Goal: Information Seeking & Learning: Compare options

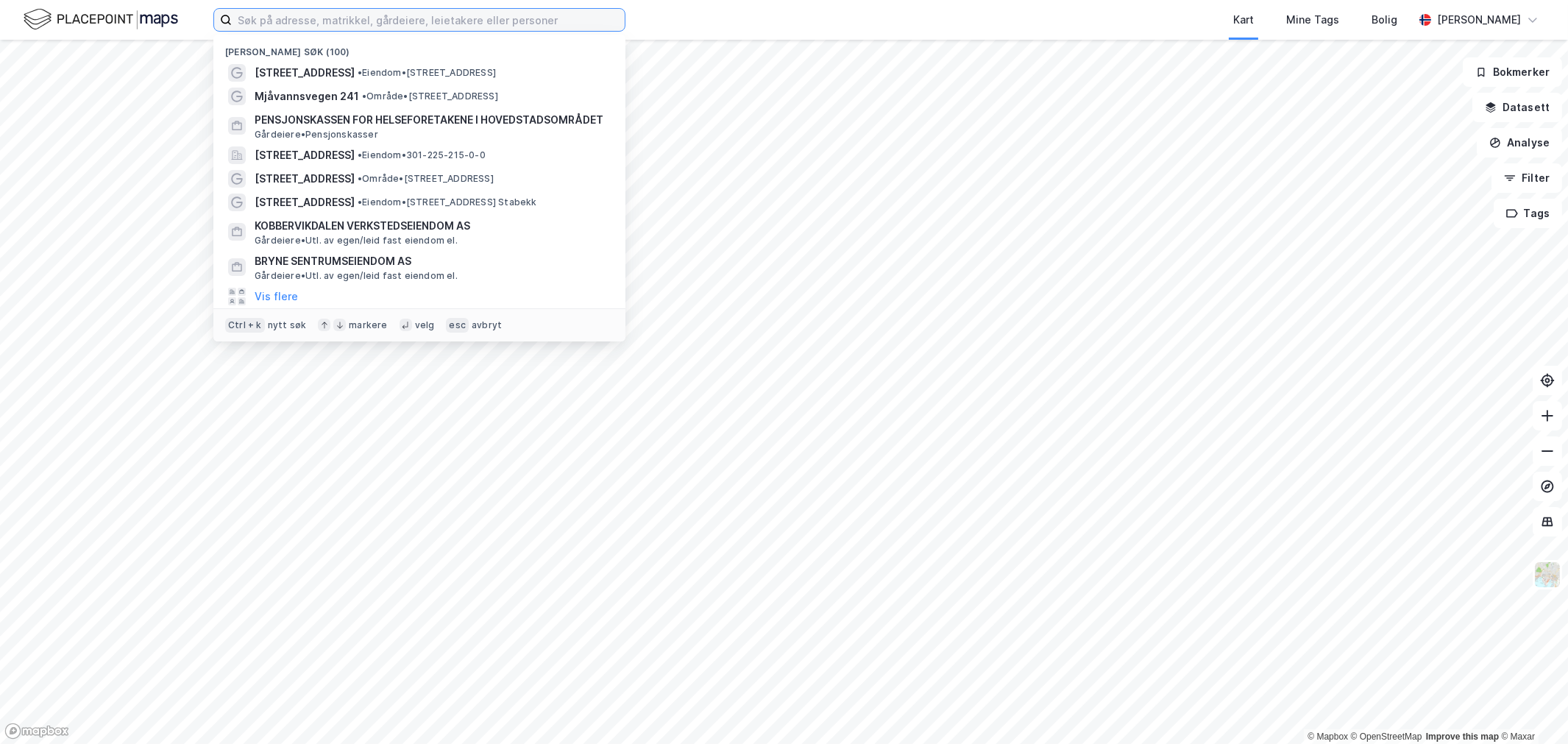
click at [425, 24] on input at bounding box center [428, 19] width 393 height 22
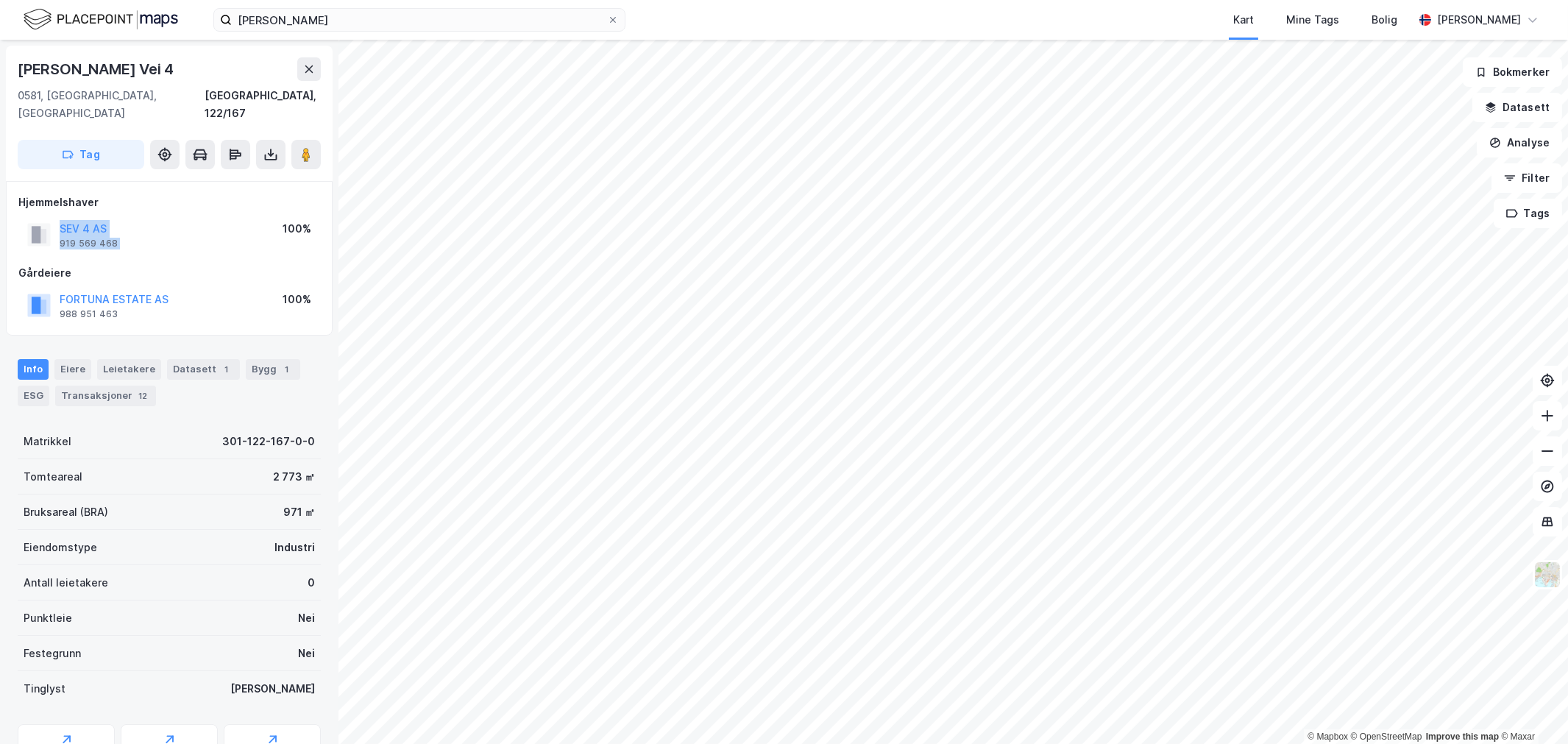
drag, startPoint x: 208, startPoint y: 219, endPoint x: 64, endPoint y: 197, distance: 145.7
click at [31, 196] on div "Hjemmelshaver SEV 4 AS 919 569 468 100%" at bounding box center [169, 223] width 301 height 59
click at [294, 19] on input "[PERSON_NAME]" at bounding box center [419, 19] width 375 height 22
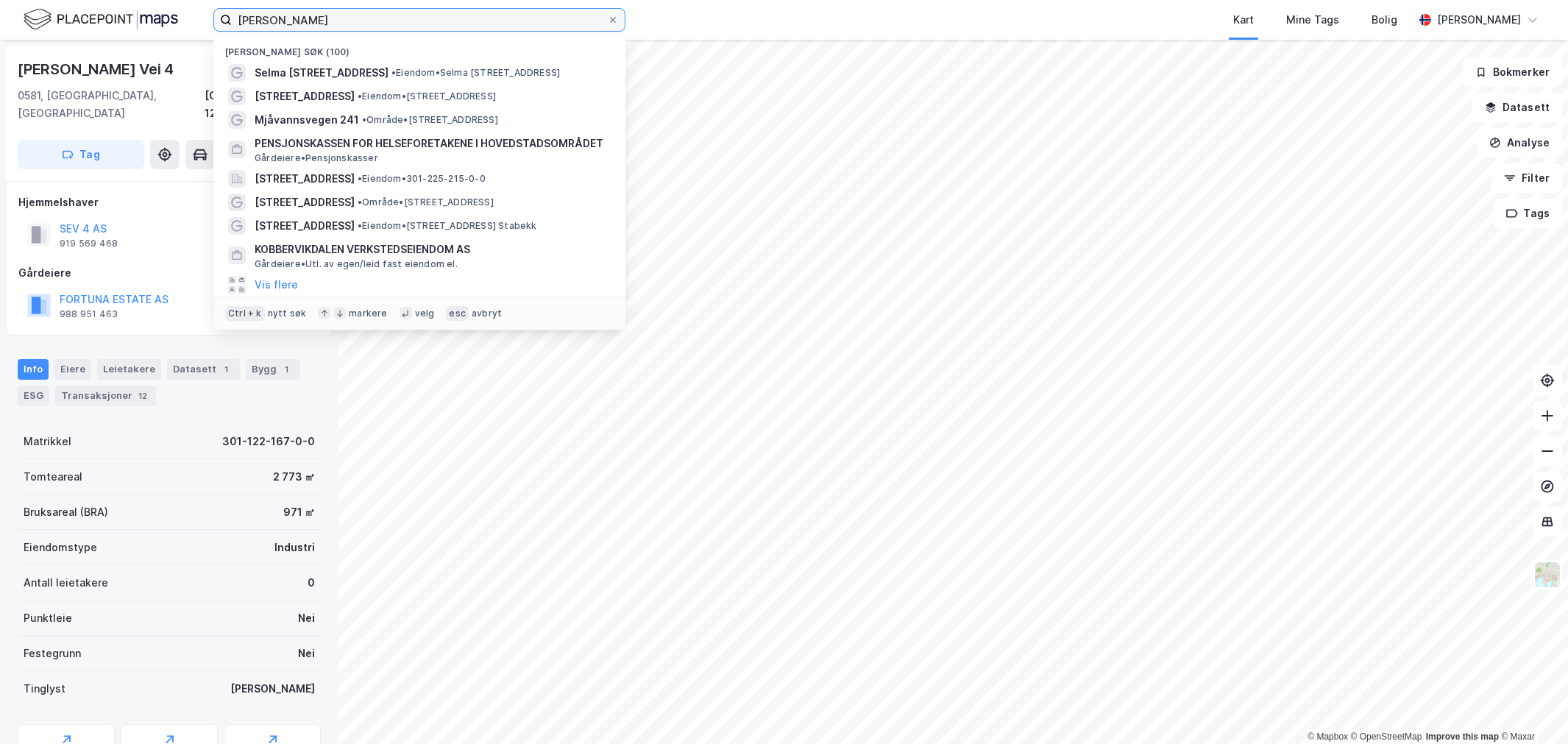
click at [294, 19] on input "[PERSON_NAME]" at bounding box center [419, 19] width 375 height 22
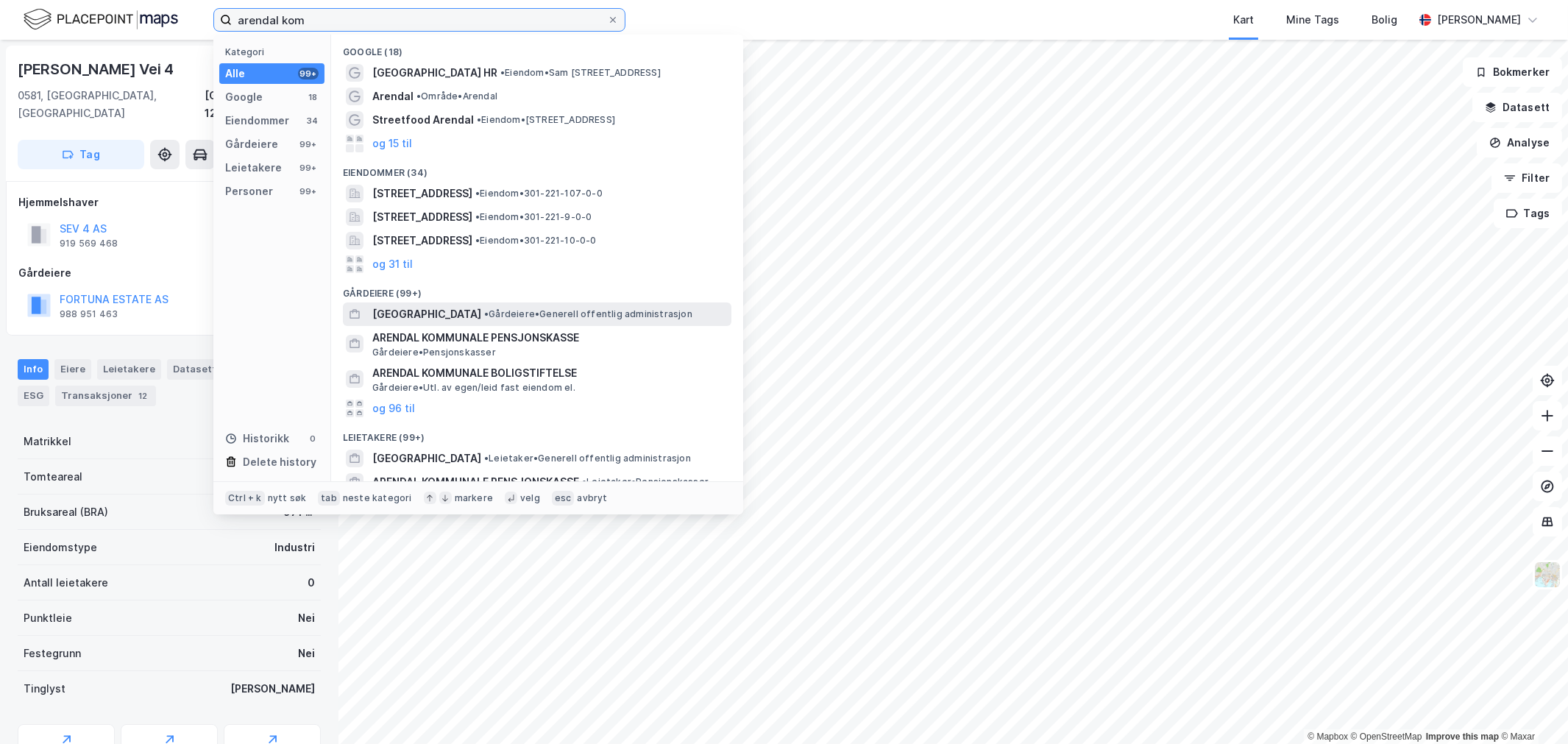
scroll to position [55, 0]
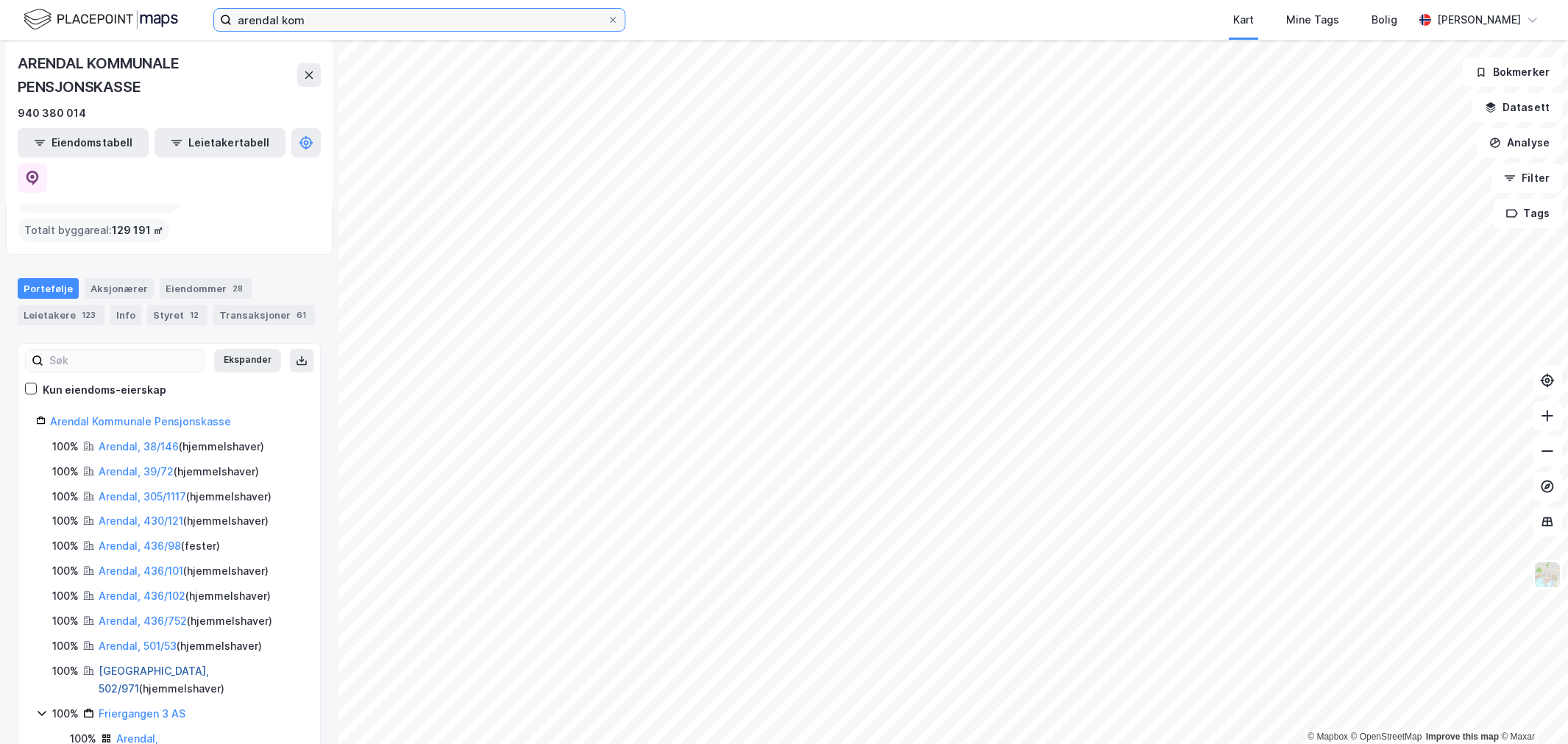
scroll to position [135, 0]
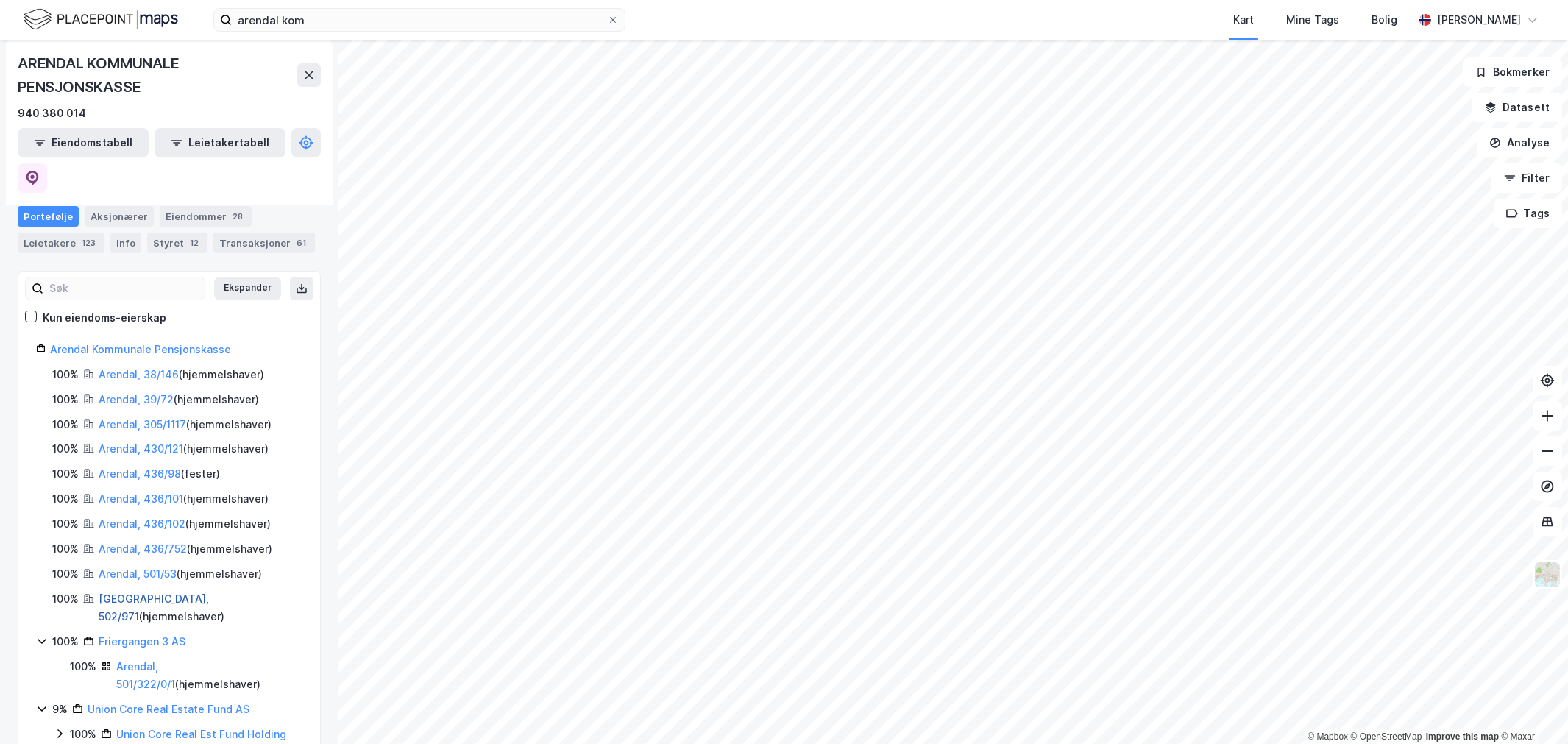
click at [121, 592] on link "[GEOGRAPHIC_DATA], 502/971" at bounding box center [154, 607] width 110 height 30
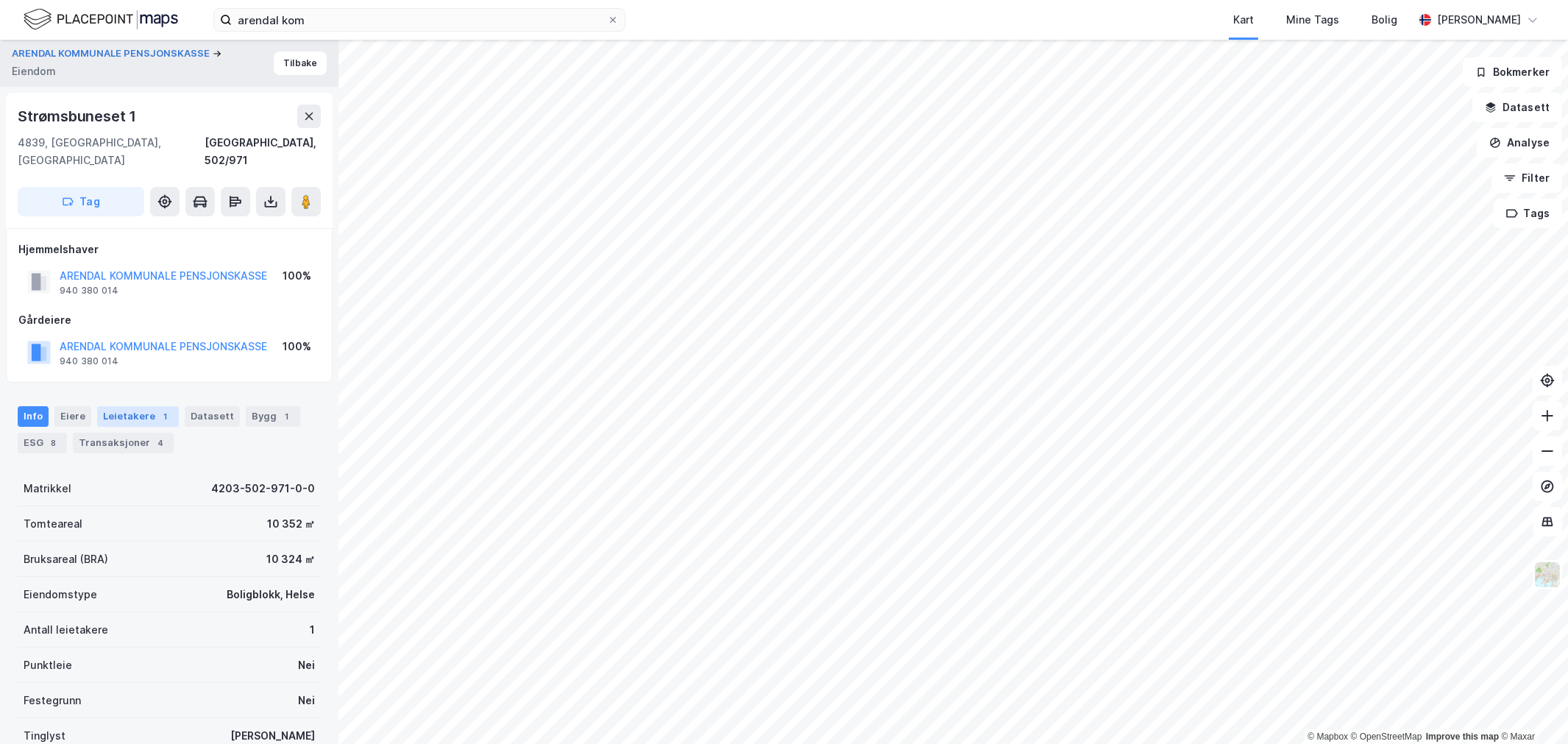
click at [143, 406] on div "Leietakere 1" at bounding box center [138, 416] width 81 height 20
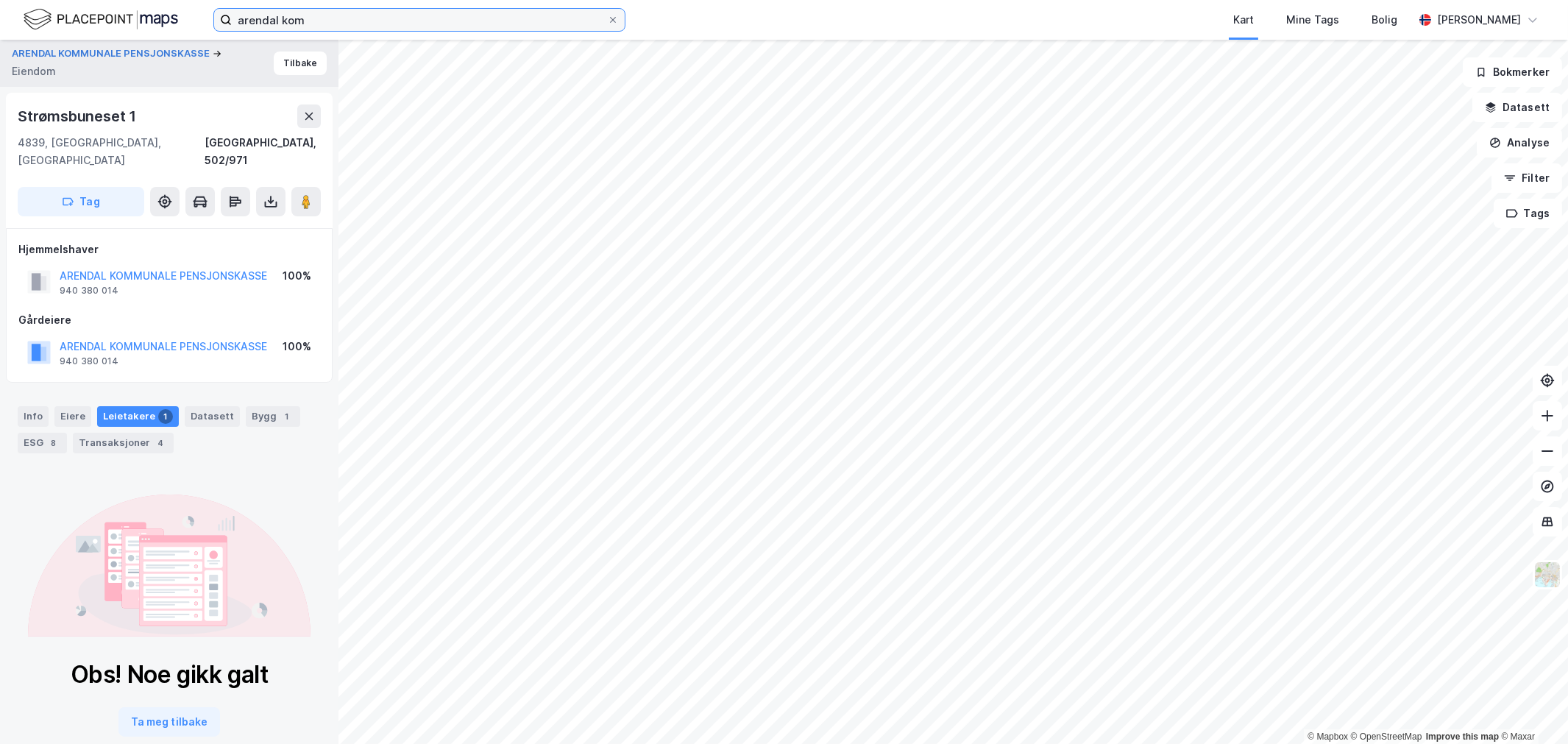
click at [249, 19] on input "arendal kom" at bounding box center [419, 19] width 375 height 22
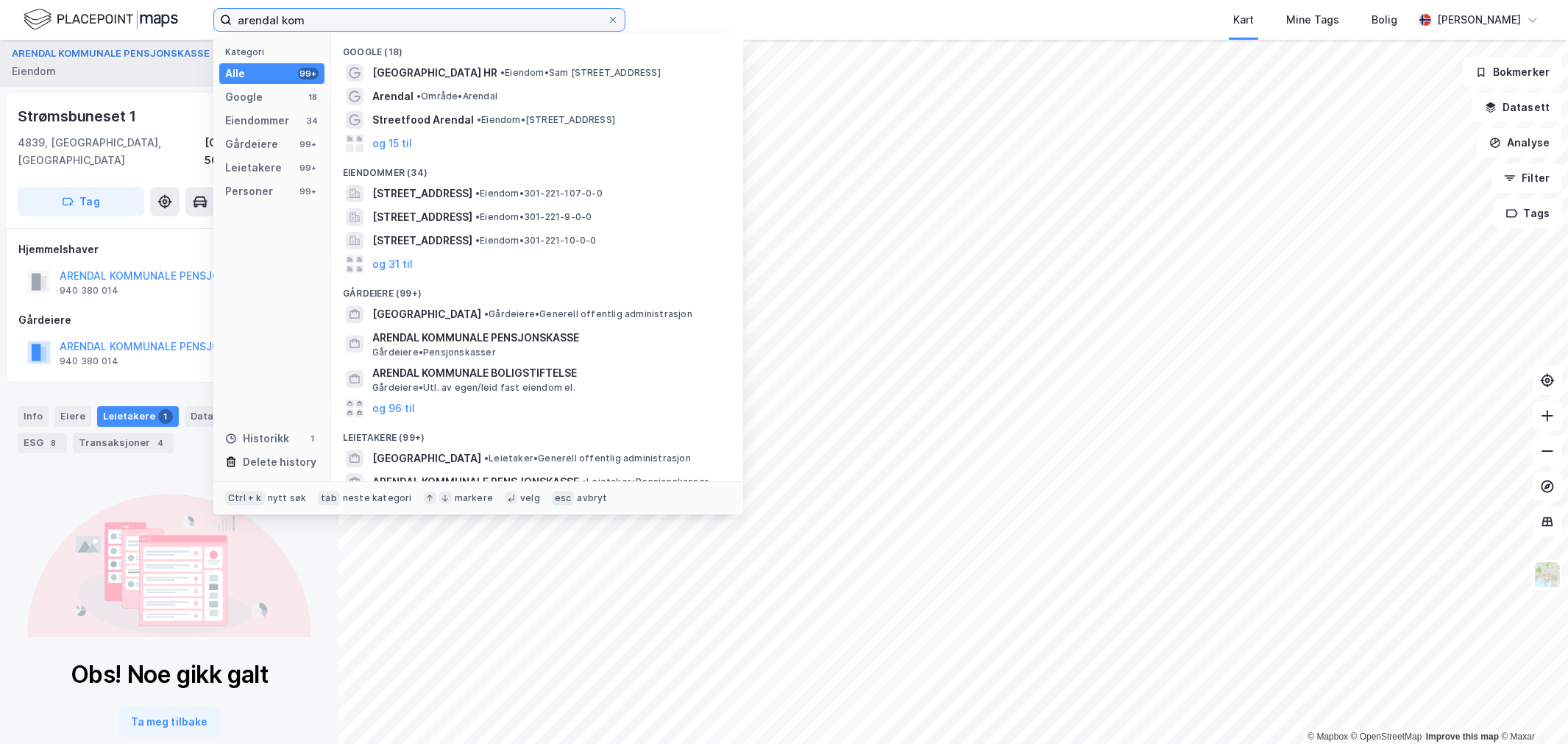
click at [249, 19] on input "arendal kom" at bounding box center [419, 19] width 375 height 22
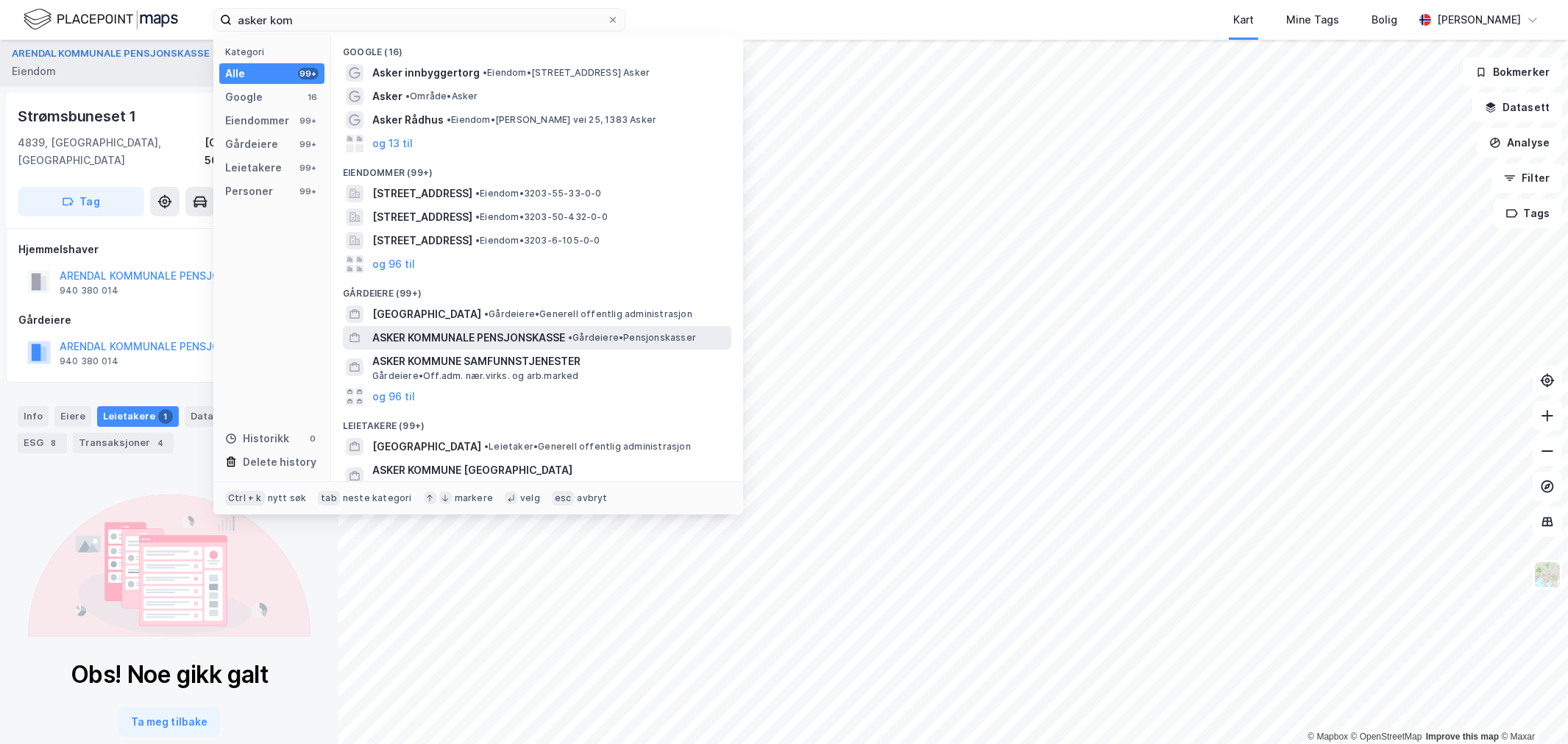
click at [491, 342] on span "ASKER KOMMUNALE PENSJONSKASSE" at bounding box center [468, 338] width 193 height 18
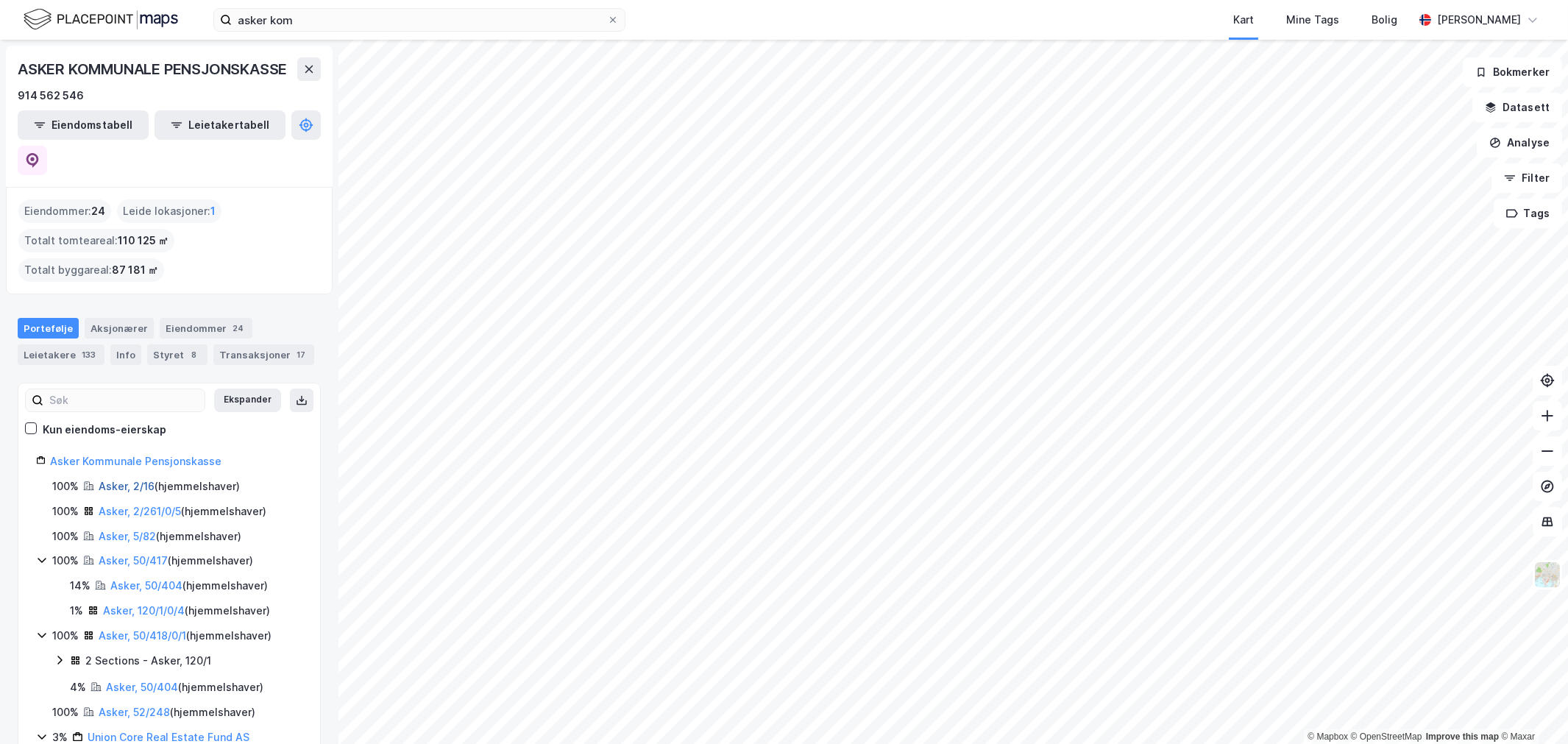
click at [128, 480] on link "Asker, 2/16" at bounding box center [126, 486] width 56 height 12
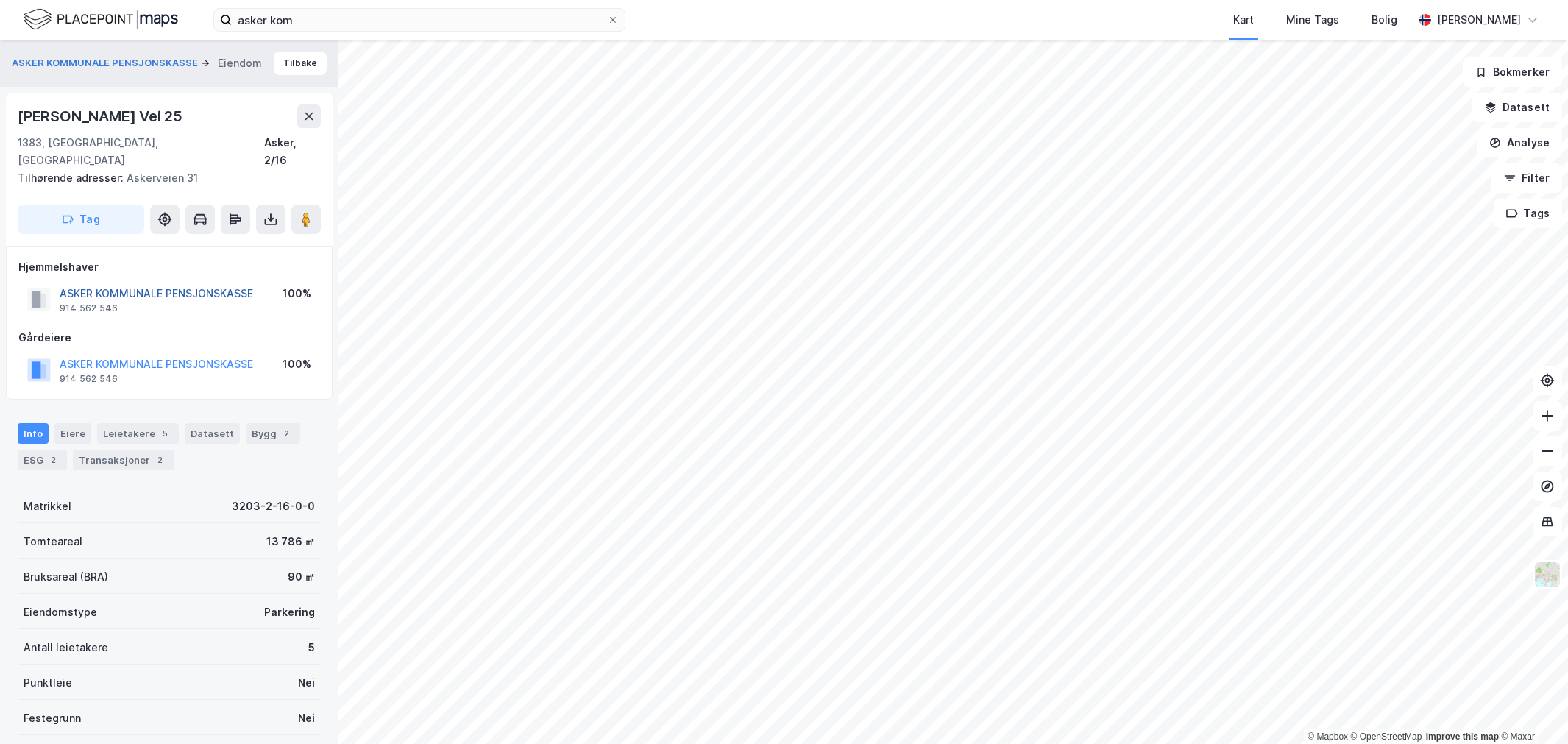
click at [0, 0] on button "ASKER KOMMUNALE PENSJONSKASSE" at bounding box center [0, 0] width 0 height 0
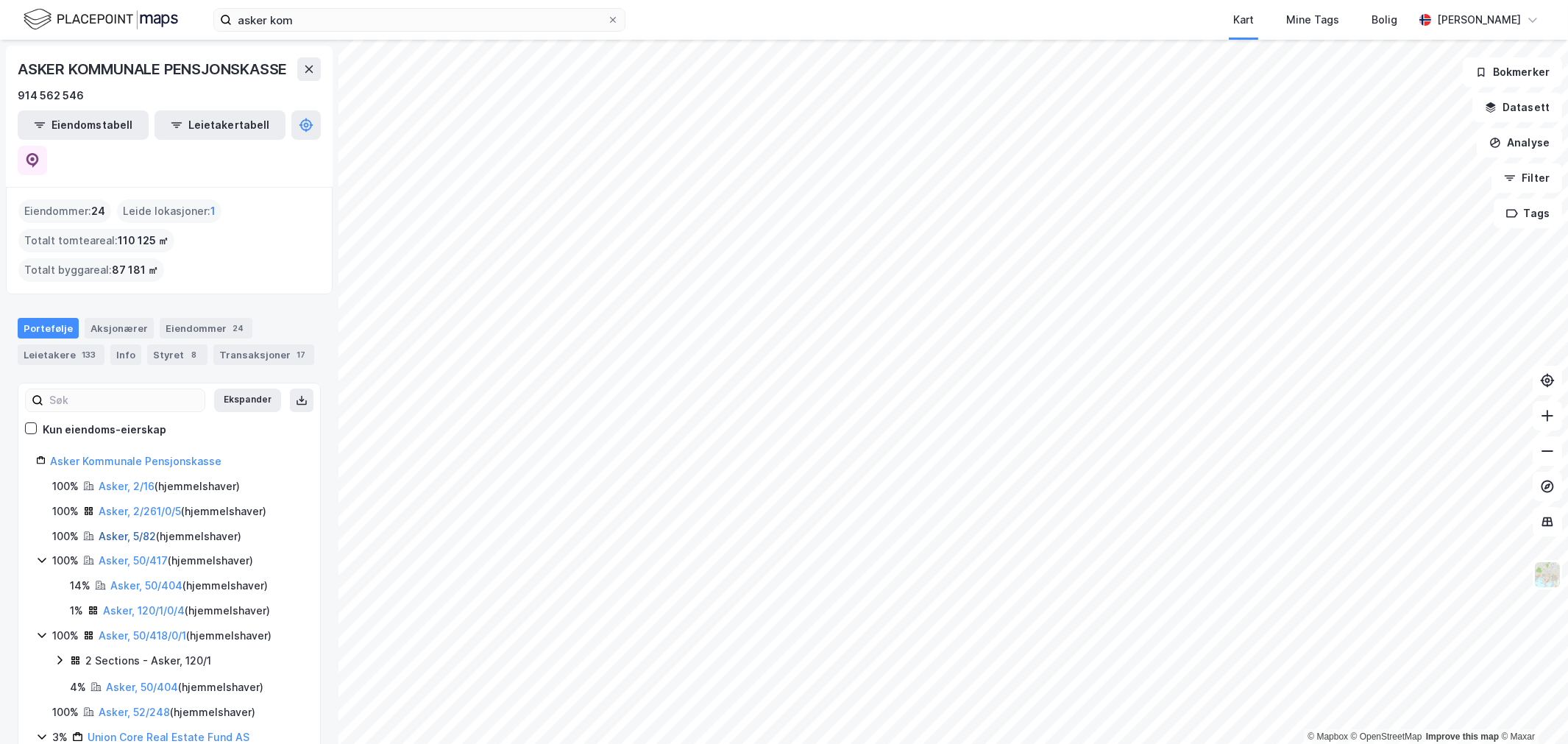
click at [121, 530] on link "Asker, 5/82" at bounding box center [127, 536] width 57 height 12
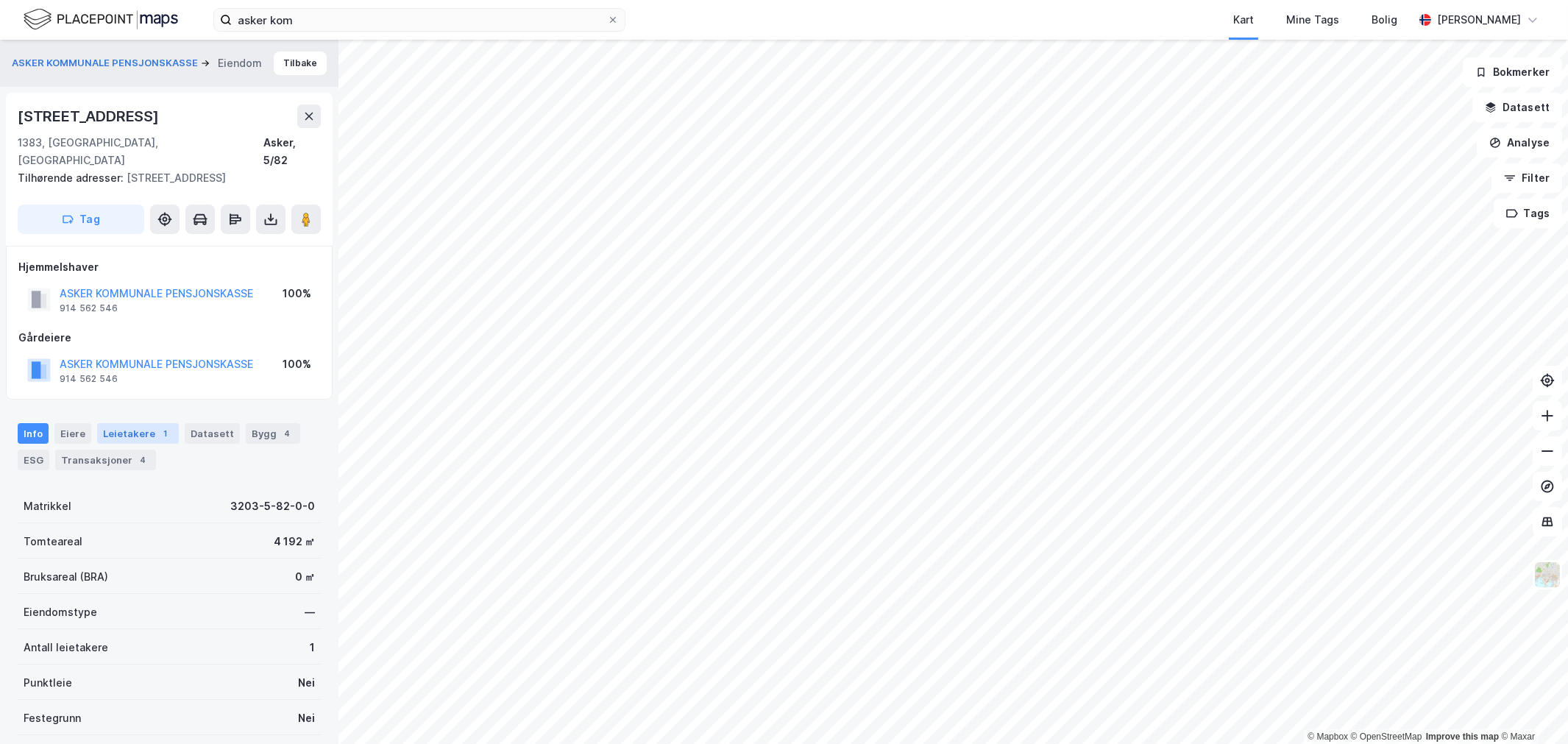
click at [121, 423] on div "Leietakere 1" at bounding box center [138, 433] width 81 height 20
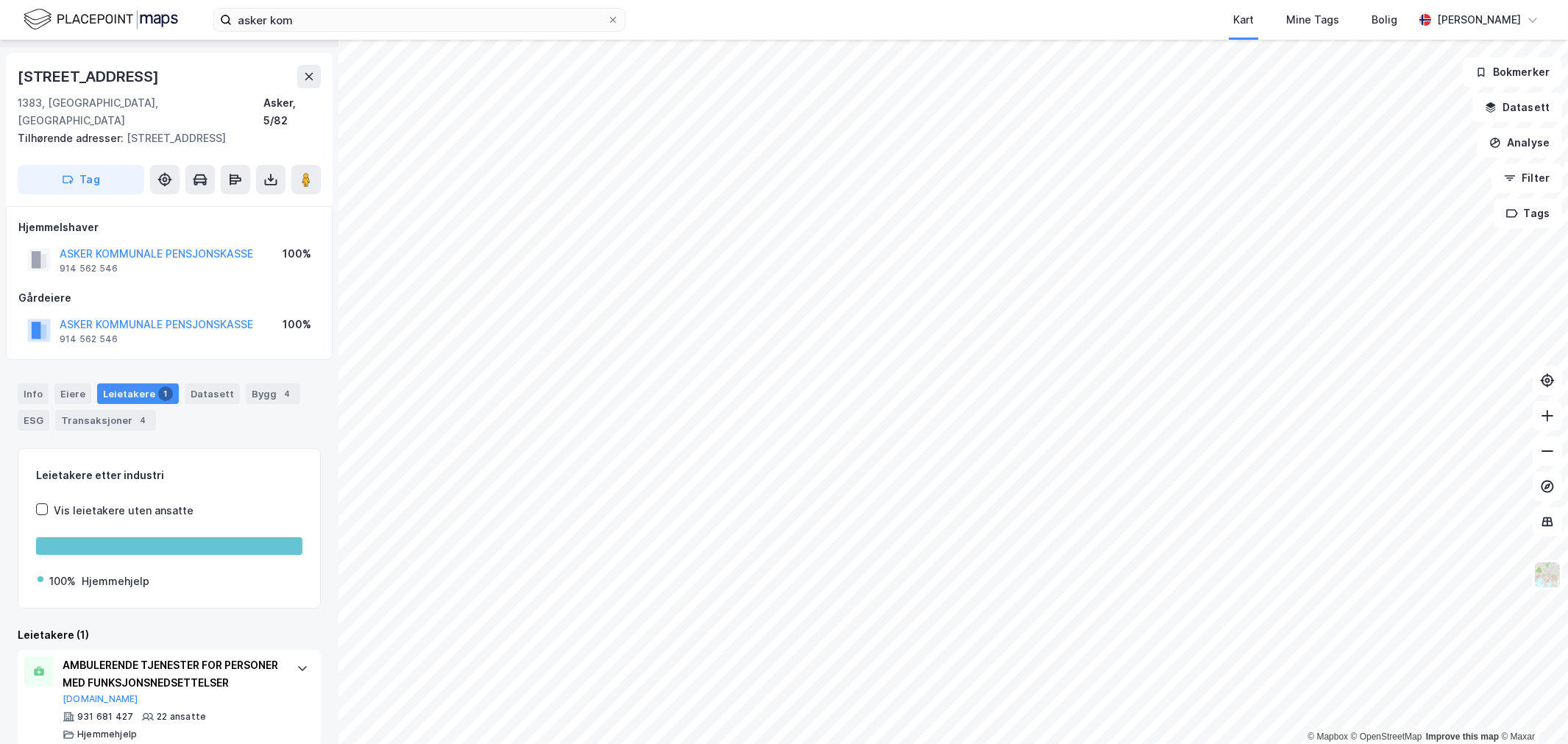
scroll to position [60, 0]
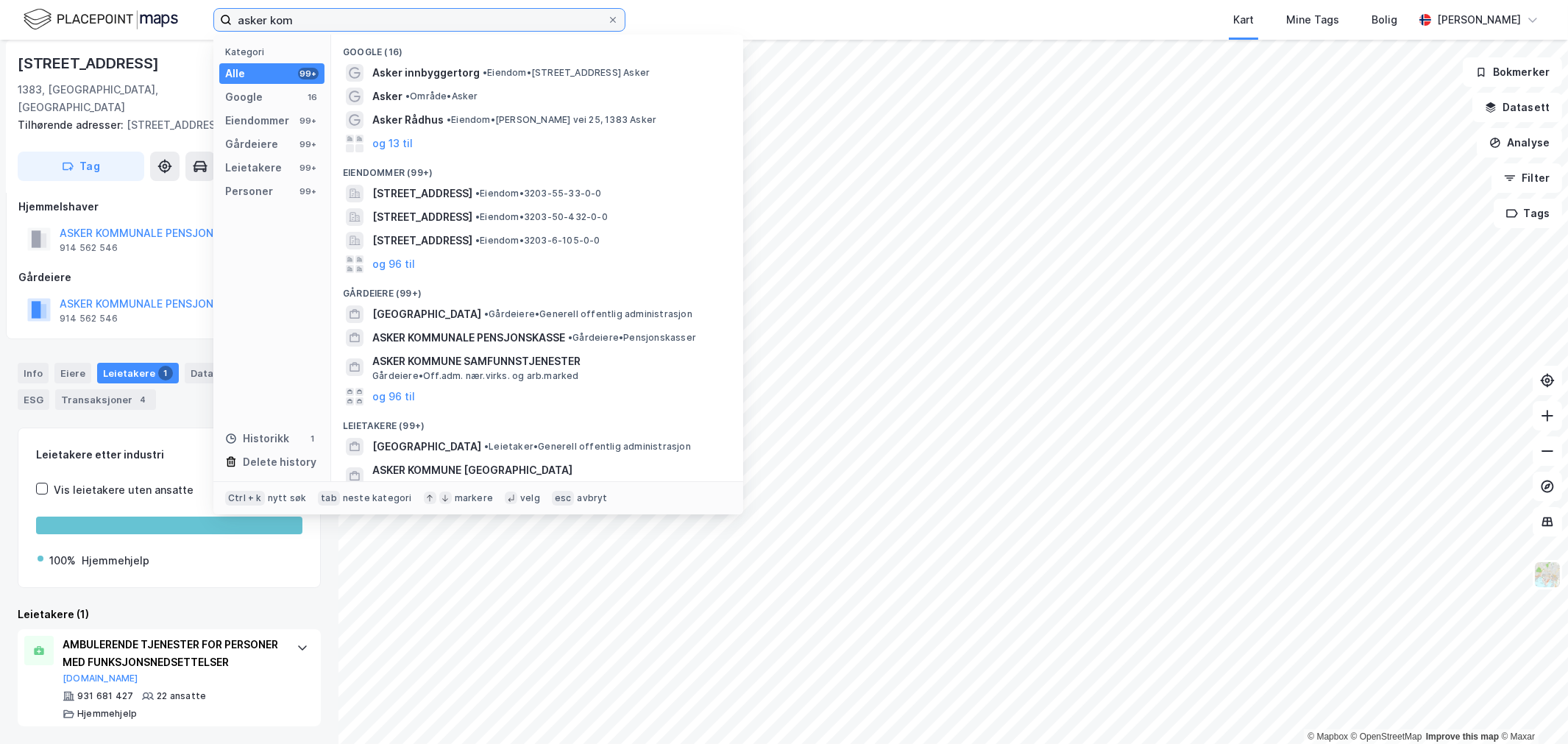
click at [263, 12] on input "asker kom" at bounding box center [419, 19] width 375 height 22
paste input "• Bodø pensjonskasse"
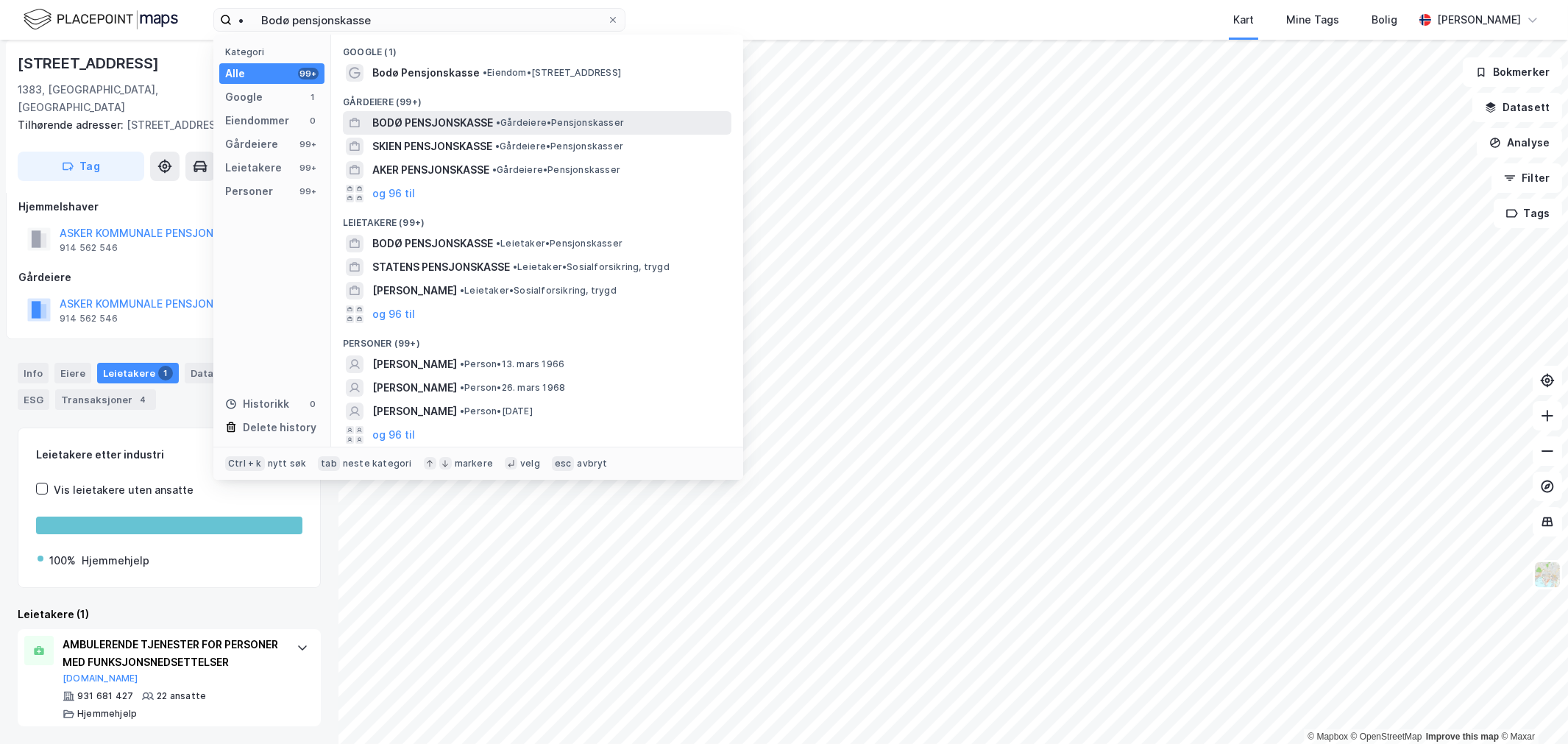
click at [430, 118] on span "BODØ PENSJONSKASSE" at bounding box center [432, 123] width 121 height 18
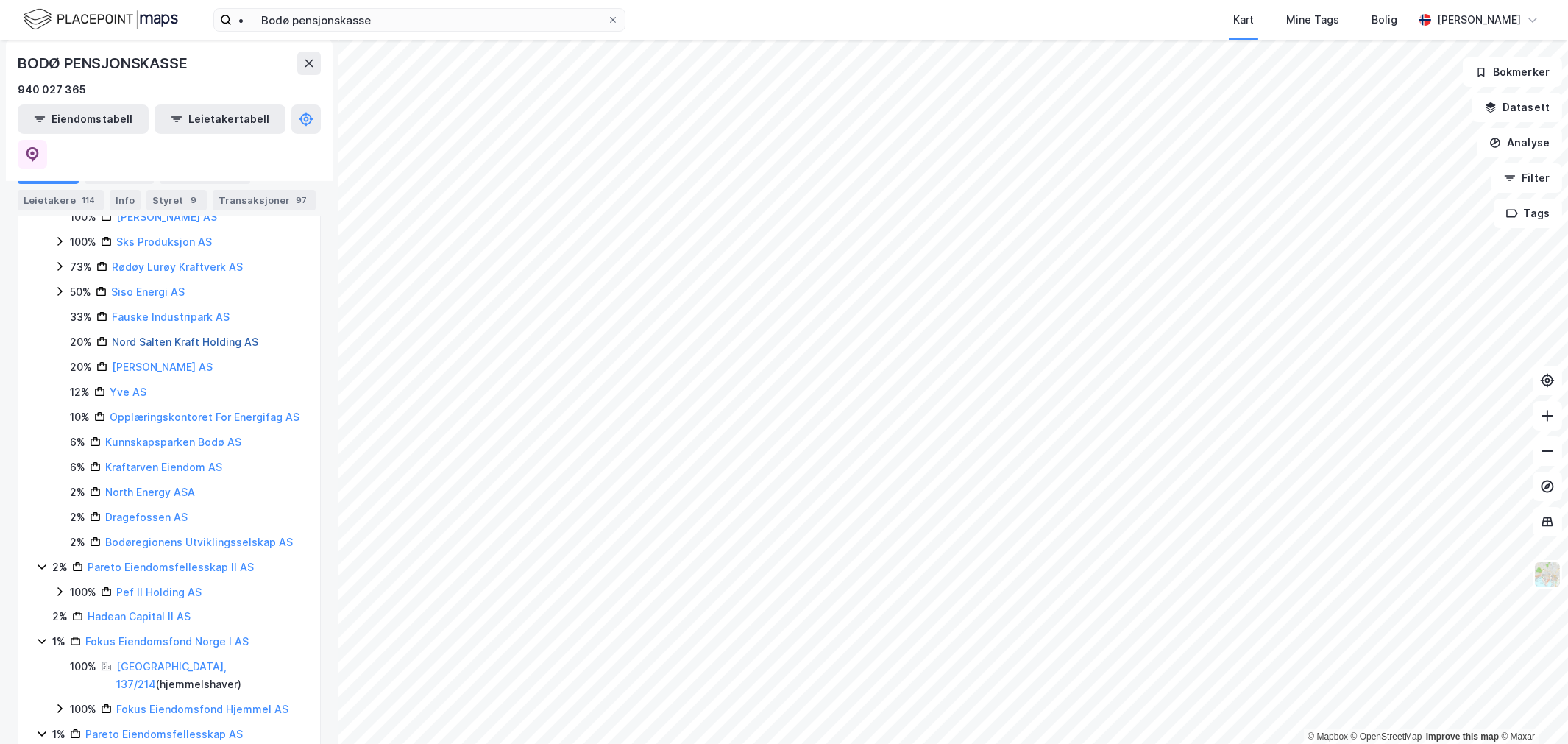
scroll to position [811, 0]
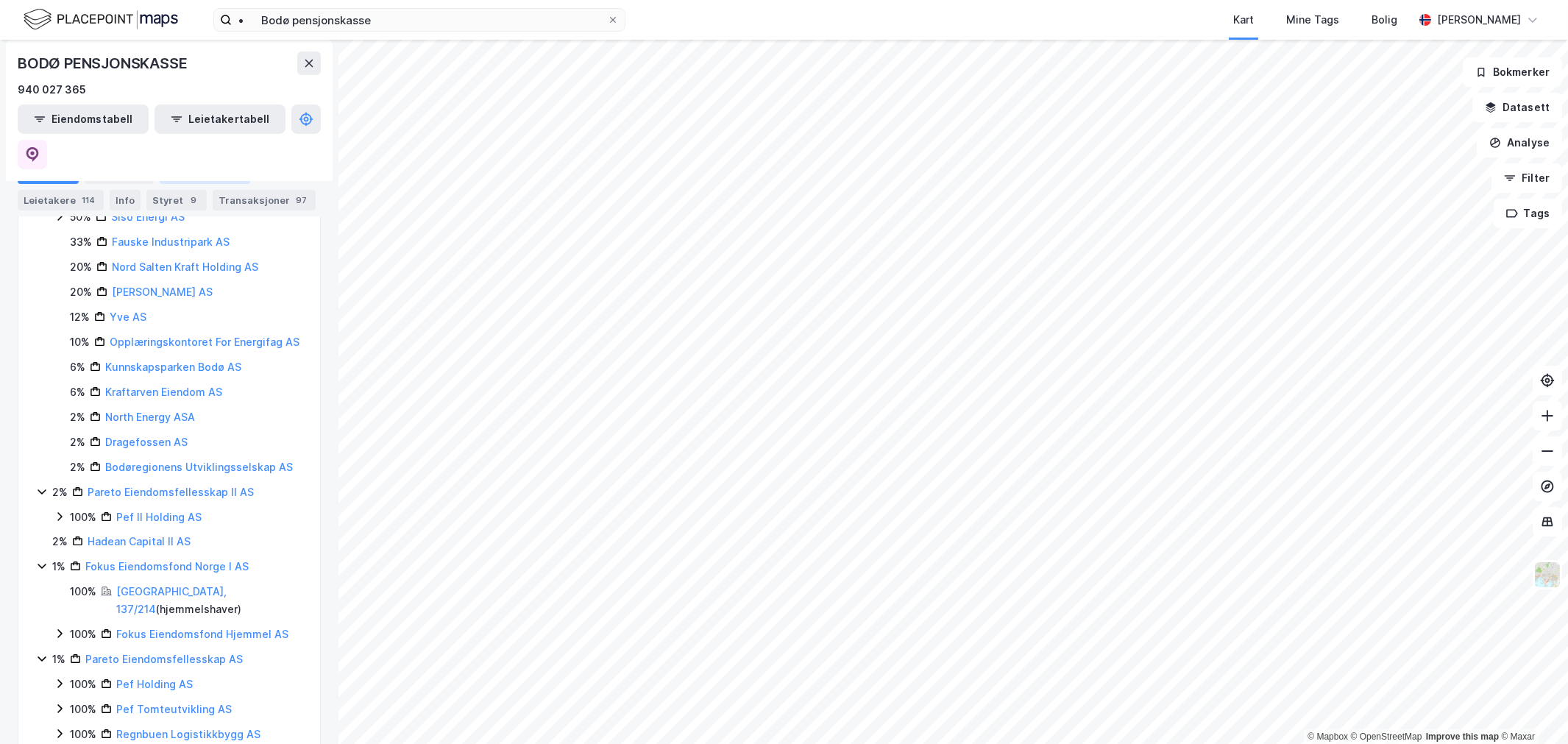
click at [215, 170] on div "Eiendommer 17" at bounding box center [205, 173] width 90 height 20
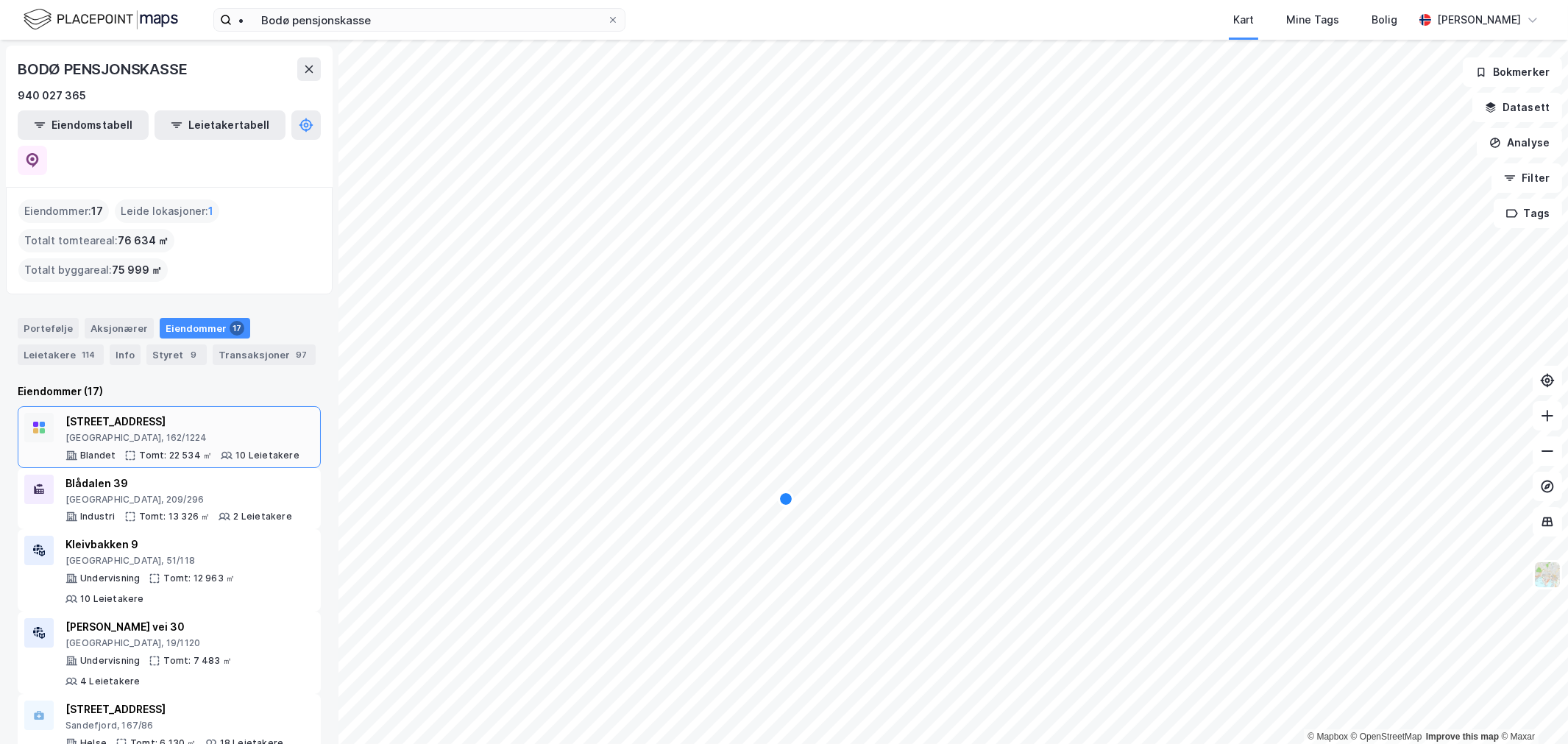
click at [160, 413] on div "[STREET_ADDRESS] Tomt: 22 534 ㎡ 10 Leietakere" at bounding box center [182, 437] width 234 height 49
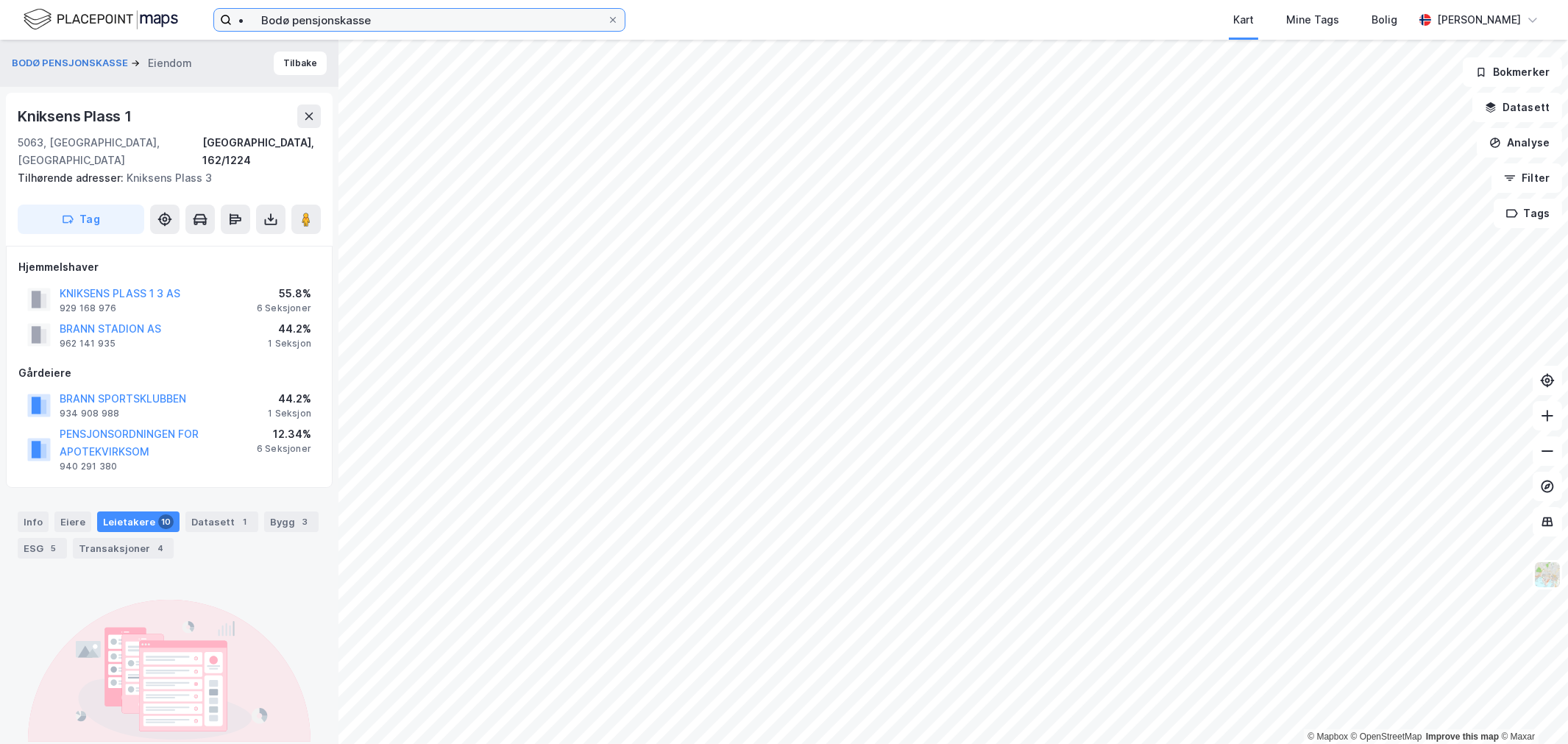
click at [489, 11] on input "• Bodø pensjonskasse" at bounding box center [419, 19] width 375 height 22
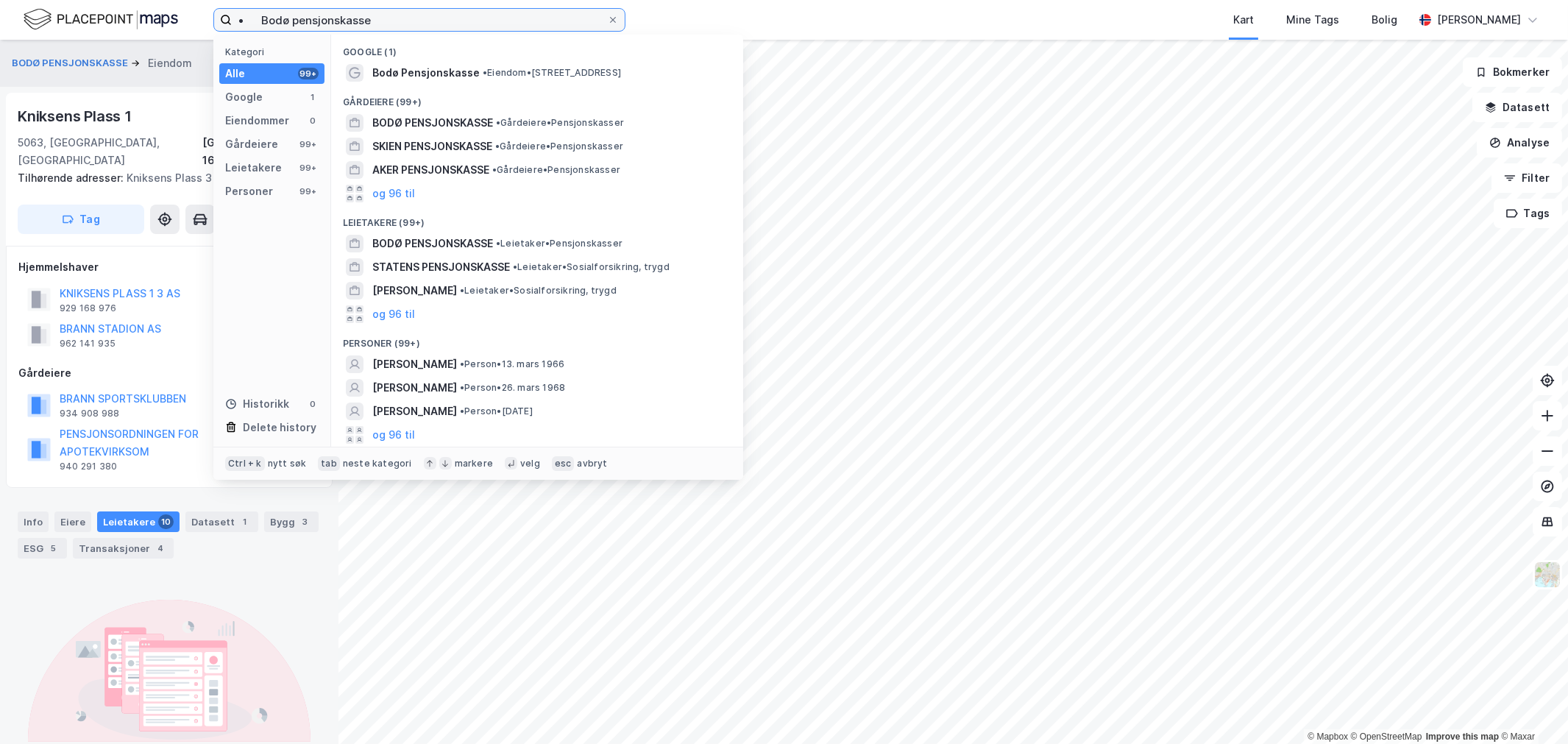
click at [489, 11] on input "• Bodø pensjonskasse" at bounding box center [419, 19] width 375 height 22
paste input "ærum kommunale"
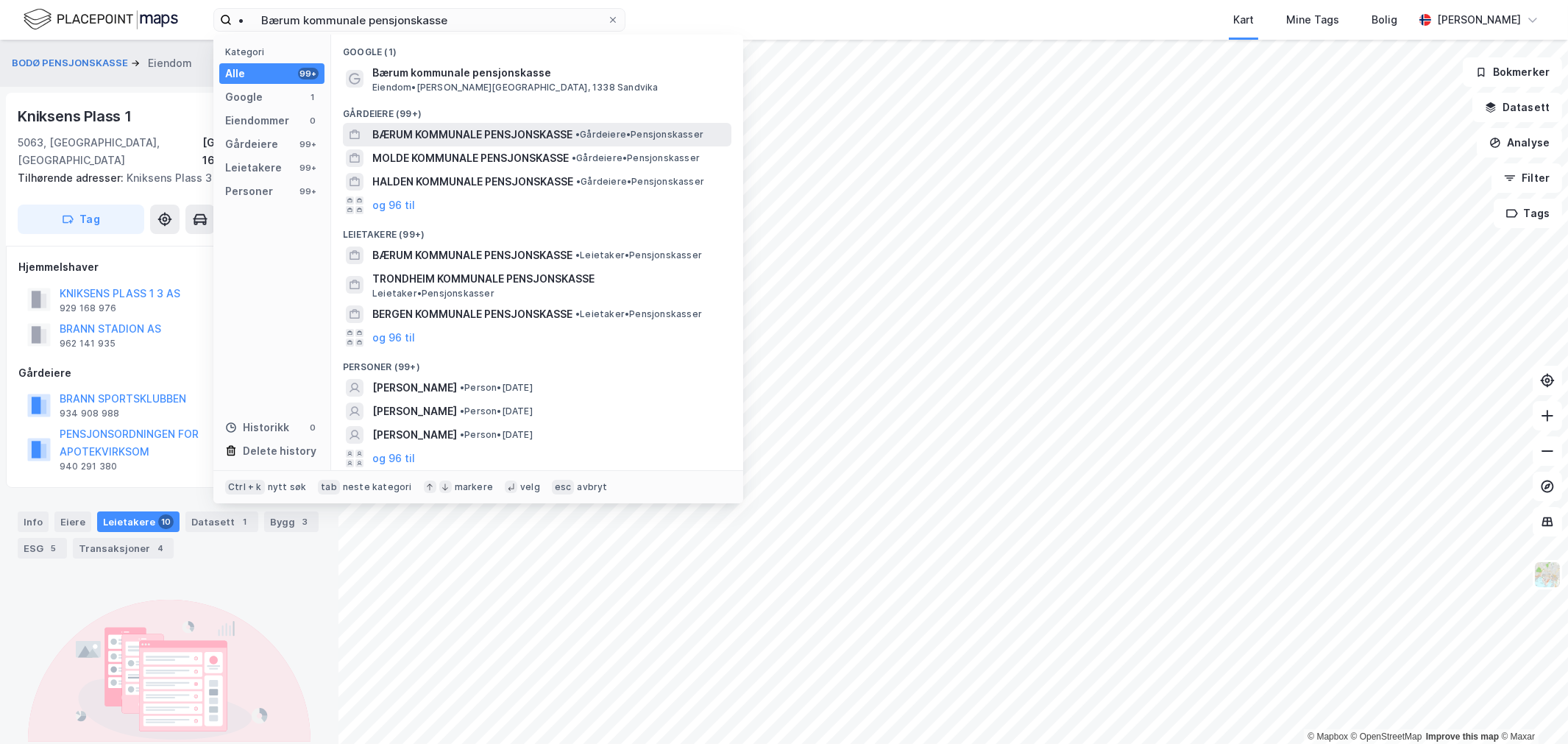
click at [415, 136] on span "BÆRUM KOMMUNALE PENSJONSKASSE" at bounding box center [472, 134] width 201 height 18
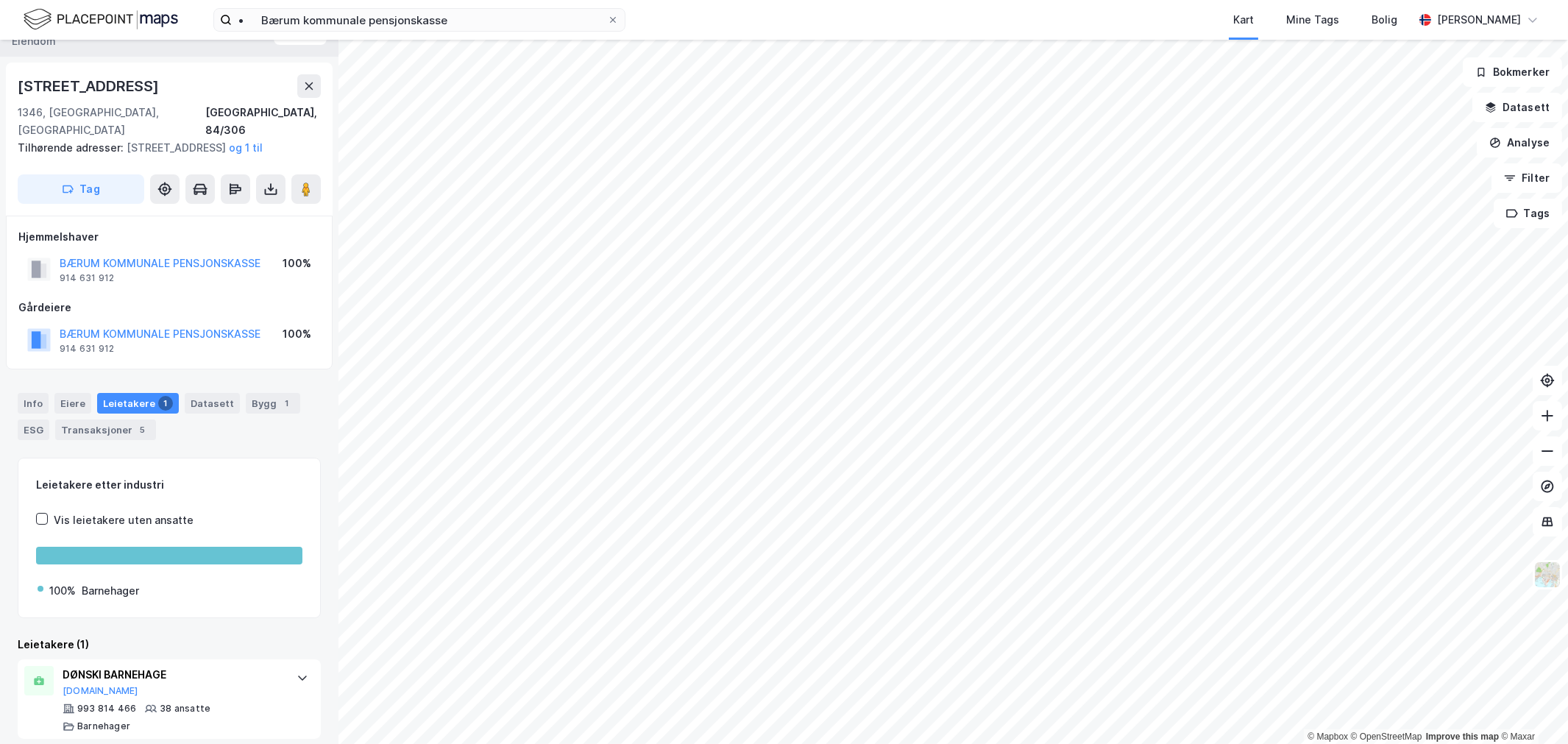
scroll to position [42, 0]
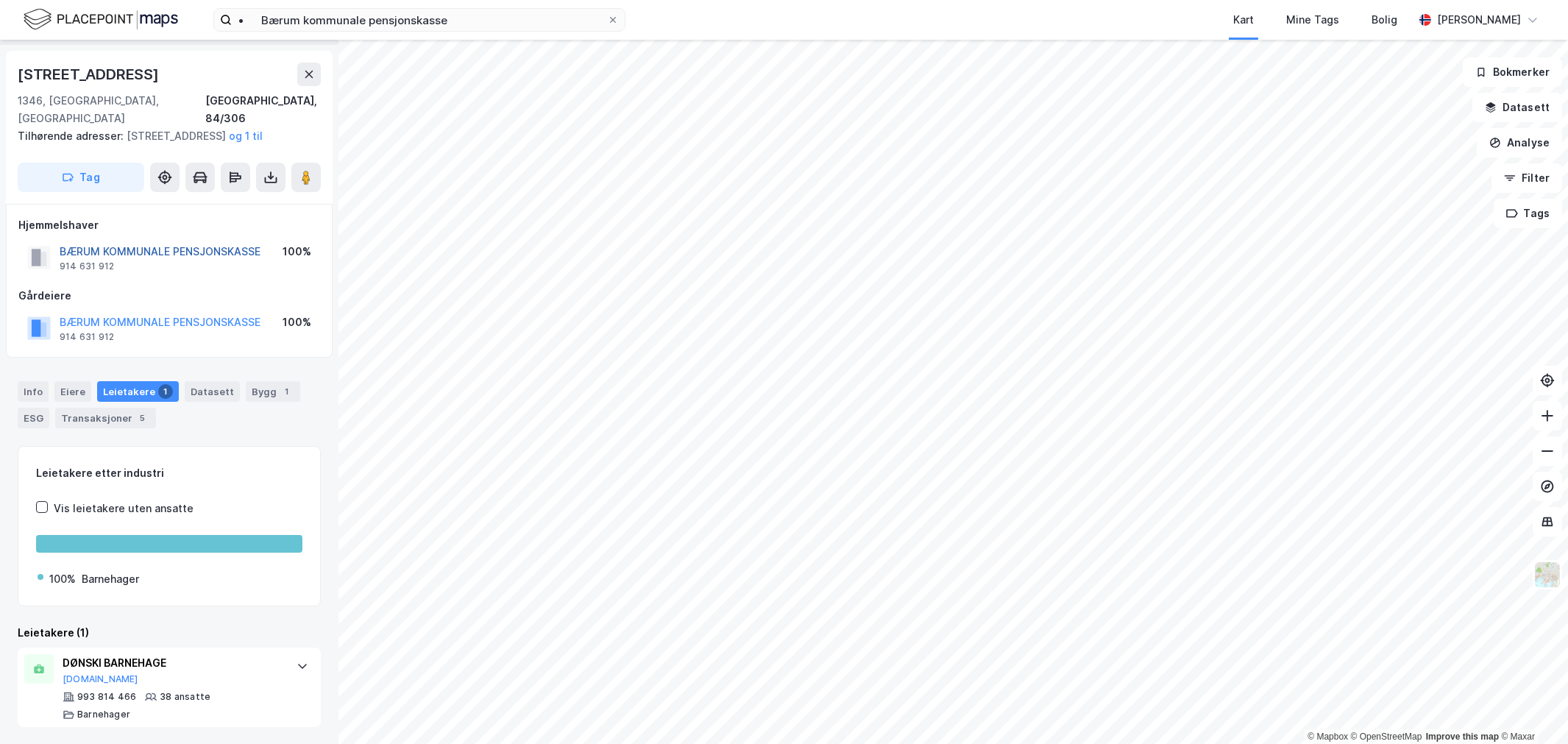
click at [0, 0] on button "BÆRUM KOMMUNALE PENSJONSKASSE" at bounding box center [0, 0] width 0 height 0
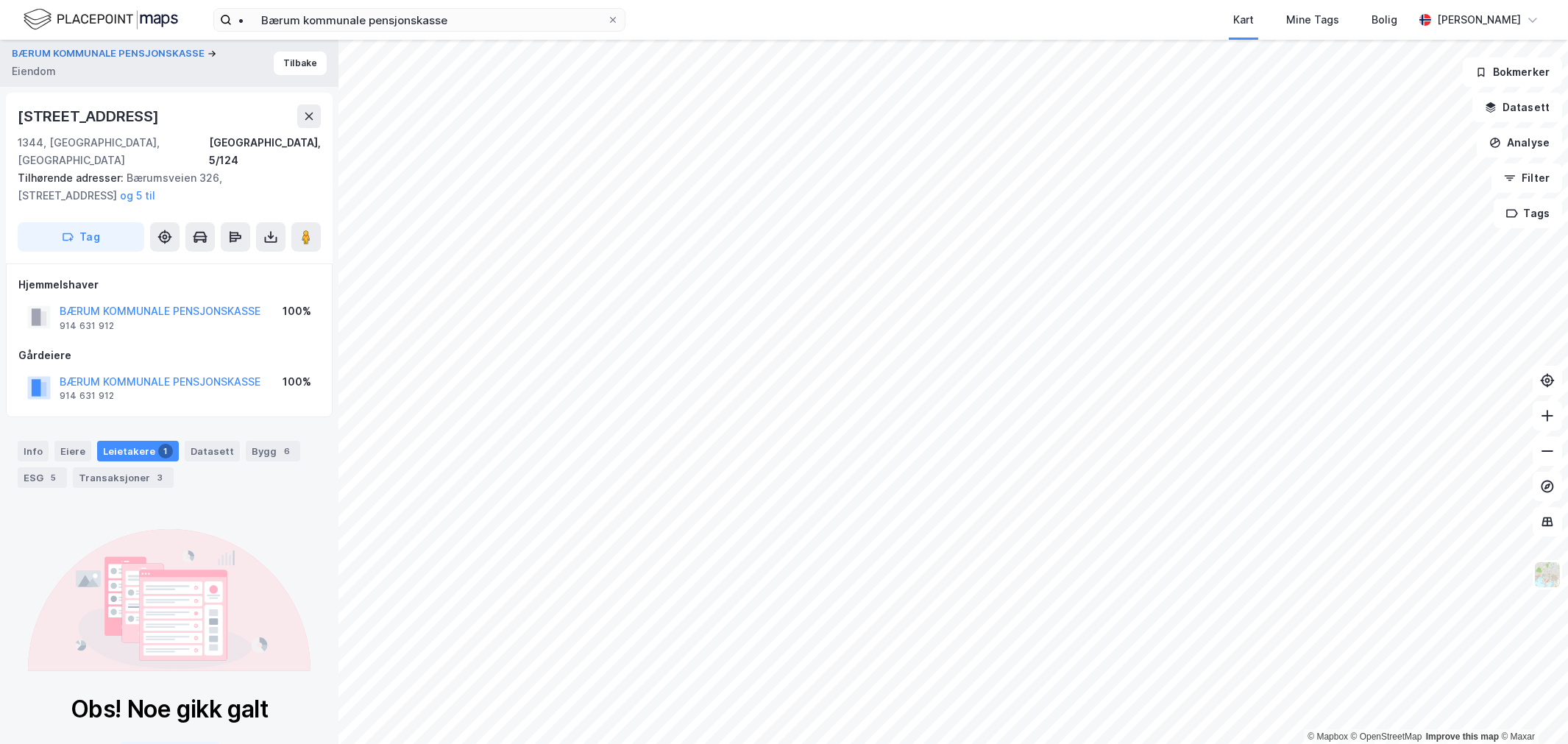
scroll to position [50, 0]
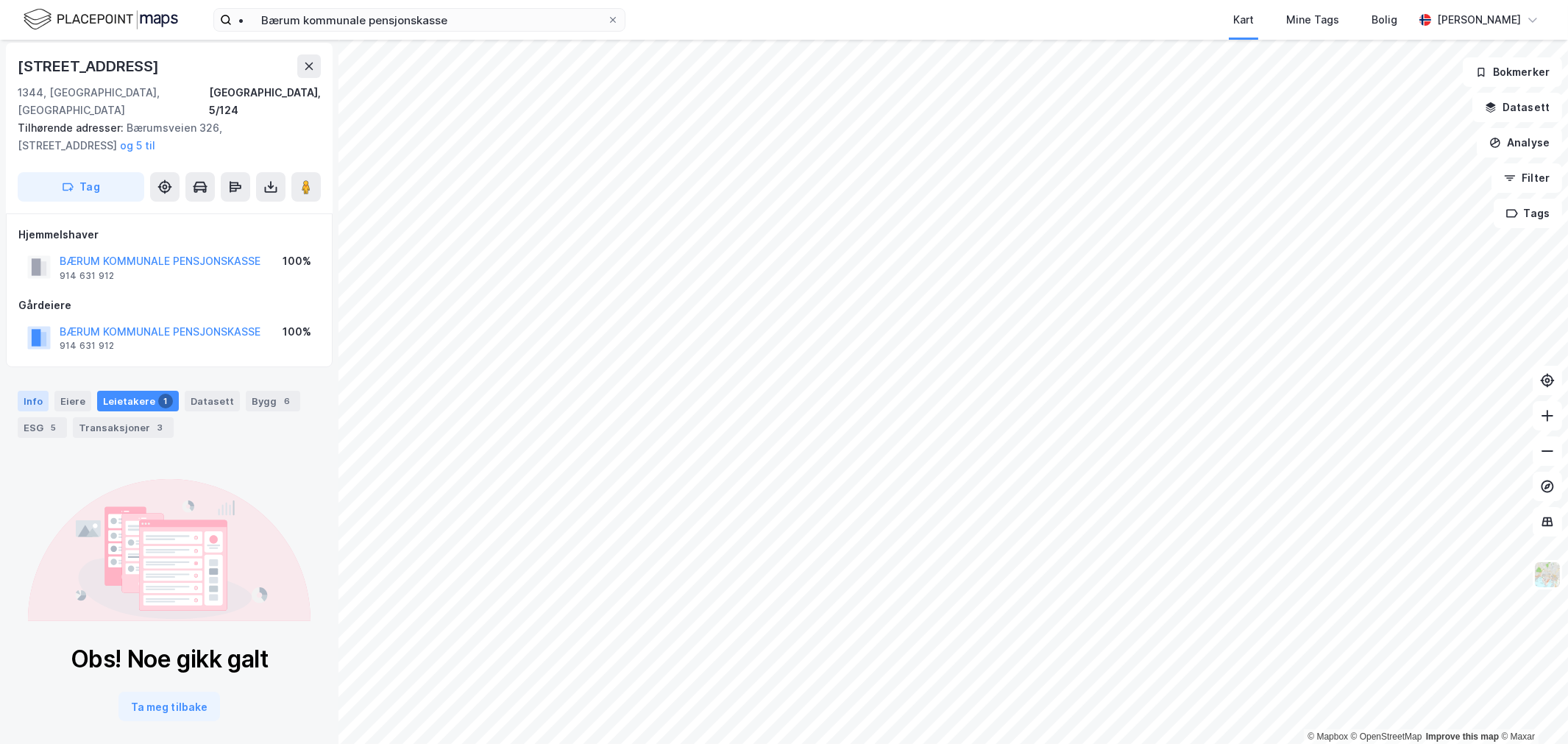
click at [34, 391] on div "Info" at bounding box center [33, 400] width 31 height 20
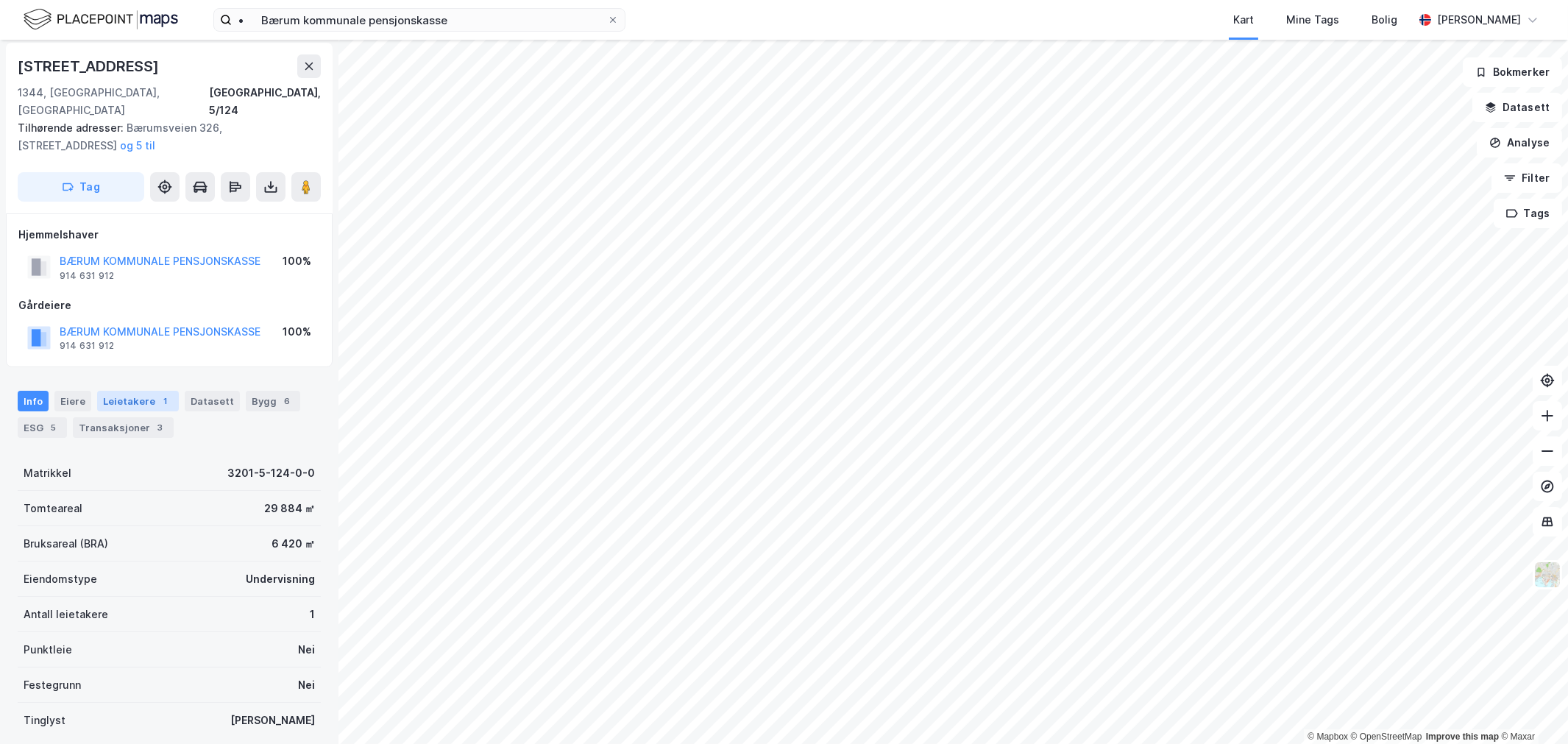
click at [107, 391] on div "Leietakere 1" at bounding box center [138, 400] width 81 height 20
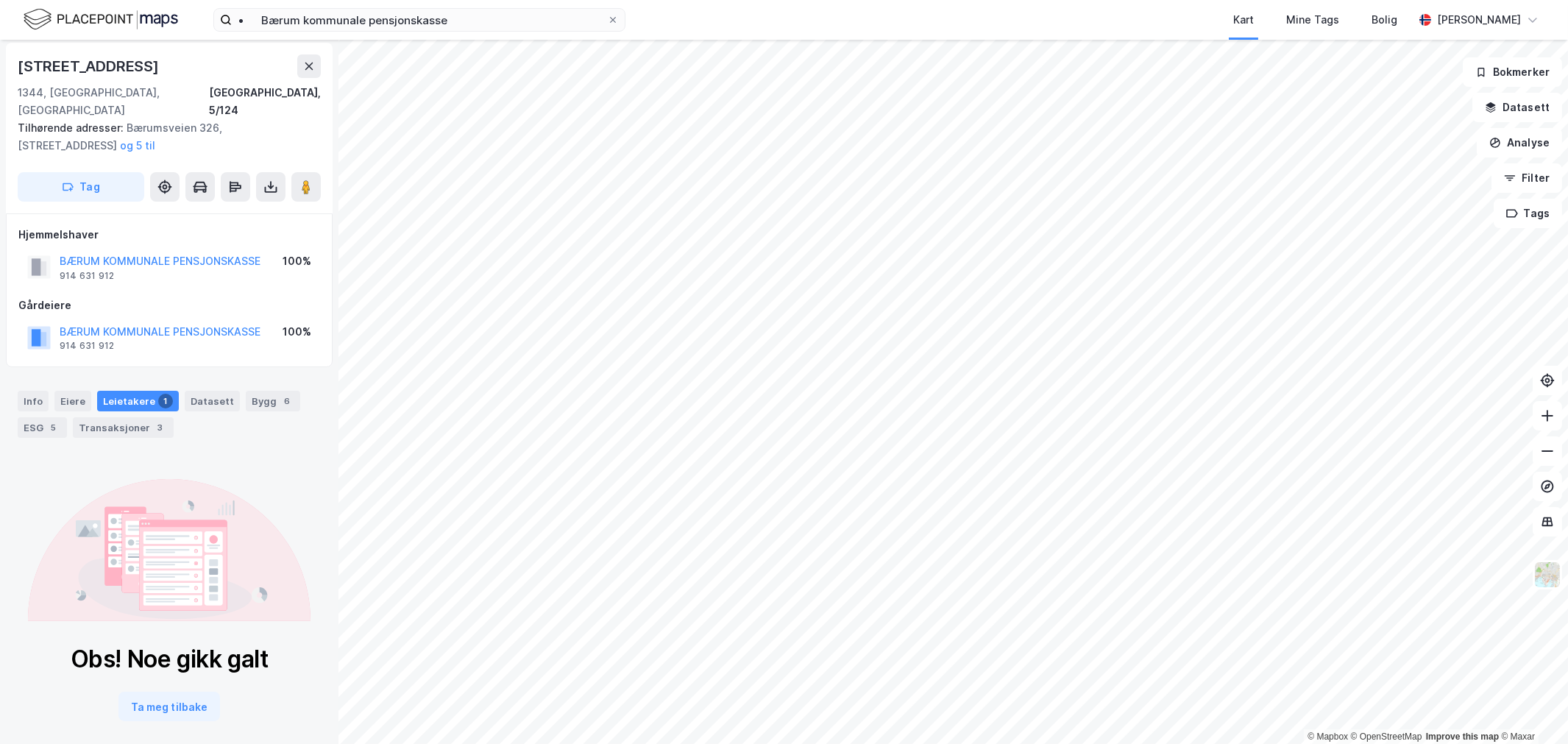
click at [3, 392] on div "Info [PERSON_NAME] 1 Datasett Bygg 6 ESG 5 Transaksjoner 3" at bounding box center [169, 408] width 338 height 71
click at [20, 391] on div "Info" at bounding box center [33, 400] width 31 height 20
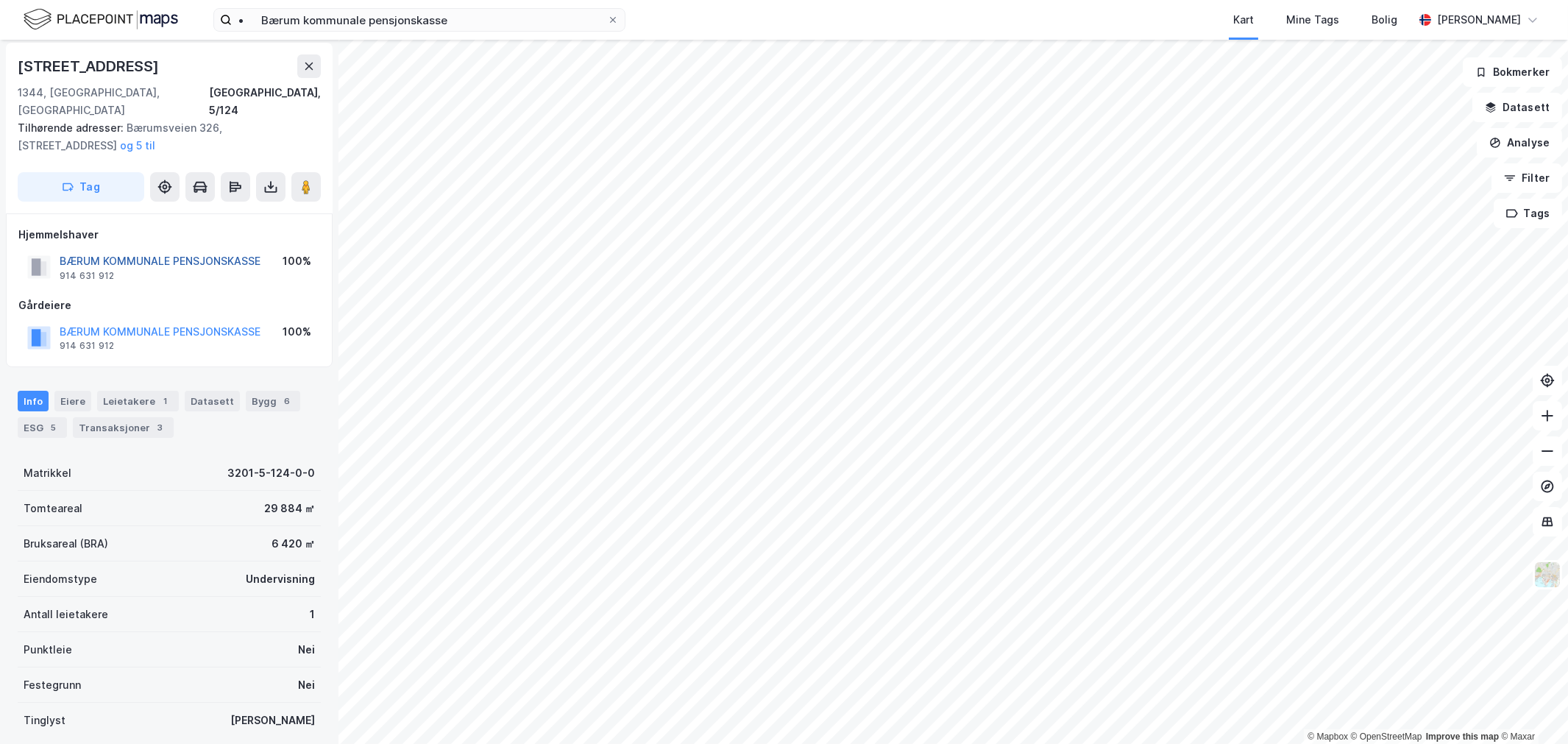
click at [0, 0] on button "BÆRUM KOMMUNALE PENSJONSKASSE" at bounding box center [0, 0] width 0 height 0
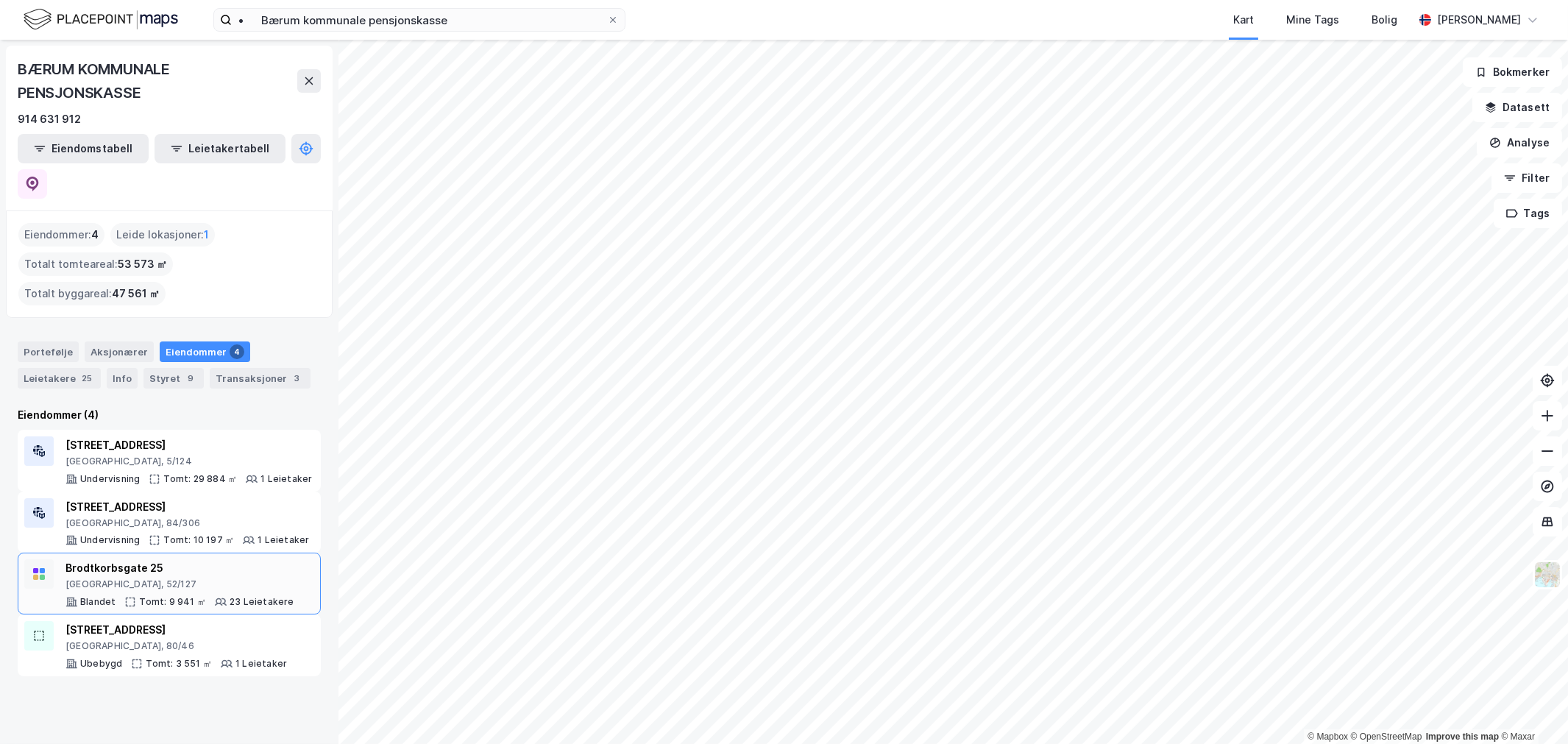
click at [187, 596] on div "Tomt: 9 941 ㎡" at bounding box center [172, 602] width 67 height 11
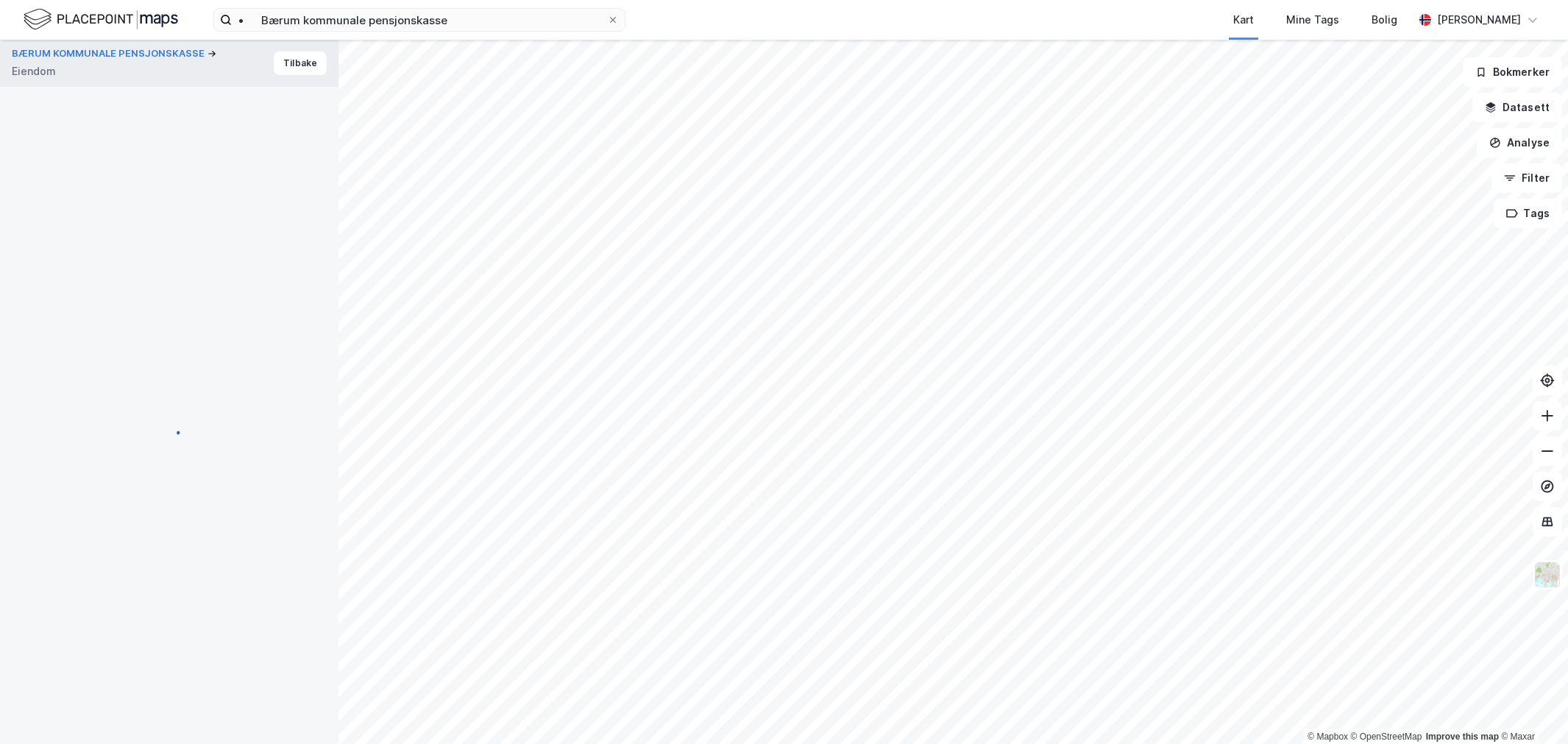
scroll to position [50, 0]
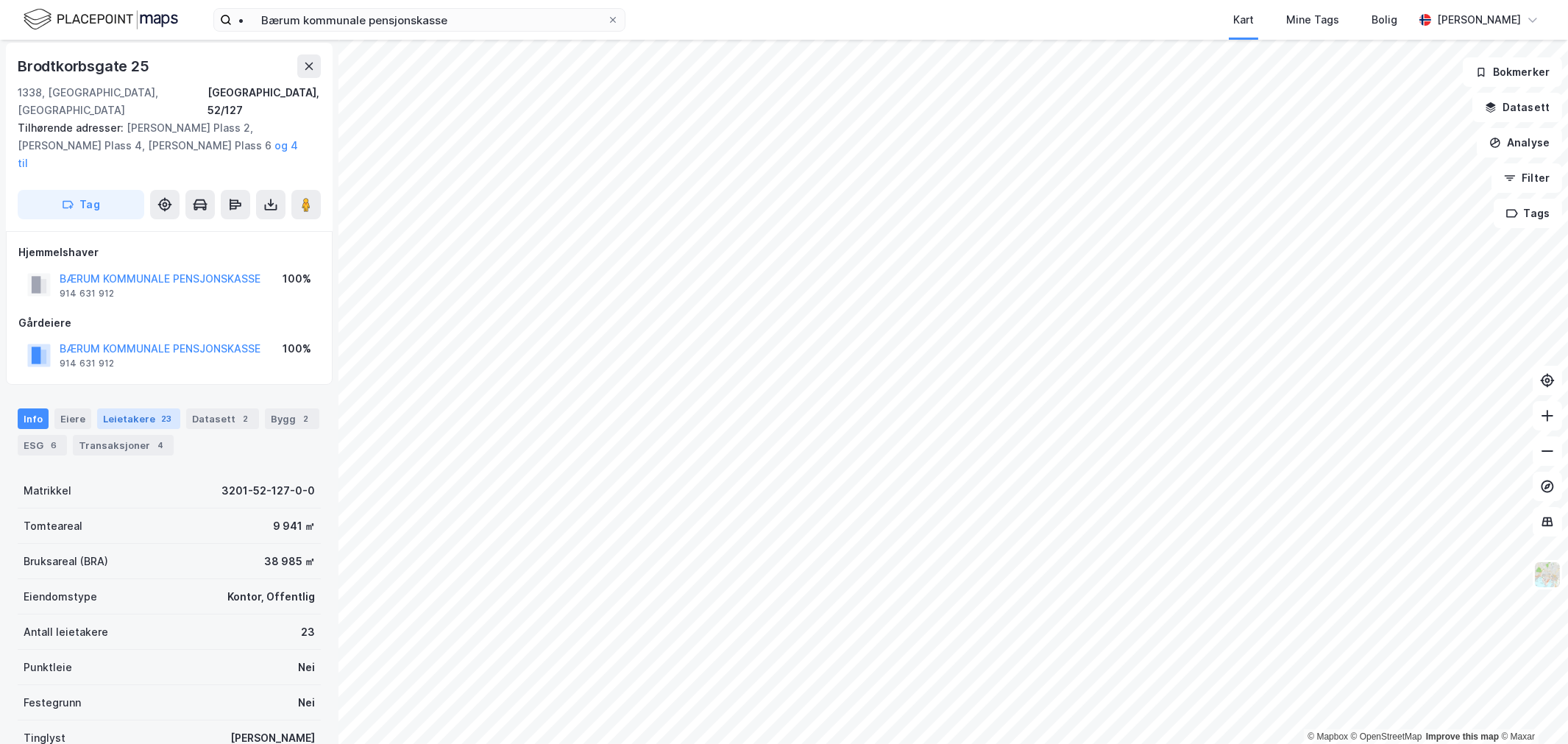
click at [148, 408] on div "Leietakere 23" at bounding box center [139, 418] width 83 height 20
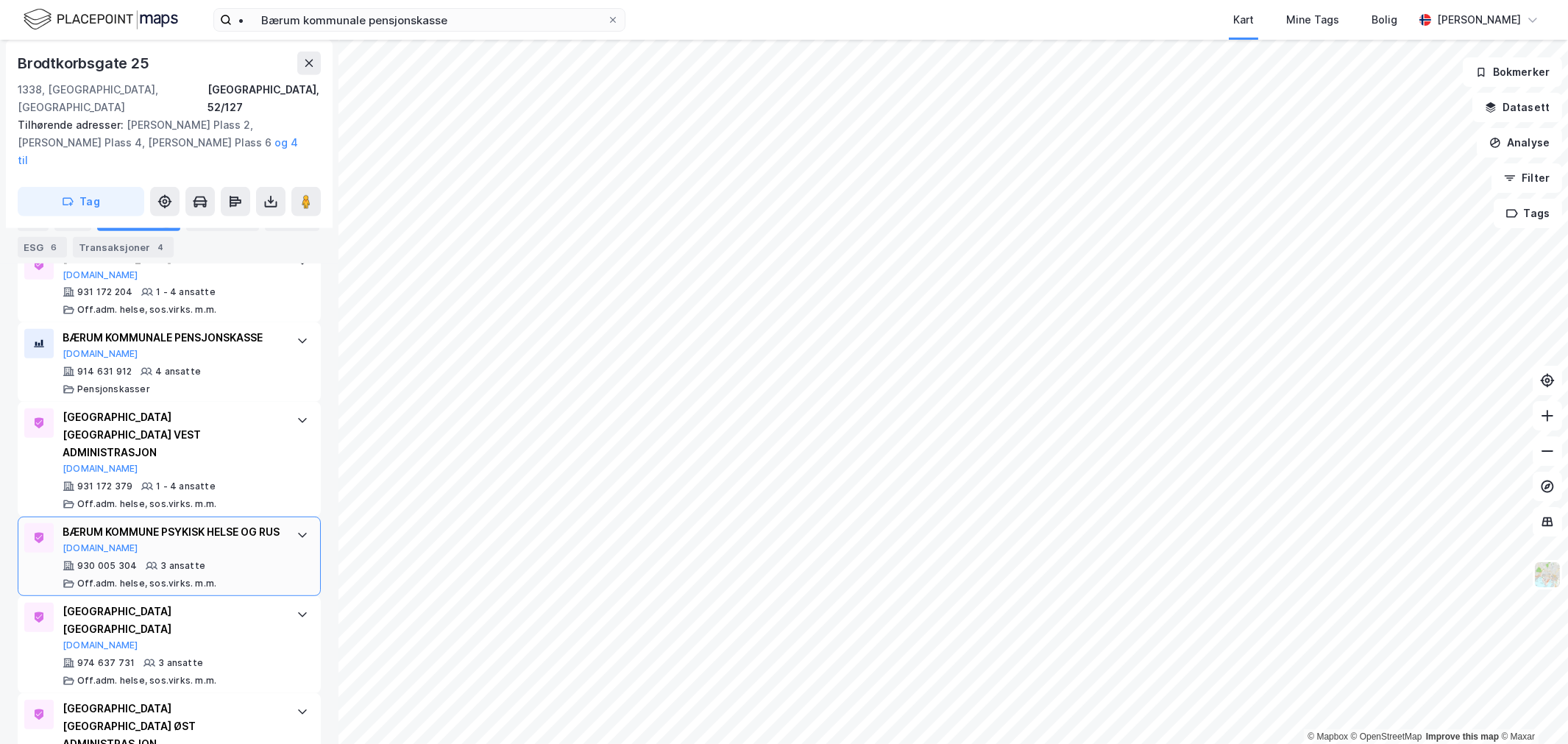
scroll to position [2363, 0]
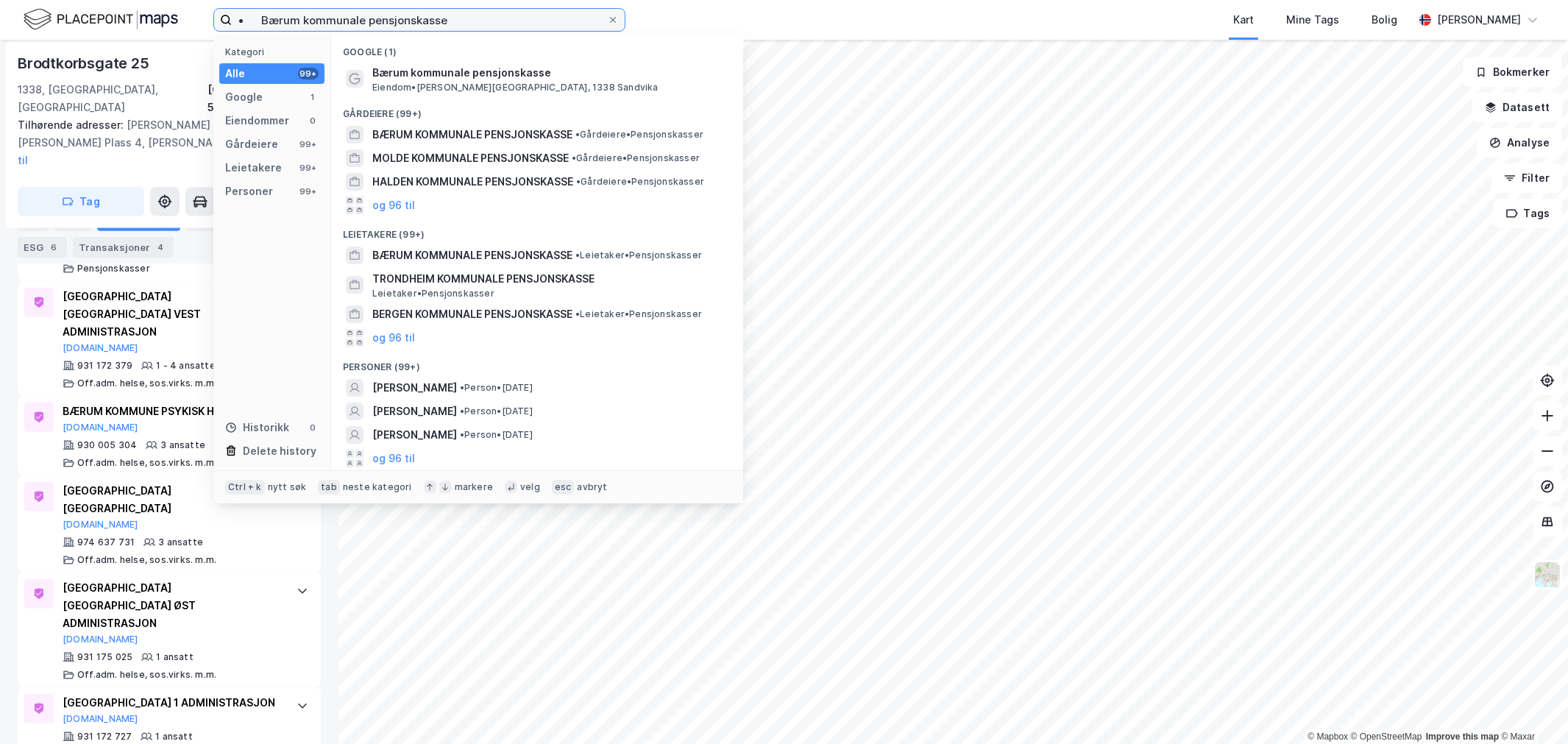
click at [307, 19] on input "• Bærum kommunale pensjonskasse" at bounding box center [419, 19] width 375 height 22
paste input "Drammen"
drag, startPoint x: 265, startPoint y: 11, endPoint x: 163, endPoint y: 5, distance: 102.2
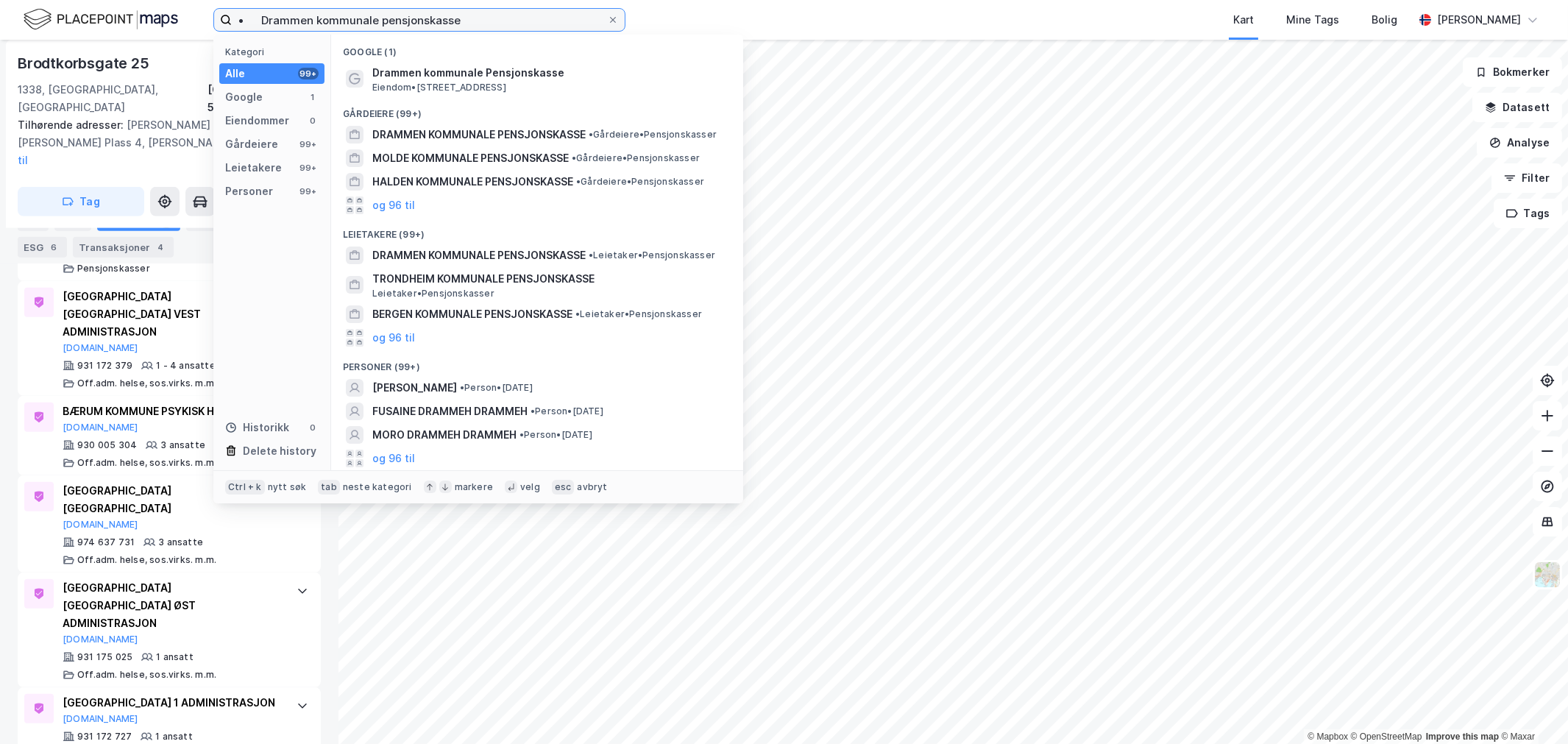
click at [168, 15] on div "• Drammen kommunale pensjonskasse Kategori Alle 99+ Google 1 Eiendommer 0 Gårde…" at bounding box center [784, 19] width 1568 height 40
click at [471, 139] on span "DRAMMEN KOMMUNALE PENSJONSKASSE" at bounding box center [479, 134] width 214 height 18
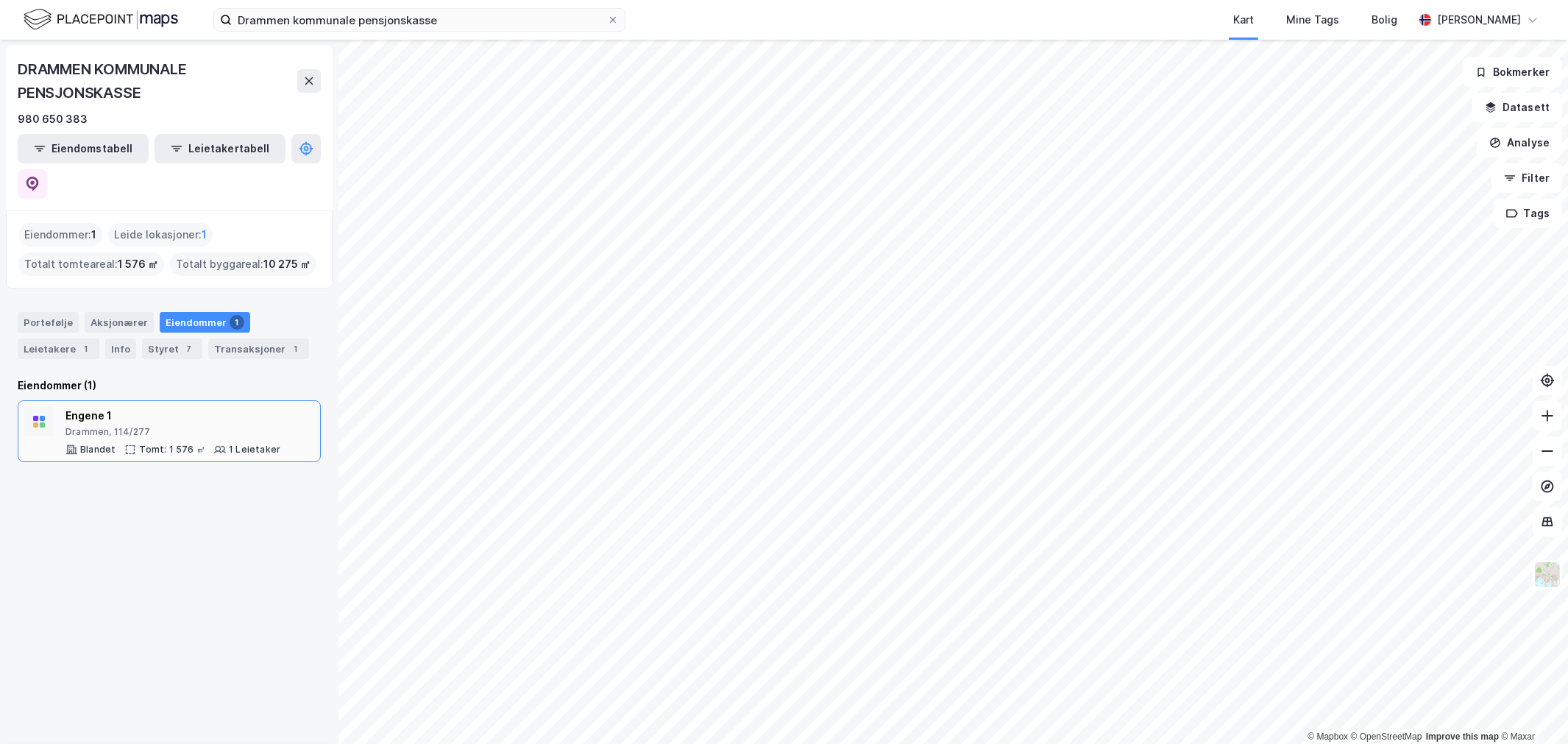
click at [194, 426] on div "Drammen, 114/277" at bounding box center [172, 431] width 215 height 11
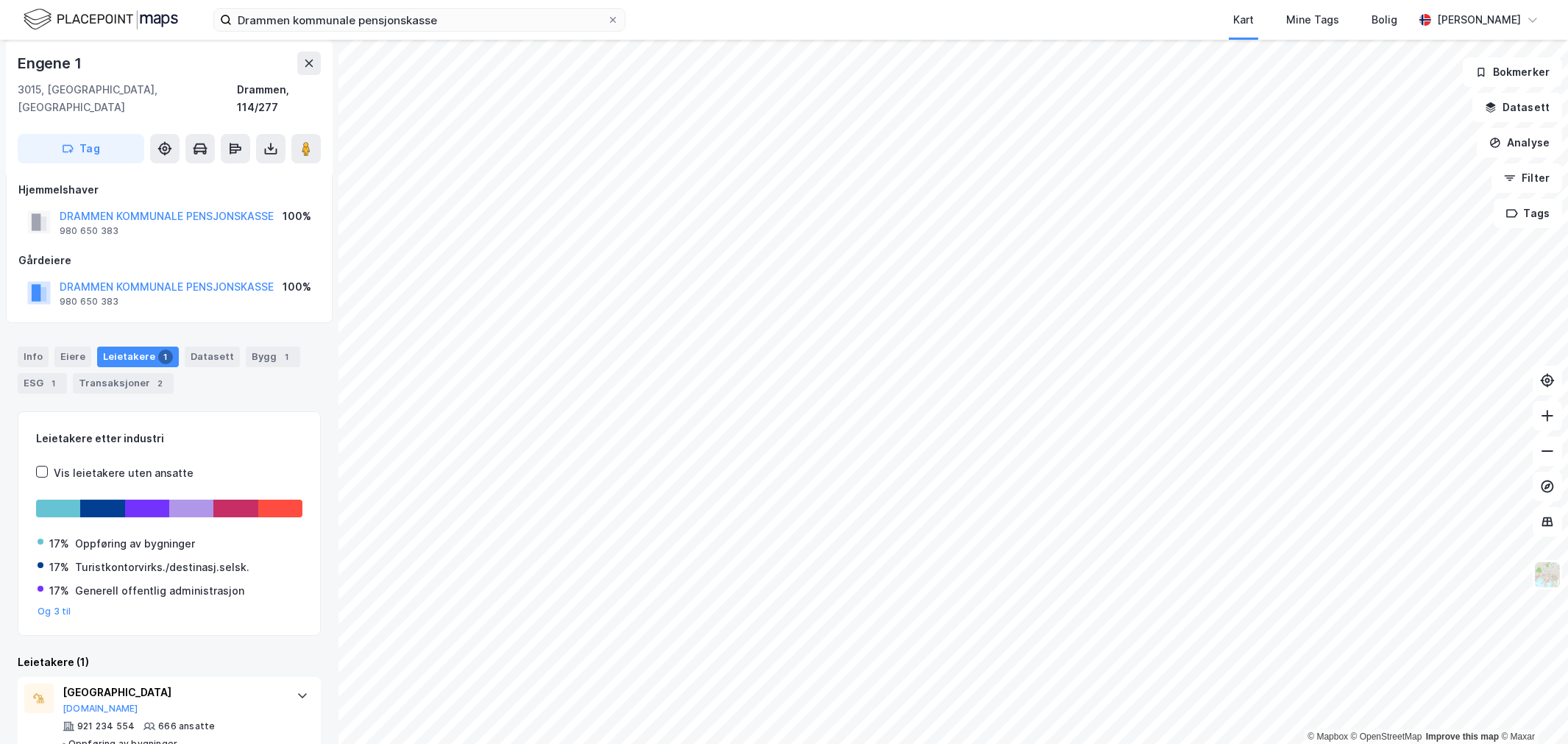
scroll to position [130, 0]
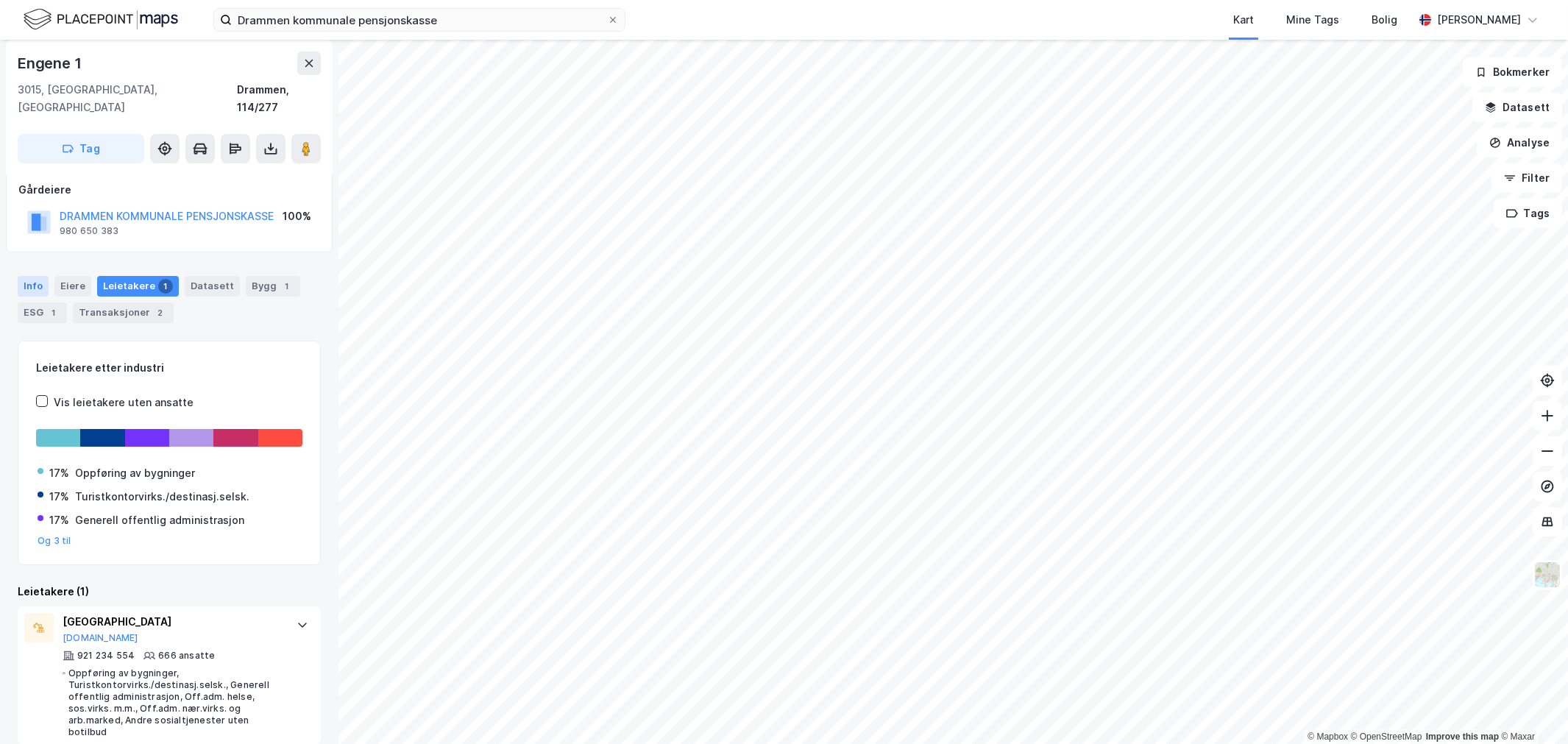
click at [40, 276] on div "Info" at bounding box center [33, 285] width 31 height 20
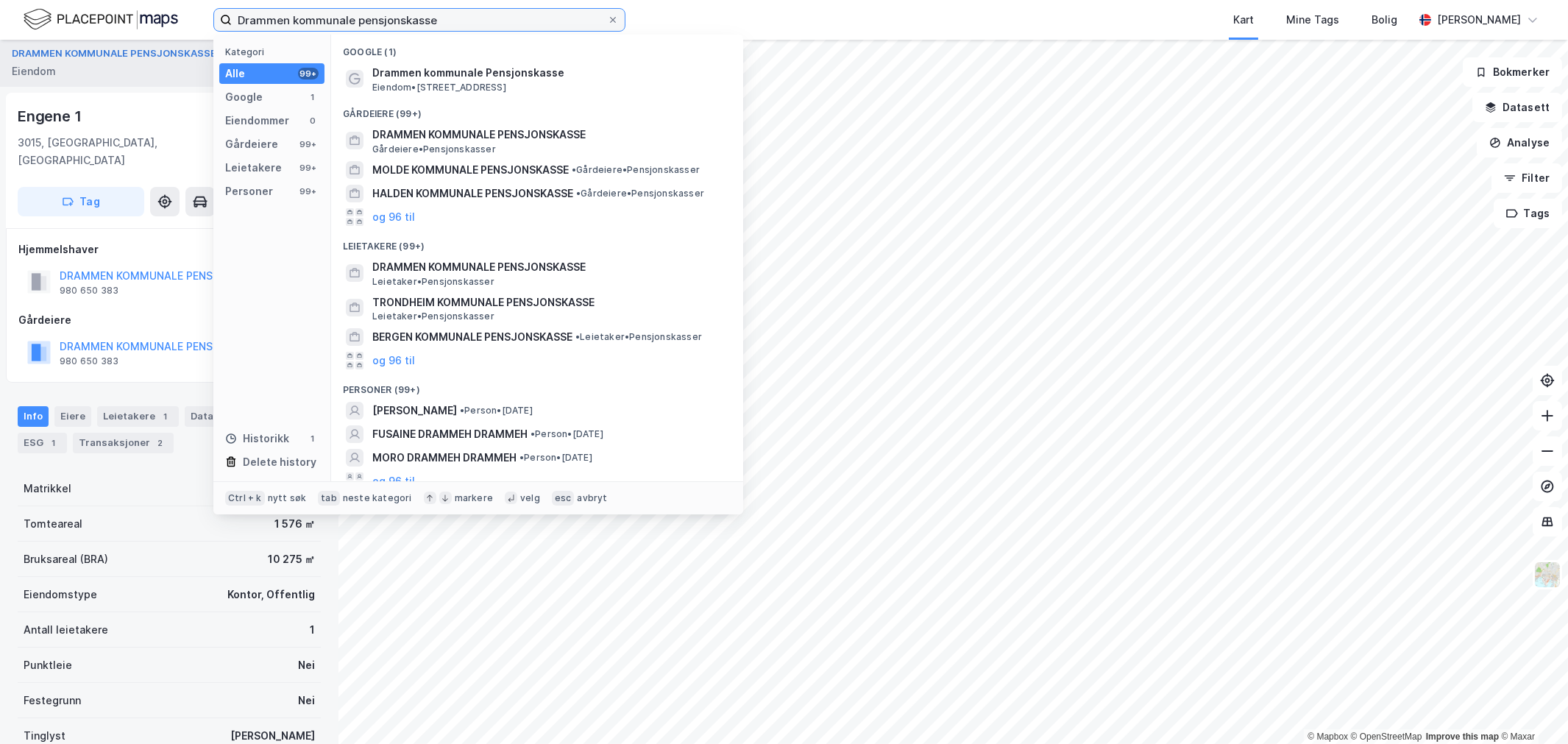
click at [489, 16] on input "Drammen kommunale pensjonskasse" at bounding box center [419, 19] width 375 height 22
paste input "• [GEOGRAPHIC_DATA]"
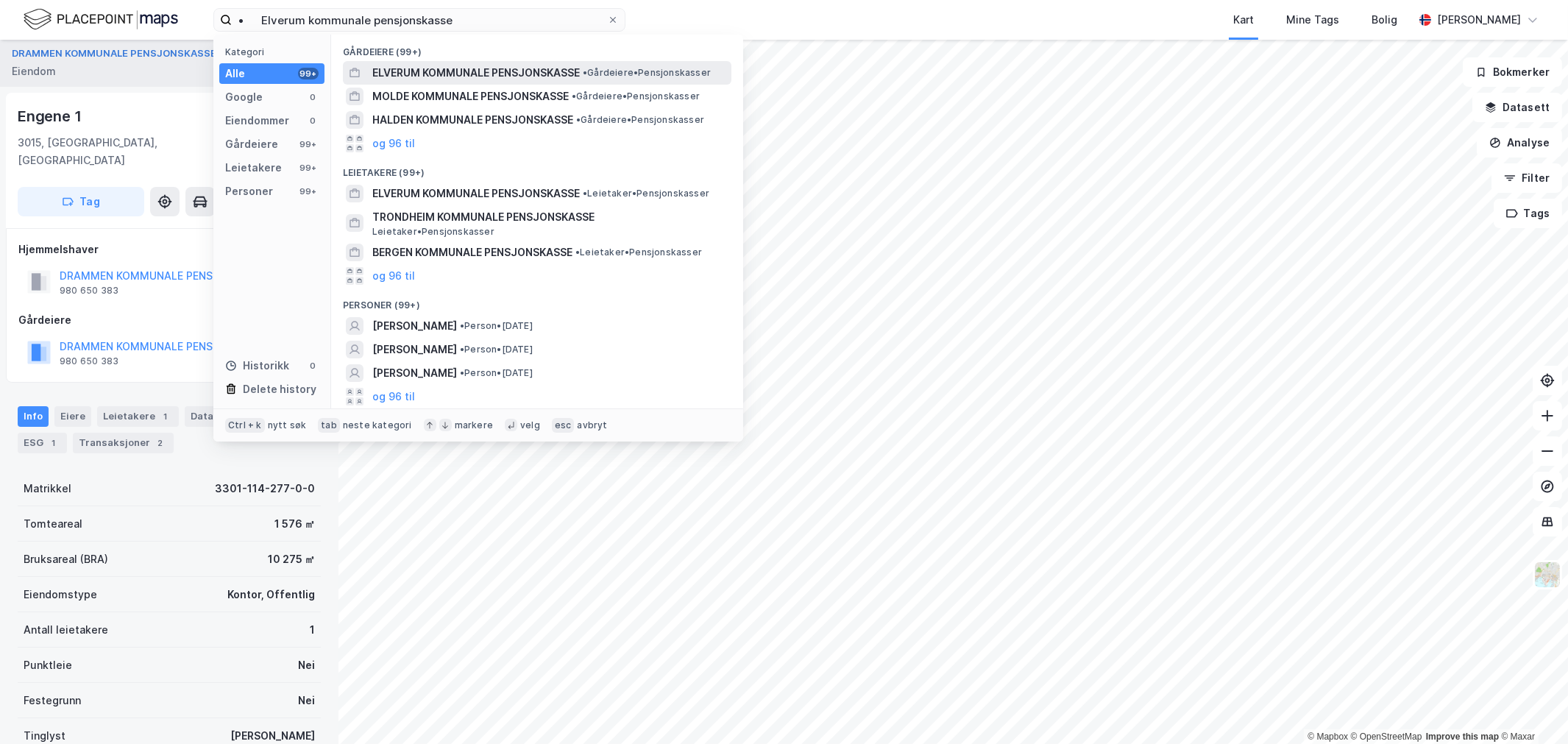
click at [493, 68] on span "ELVERUM KOMMUNALE PENSJONSKASSE" at bounding box center [475, 72] width 208 height 18
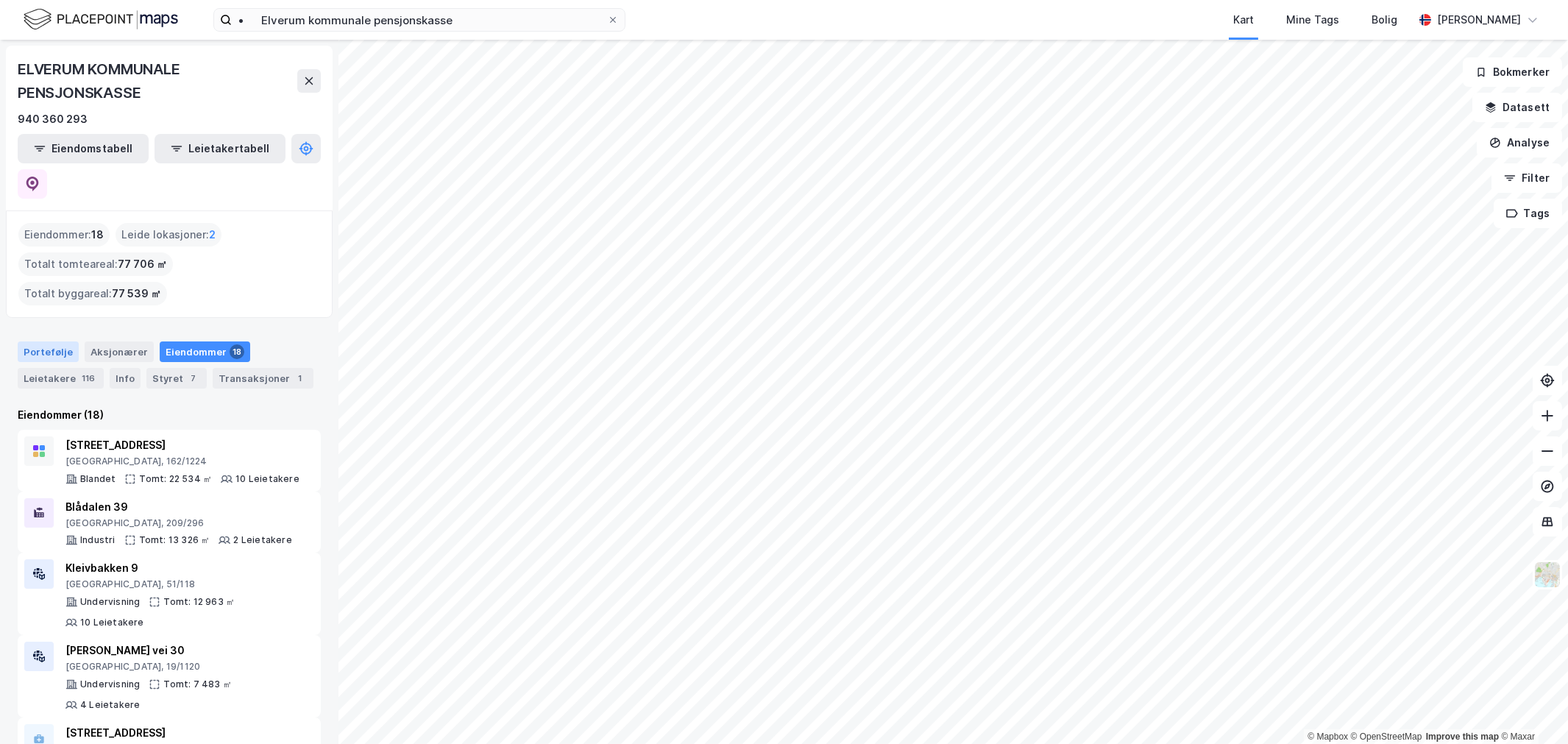
click at [64, 341] on div "Portefølje" at bounding box center [48, 351] width 61 height 20
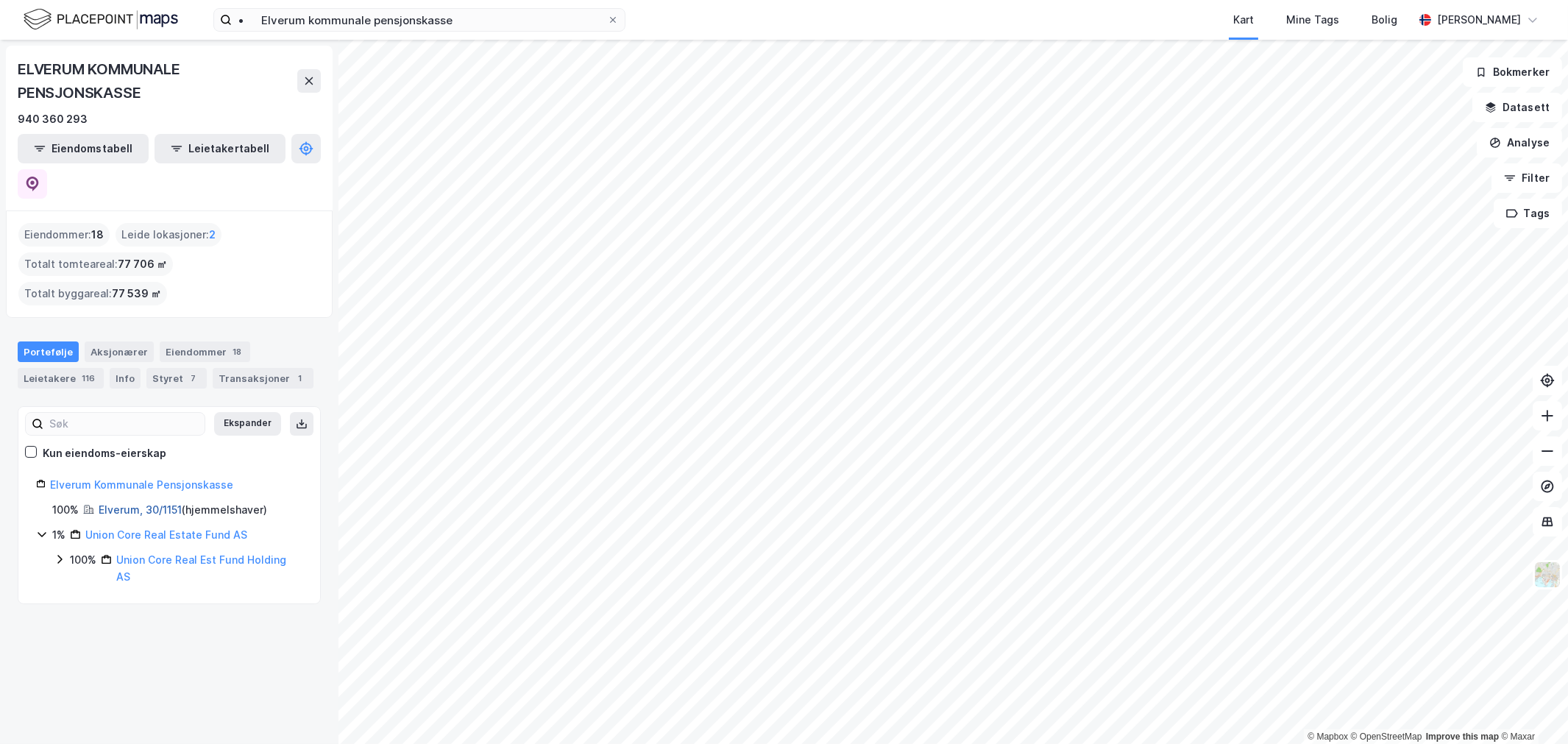
click at [117, 504] on link "Elverum, 30/1151" at bounding box center [140, 510] width 83 height 12
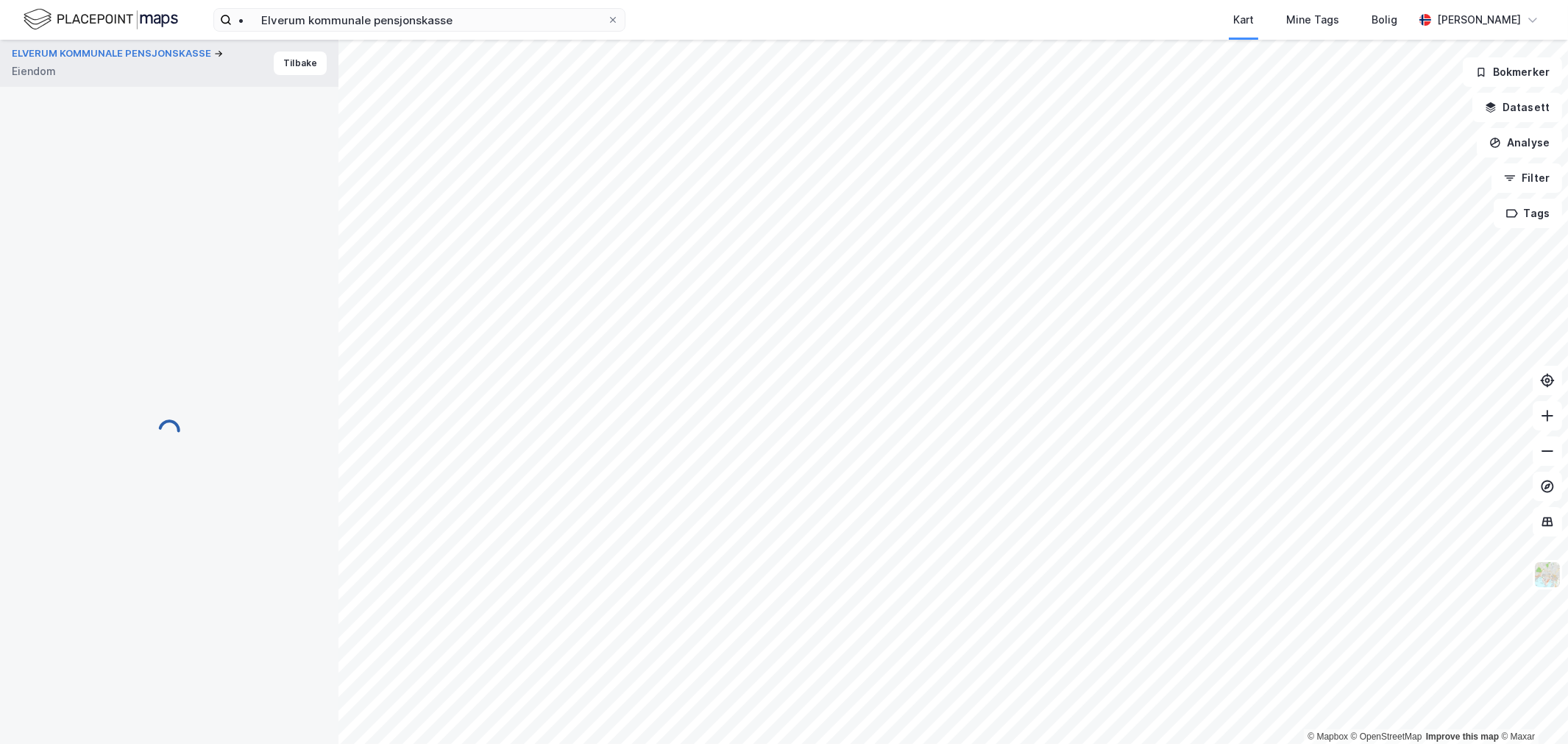
scroll to position [1, 0]
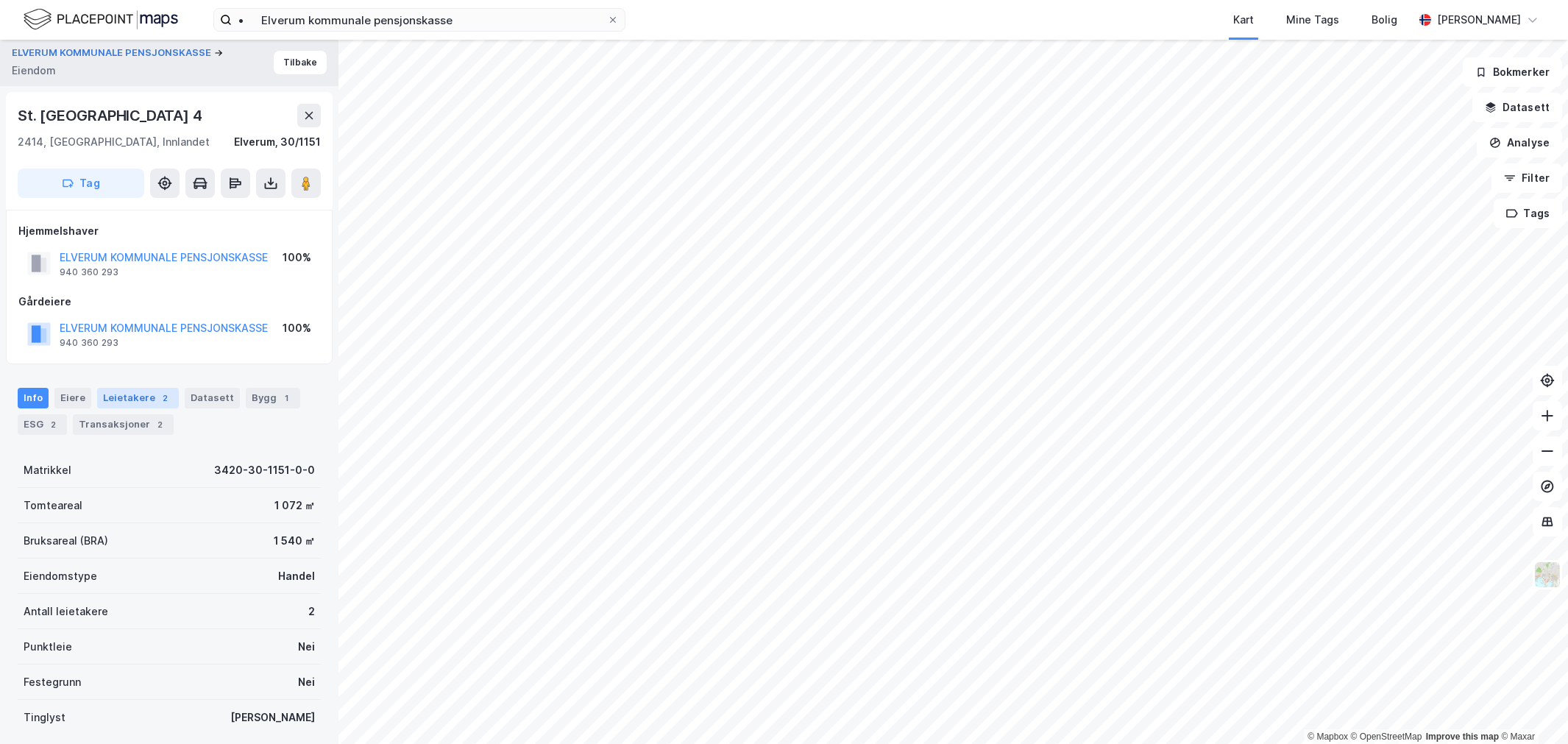
click at [141, 403] on div "Leietakere 2" at bounding box center [138, 398] width 81 height 20
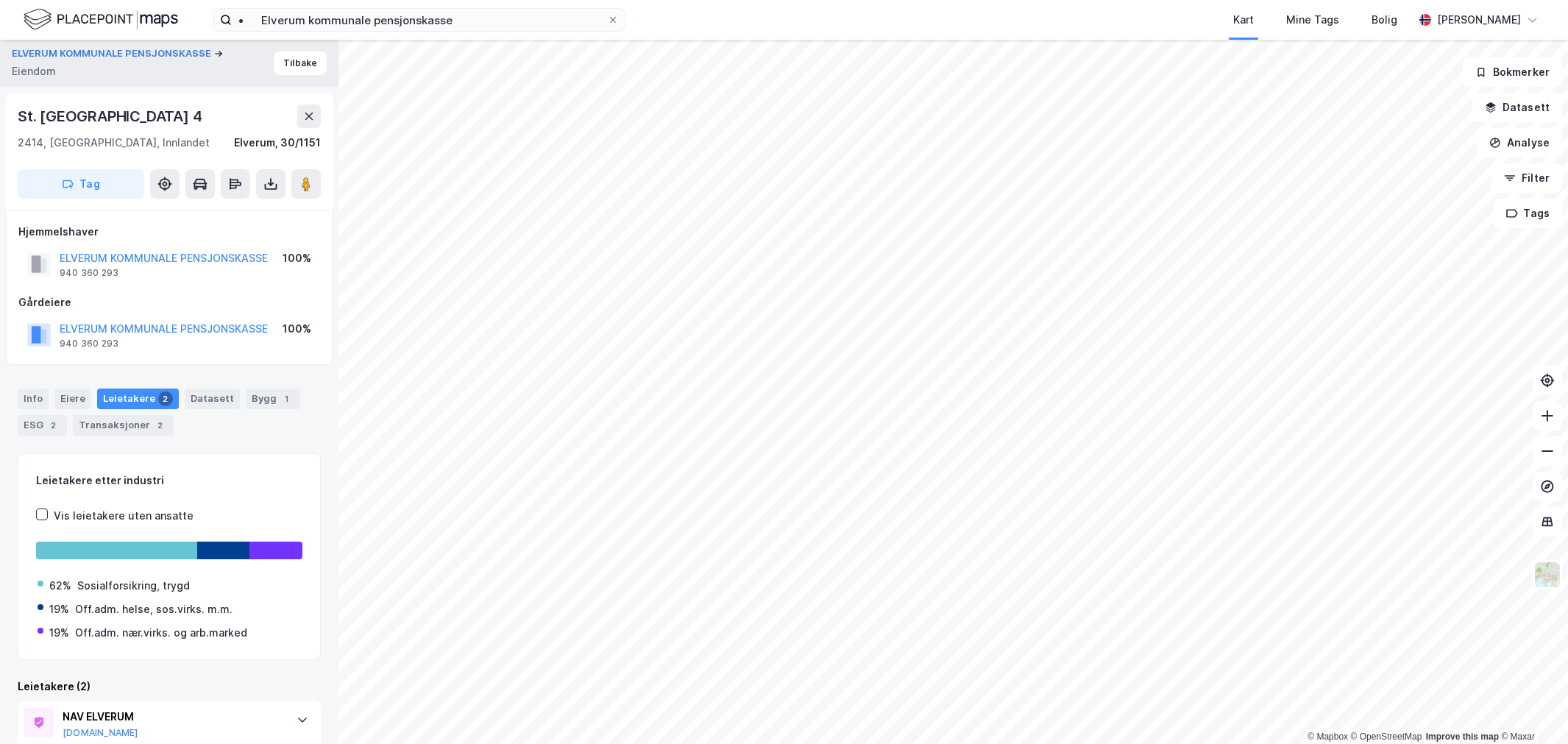
scroll to position [145, 0]
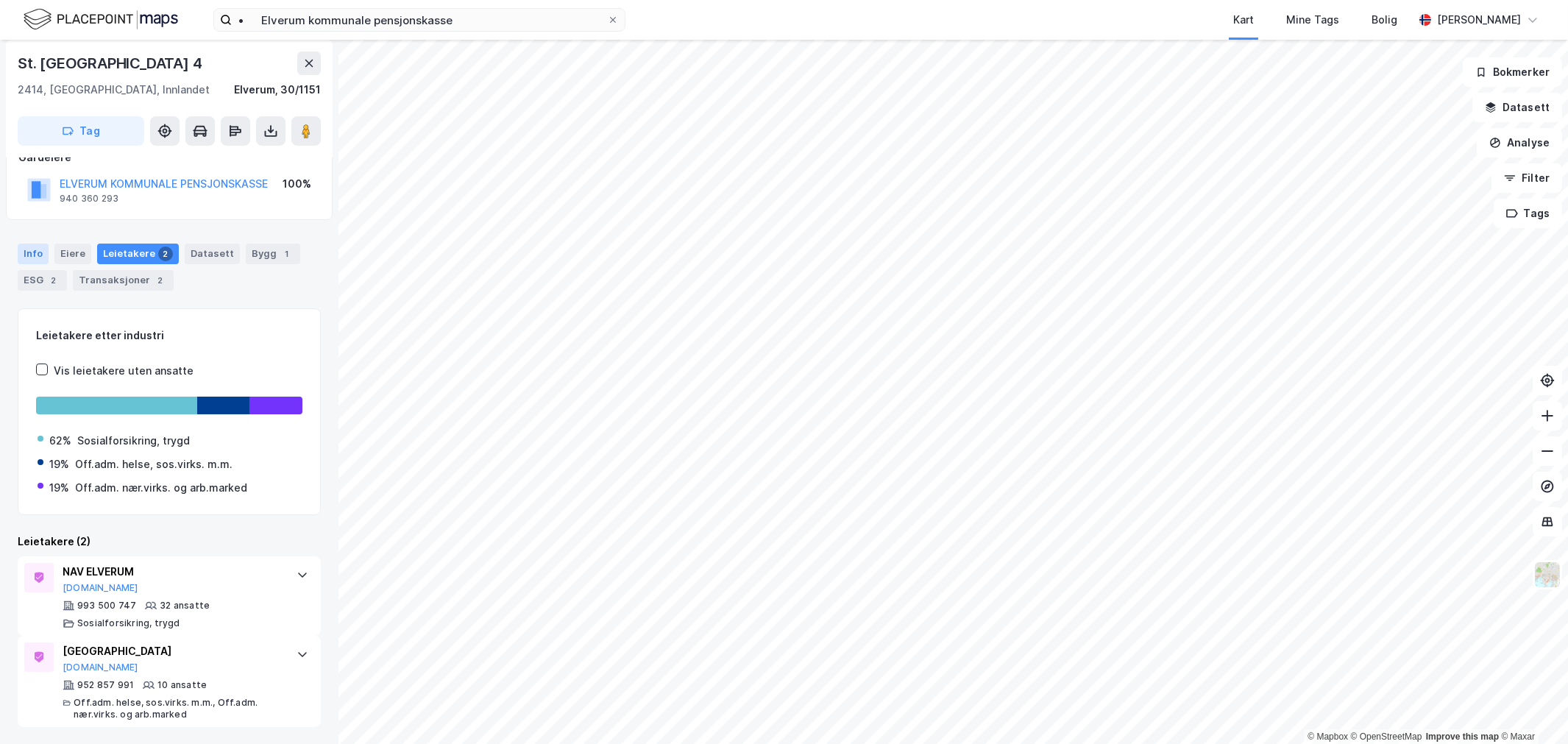
click at [42, 245] on div "Info" at bounding box center [33, 254] width 31 height 20
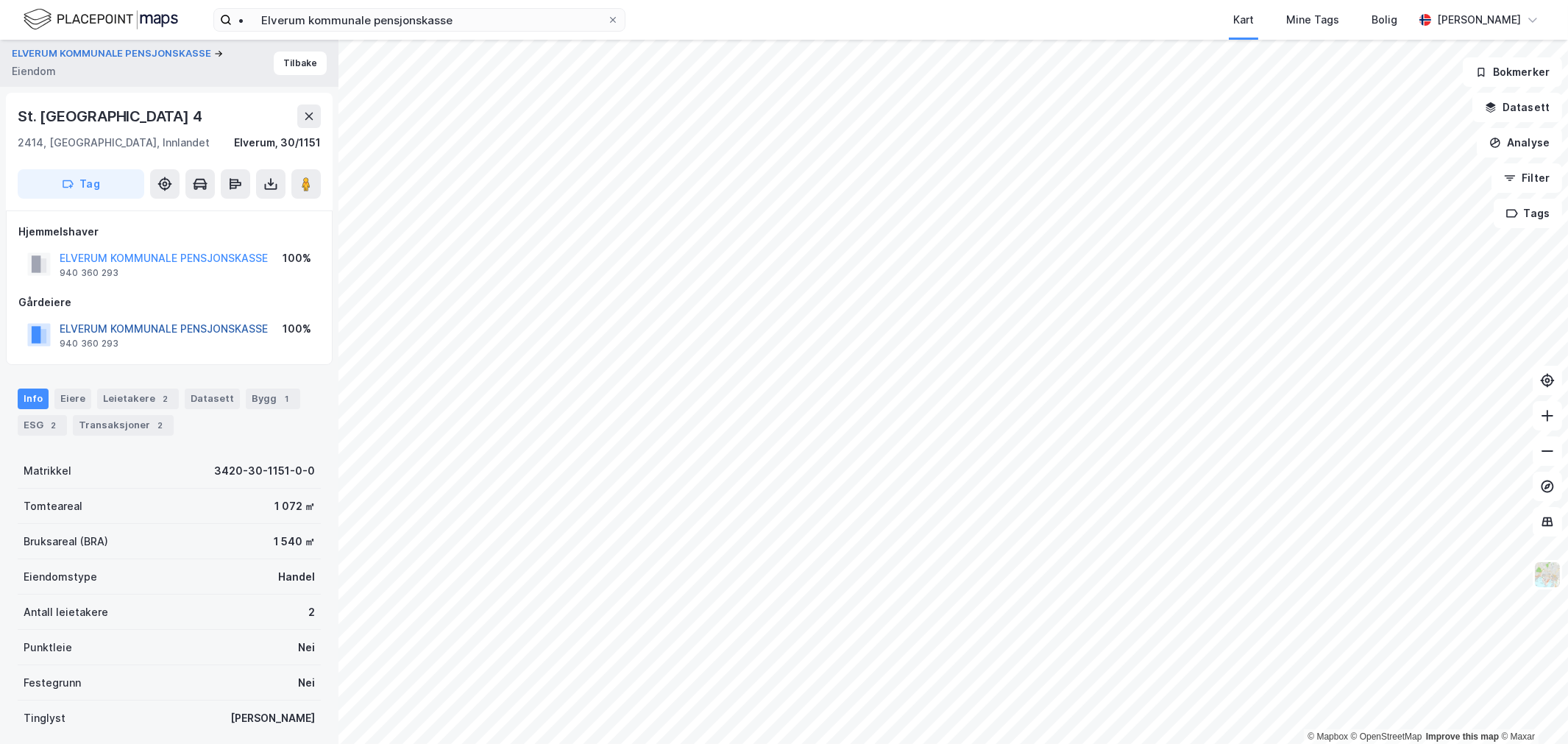
click at [0, 0] on button "ELVERUM KOMMUNALE PENSJONSKASSE" at bounding box center [0, 0] width 0 height 0
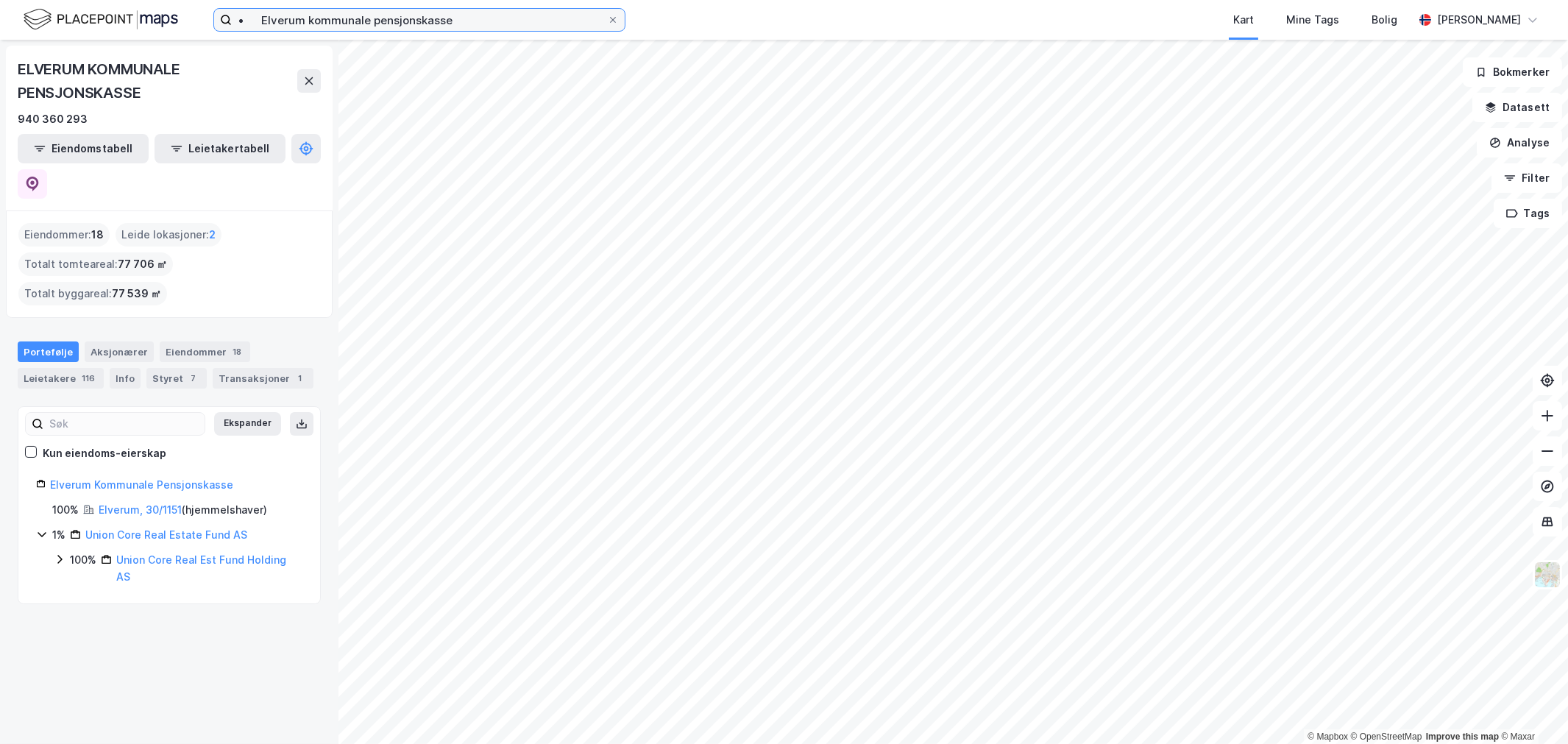
click at [542, 25] on input "• Elverum kommunale pensjonskasse" at bounding box center [419, 19] width 375 height 22
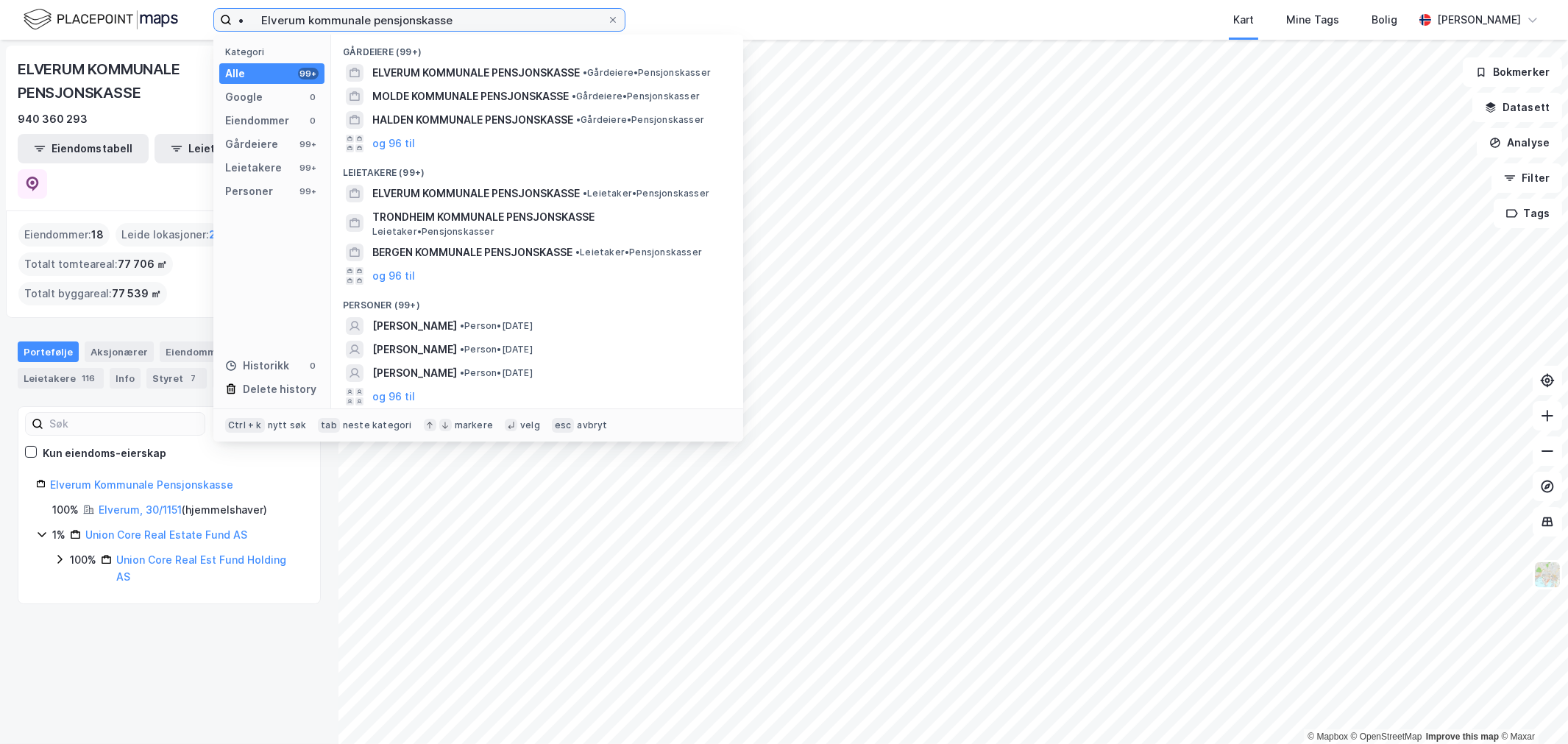
click at [542, 24] on input "• Elverum kommunale pensjonskasse" at bounding box center [419, 19] width 375 height 22
paste input "Flekkefjord"
click at [542, 24] on input "• Elverum kommunale pensjonskasse" at bounding box center [419, 19] width 375 height 22
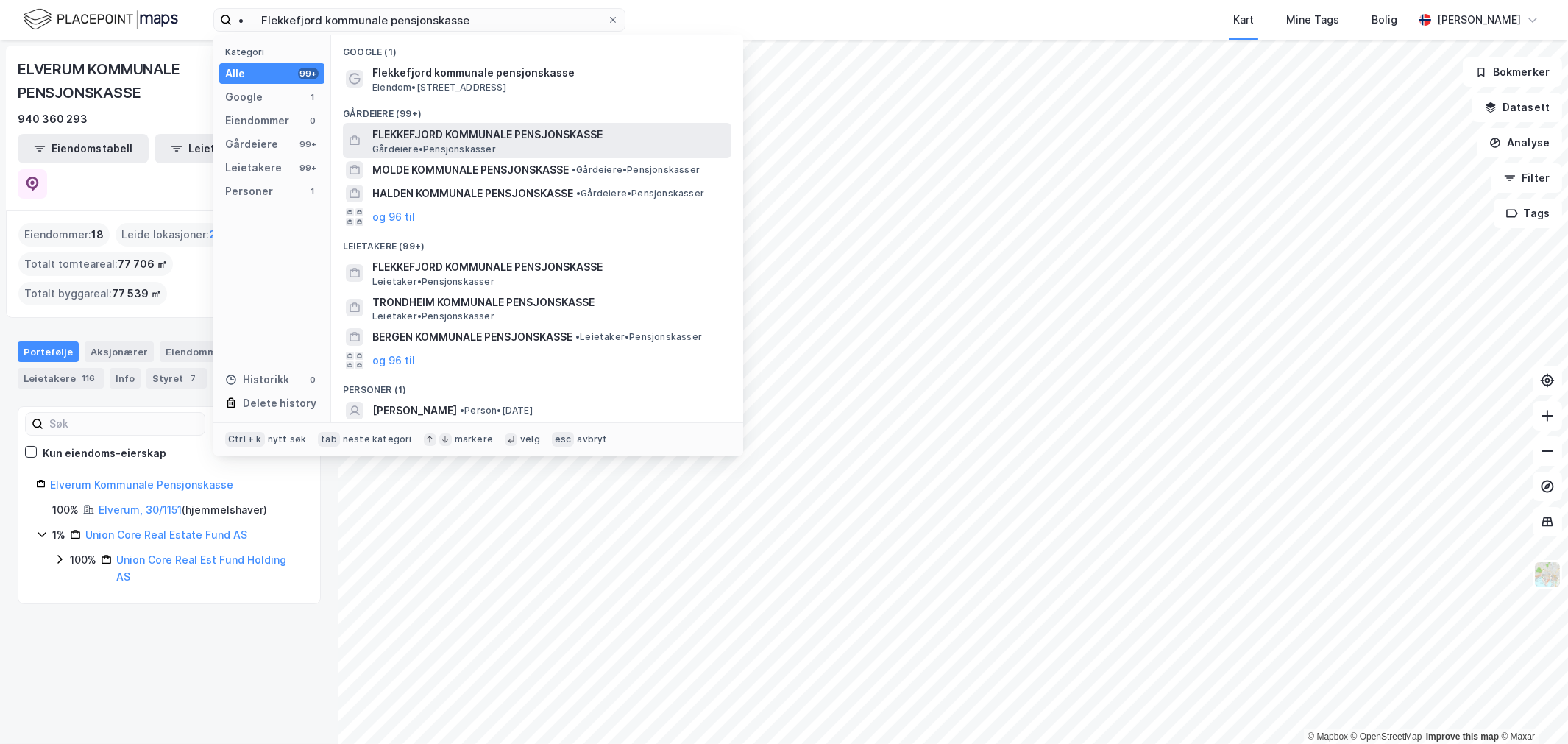
click at [513, 151] on div "FLEKKEFJORD KOMMUNALE PENSJONSKASSE Gårdeiere • Pensjonskasser" at bounding box center [549, 140] width 356 height 29
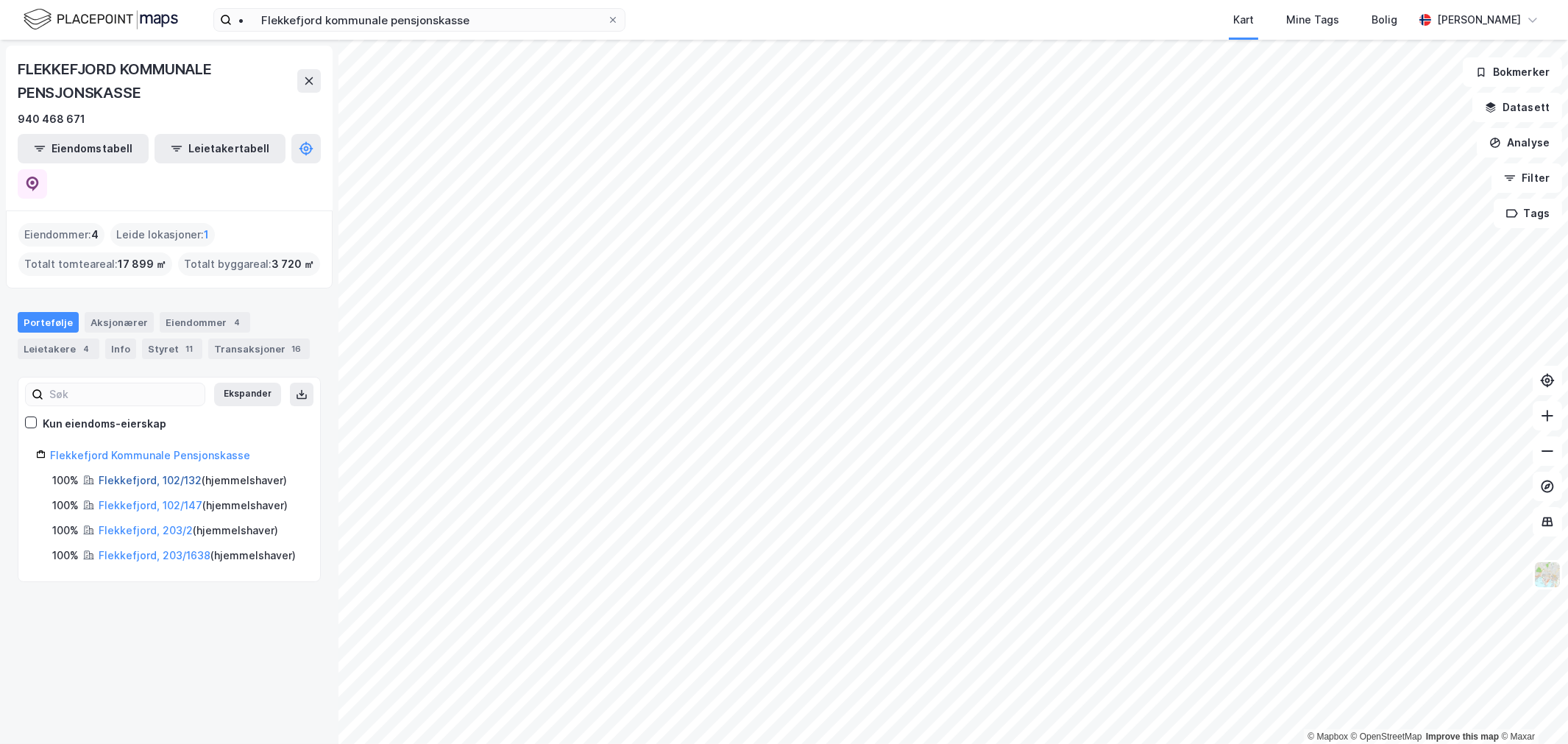
click at [148, 474] on link "Flekkefjord, 102/132" at bounding box center [150, 480] width 103 height 12
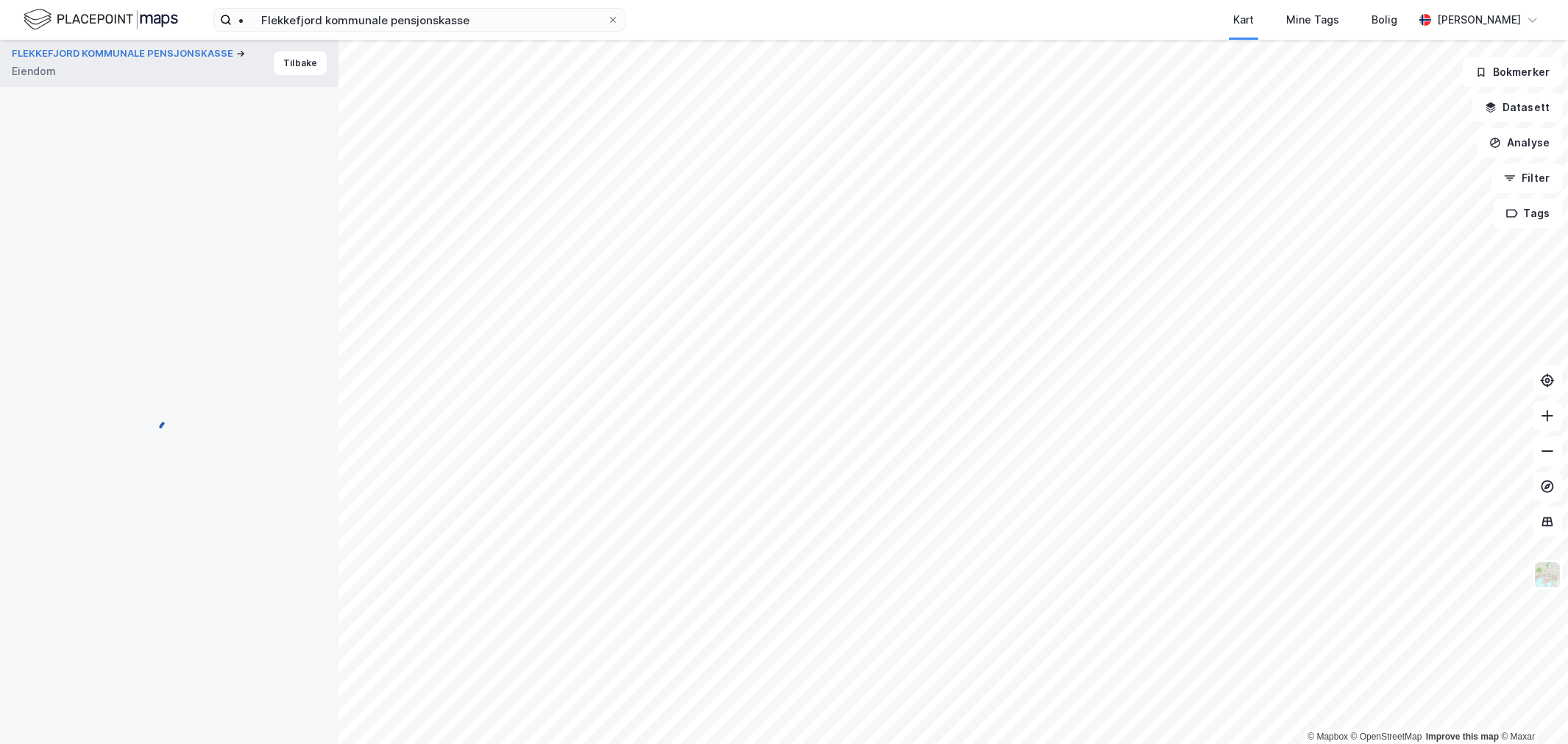
scroll to position [1, 0]
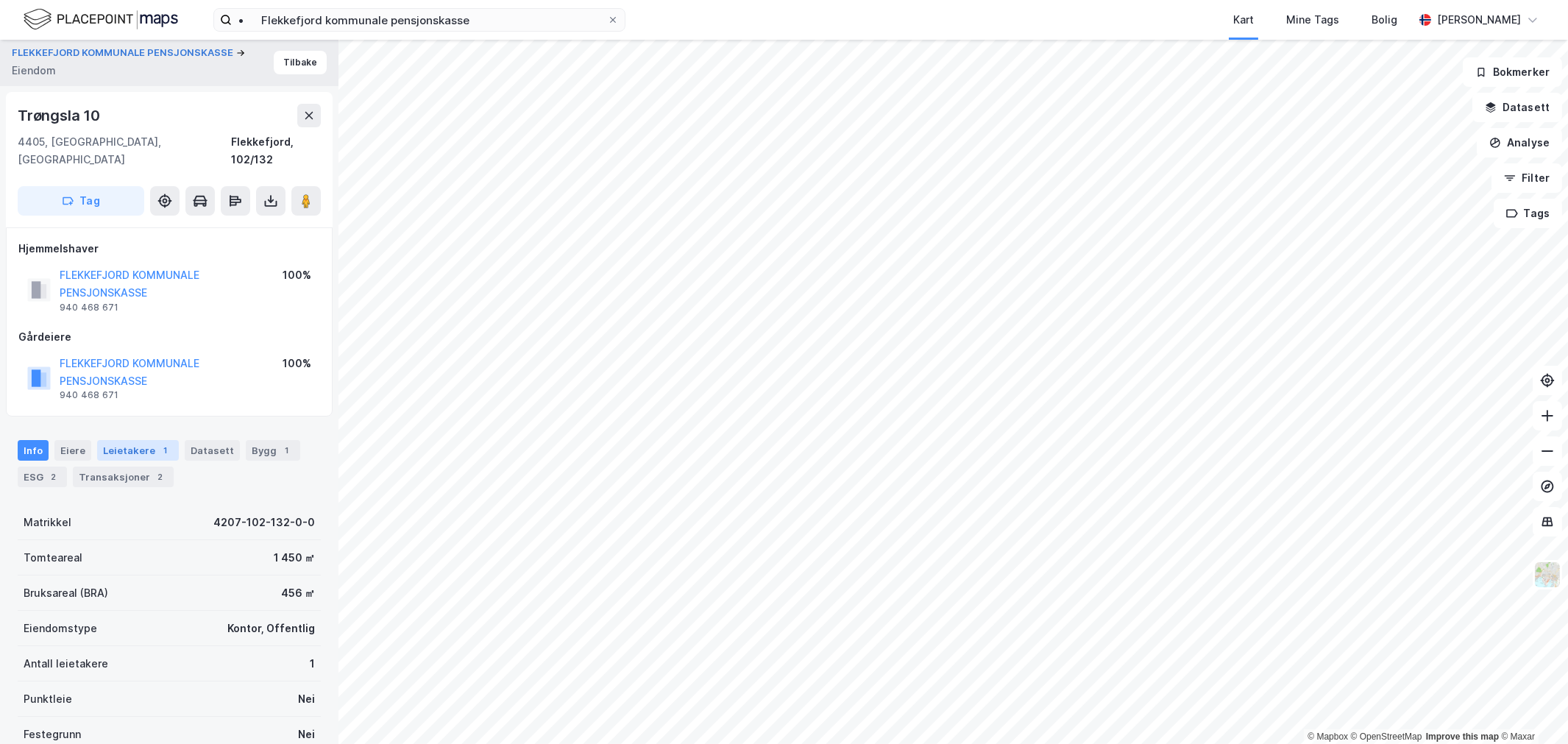
click at [150, 440] on div "Leietakere 1" at bounding box center [138, 450] width 81 height 20
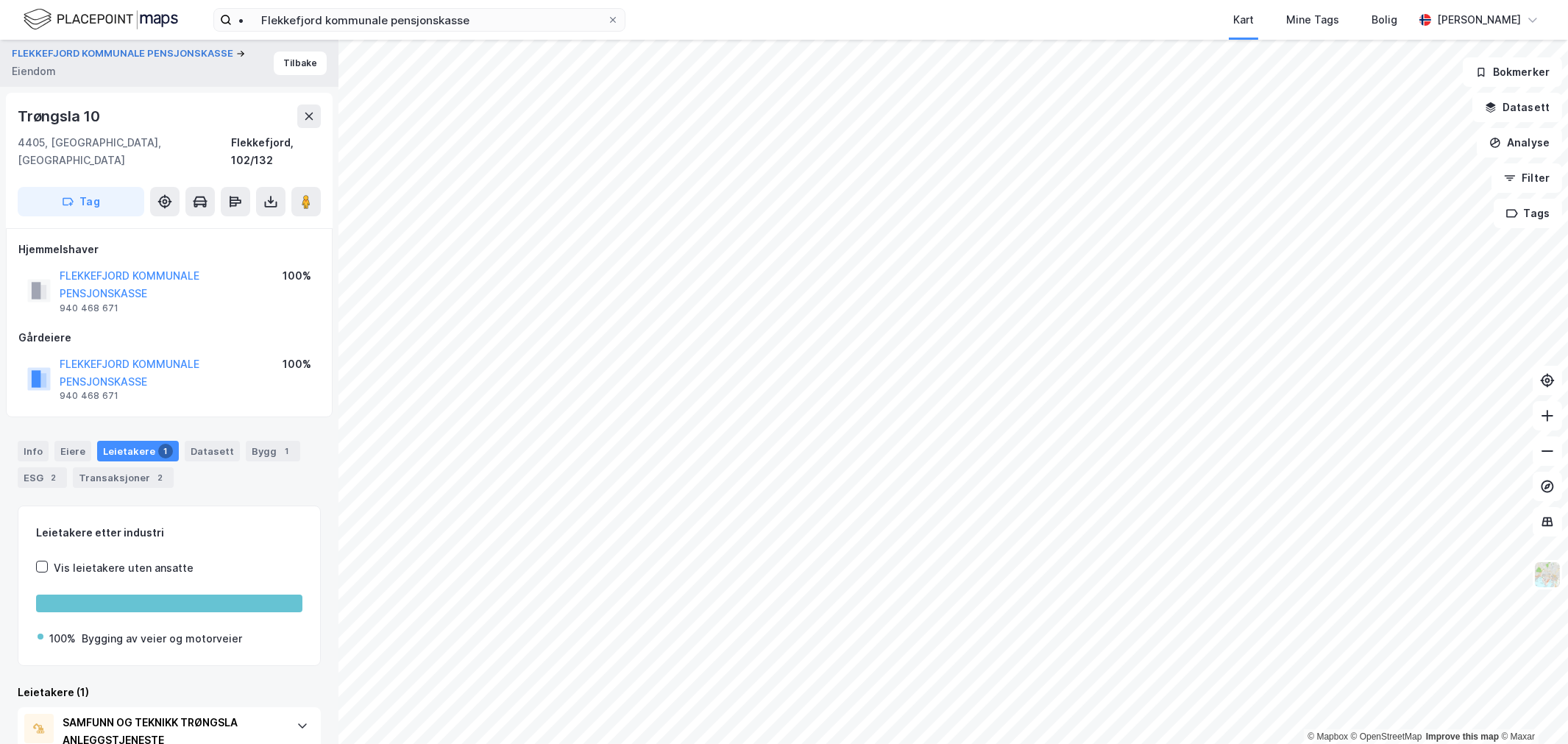
click at [160, 274] on div "FLEKKEFJORD KOMMUNALE PENSJONSKASSE" at bounding box center [170, 285] width 223 height 35
click at [0, 0] on button "FLEKKEFJORD KOMMUNALE PENSJONSKASSE" at bounding box center [0, 0] width 0 height 0
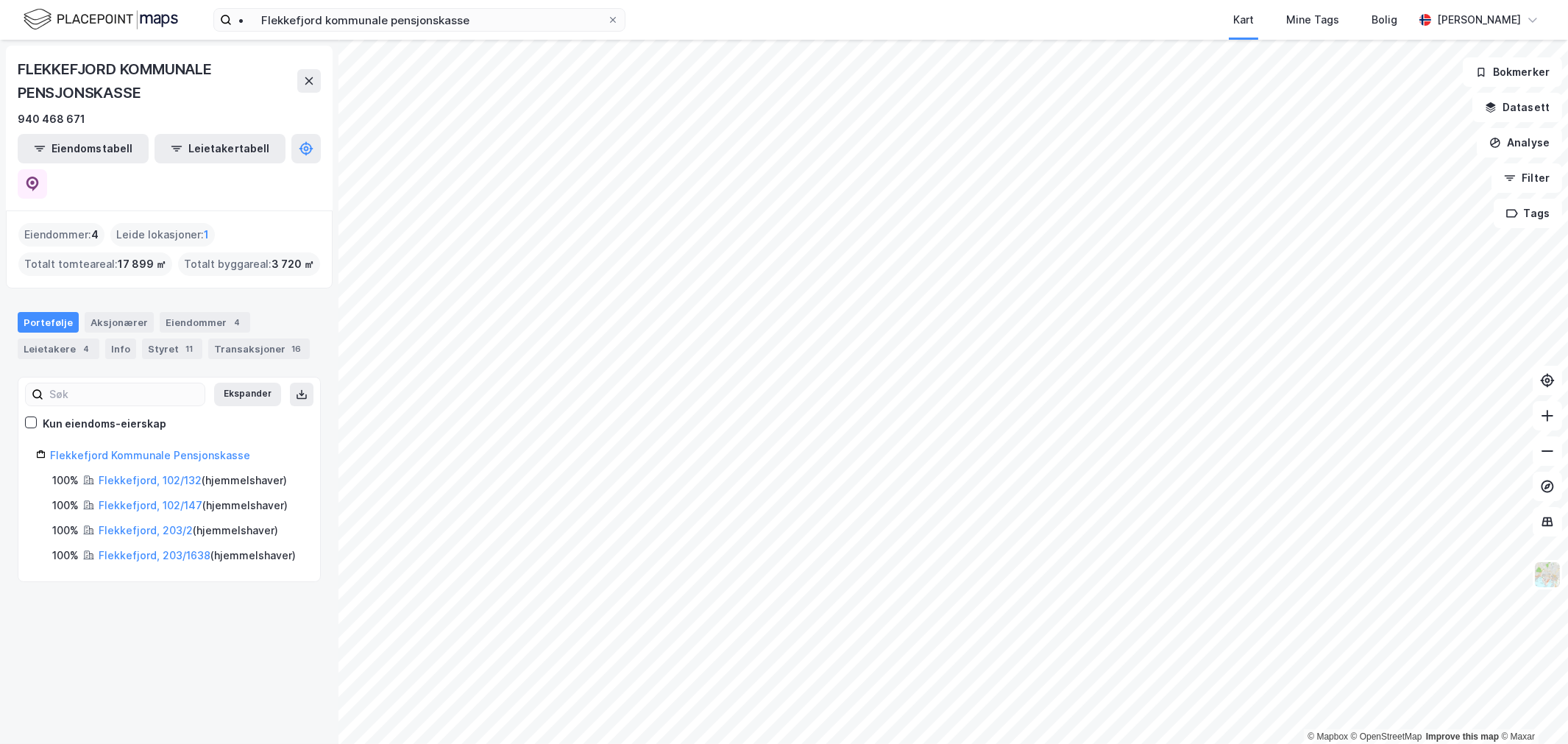
click at [153, 472] on div "Flekkefjord, 102/132 ( hjemmelshaver )" at bounding box center [193, 481] width 188 height 18
click at [156, 474] on link "Flekkefjord, 102/132" at bounding box center [150, 480] width 103 height 12
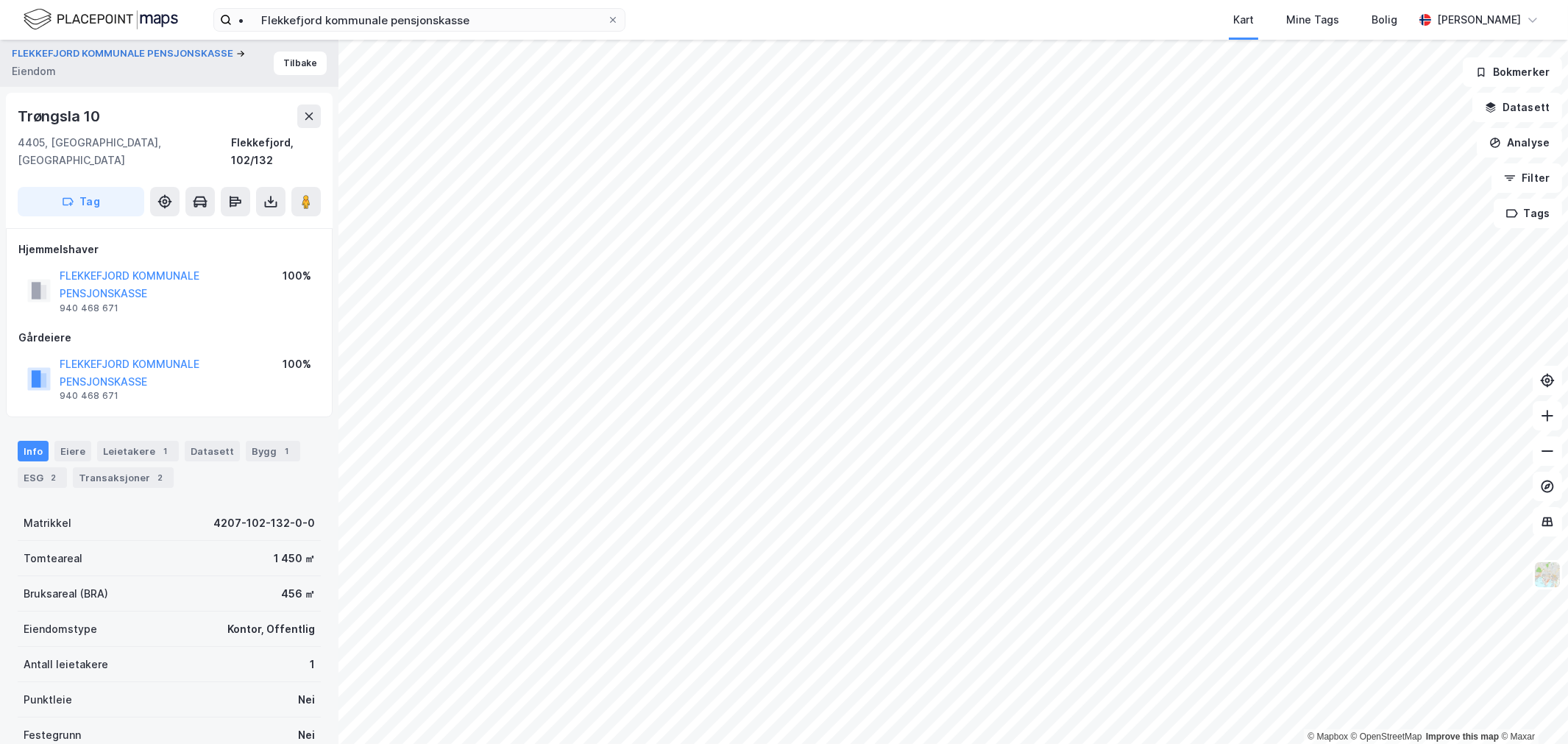
scroll to position [2, 0]
click at [0, 0] on button "FLEKKEFJORD KOMMUNALE PENSJONSKASSE" at bounding box center [0, 0] width 0 height 0
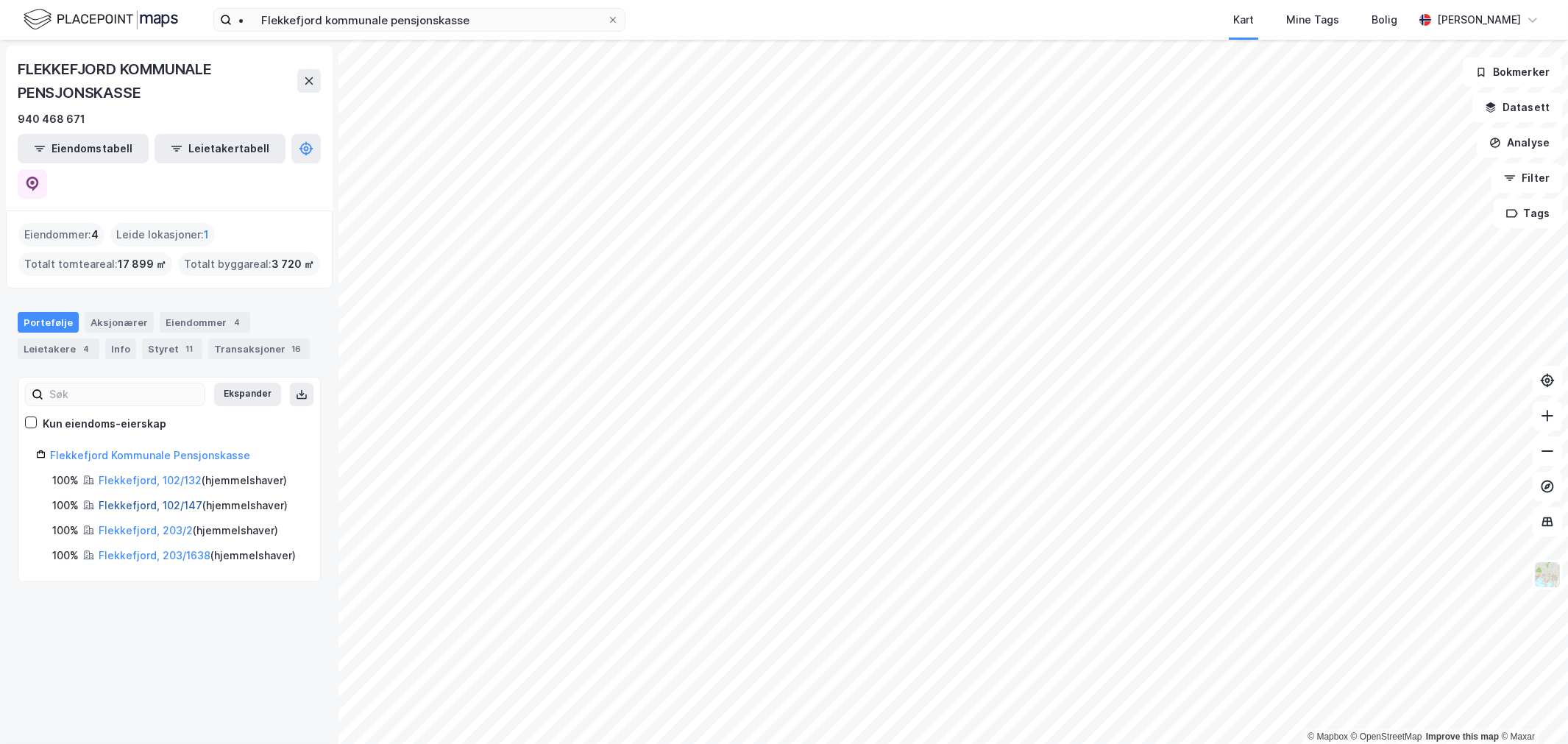
click at [116, 499] on link "Flekkefjord, 102/147" at bounding box center [150, 505] width 103 height 12
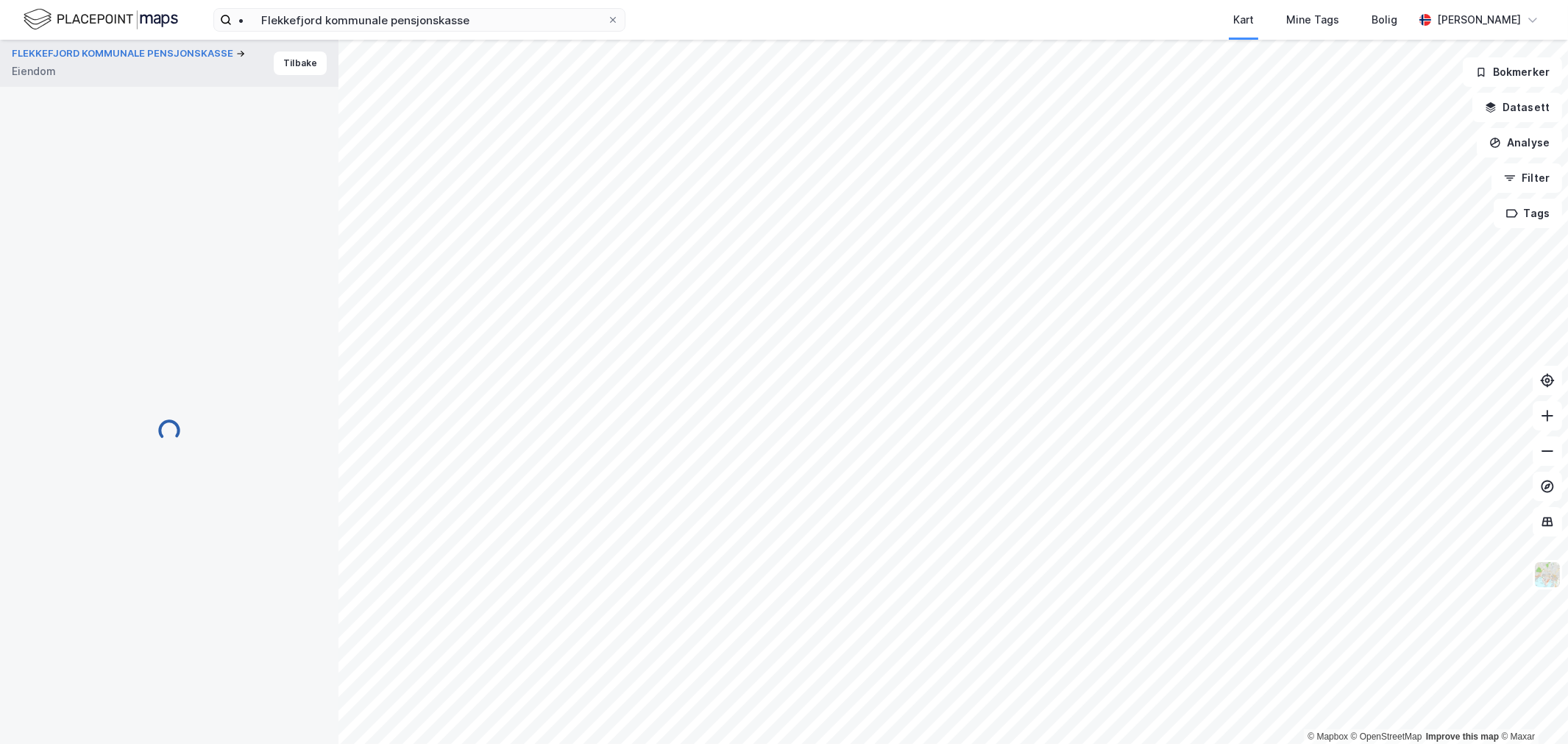
scroll to position [2, 0]
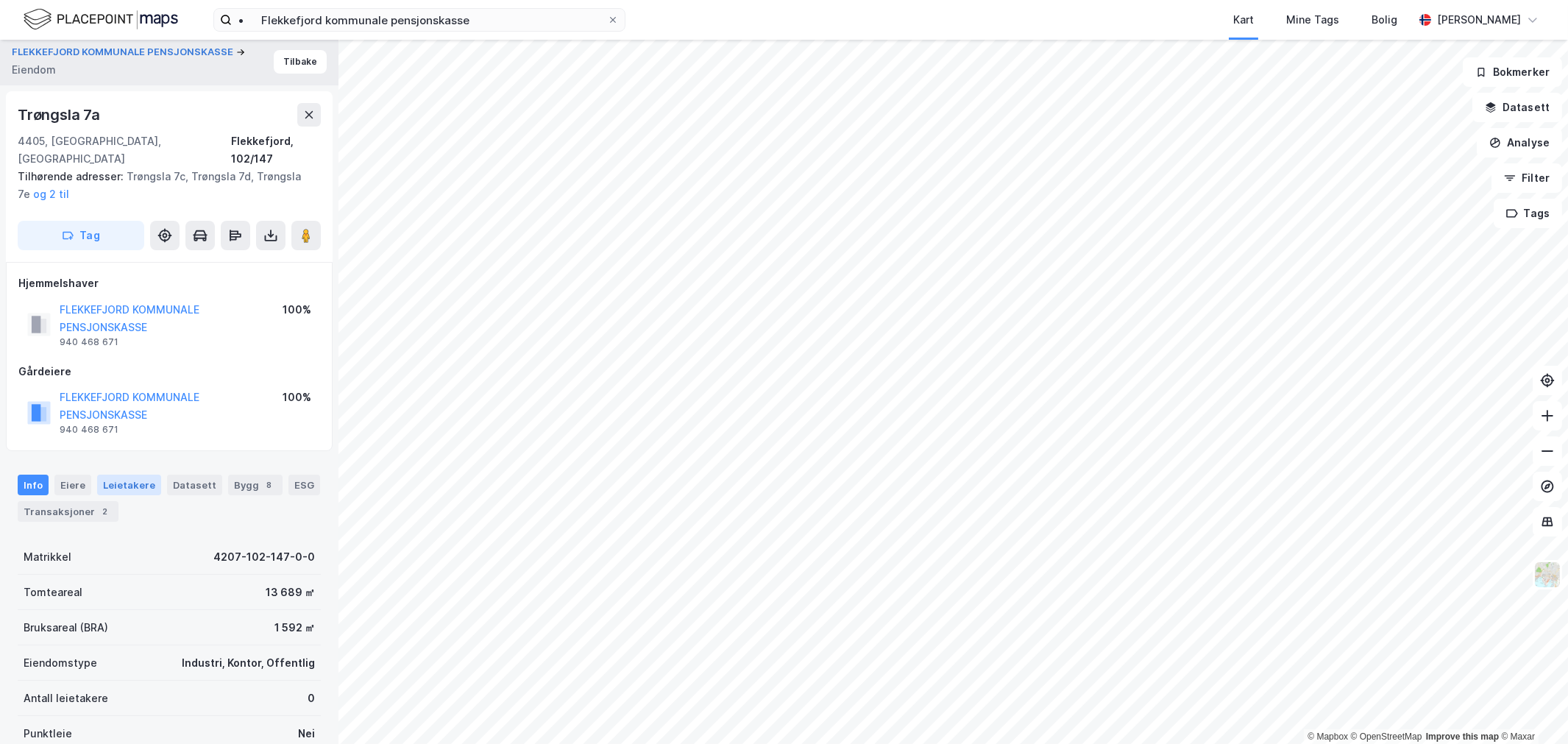
click at [128, 474] on div "Leietakere" at bounding box center [129, 484] width 64 height 20
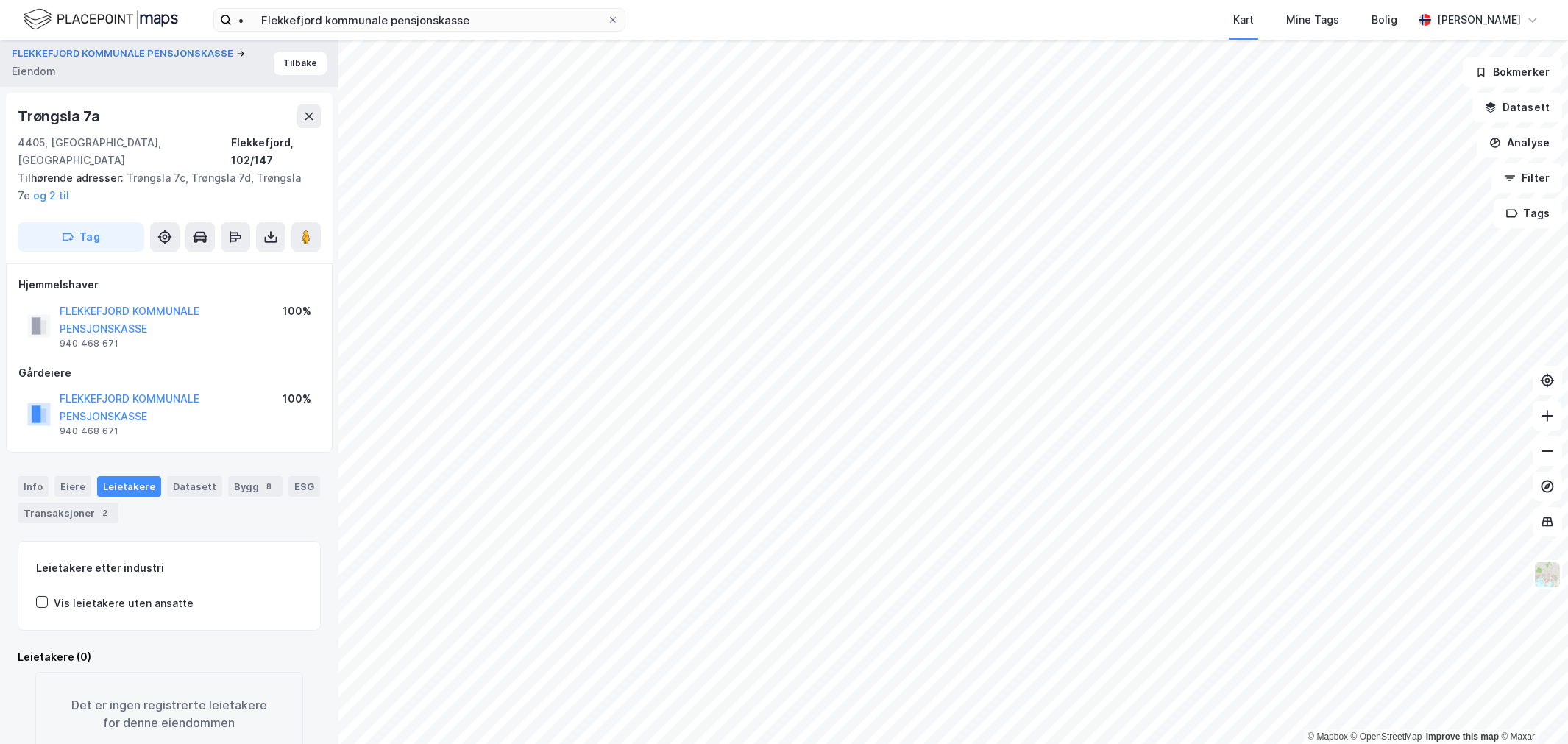
scroll to position [29, 0]
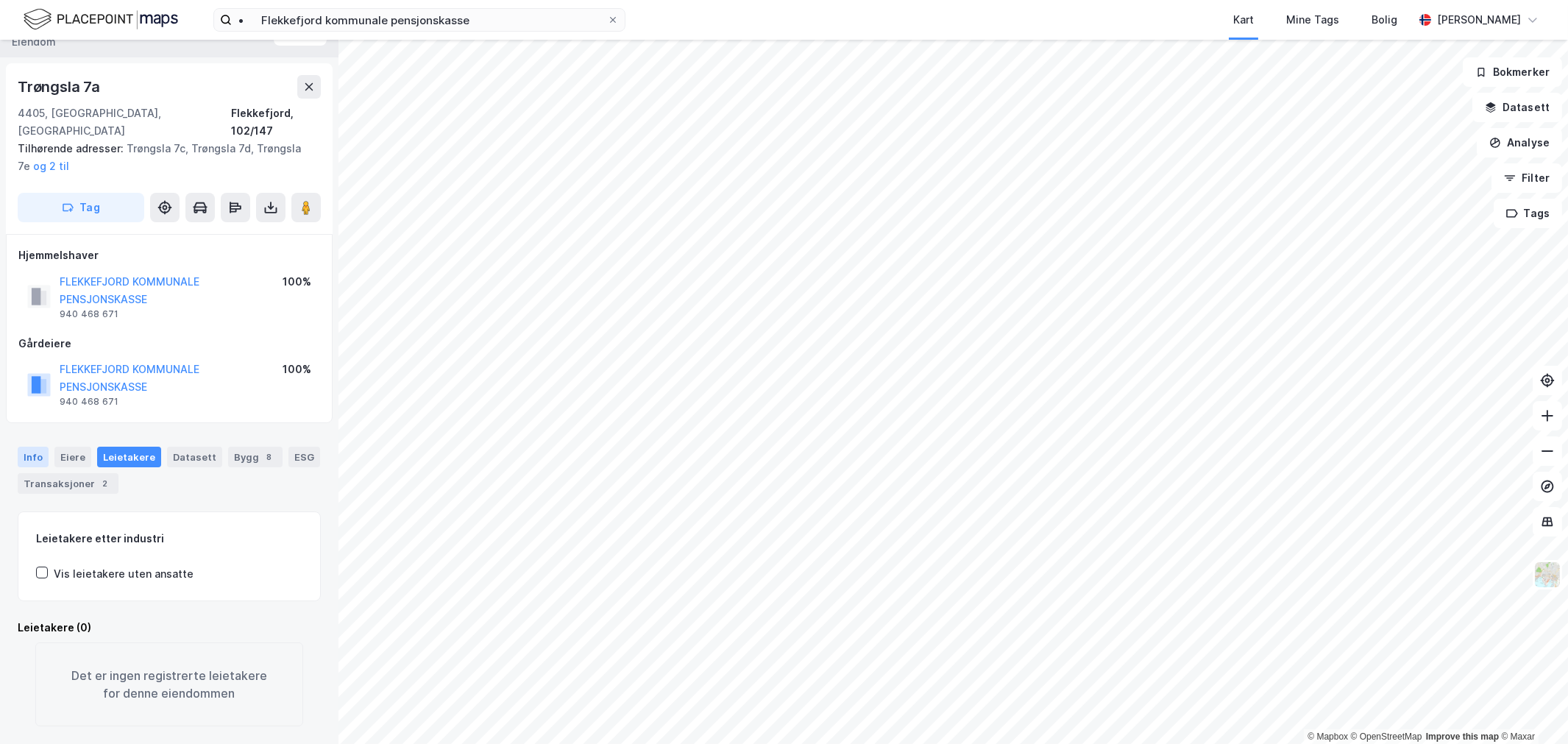
click at [37, 447] on div "Info" at bounding box center [33, 457] width 31 height 20
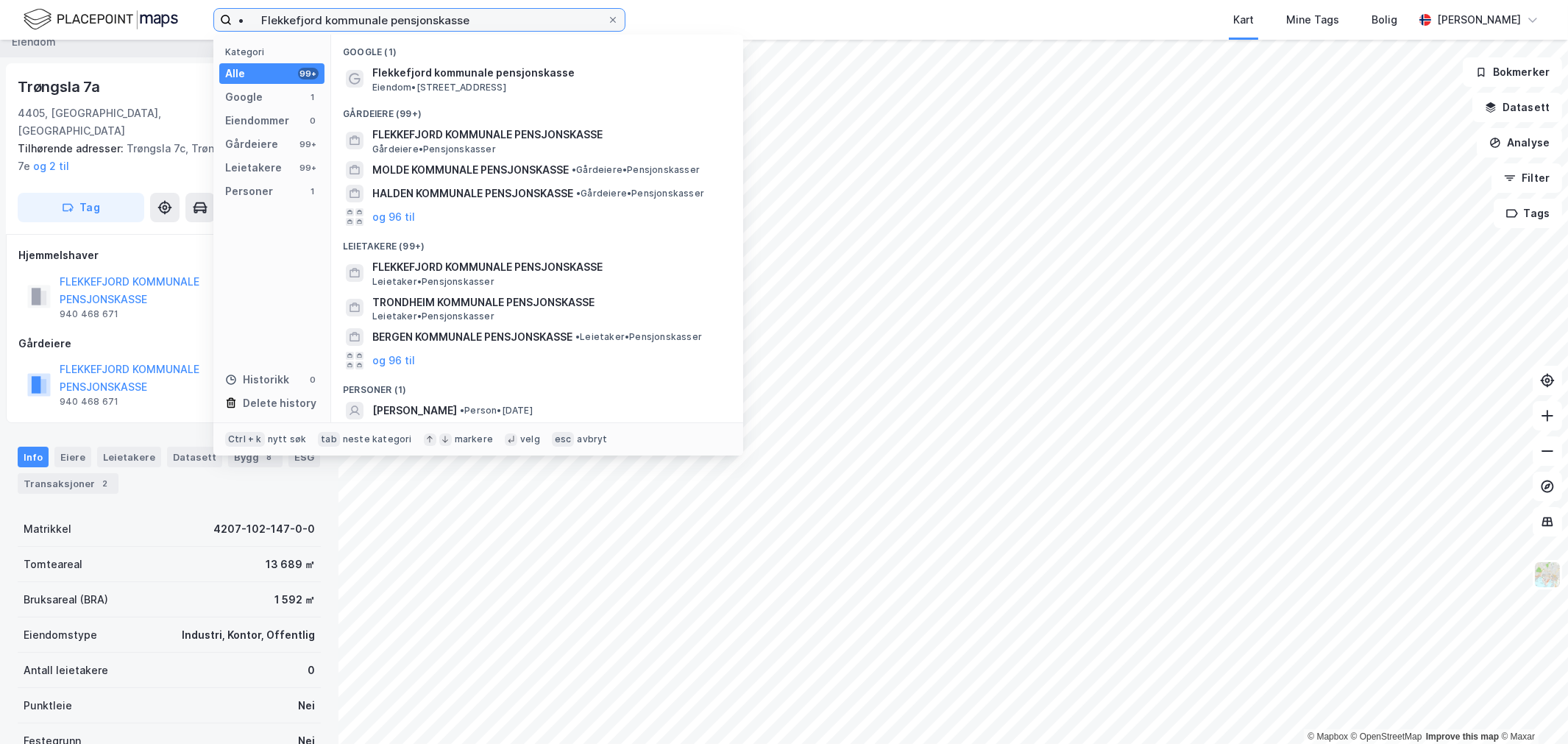
click at [467, 19] on input "• Flekkefjord kommunale pensjonskasse" at bounding box center [419, 19] width 375 height 22
paste input "Halden kommunale pensjonskasse"
click at [467, 19] on input "• Halden kommunale pensjonskasse" at bounding box center [419, 19] width 375 height 22
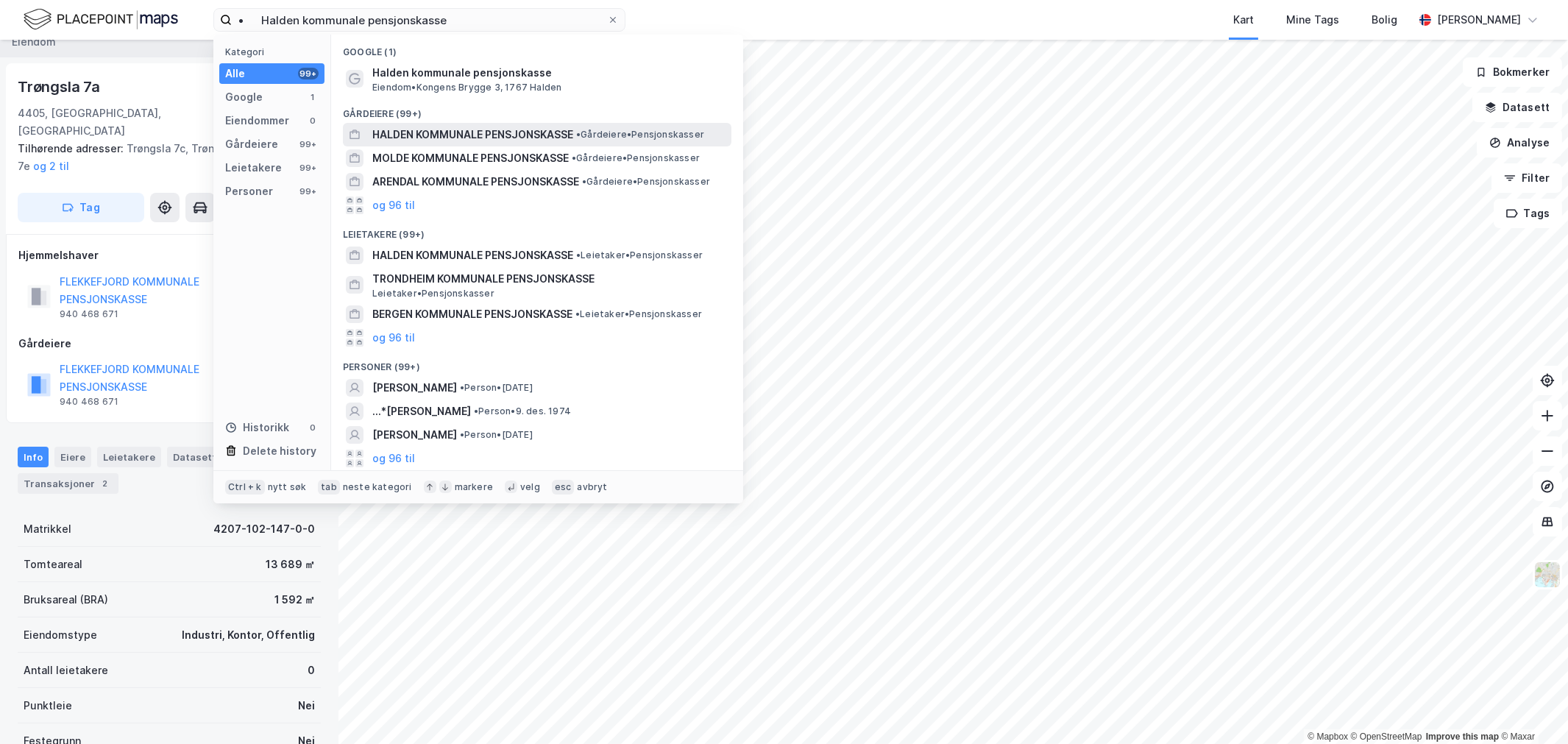
click at [534, 138] on span "HALDEN KOMMUNALE PENSJONSKASSE" at bounding box center [472, 134] width 201 height 18
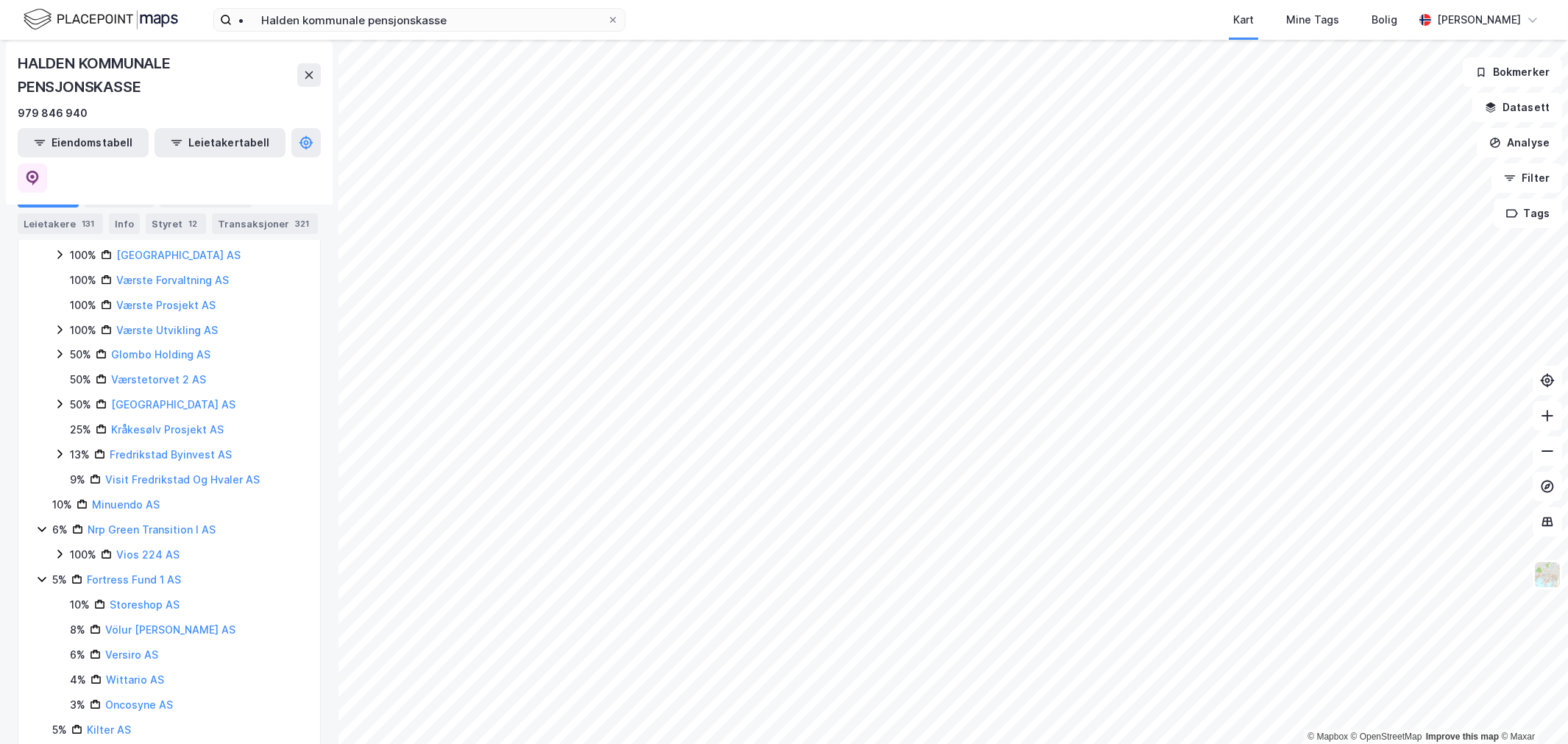
scroll to position [1024, 0]
drag, startPoint x: 156, startPoint y: 84, endPoint x: -4, endPoint y: 59, distance: 161.9
click at [0, 59] on html "• Halden kommunale pensjonskasse Kart Mine Tags Bolig [PERSON_NAME] © Mapbox © …" at bounding box center [784, 372] width 1568 height 744
click at [269, 26] on input "• Halden kommunale pensjonskasse" at bounding box center [419, 19] width 375 height 22
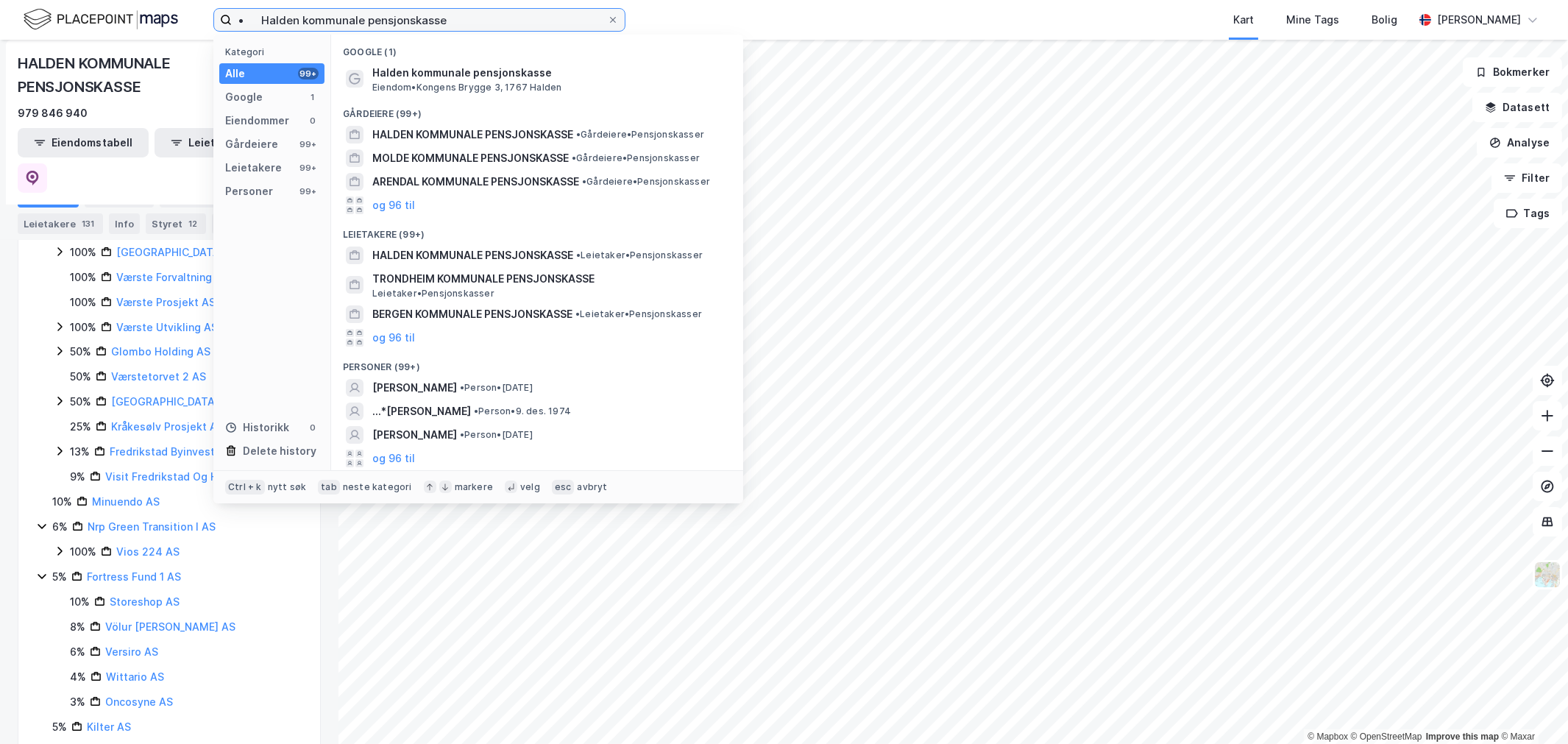
click at [269, 26] on input "• Halden kommunale pensjonskasse" at bounding box center [419, 19] width 375 height 22
paste input "rstad kommunale pensjonskasse"
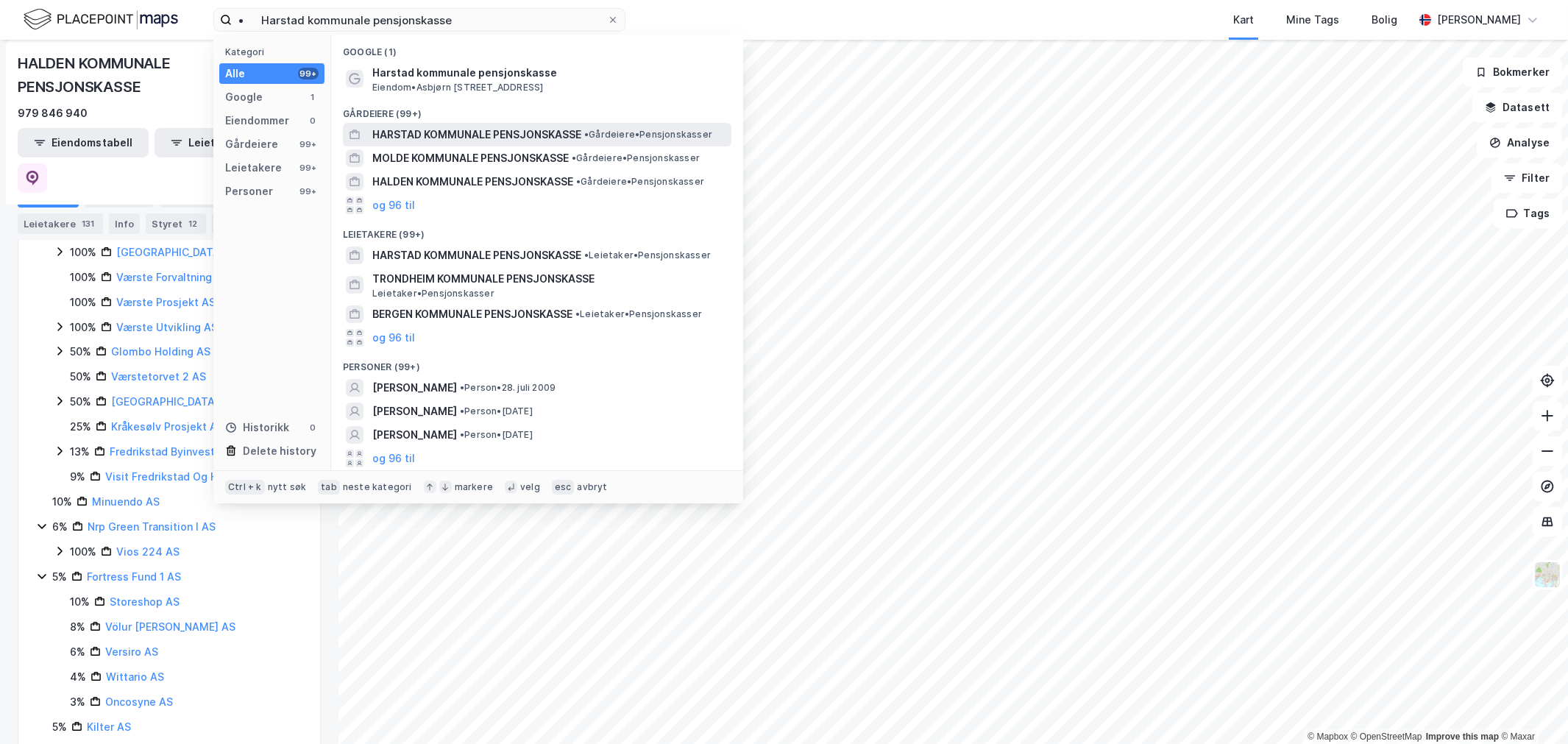
click at [460, 135] on span "HARSTAD KOMMUNALE PENSJONSKASSE" at bounding box center [476, 134] width 209 height 18
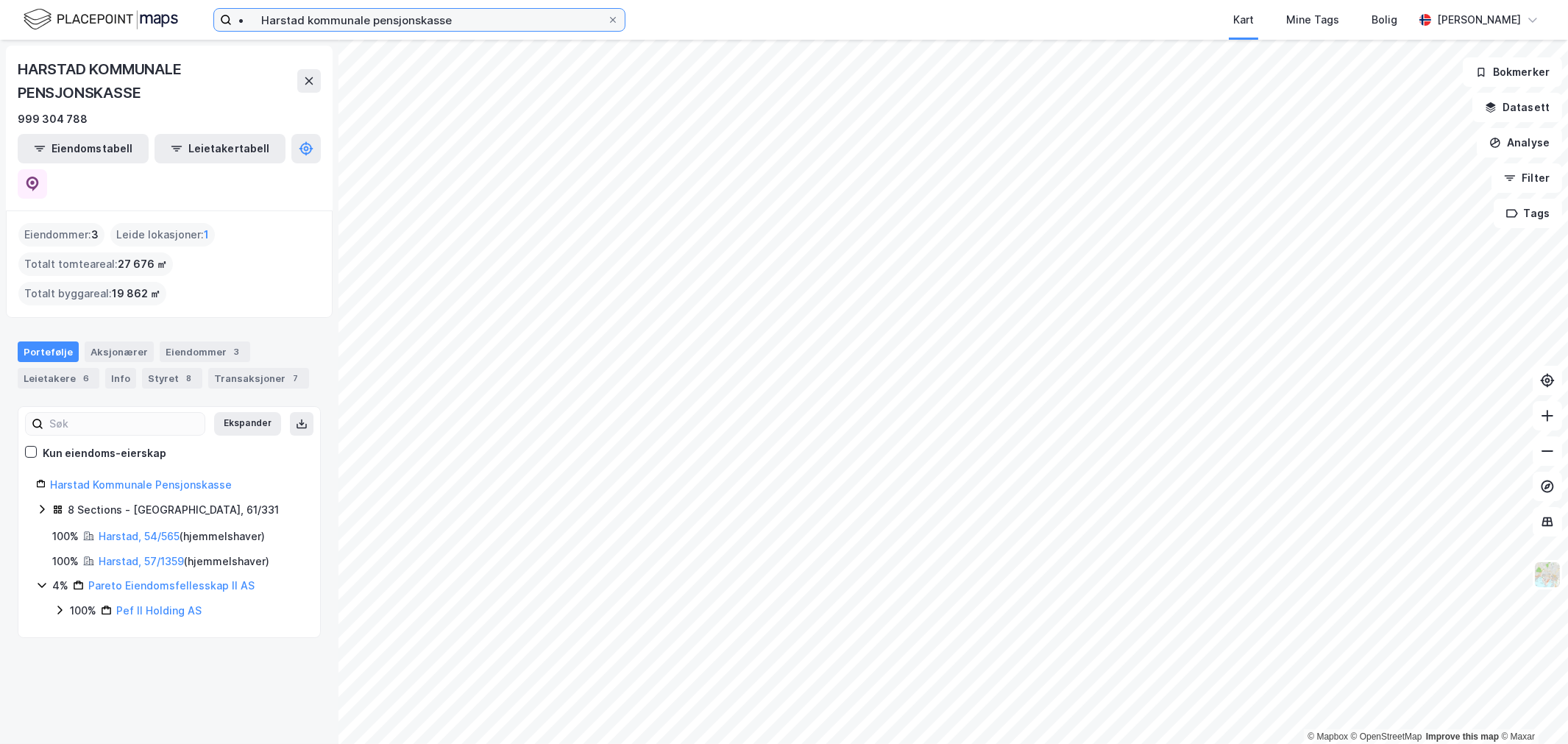
click at [416, 22] on input "• Harstad kommunale pensjonskasse" at bounding box center [419, 19] width 375 height 22
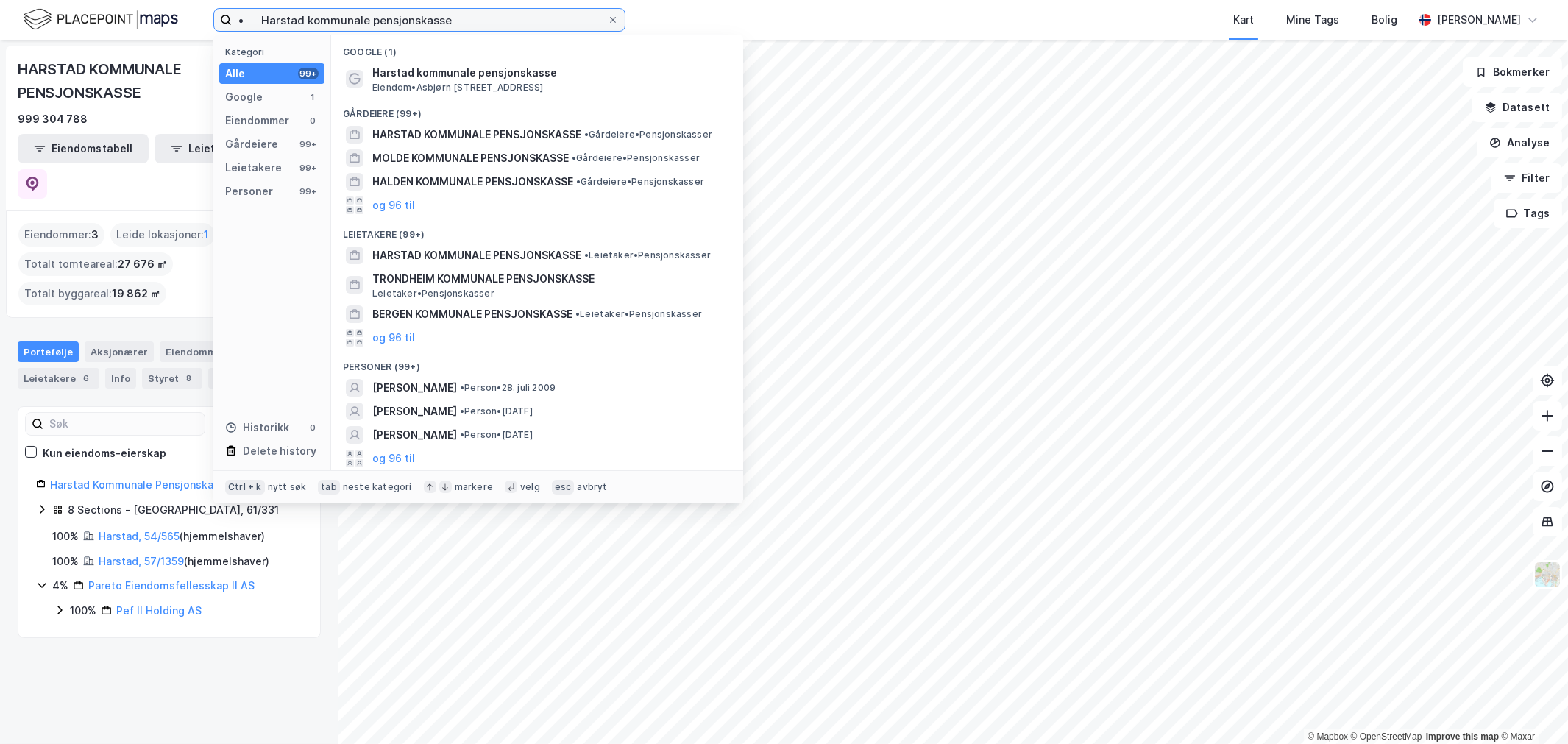
click at [416, 22] on input "• Harstad kommunale pensjonskasse" at bounding box center [419, 19] width 375 height 22
paste input "ugesun"
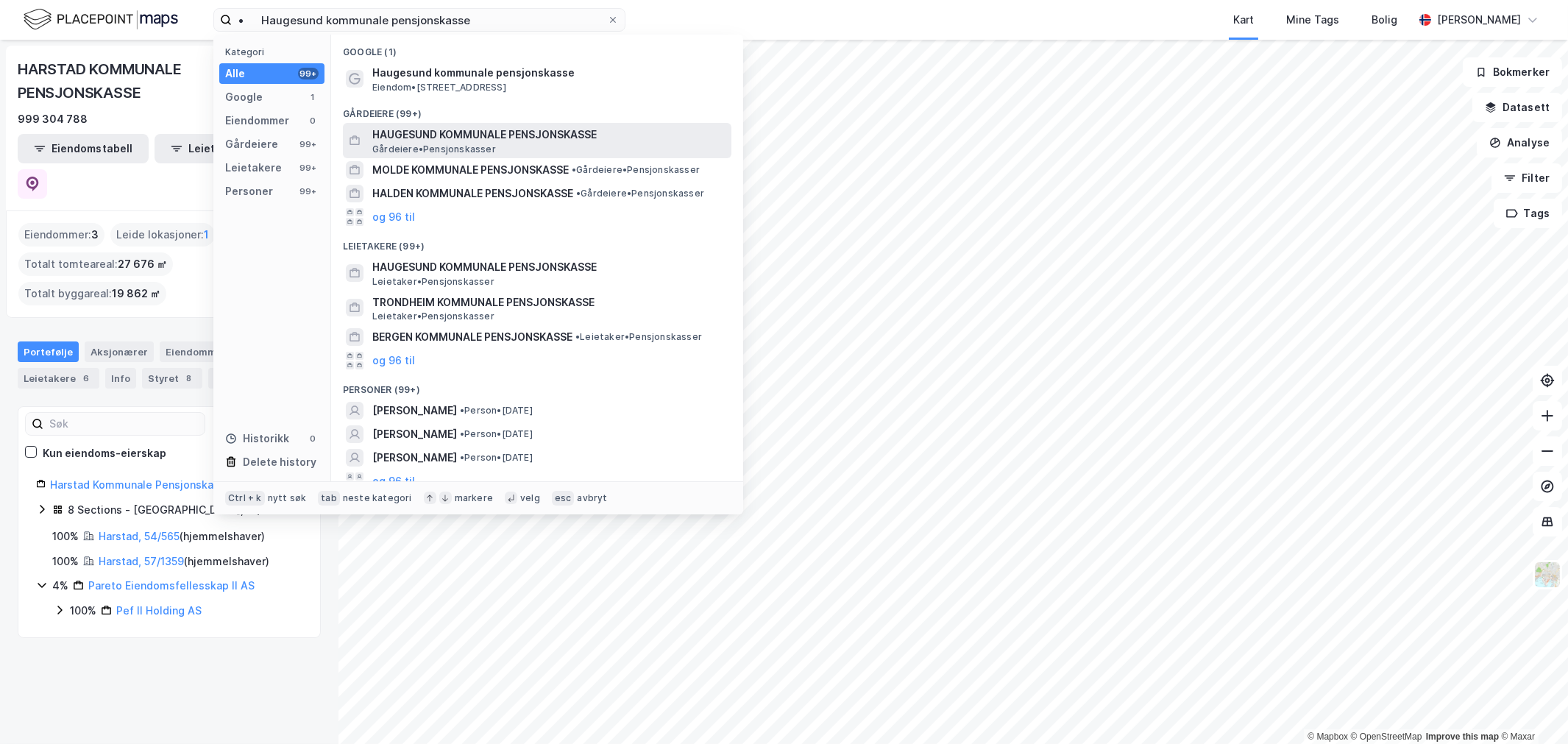
click at [443, 126] on span "HAUGESUND KOMMUNALE PENSJONSKASSE" at bounding box center [549, 134] width 353 height 18
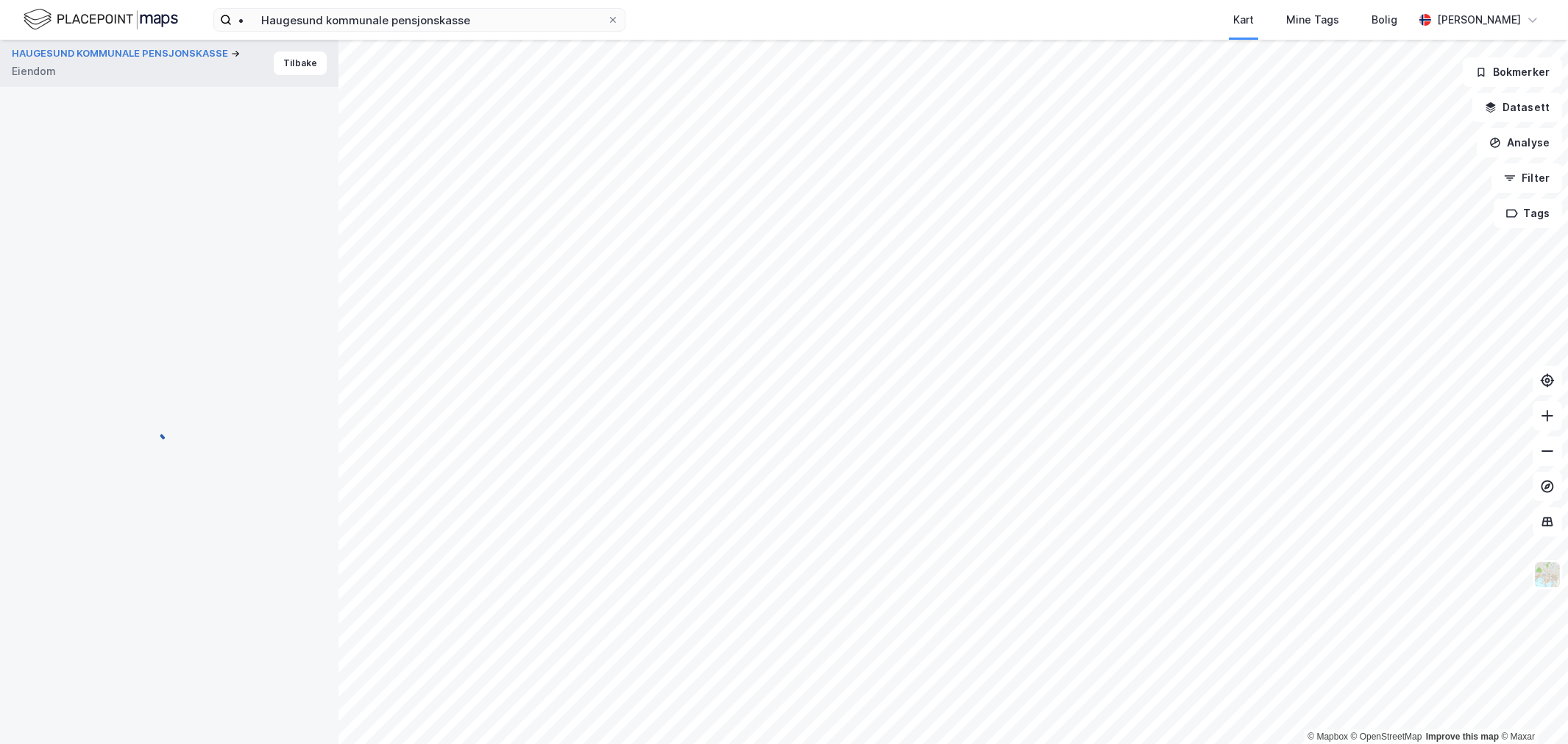
scroll to position [29, 0]
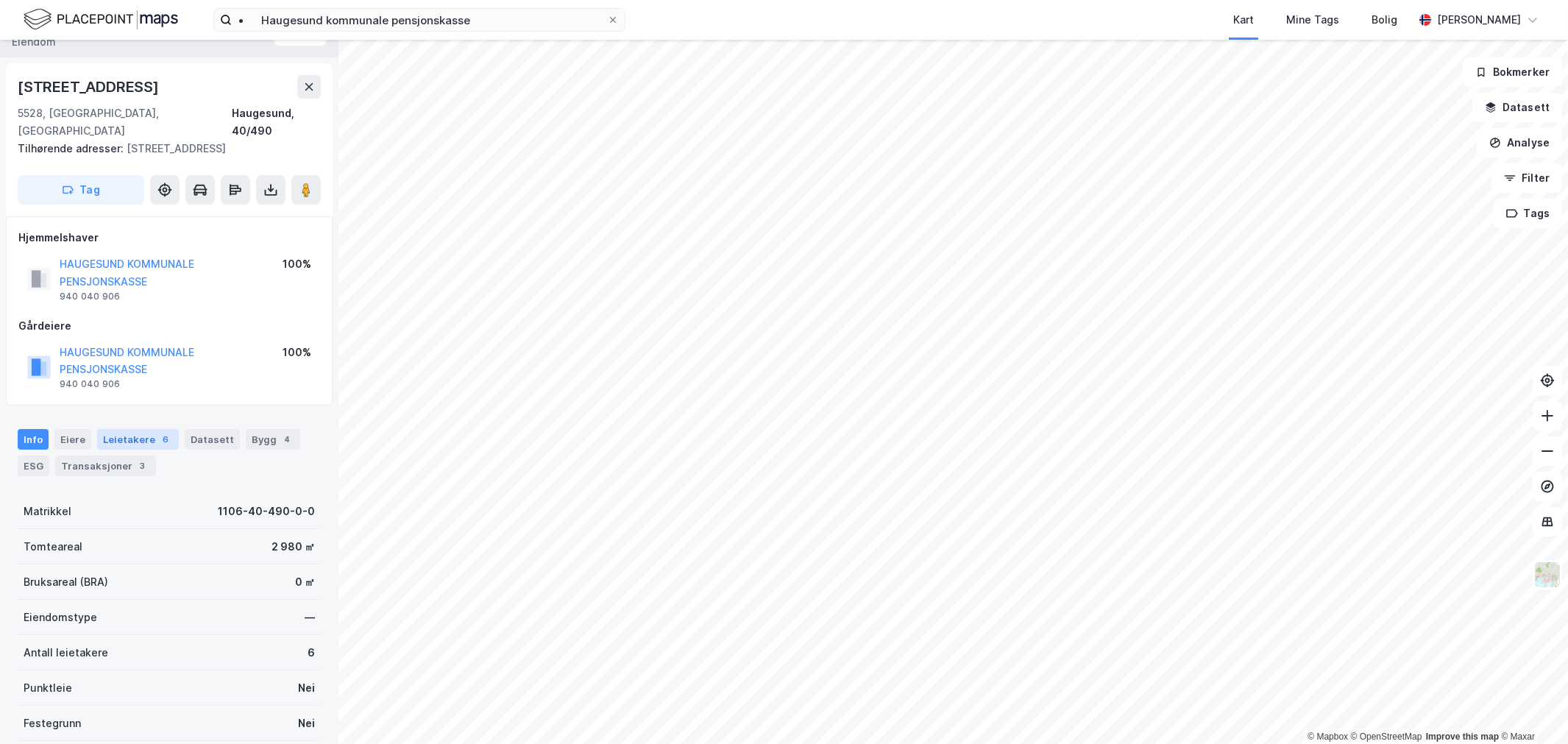
click at [114, 429] on div "Leietakere 6" at bounding box center [138, 439] width 81 height 20
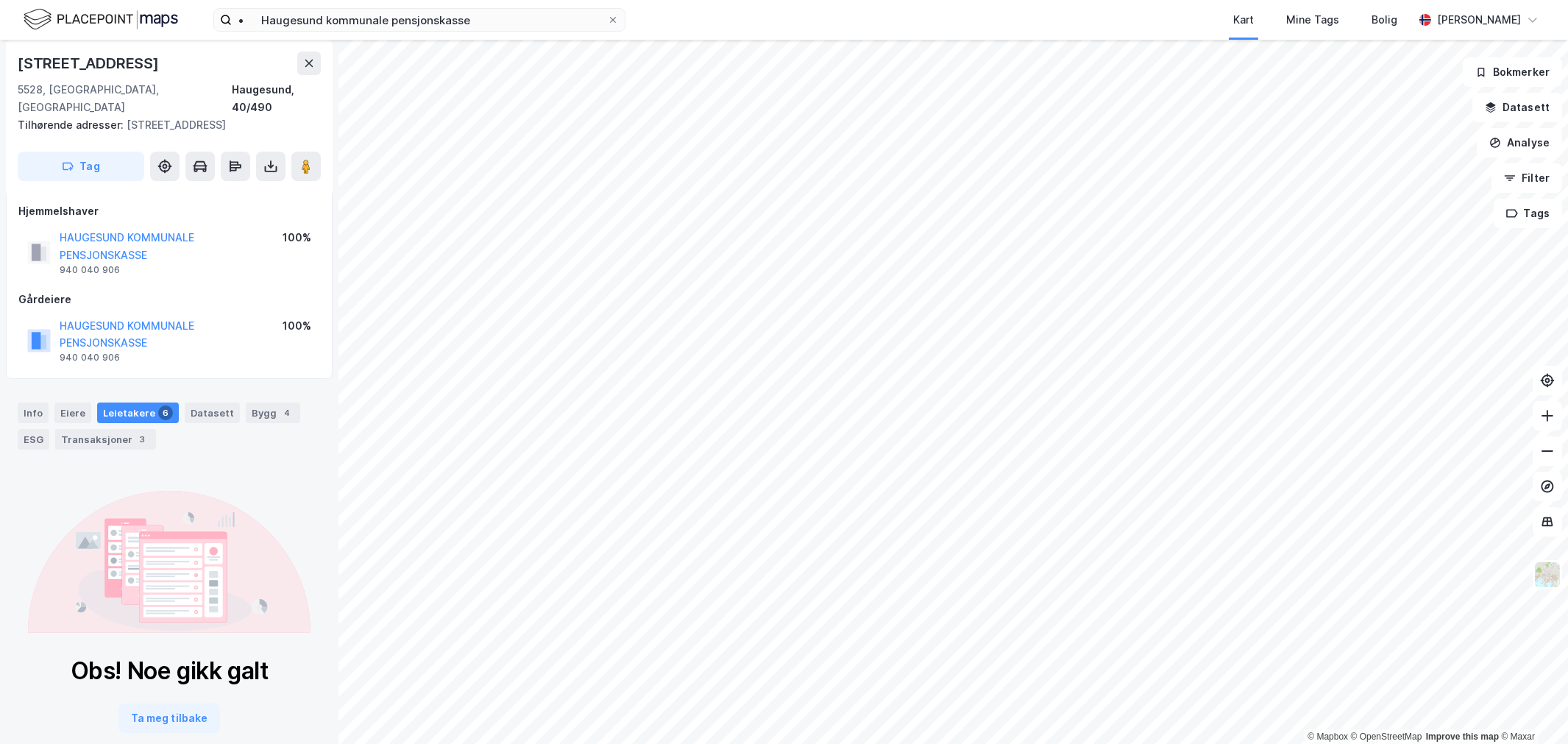
scroll to position [68, 0]
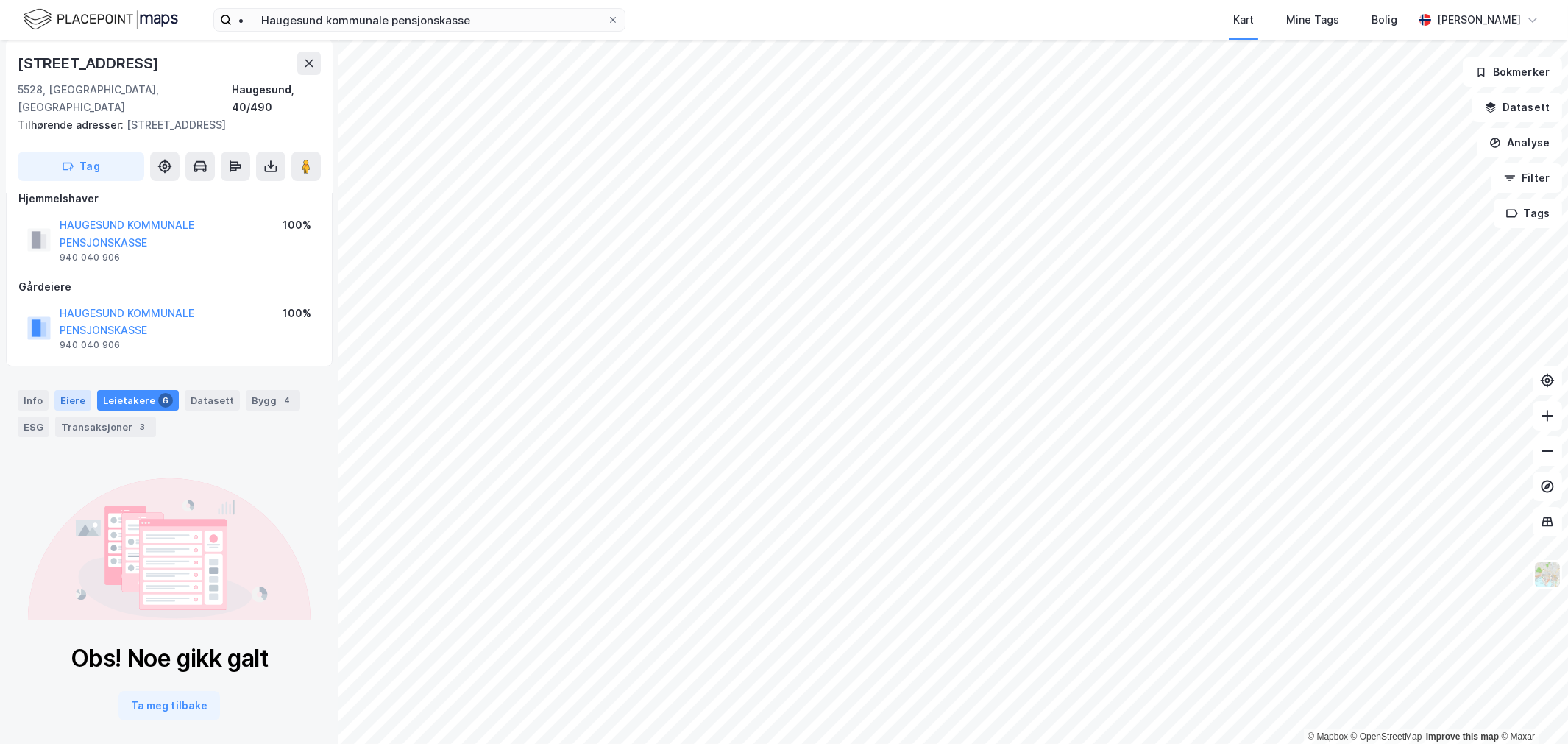
click at [59, 391] on div "Eiere" at bounding box center [73, 399] width 37 height 20
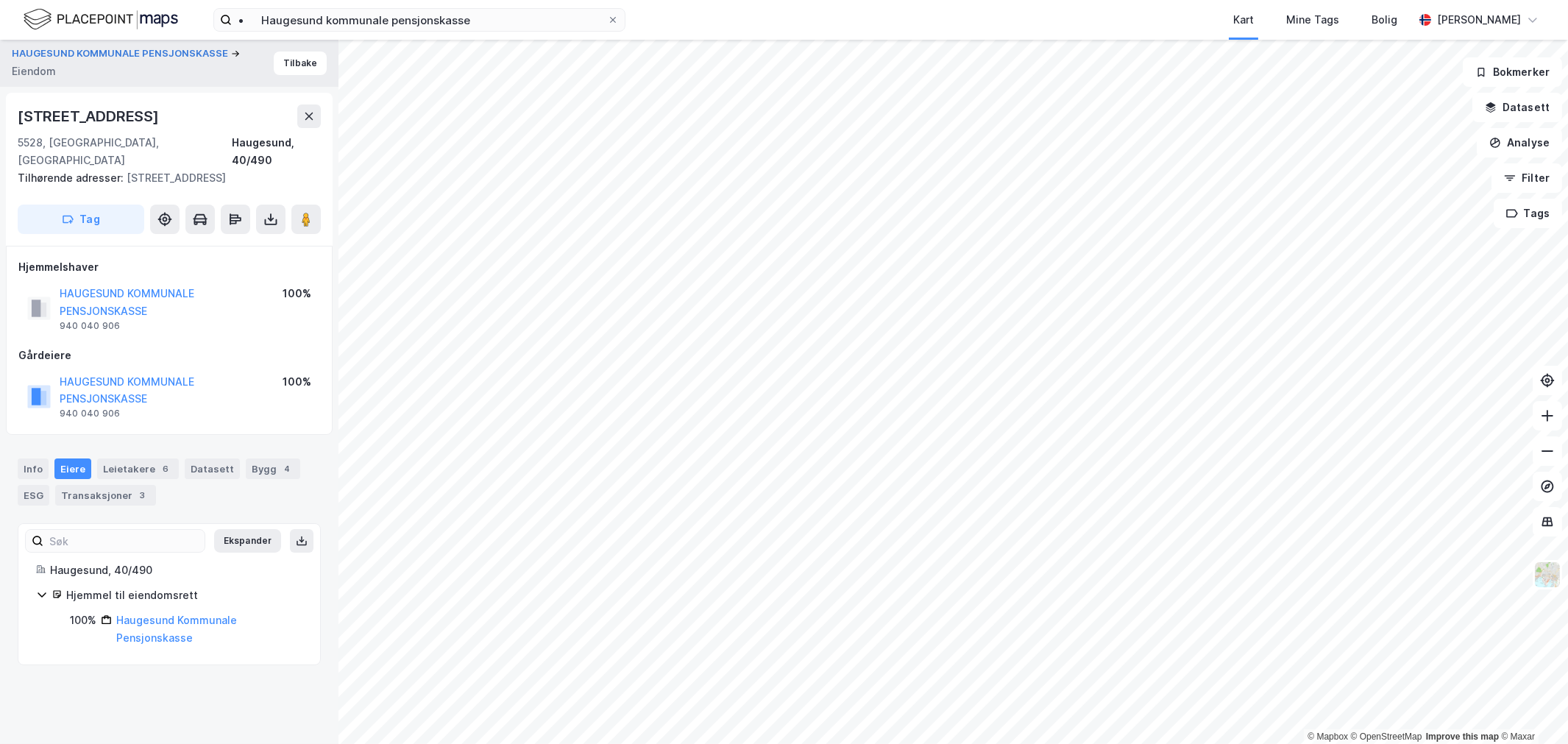
click at [125, 464] on div "Info [PERSON_NAME] 6 Datasett Bygg 4 ESG Transaksjoner 3" at bounding box center [169, 482] width 303 height 47
click at [129, 459] on div "Leietakere 6" at bounding box center [138, 468] width 81 height 20
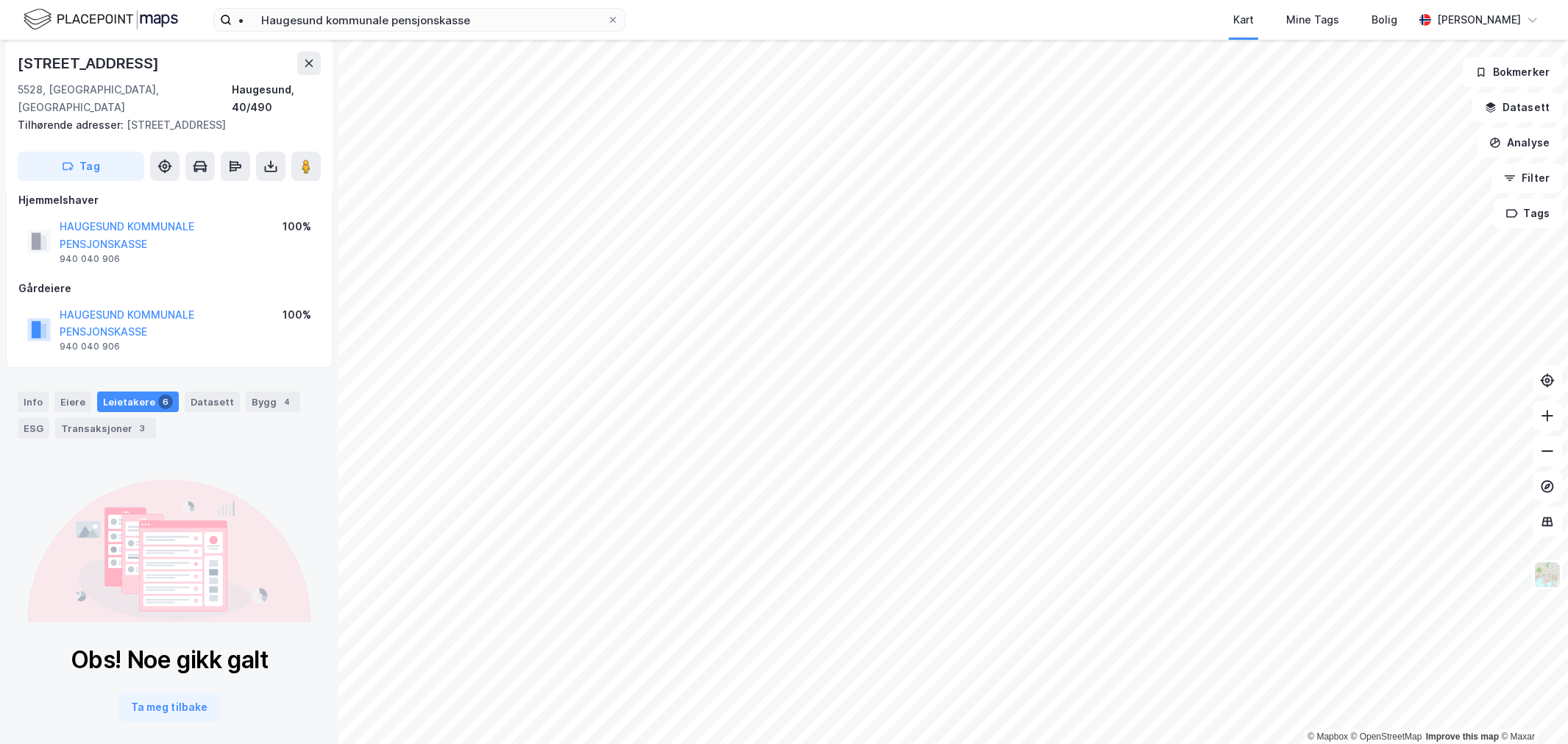
scroll to position [68, 0]
click at [0, 0] on button "HAUGESUND KOMMUNALE PENSJONSKASSE" at bounding box center [0, 0] width 0 height 0
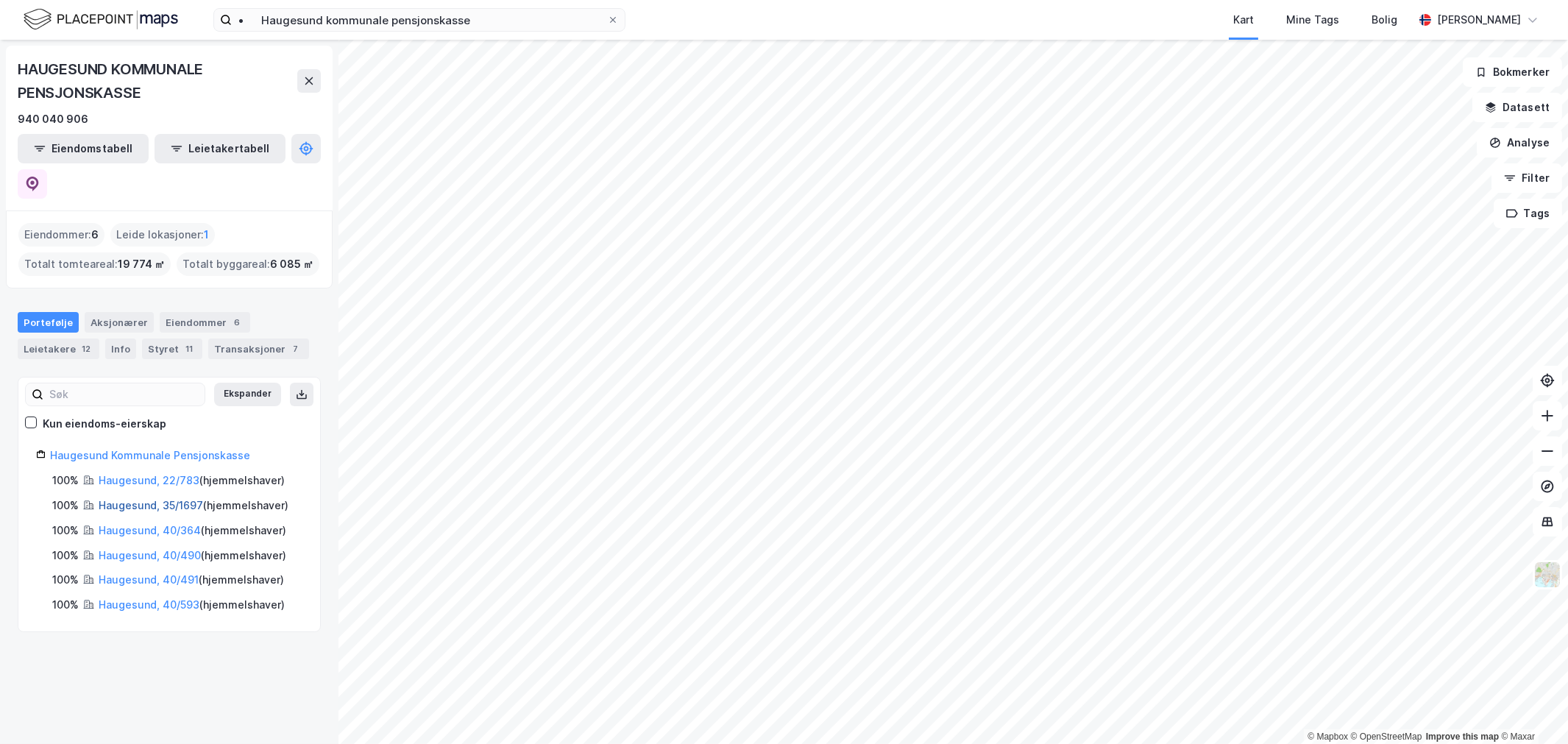
click at [115, 499] on link "Haugesund, 35/1697" at bounding box center [151, 505] width 104 height 12
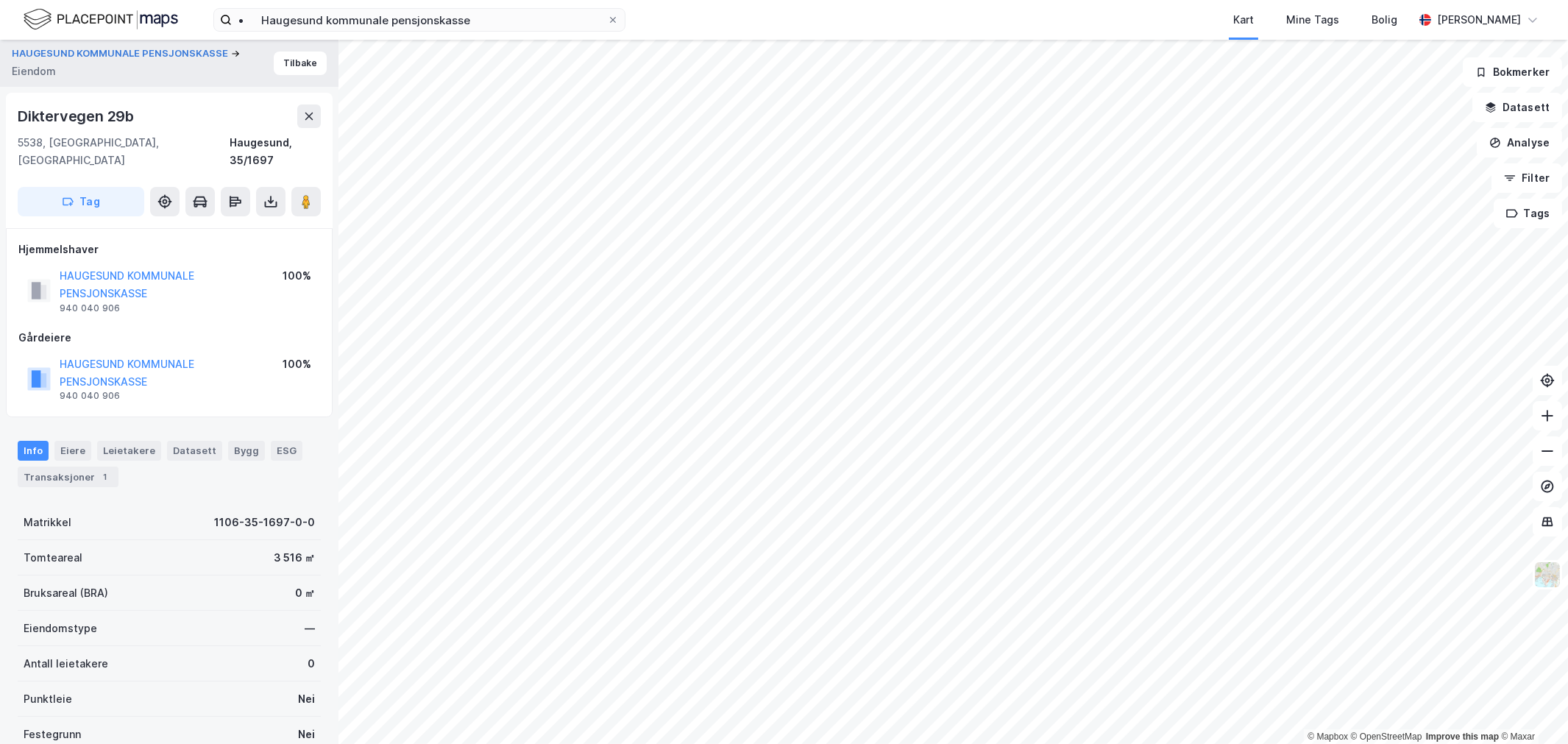
scroll to position [68, 0]
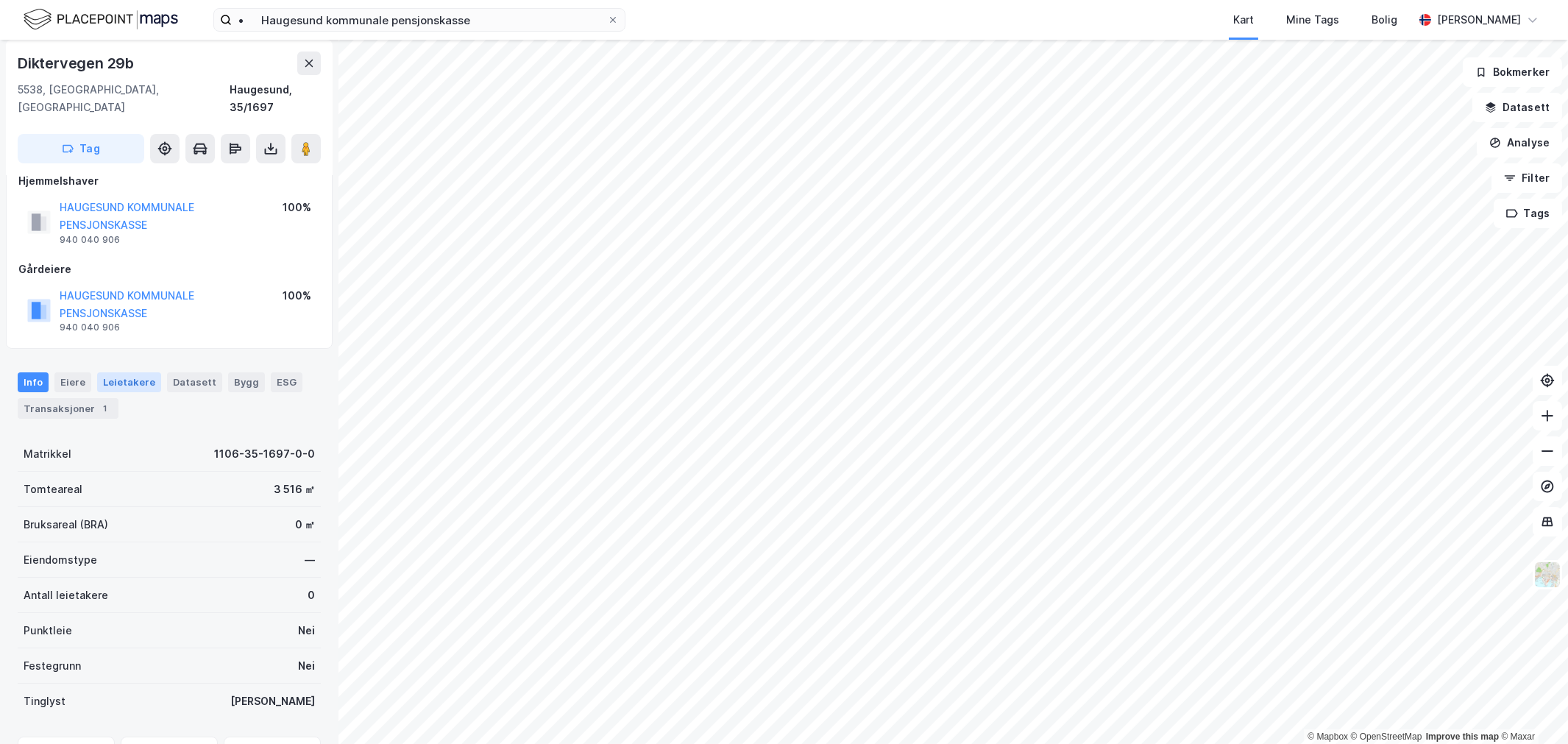
click at [130, 372] on div "Leietakere" at bounding box center [129, 382] width 64 height 19
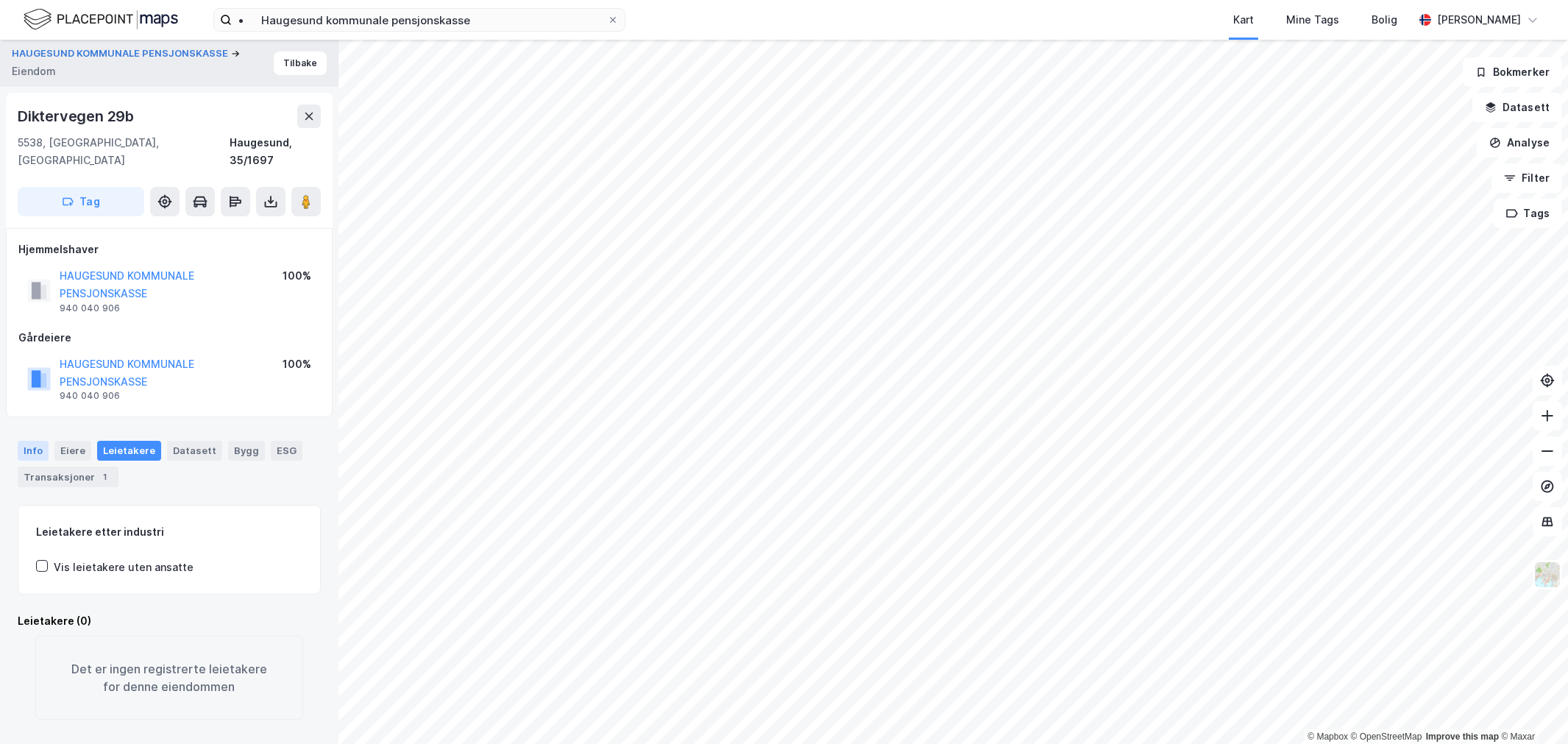
click at [34, 441] on div "Info" at bounding box center [33, 451] width 31 height 19
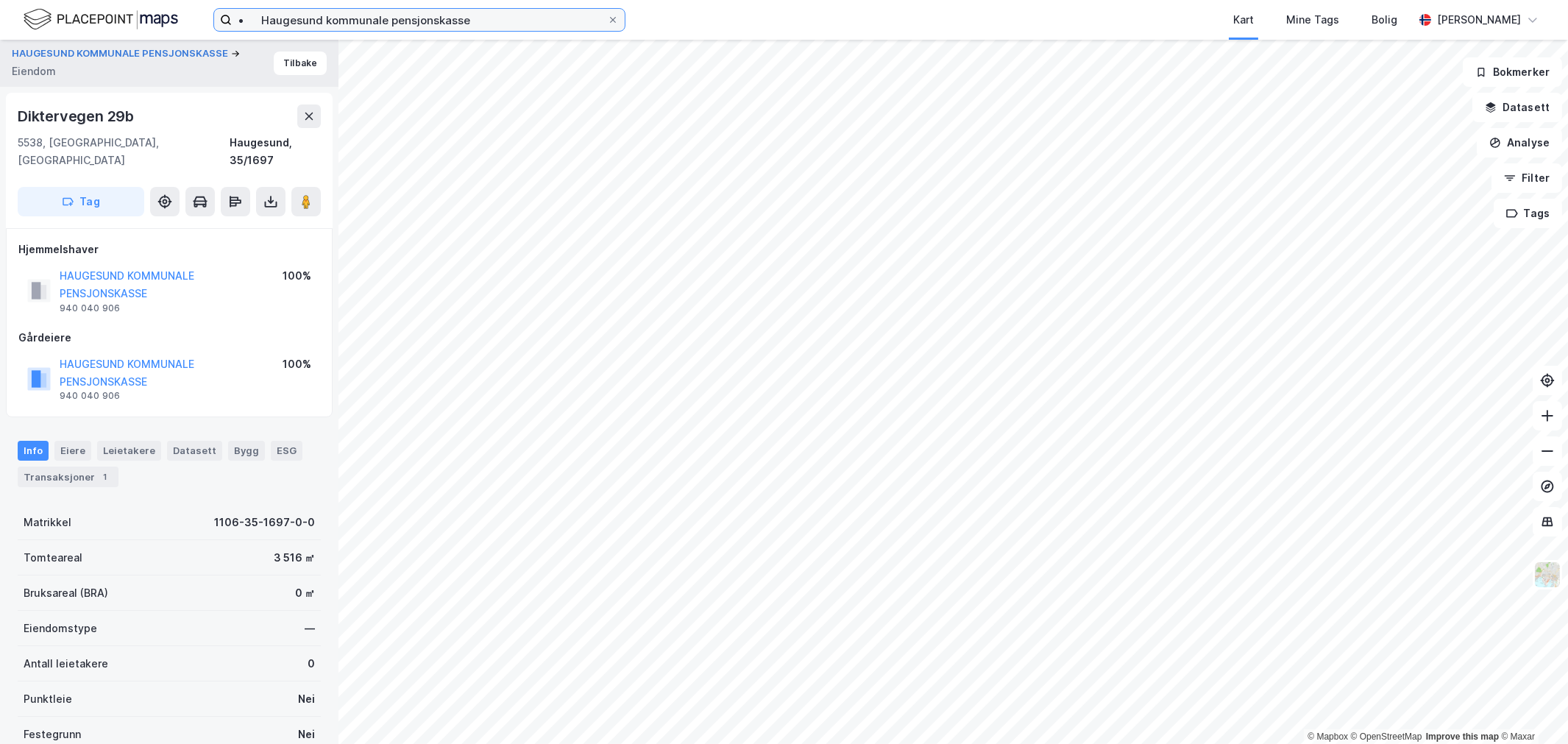
click at [279, 9] on input "• Haugesund kommunale pensjonskasse" at bounding box center [419, 19] width 375 height 22
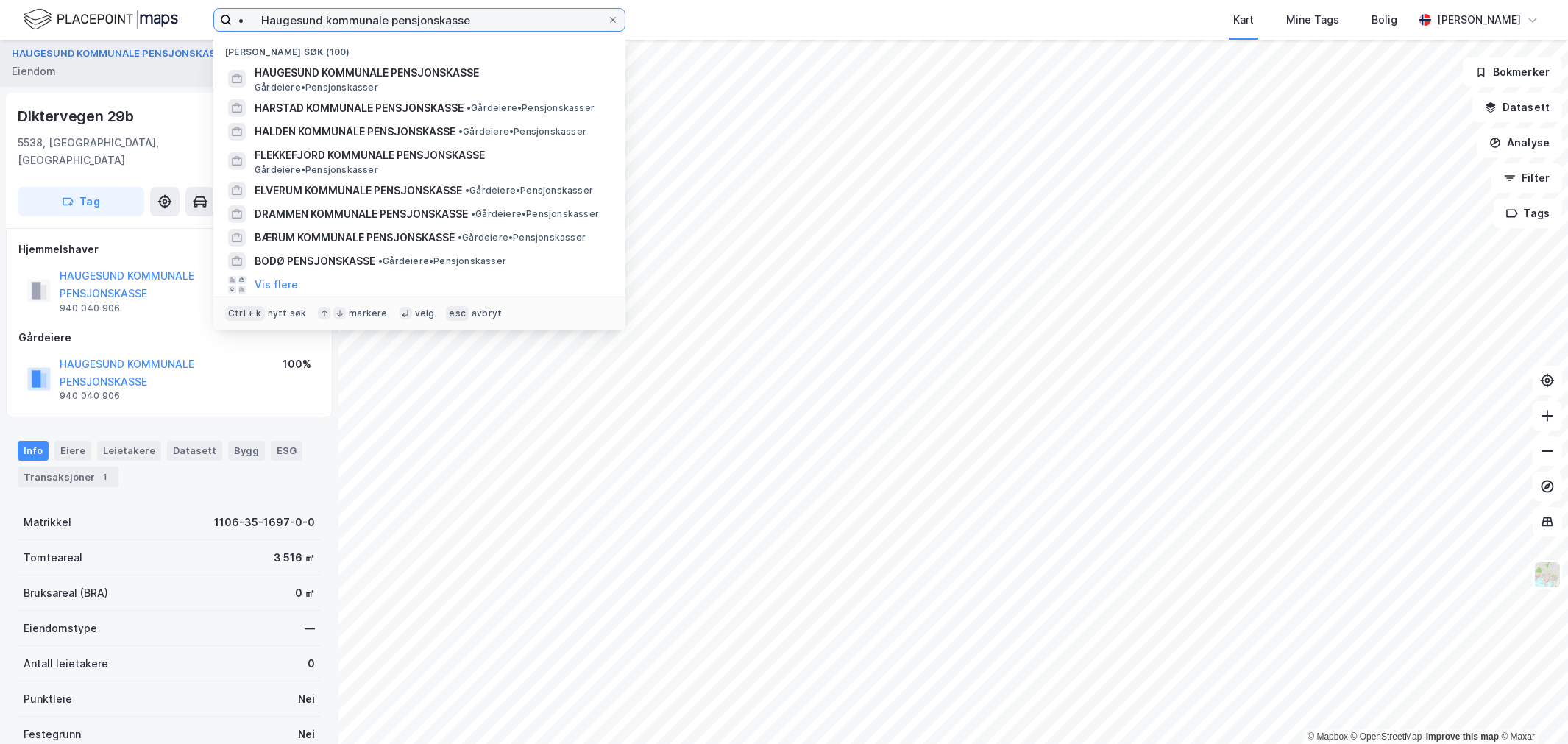
click at [279, 9] on input "• Haugesund kommunale pensjonskasse" at bounding box center [419, 19] width 375 height 22
paste input "[DEMOGRAPHIC_DATA]"
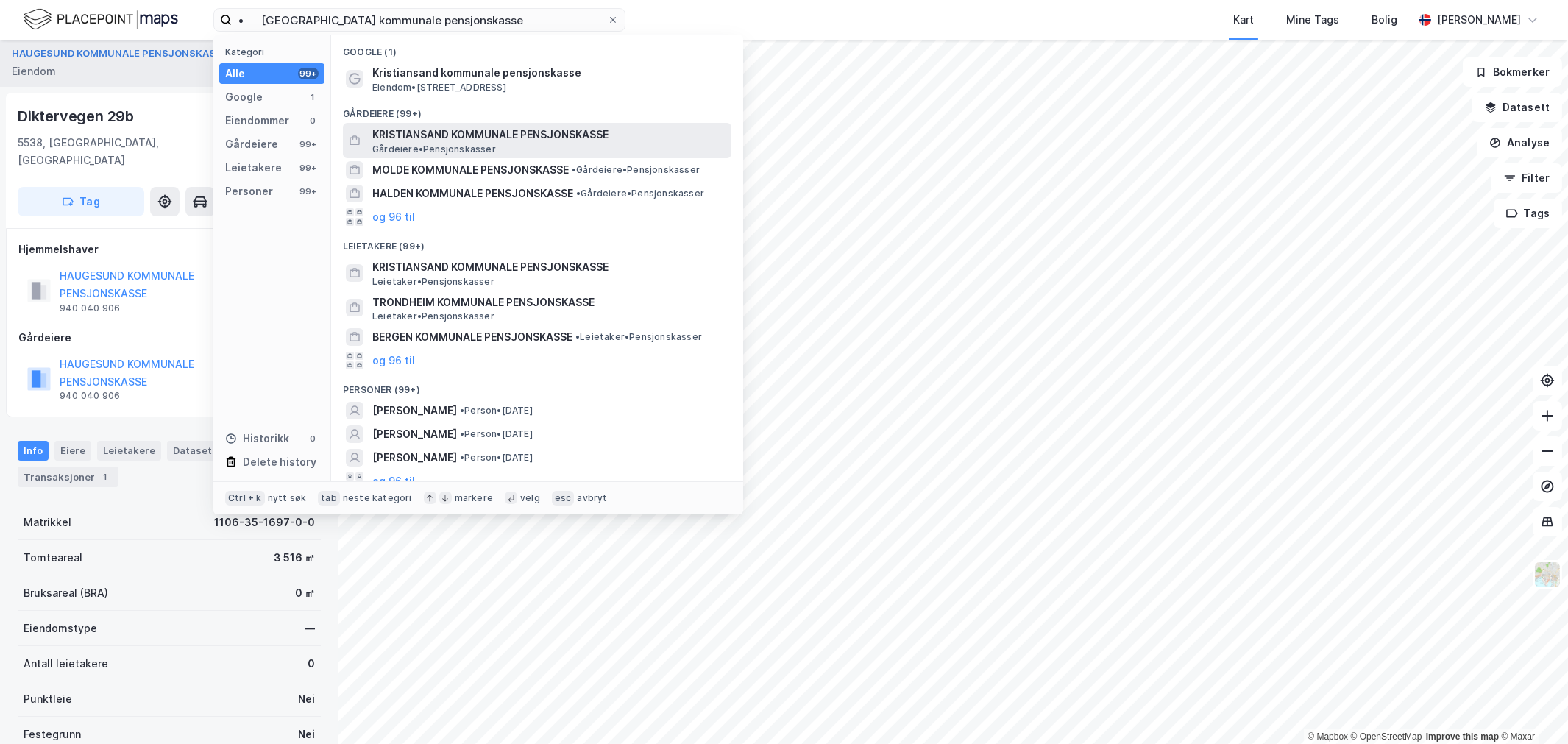
click at [376, 140] on span "KRISTIANSAND KOMMUNALE PENSJONSKASSE" at bounding box center [549, 134] width 353 height 18
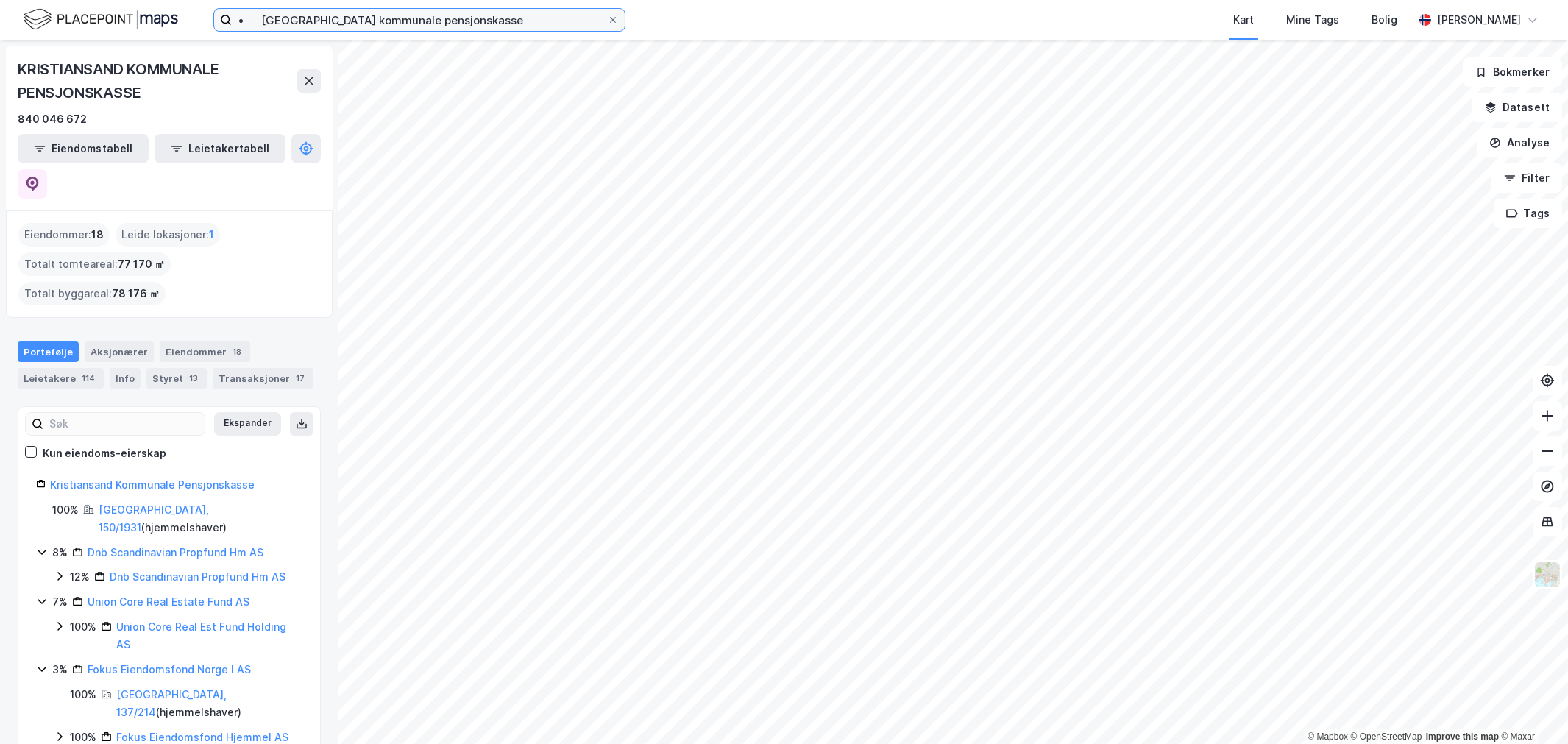
click at [480, 19] on input "• [GEOGRAPHIC_DATA] kommunale pensjonskasse" at bounding box center [419, 19] width 375 height 22
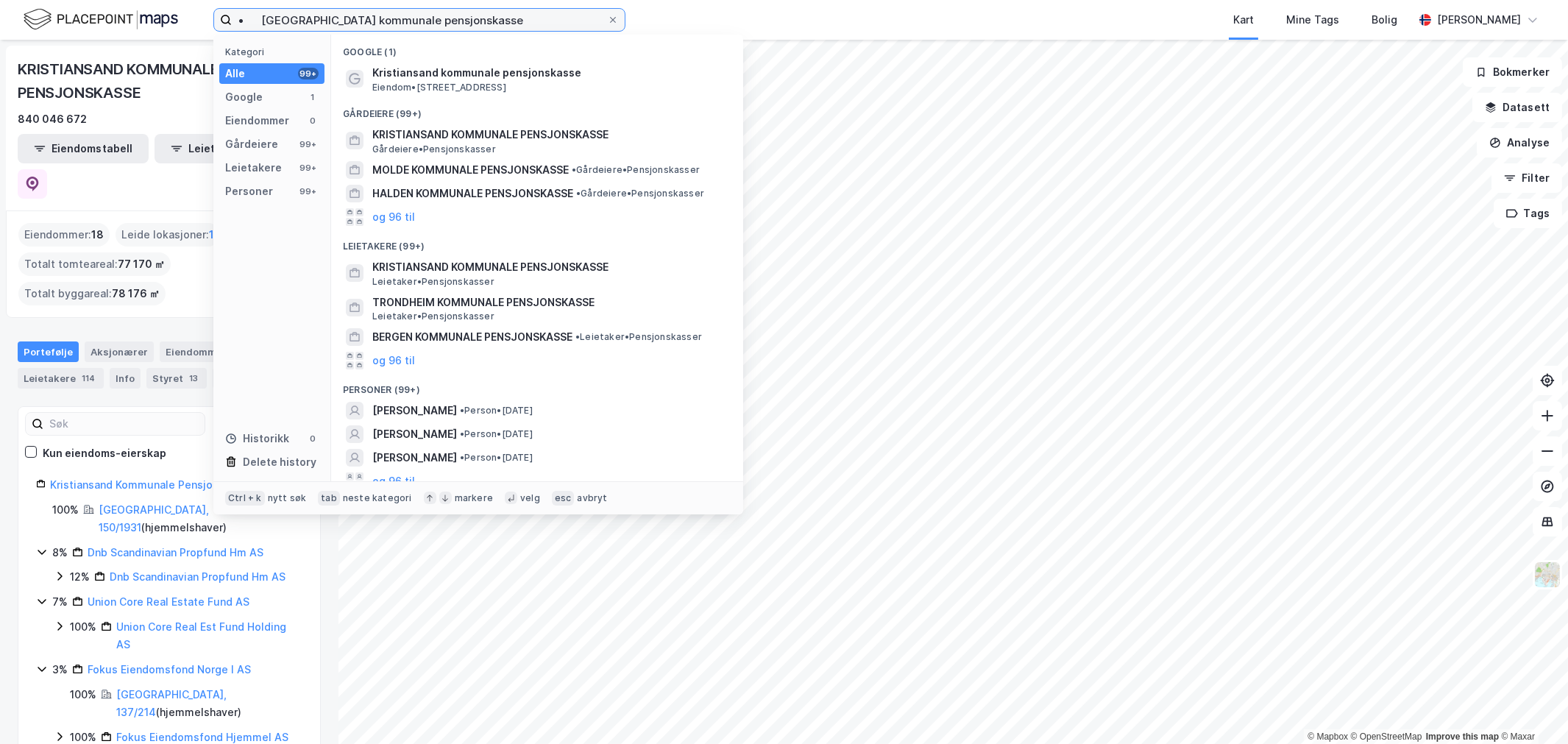
click at [480, 19] on input "• [GEOGRAPHIC_DATA] kommunale pensjonskasse" at bounding box center [419, 19] width 375 height 22
paste input "Lørenskog"
click at [480, 19] on input "• [GEOGRAPHIC_DATA] kommunale pensjonskasse" at bounding box center [419, 19] width 375 height 22
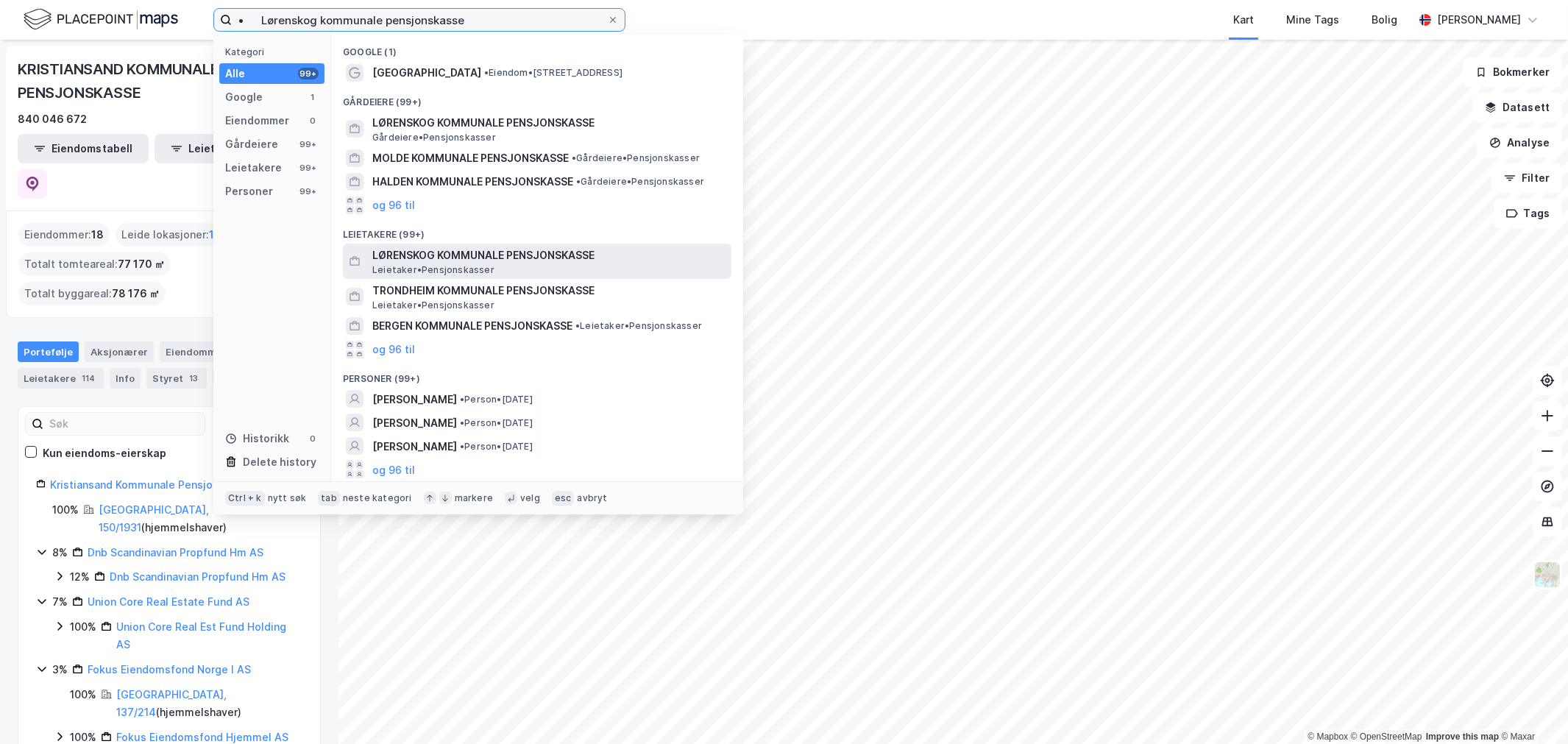
type input "• Lørenskog kommunale pensjonskasse"
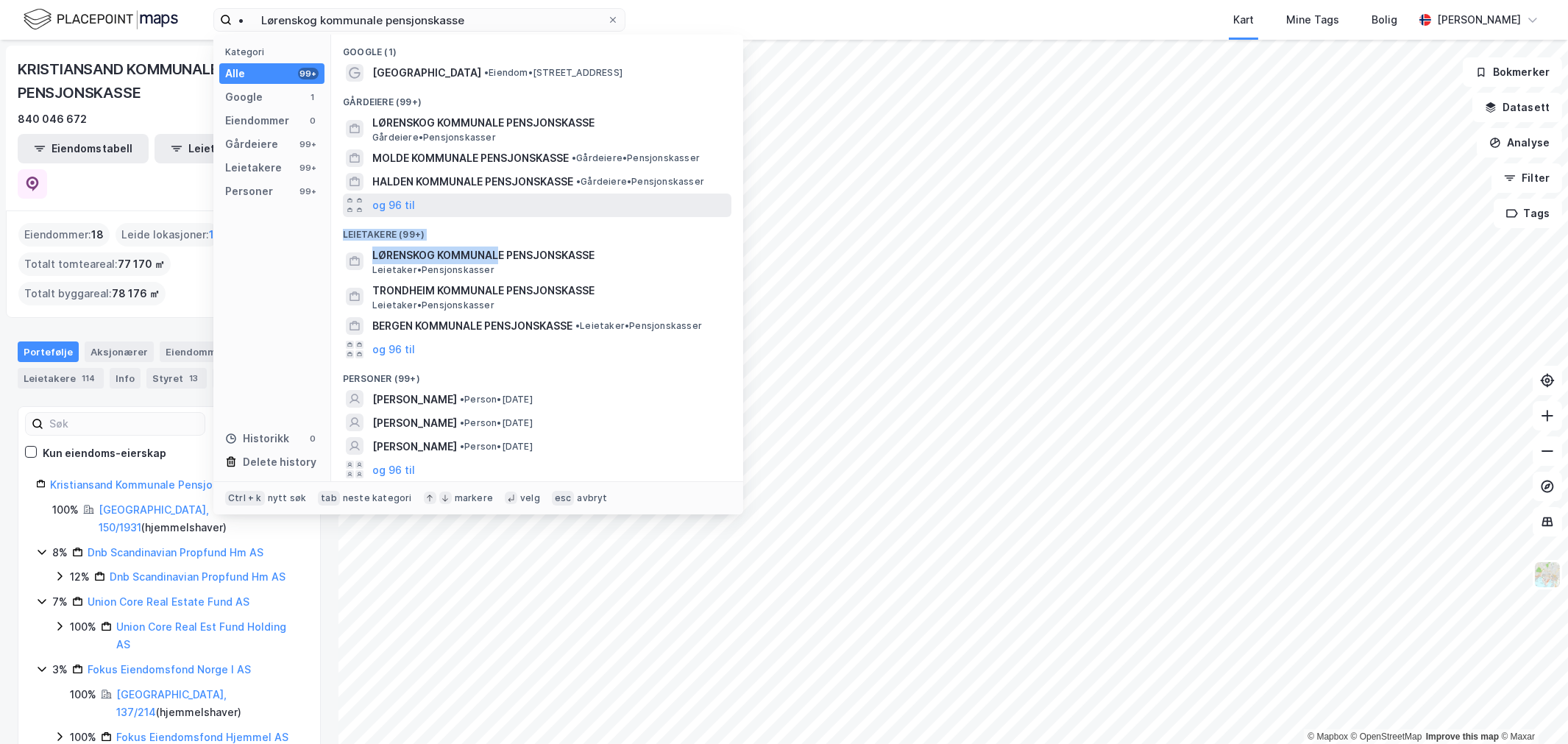
drag, startPoint x: 498, startPoint y: 270, endPoint x: 491, endPoint y: 201, distance: 69.4
click at [491, 201] on div "Google (1) [GEOGRAPHIC_DATA] • Eiendom • [STREET_ADDRESS], 1470 Lørenskog Gårde…" at bounding box center [537, 258] width 412 height 447
click at [491, 201] on div "og 96 til" at bounding box center [537, 205] width 389 height 24
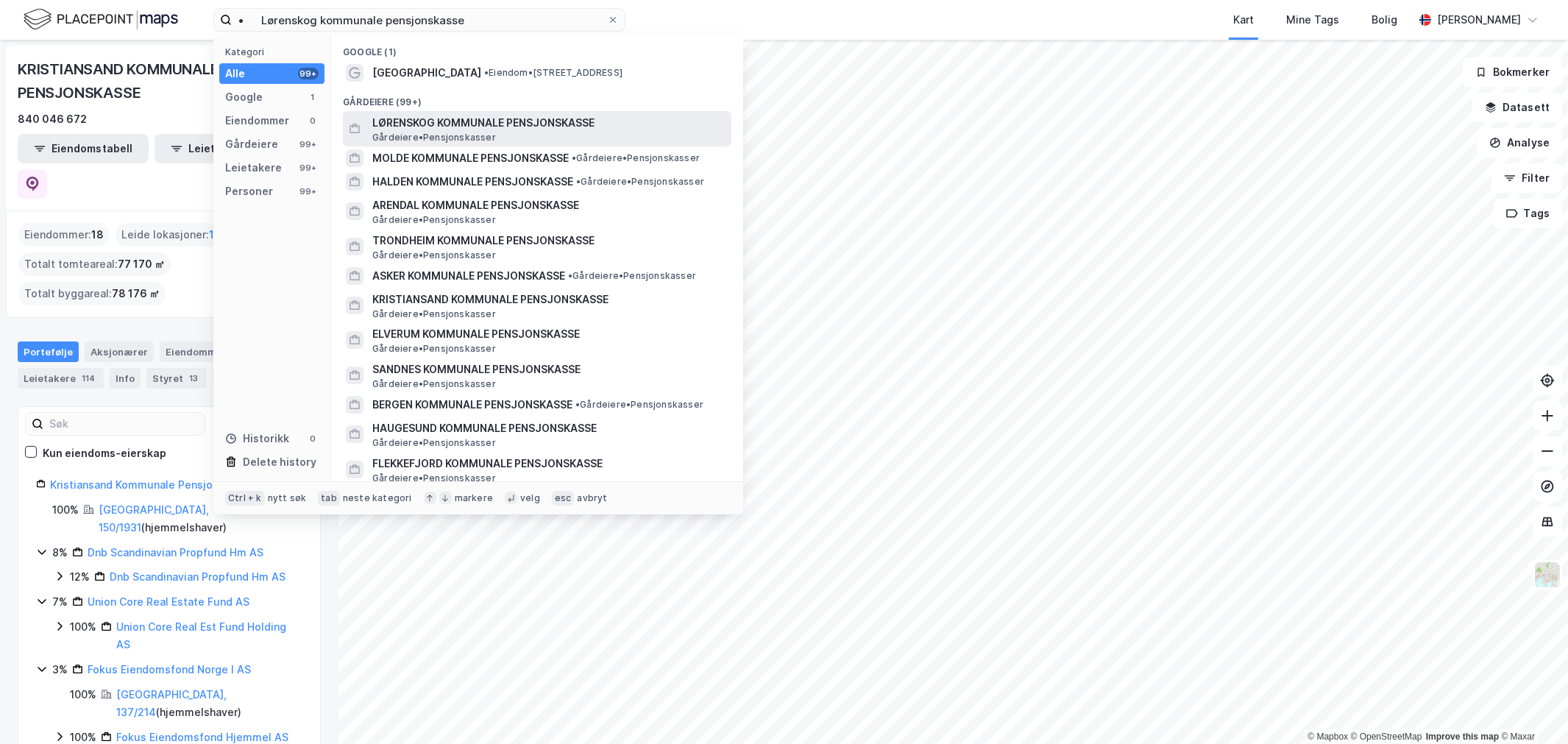
click at [483, 137] on span "Gårdeiere • Pensjonskasser" at bounding box center [434, 137] width 124 height 11
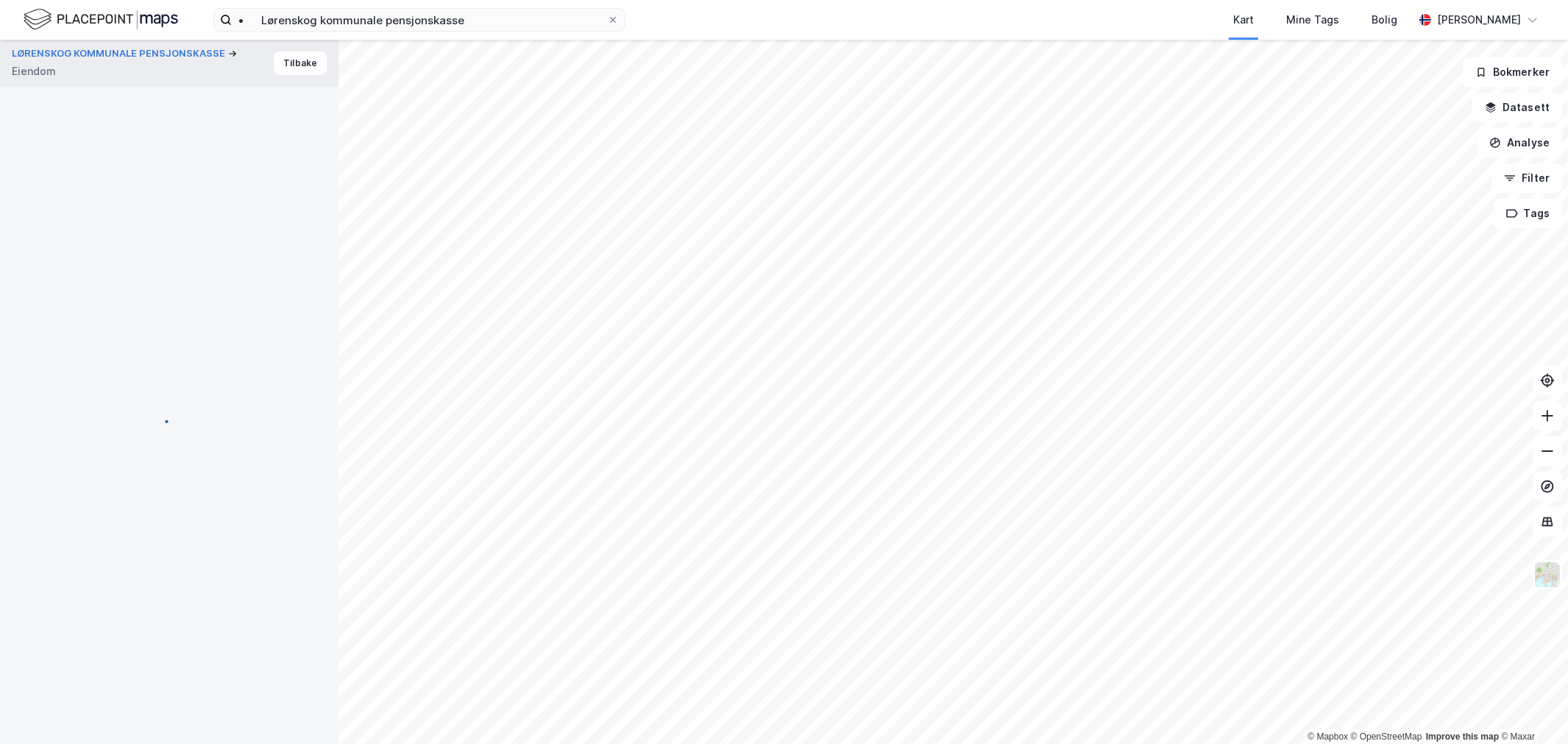
scroll to position [68, 0]
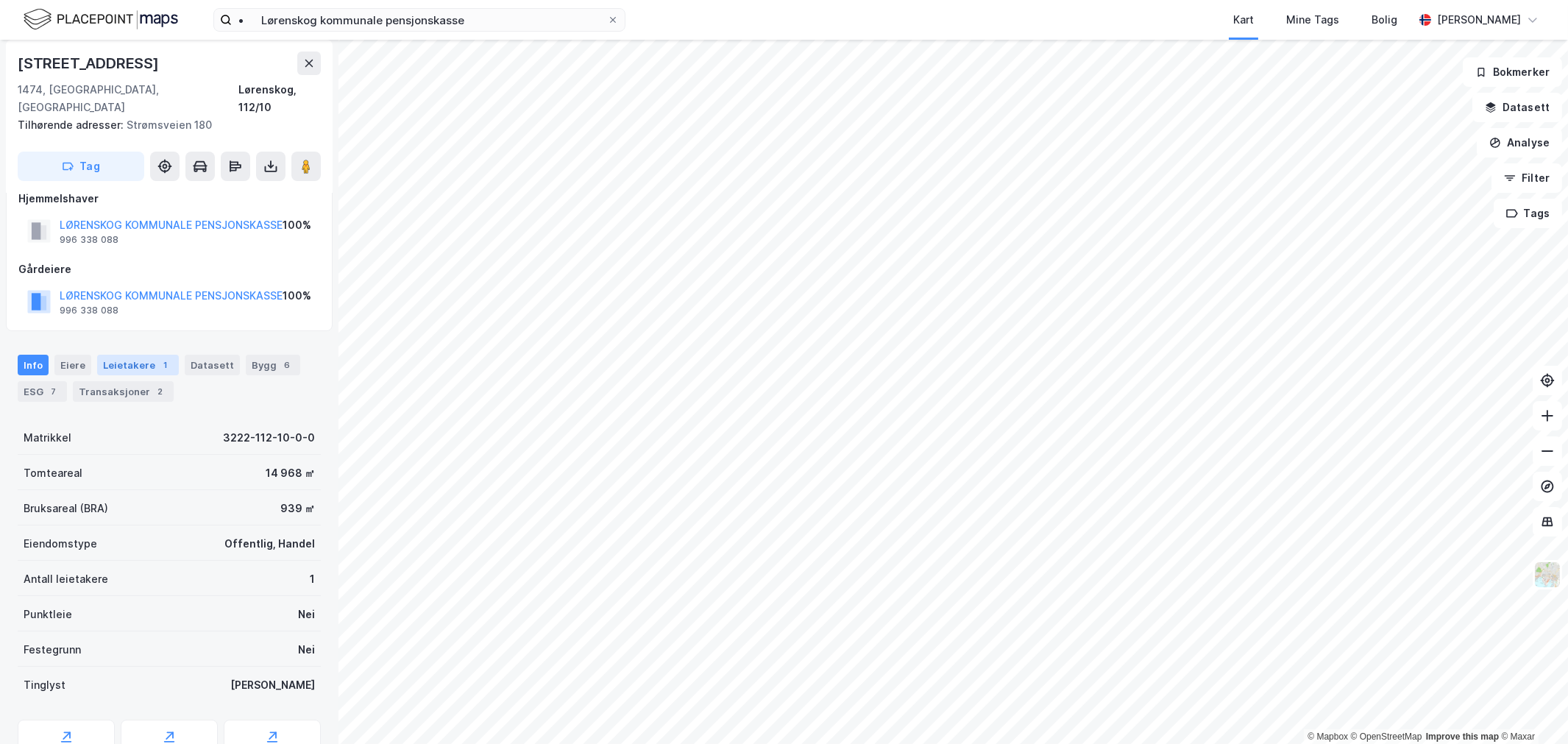
click at [144, 354] on div "Leietakere 1" at bounding box center [138, 364] width 81 height 20
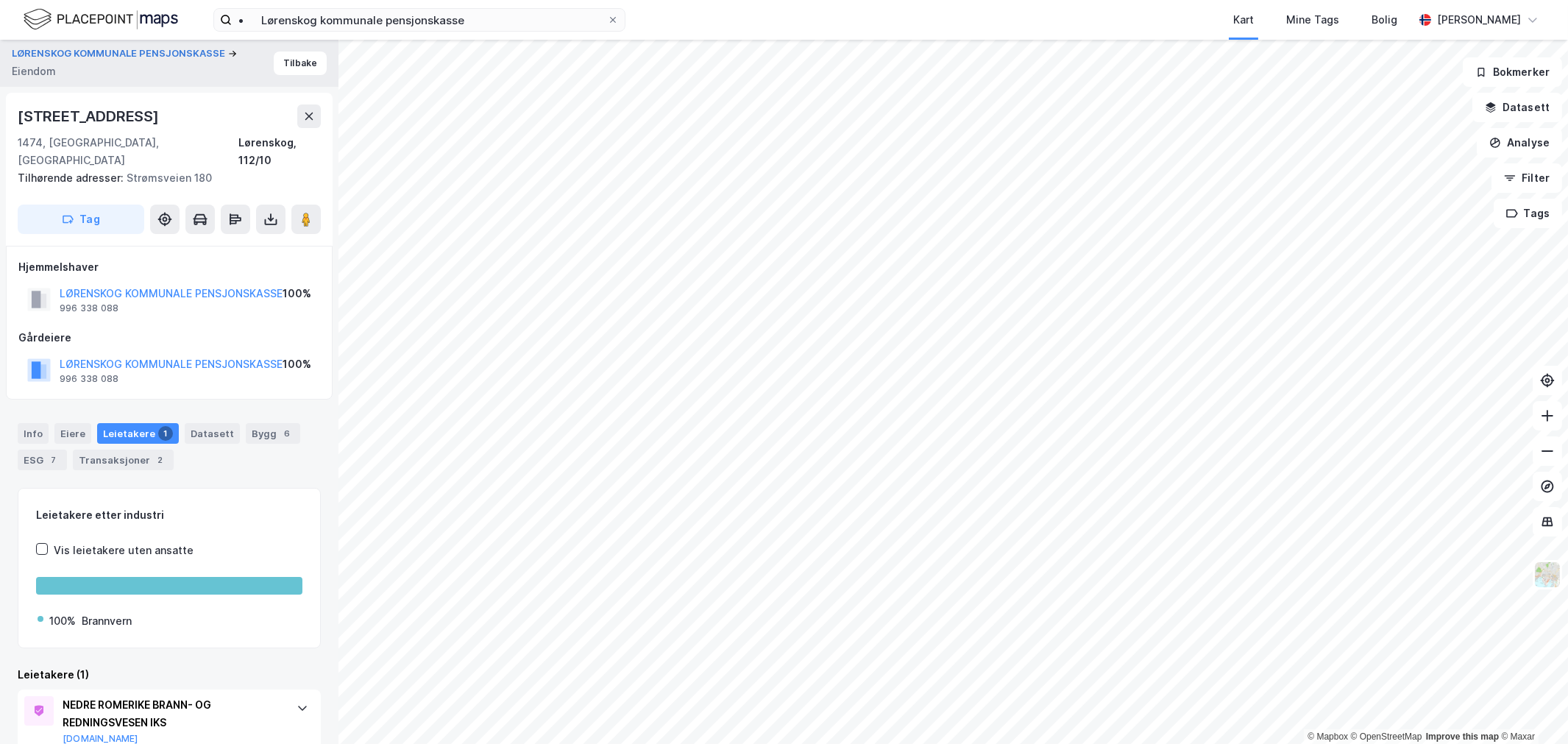
scroll to position [42, 0]
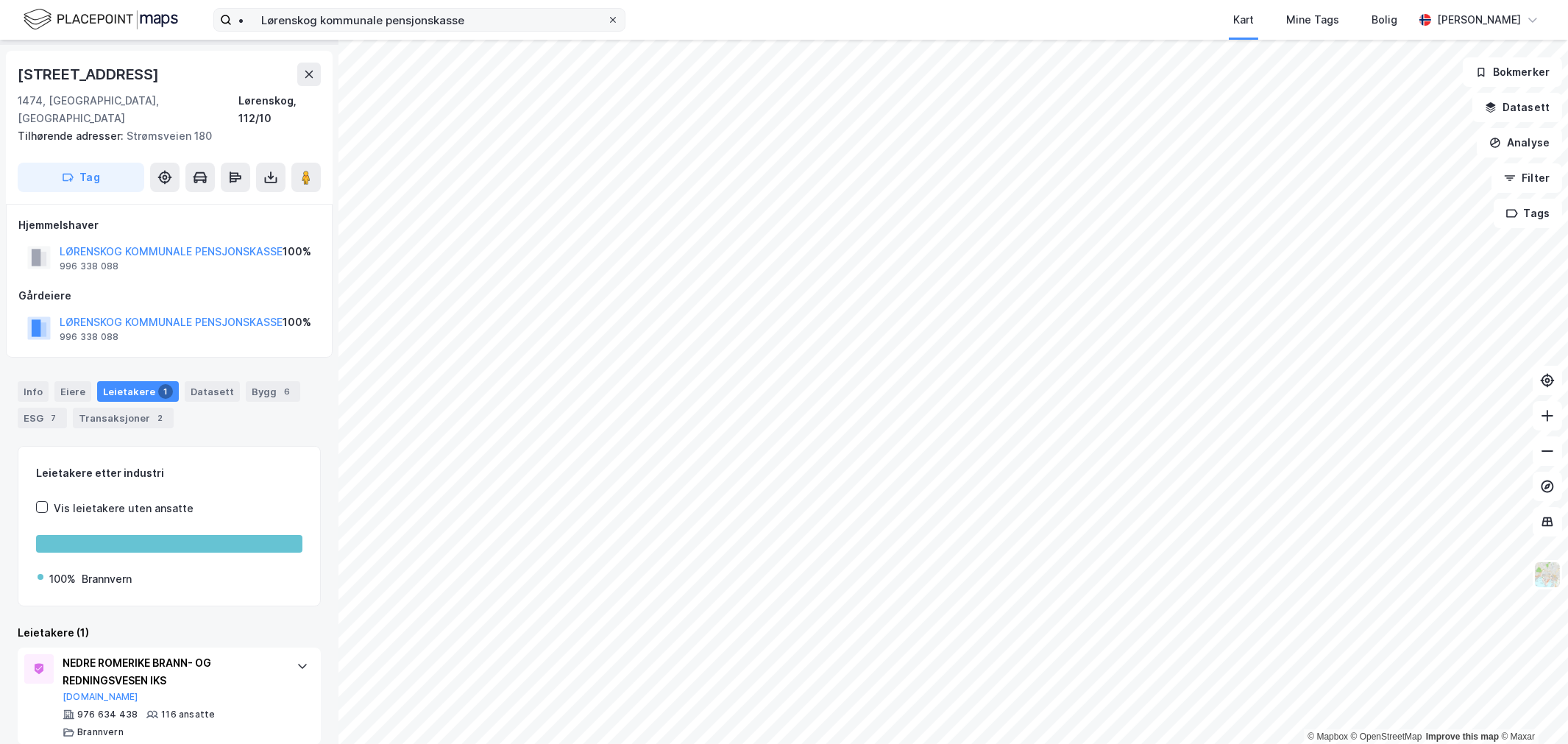
click at [611, 18] on icon at bounding box center [612, 19] width 6 height 6
click at [607, 18] on input "• Lørenskog kommunale pensjonskasse" at bounding box center [419, 19] width 375 height 22
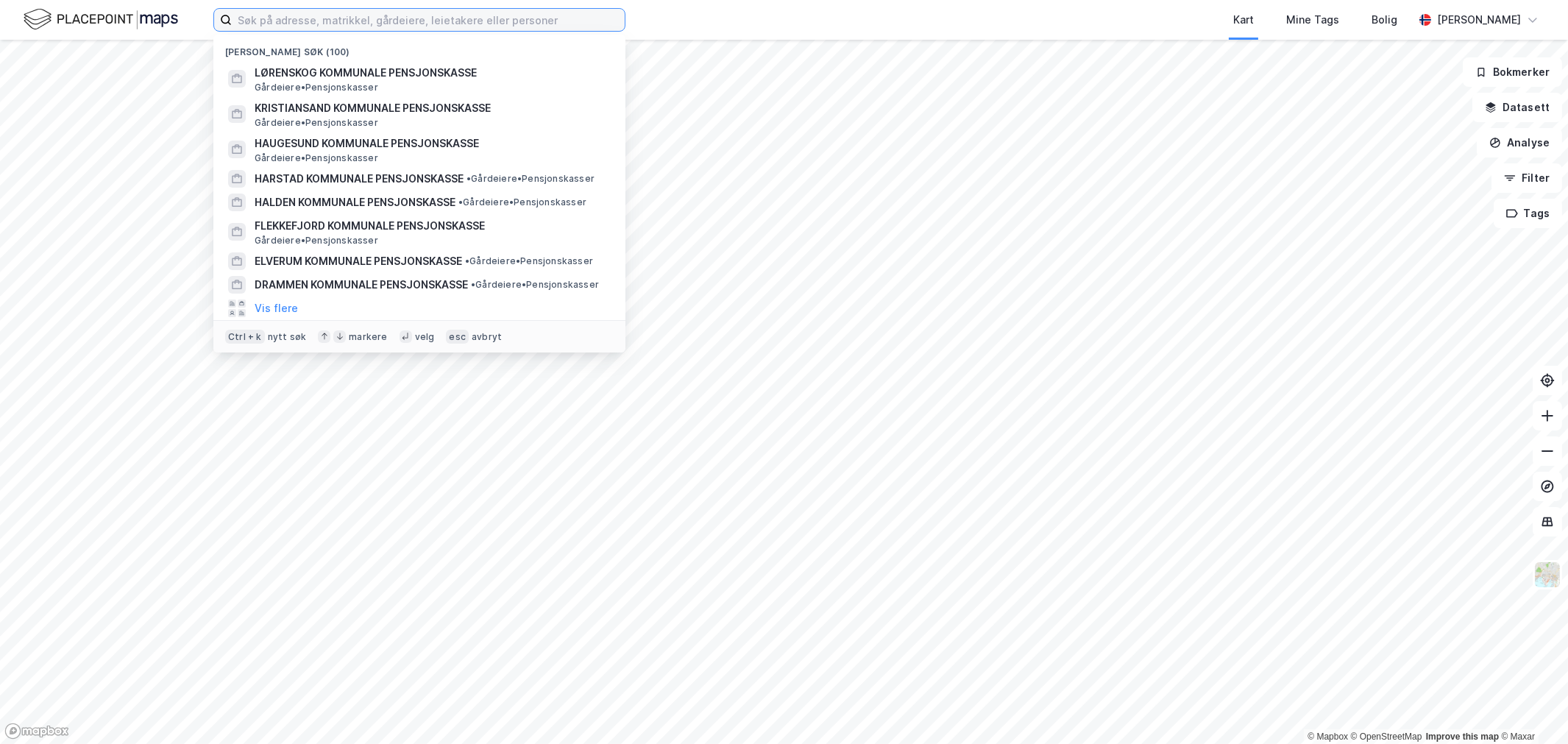
click at [574, 16] on input at bounding box center [428, 19] width 393 height 22
paste input "• Molde kommunale pensjonskasse"
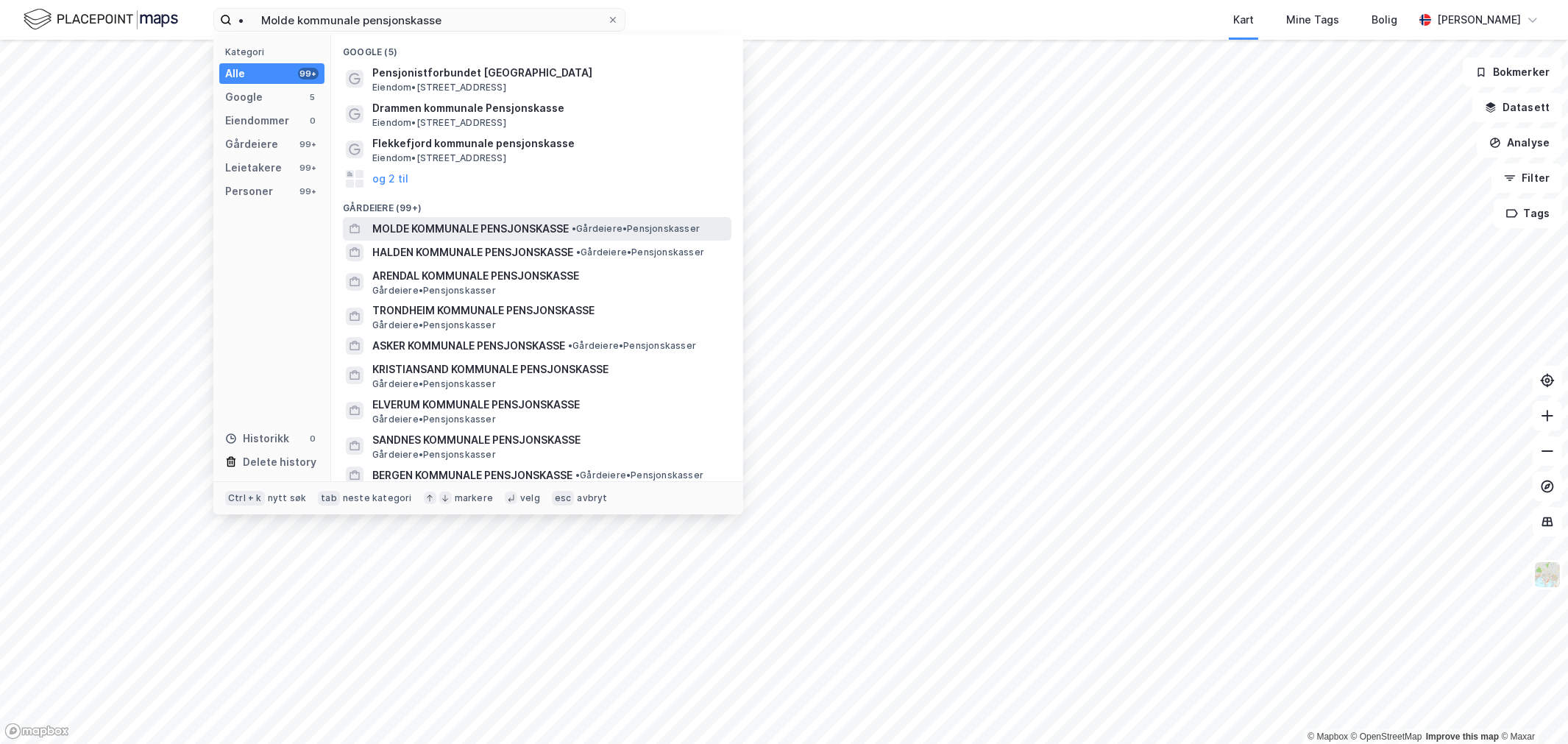
click at [562, 229] on span "MOLDE KOMMUNALE PENSJONSKASSE" at bounding box center [470, 229] width 196 height 18
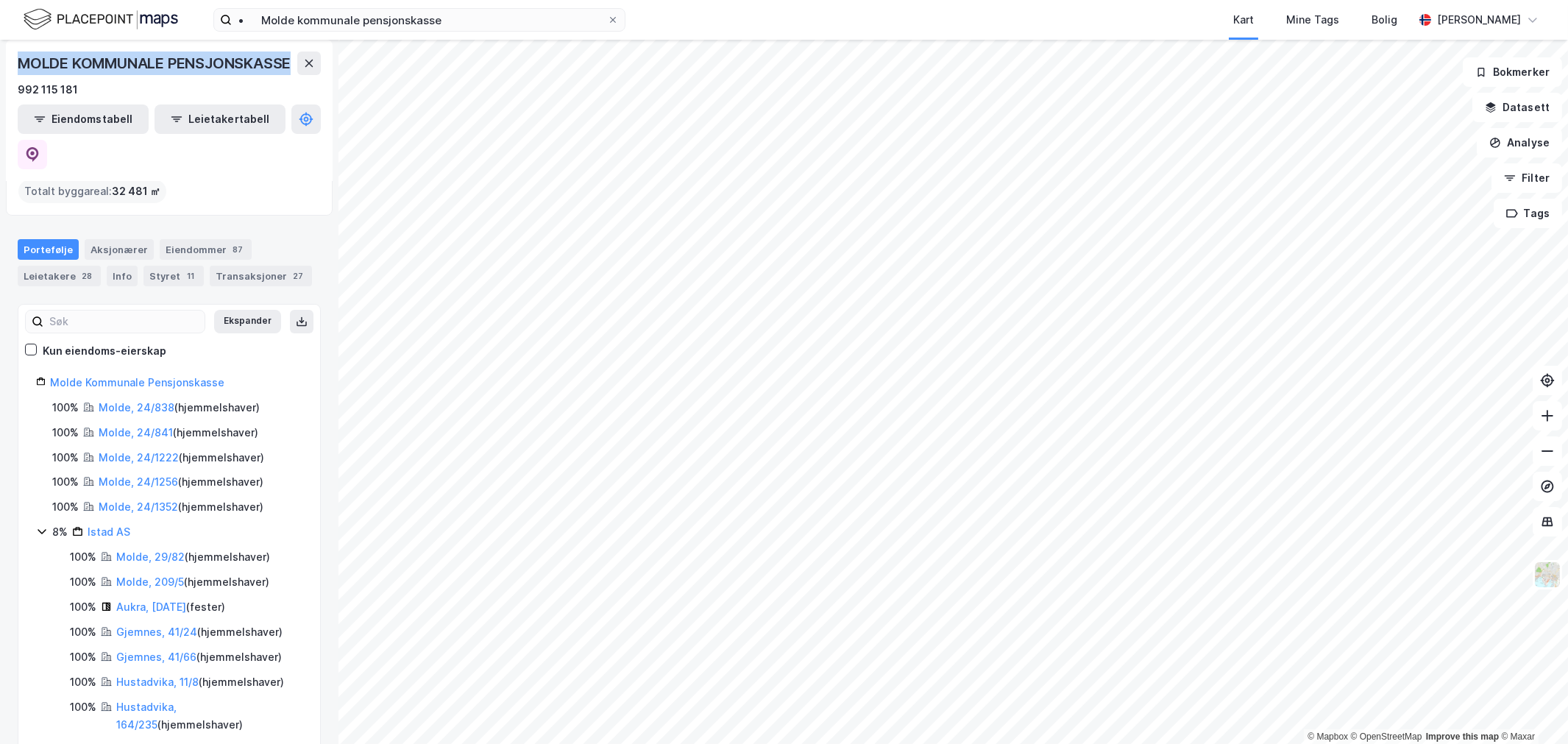
scroll to position [35, 0]
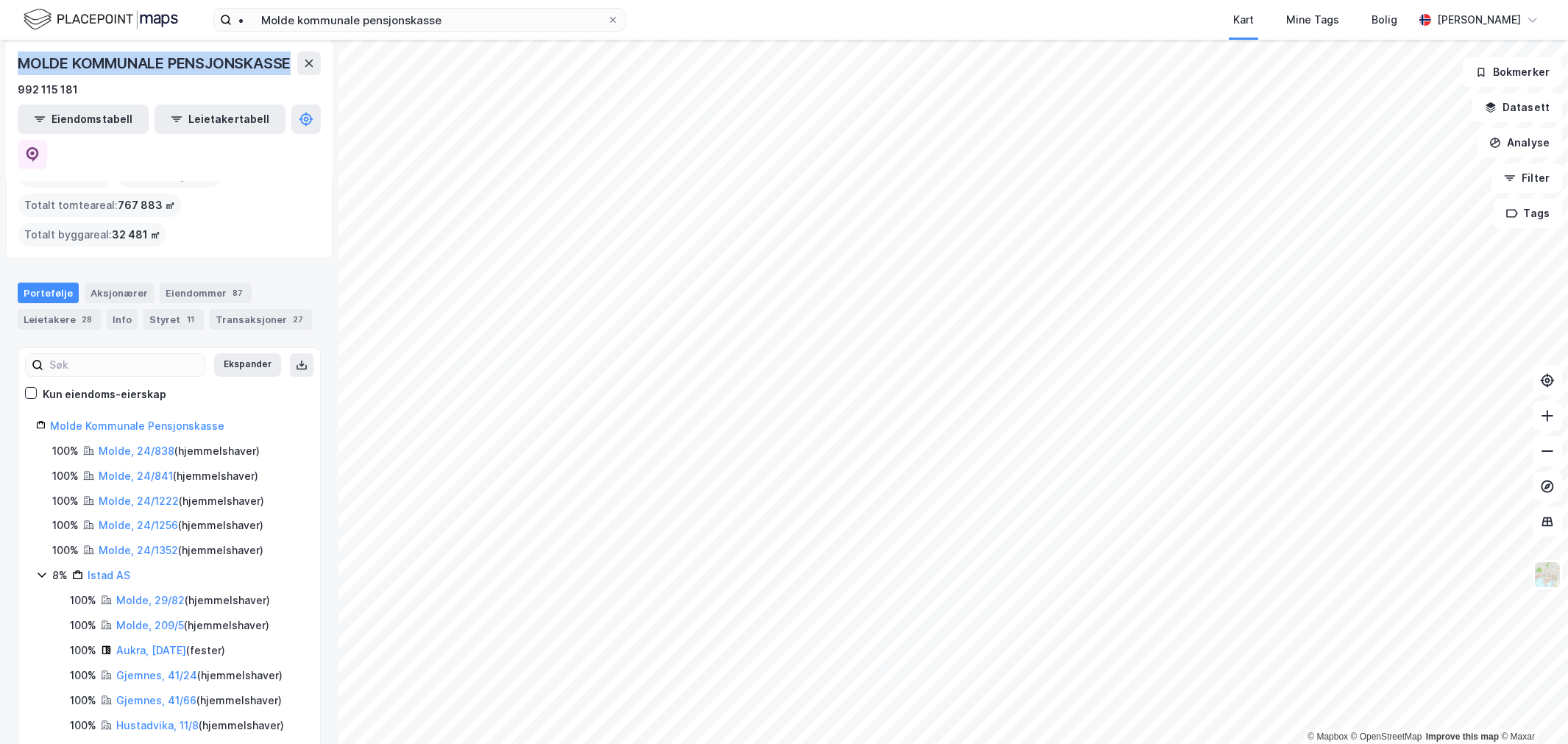
drag, startPoint x: 143, startPoint y: 88, endPoint x: 24, endPoint y: 65, distance: 121.2
click at [15, 57] on div "MOLDE KOMMUNALE PENSJONSKASSE 992 115 181 Eiendomstabell Leietakertabell" at bounding box center [170, 110] width 327 height 141
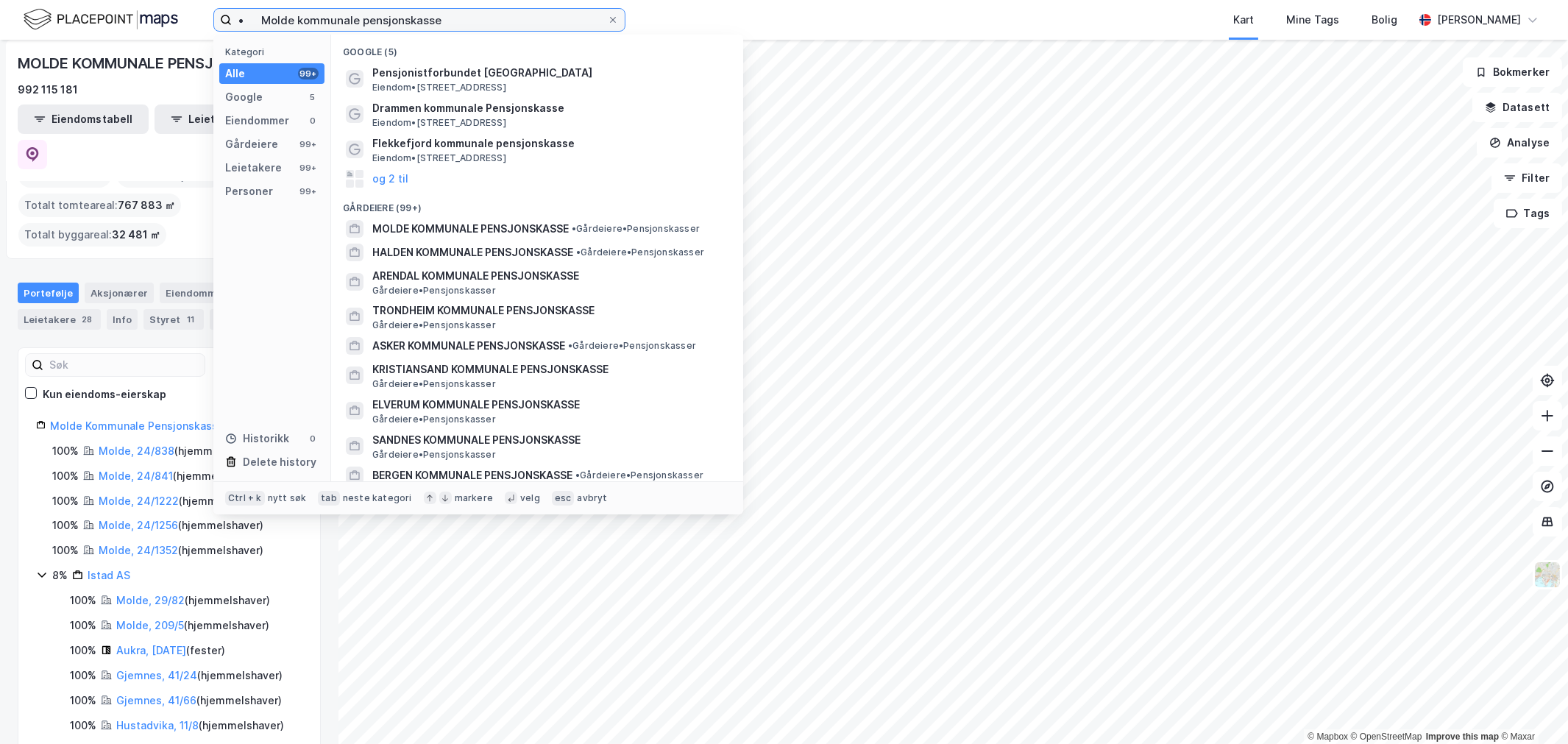
click at [338, 29] on input "• Molde kommunale pensjonskasse" at bounding box center [419, 19] width 375 height 22
click at [347, 29] on input "• Molde kommunale pensjonskasse" at bounding box center [419, 19] width 375 height 22
click at [347, 27] on input "• Molde kommunale pensjonskasse" at bounding box center [419, 19] width 375 height 22
paste input "• [GEOGRAPHIC_DATA]"
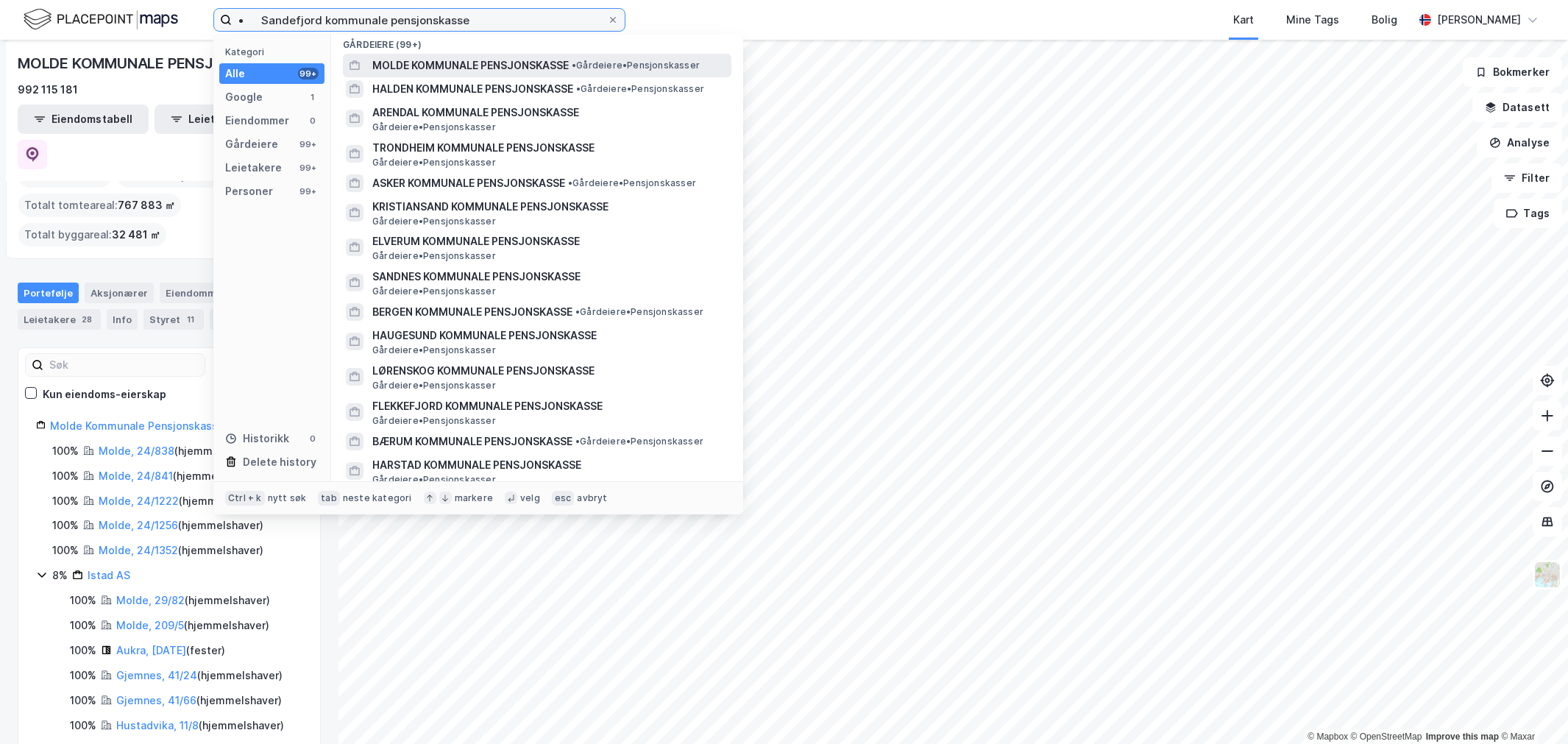
scroll to position [0, 0]
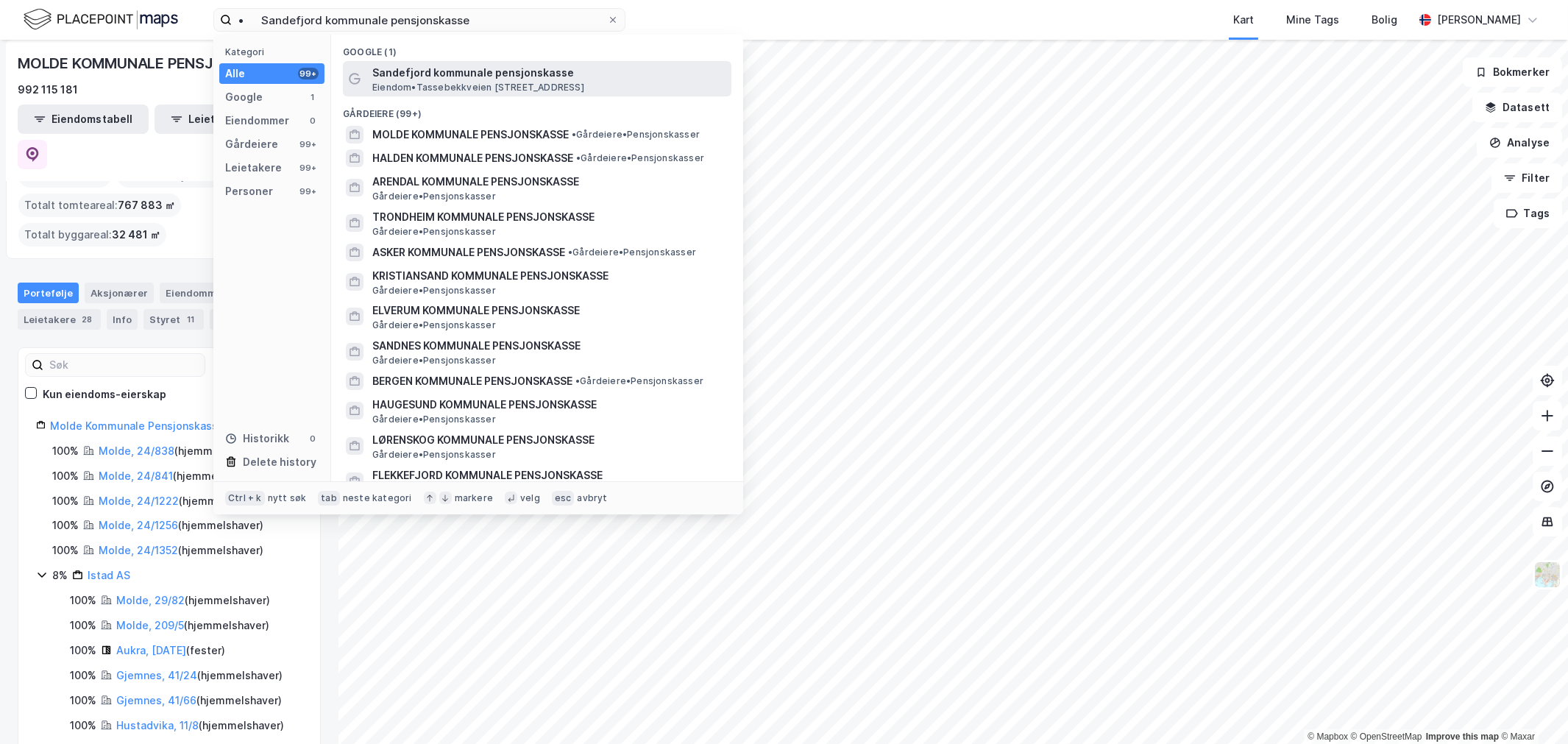
click at [480, 77] on span "Sandefjord kommunale pensjonskasse" at bounding box center [549, 72] width 353 height 18
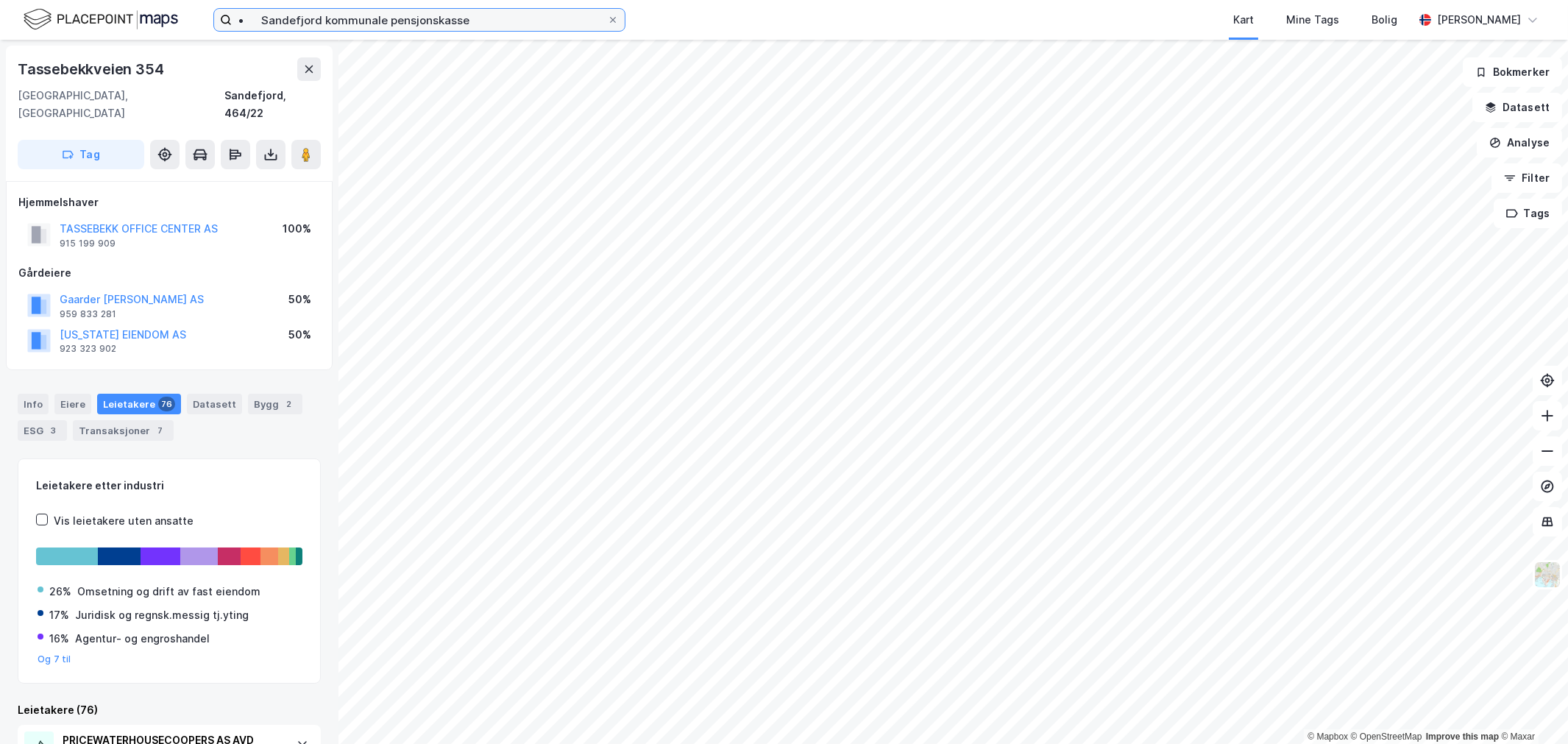
click at [435, 19] on input "• Sandefjord kommunale pensjonskasse" at bounding box center [419, 19] width 375 height 22
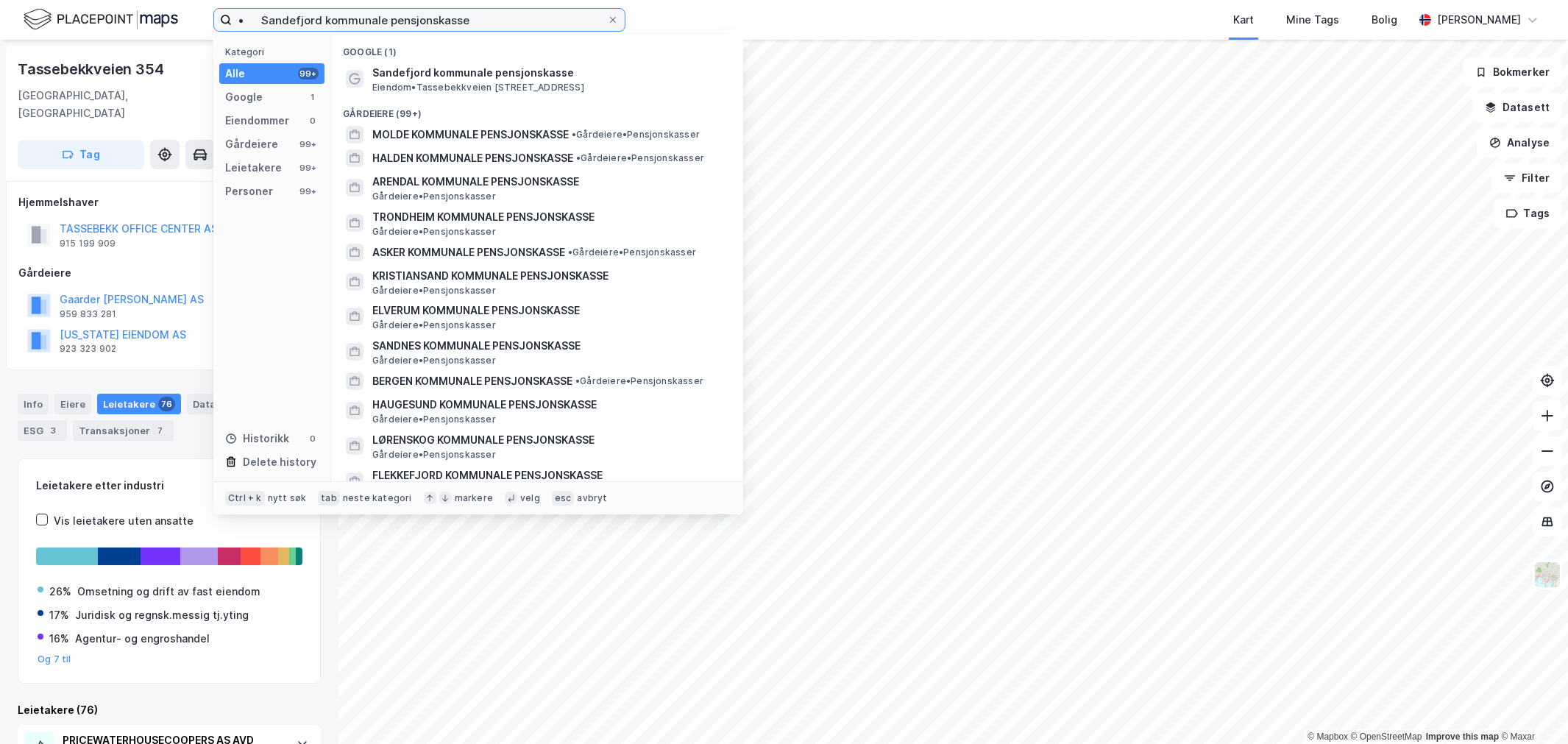
click at [435, 19] on input "• Sandefjord kommunale pensjonskasse" at bounding box center [419, 19] width 375 height 22
paste input "nes"
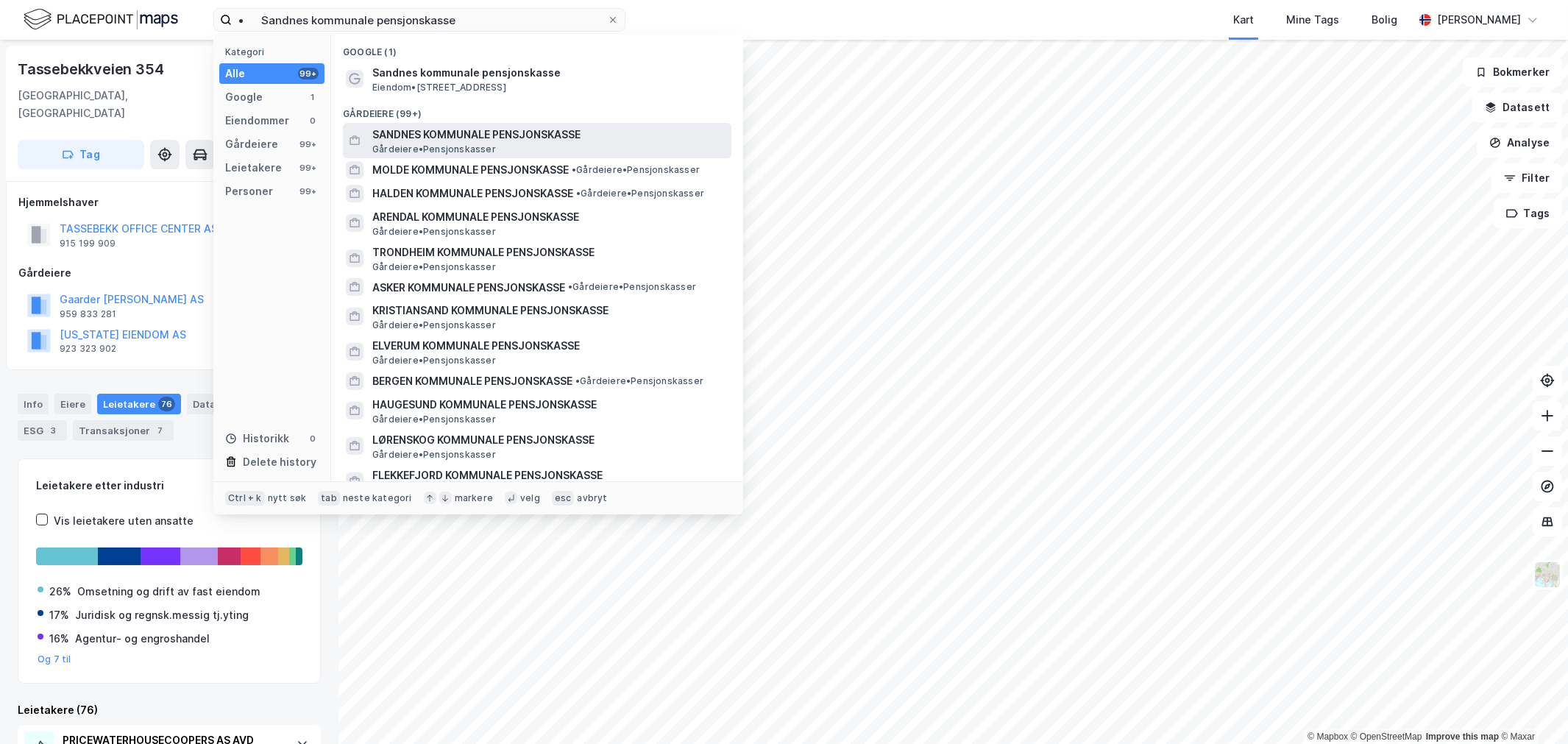
click at [469, 135] on span "SANDNES KOMMUNALE PENSJONSKASSE" at bounding box center [549, 134] width 353 height 18
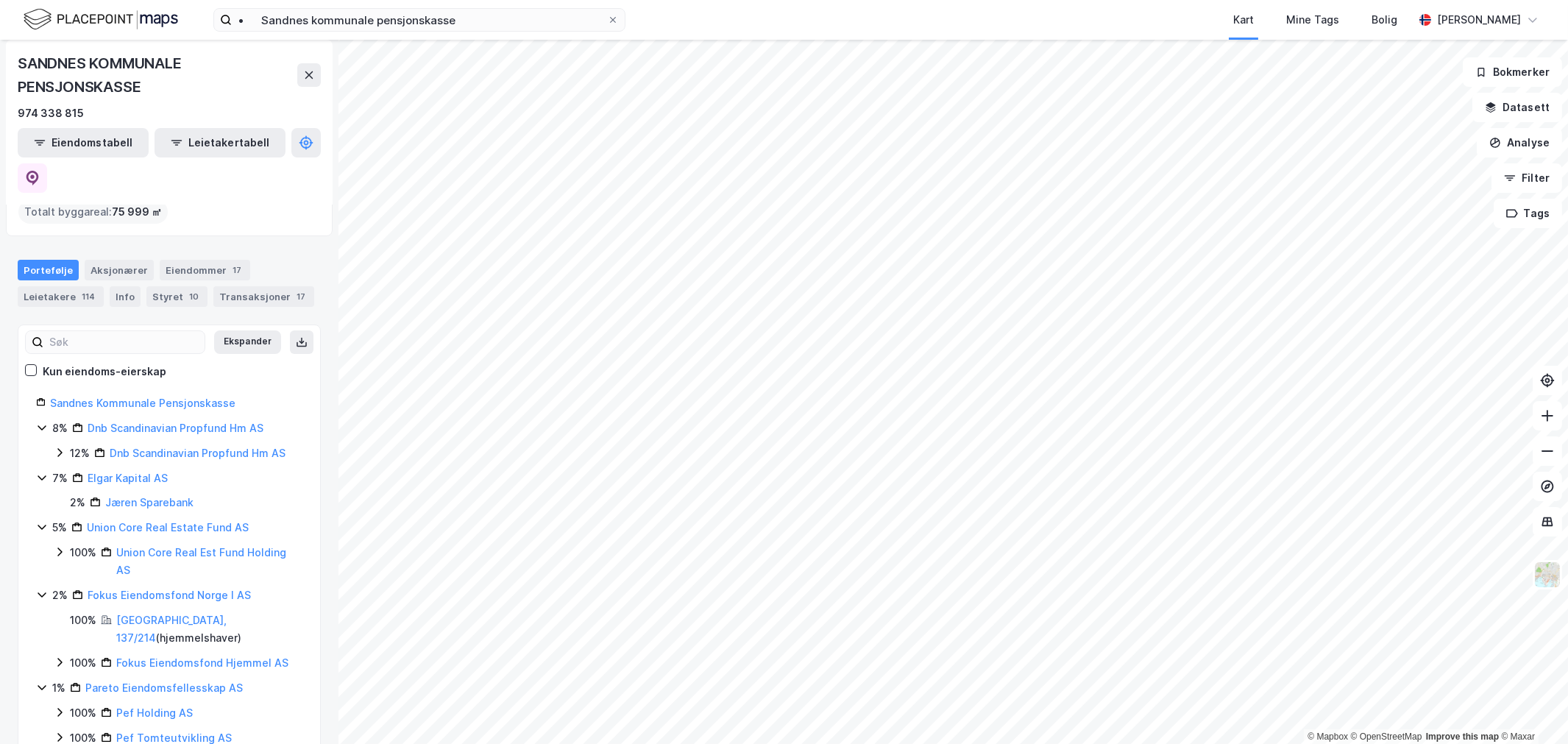
scroll to position [93, 0]
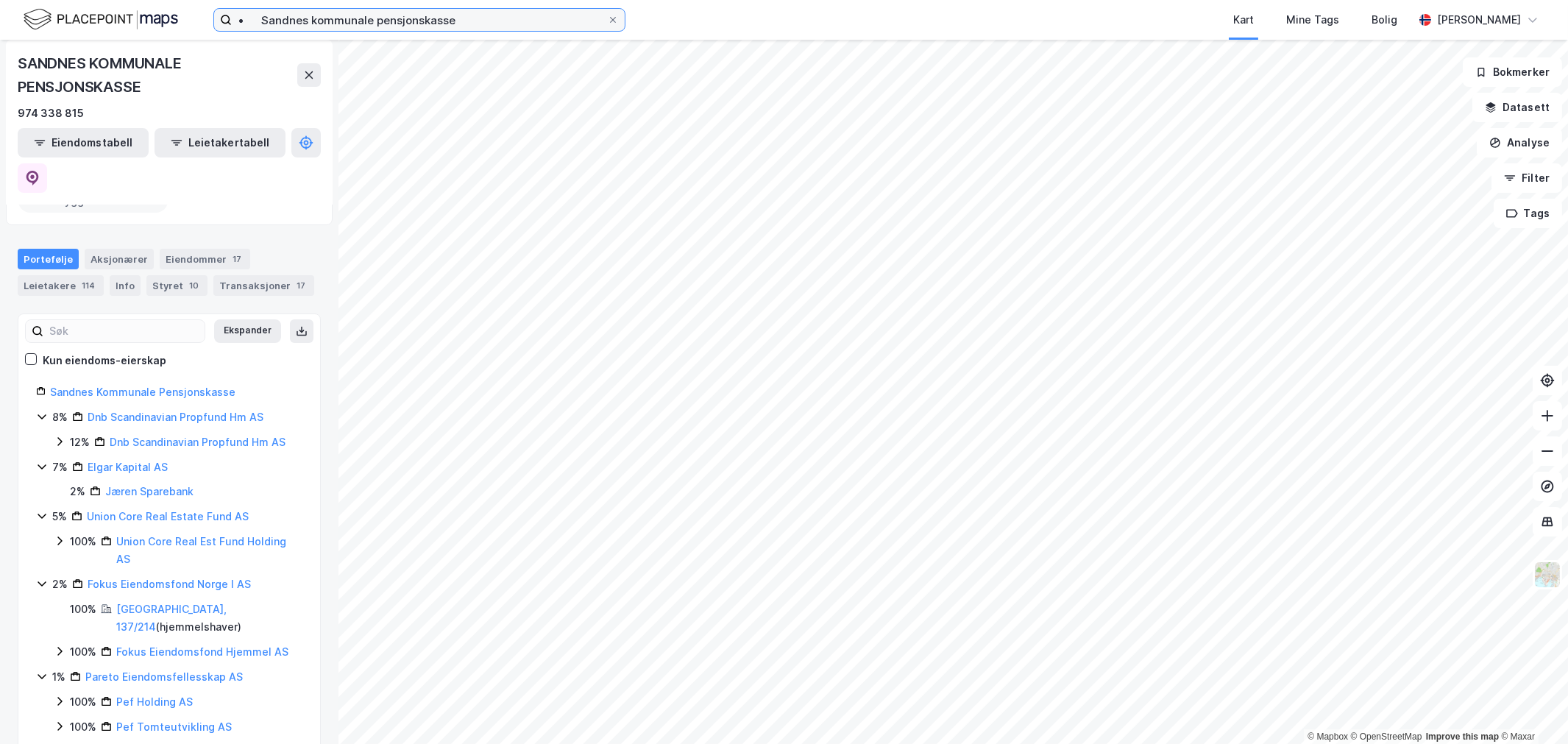
click at [462, 25] on input "• Sandnes kommunale pensjonskasse" at bounding box center [419, 19] width 375 height 22
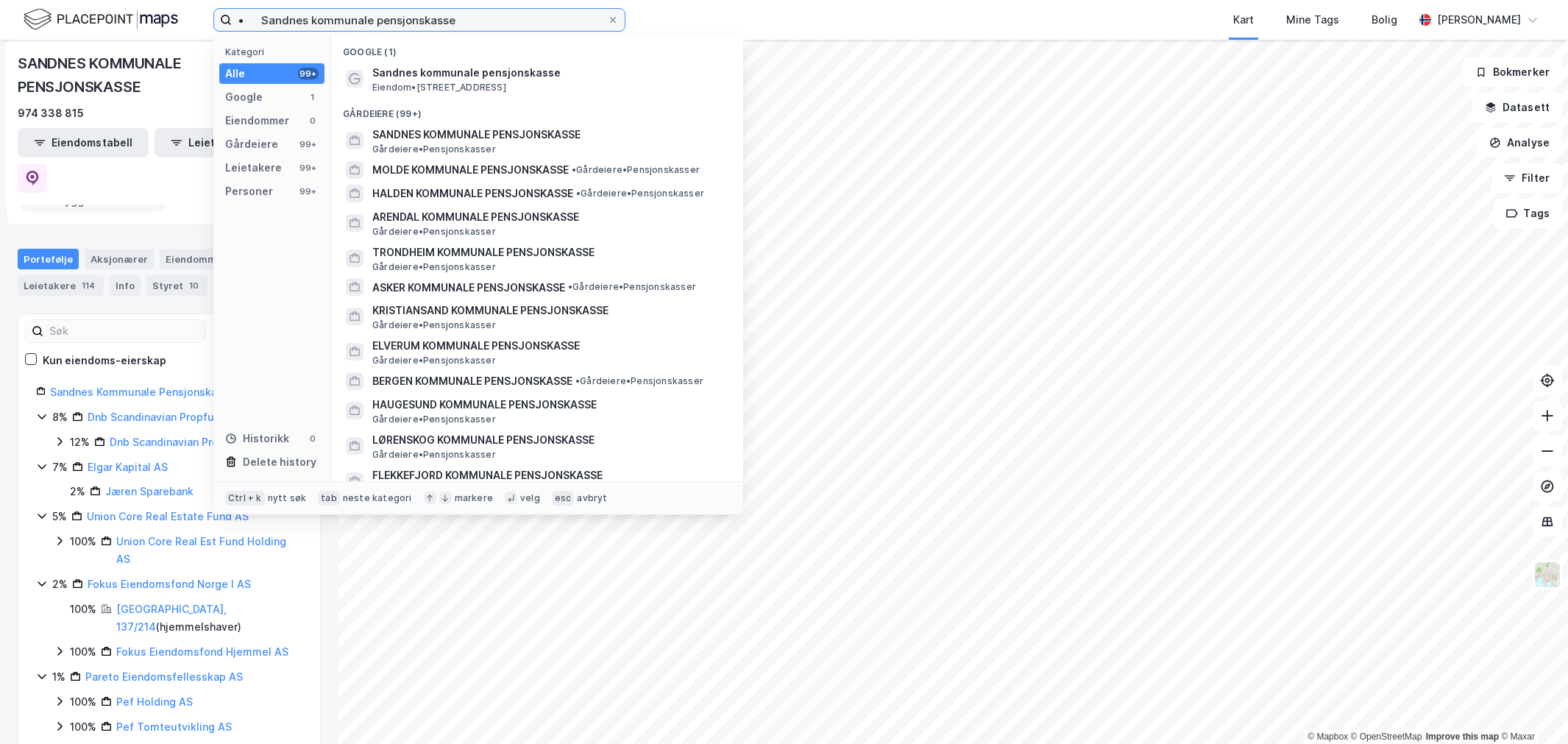
click at [462, 25] on input "• Sandnes kommunale pensjonskasse" at bounding box center [419, 19] width 375 height 22
paste input "kien"
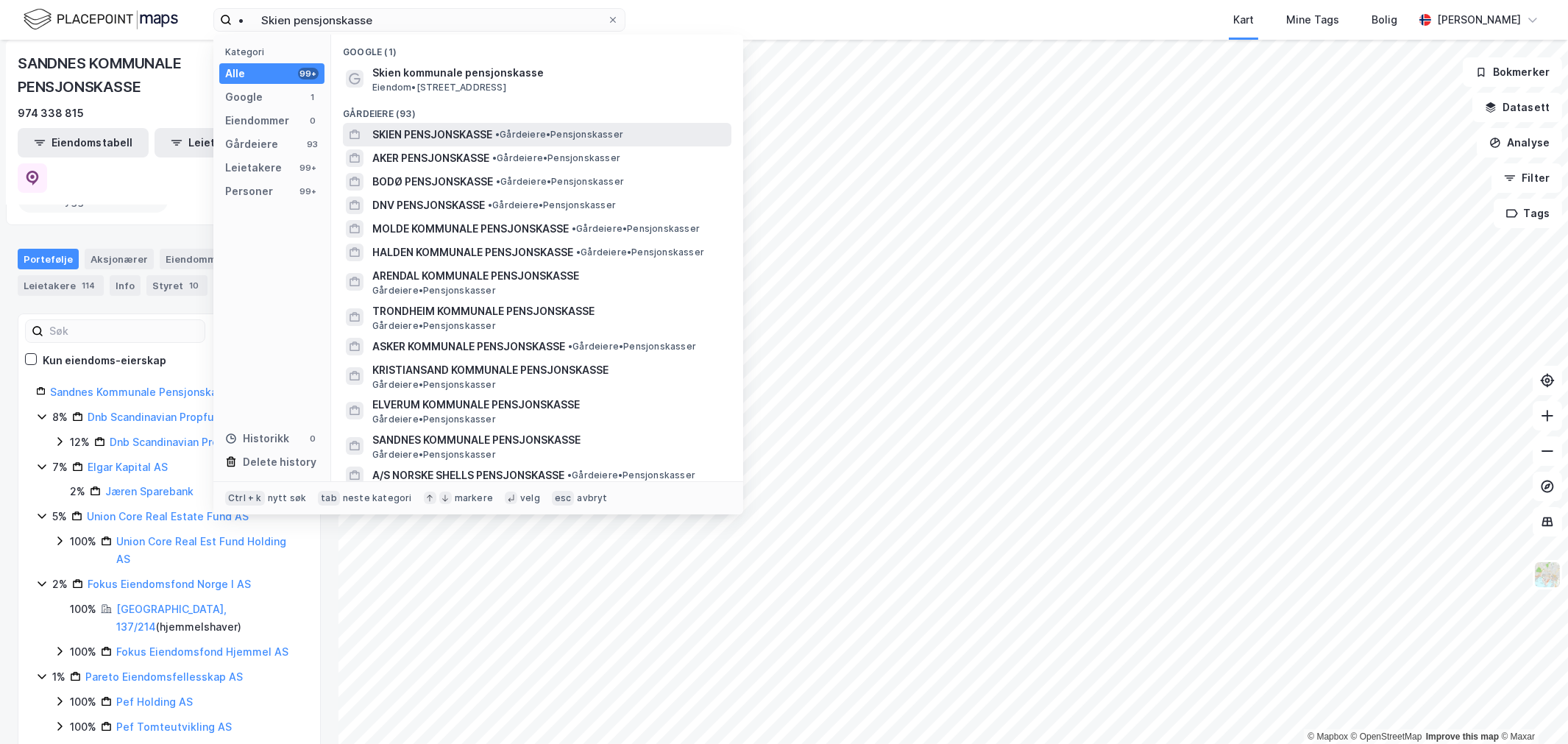
click at [468, 130] on span "SKIEN PENSJONSKASSE" at bounding box center [432, 134] width 120 height 18
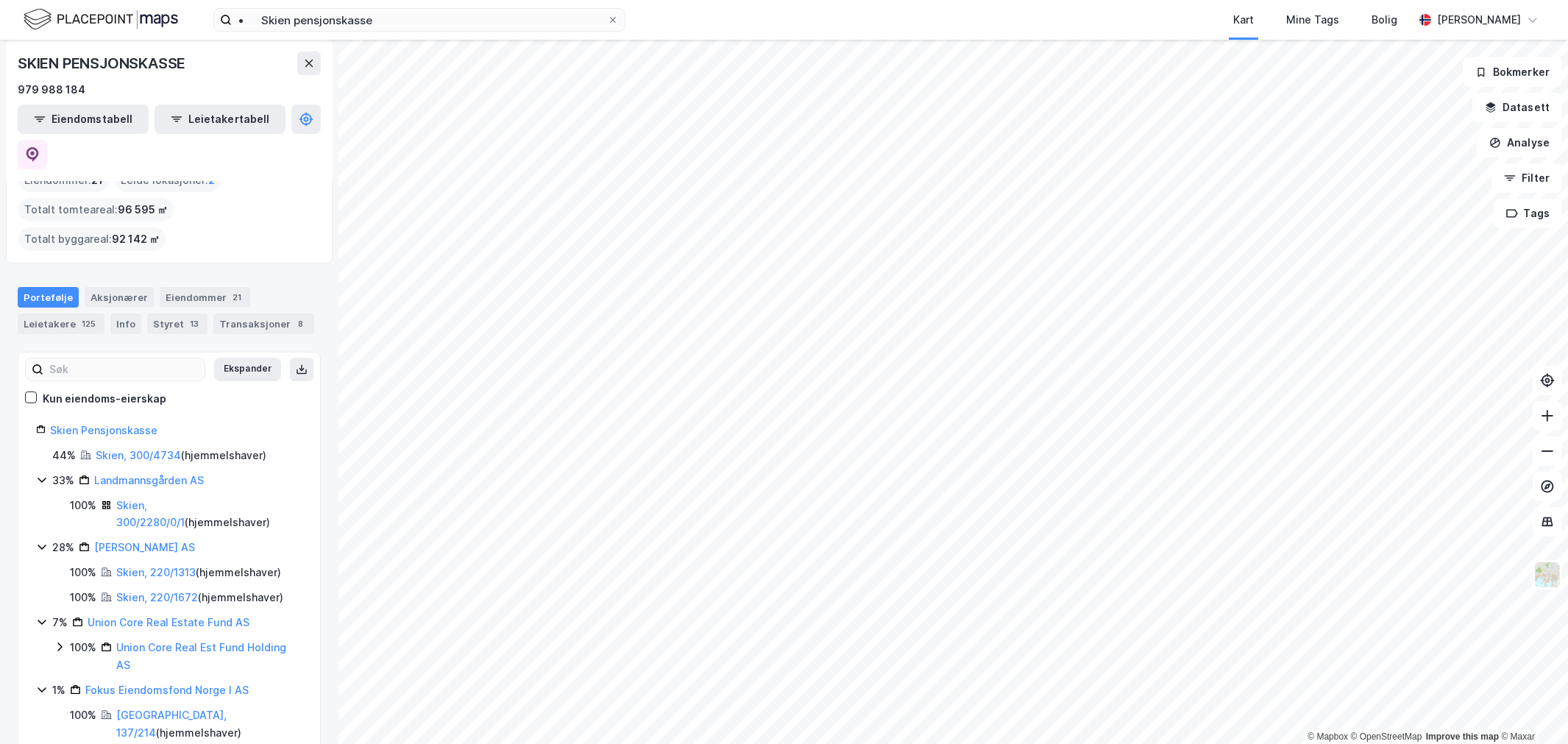
scroll to position [37, 0]
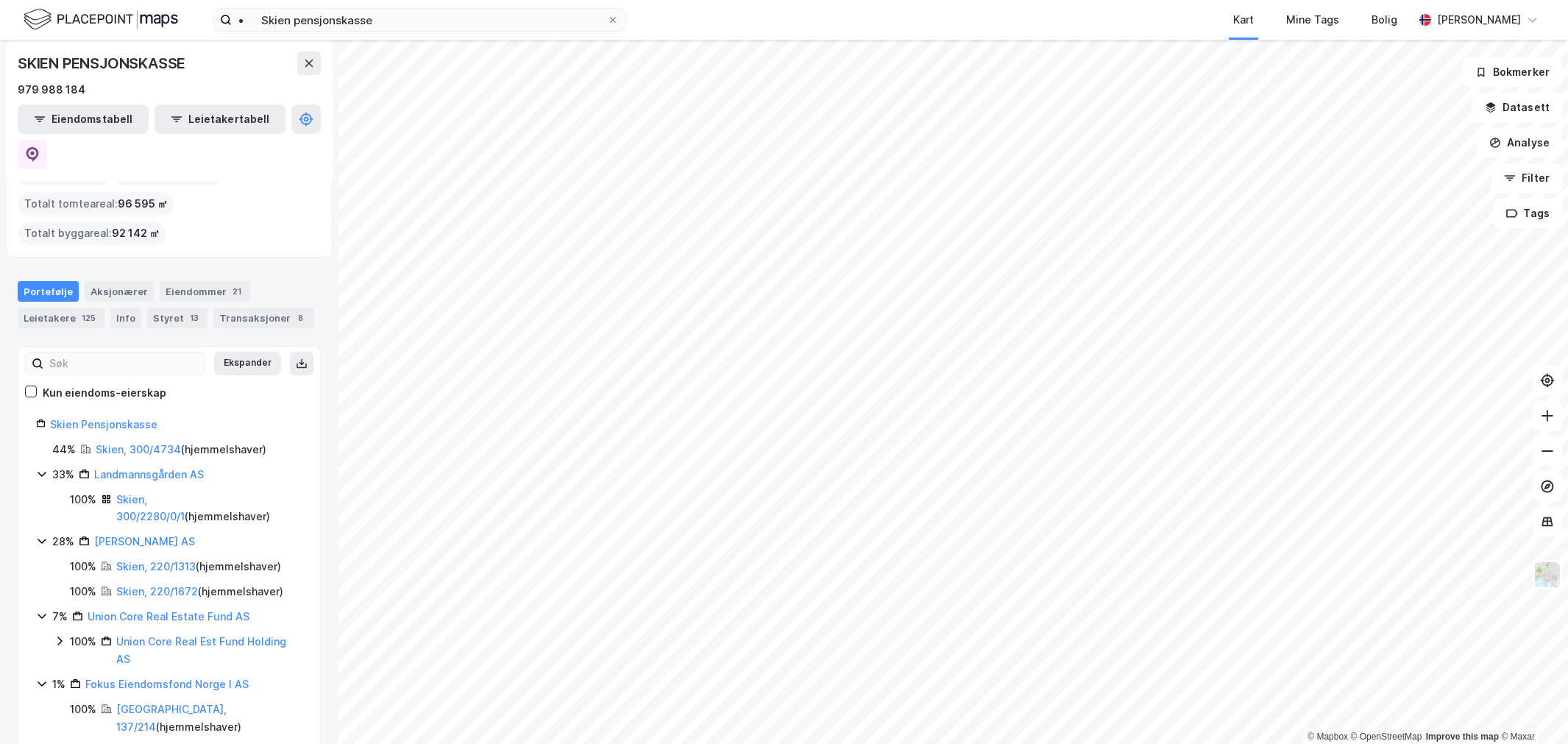
drag, startPoint x: 228, startPoint y: 510, endPoint x: 86, endPoint y: 510, distance: 142.0
click at [86, 533] on div "28% [PERSON_NAME] AS" at bounding box center [177, 542] width 250 height 18
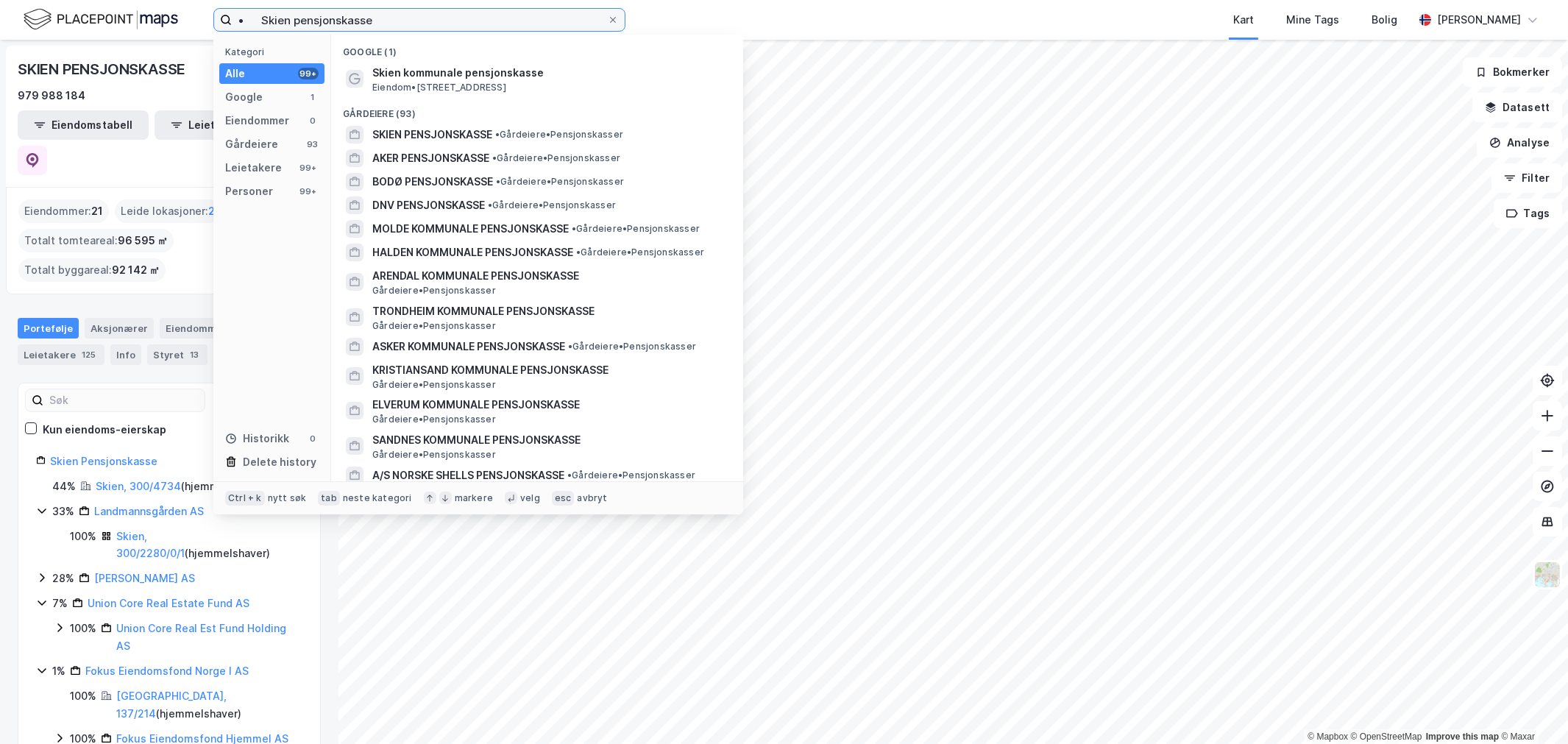
click at [270, 19] on input "• Skien pensjonskasse" at bounding box center [419, 19] width 375 height 22
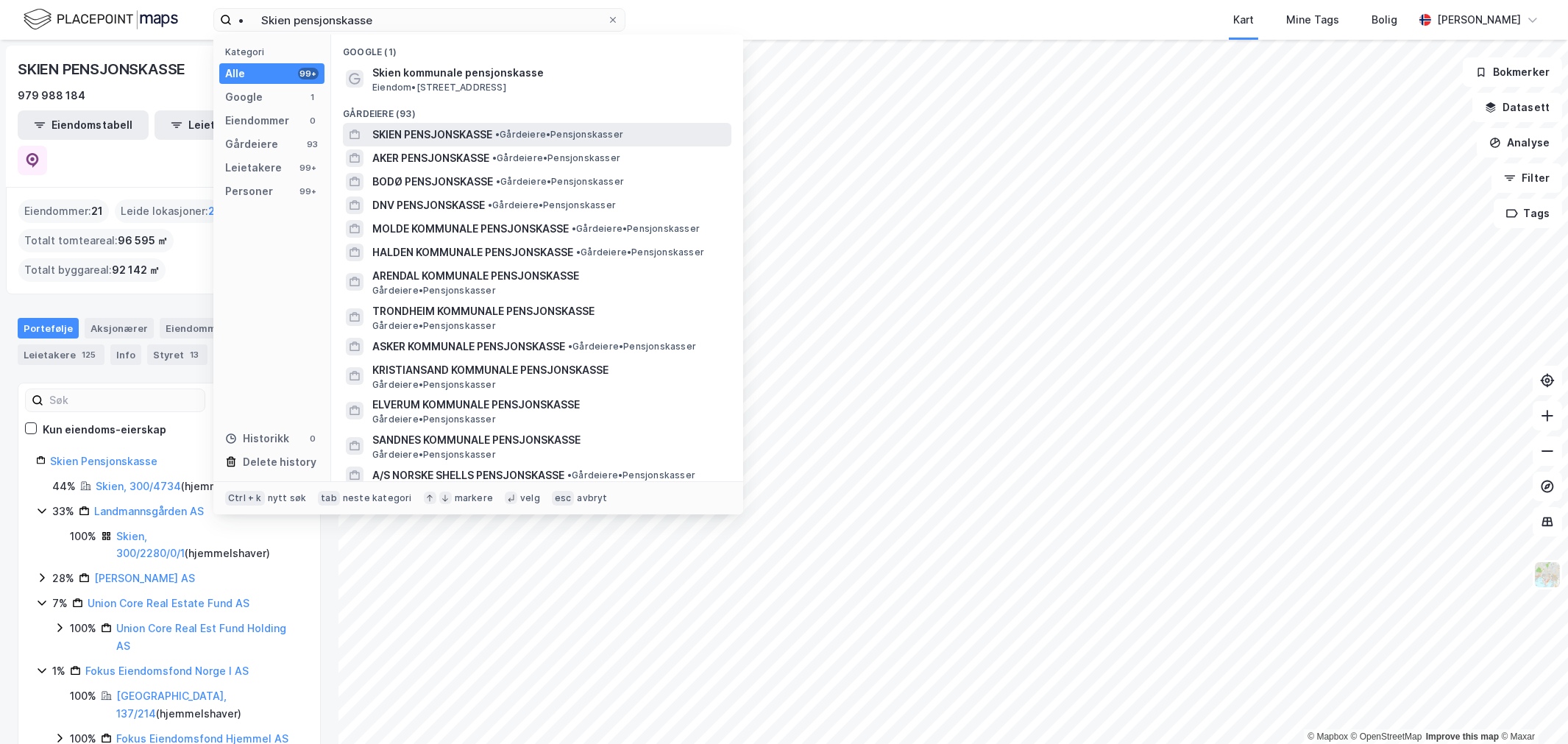
click at [439, 137] on span "SKIEN PENSJONSKASSE" at bounding box center [432, 134] width 120 height 18
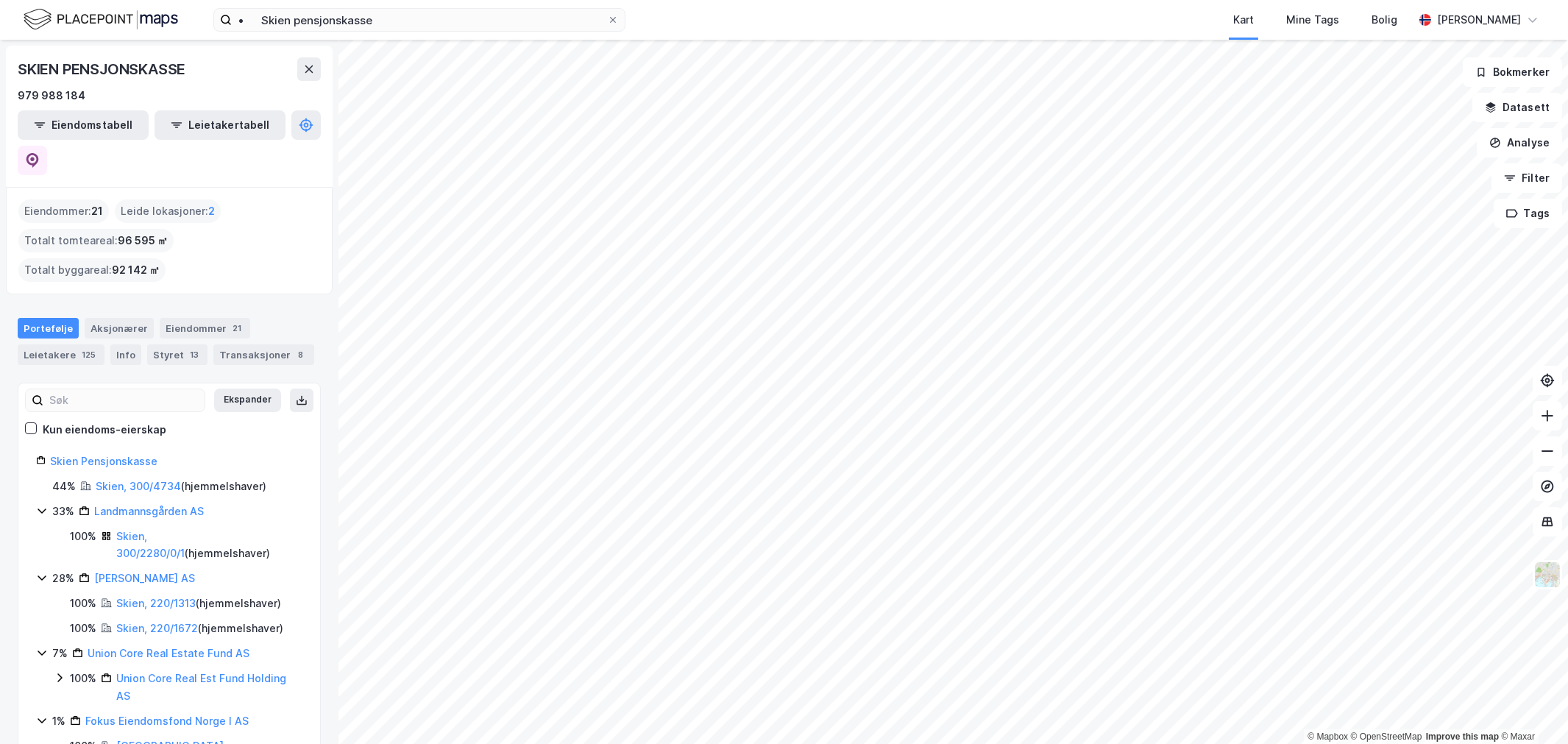
scroll to position [37, 0]
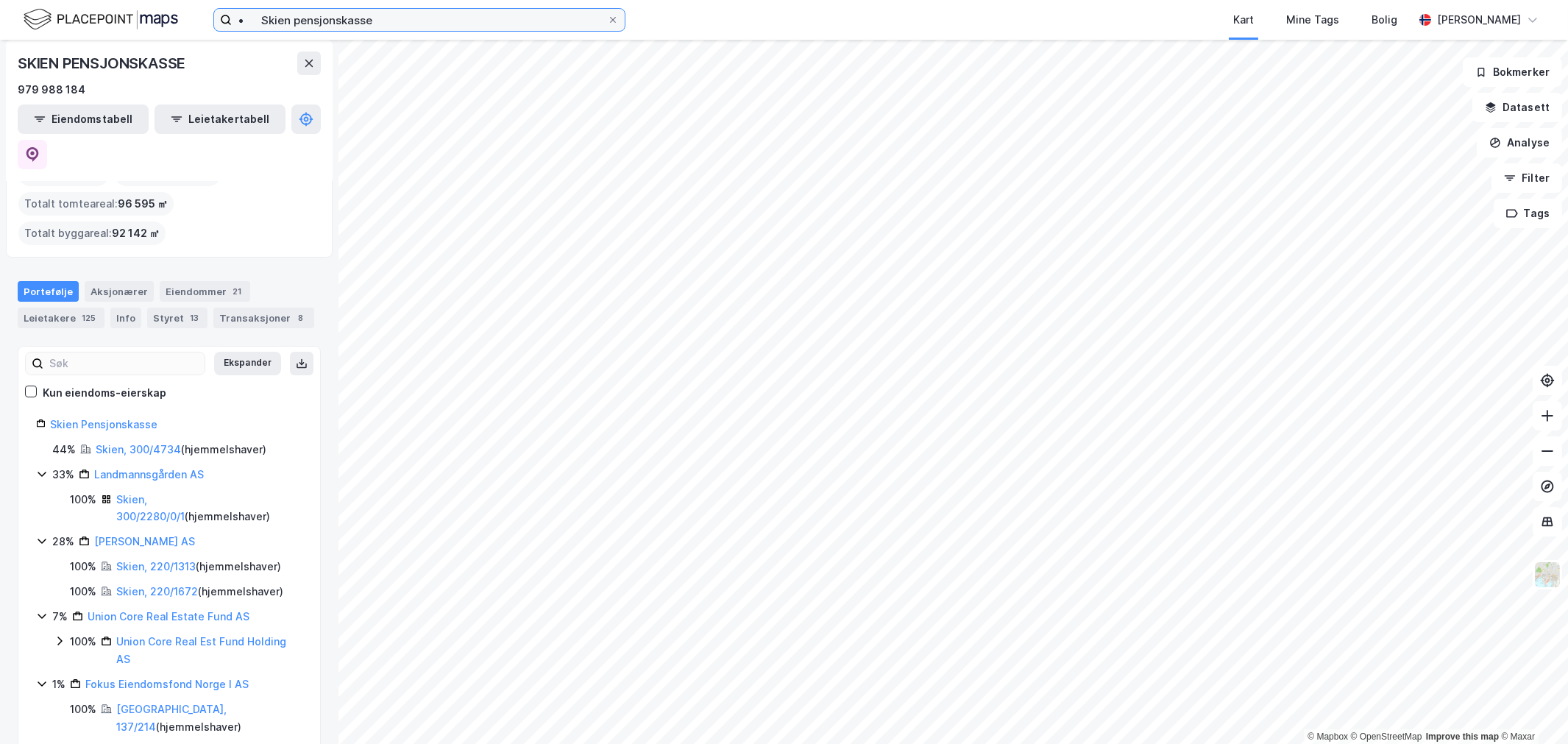
click at [297, 23] on input "• Skien pensjonskasse" at bounding box center [419, 19] width 375 height 22
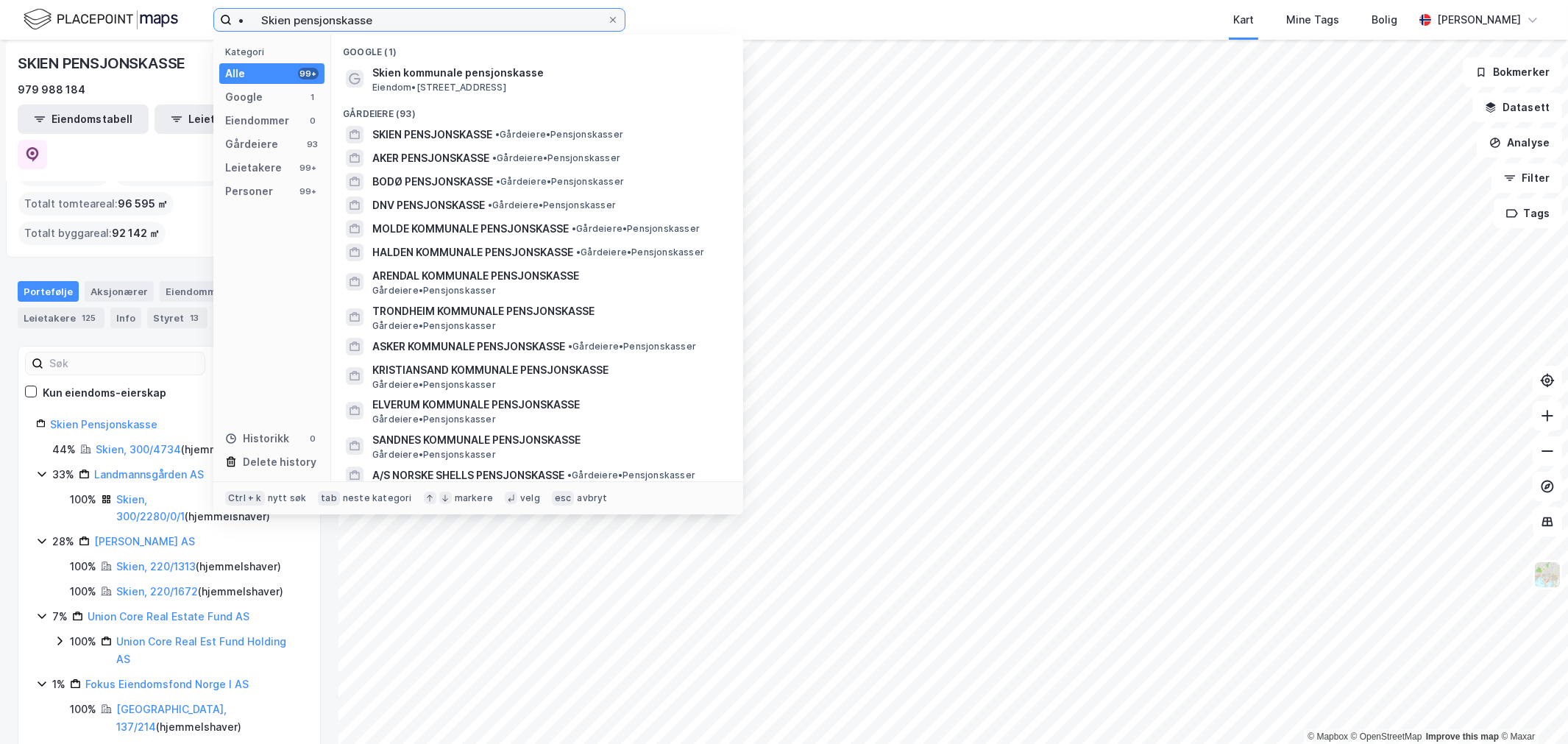
paste input "• [GEOGRAPHIC_DATA] kommunale"
click at [297, 23] on input "• Skien • Tromsø kommunale pensjonskasse" at bounding box center [419, 19] width 375 height 22
paste input
click at [297, 23] on input "• Skien • Tromsø kommunale pensjonskasse" at bounding box center [419, 19] width 375 height 22
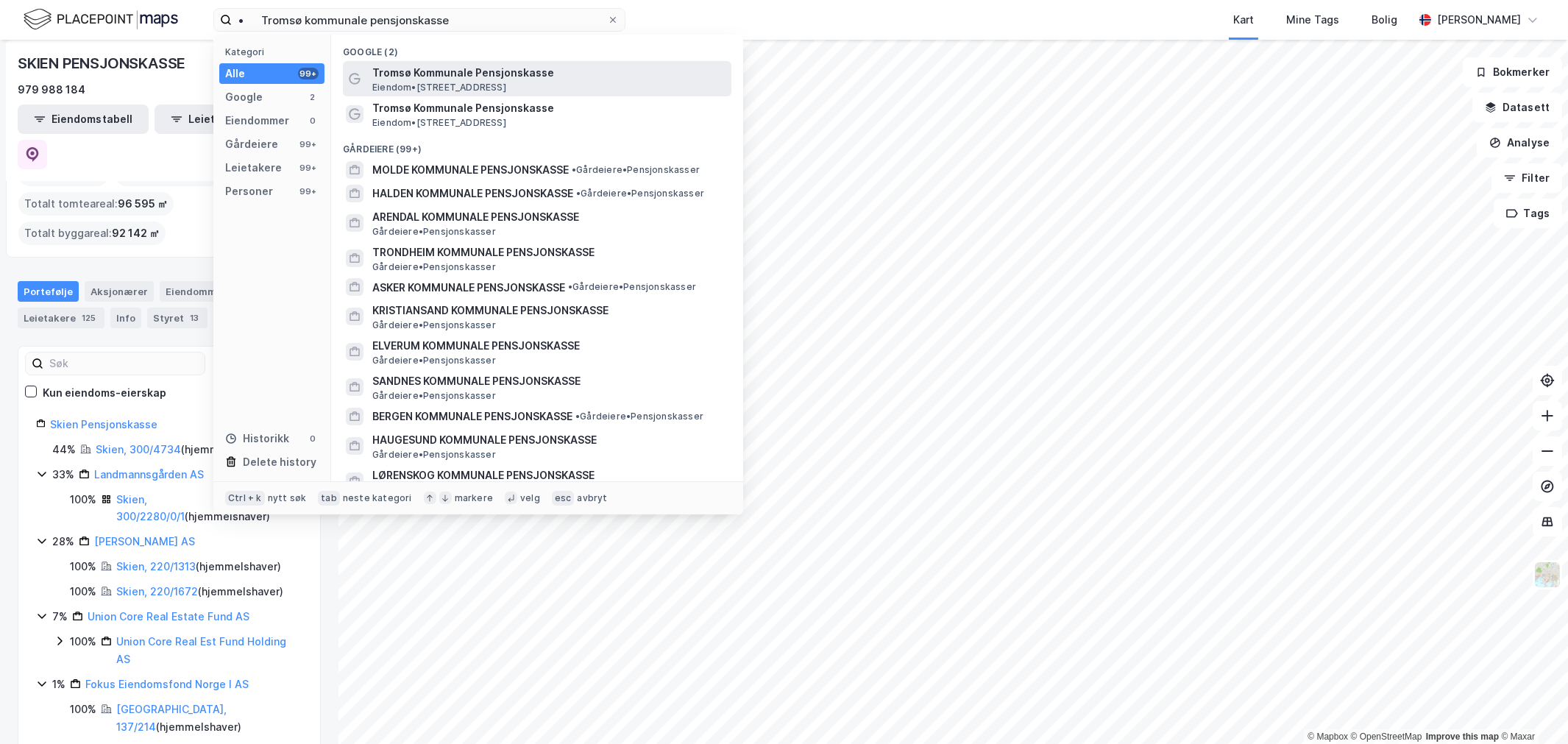
click at [436, 77] on span "Tromsø Kommunale Pensjonskasse" at bounding box center [549, 72] width 353 height 18
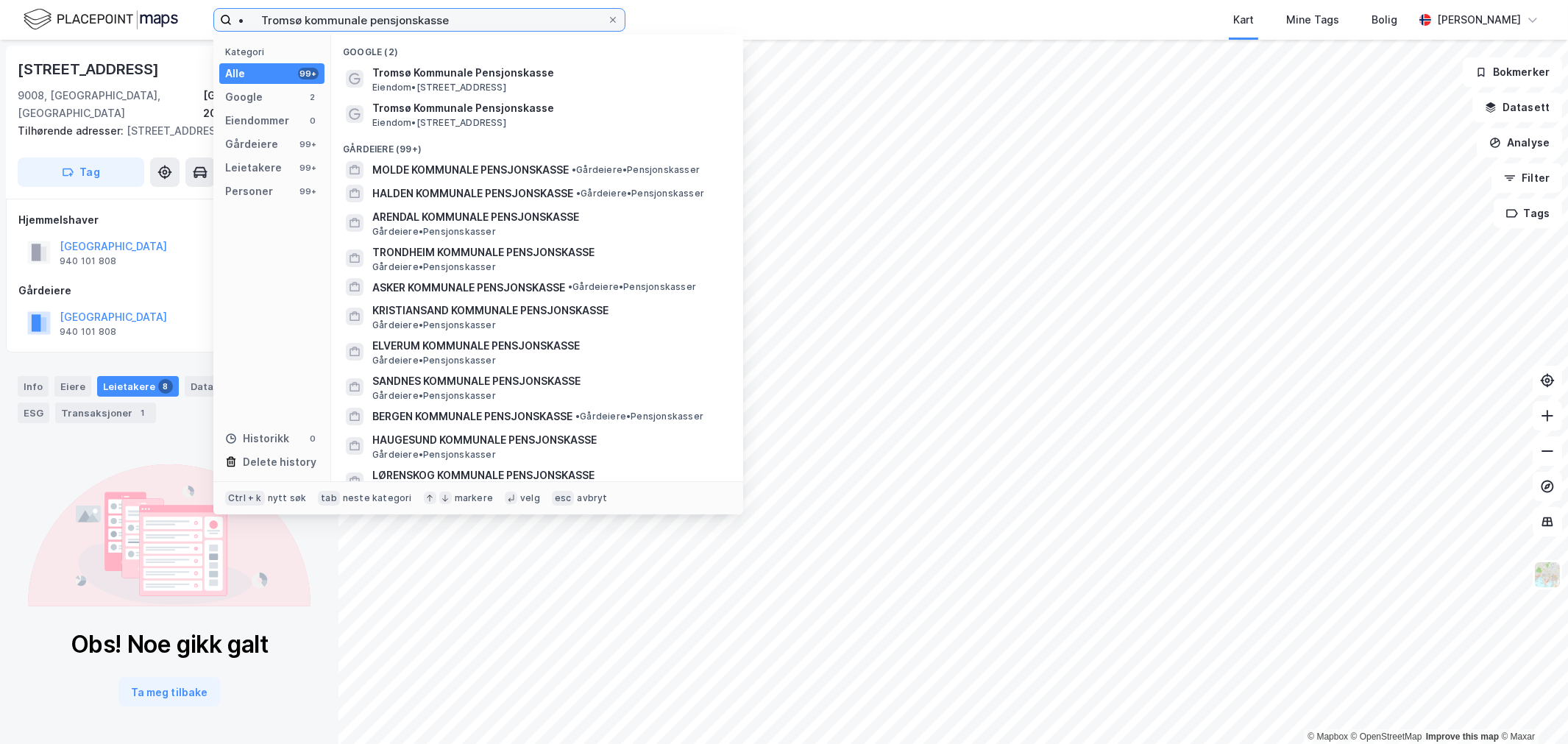
click at [311, 18] on input "• Tromsø kommunale pensjonskasse" at bounding box center [419, 19] width 375 height 22
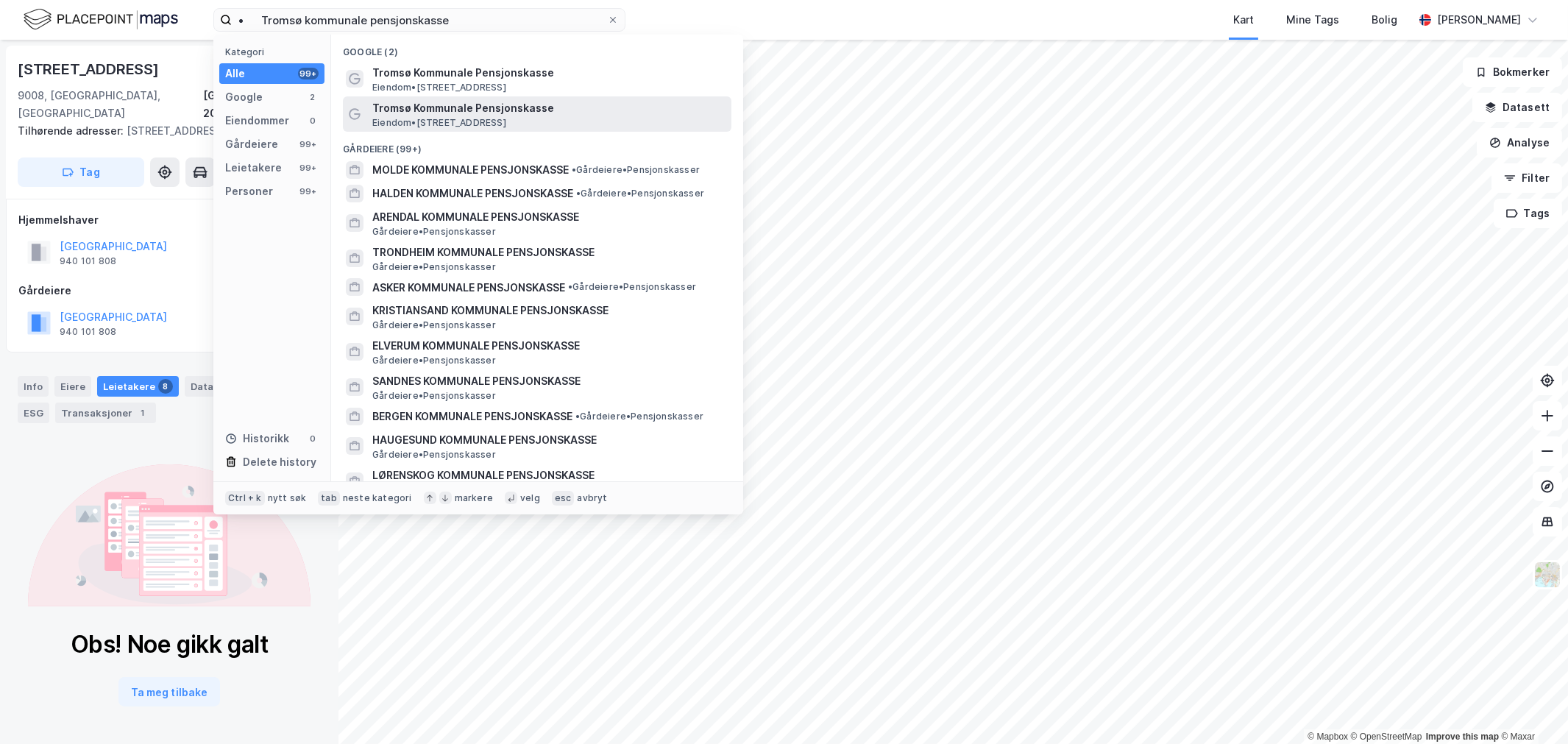
click at [385, 118] on span "Eiendom • [STREET_ADDRESS]" at bounding box center [439, 122] width 134 height 11
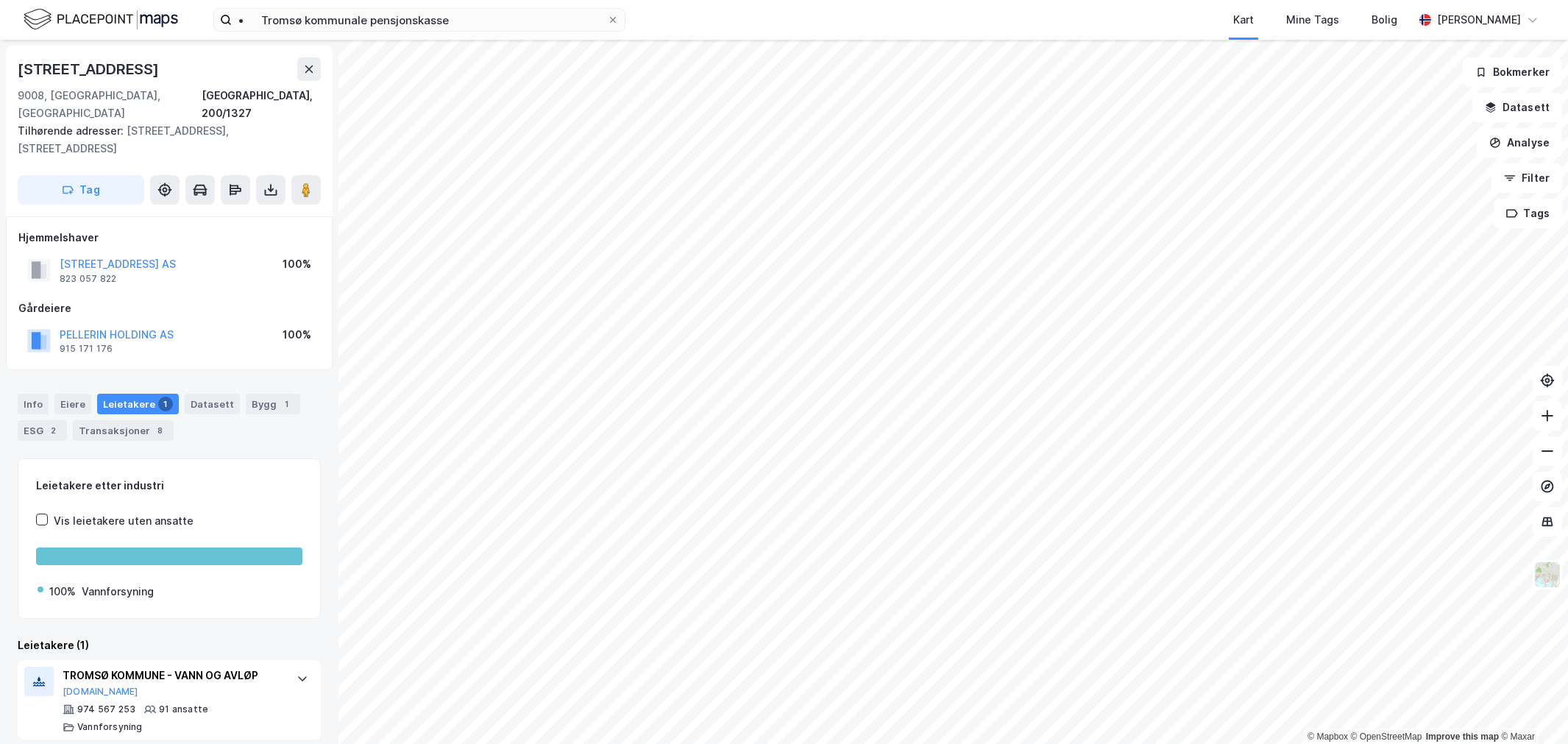
click at [502, 3] on div "• Tromsø kommunale pensjonskasse Kart Mine Tags Bolig [PERSON_NAME]" at bounding box center [784, 19] width 1568 height 40
click at [502, 8] on div "• Tromsø kommunale pensjonskasse Kart Mine Tags Bolig [PERSON_NAME]" at bounding box center [784, 19] width 1568 height 40
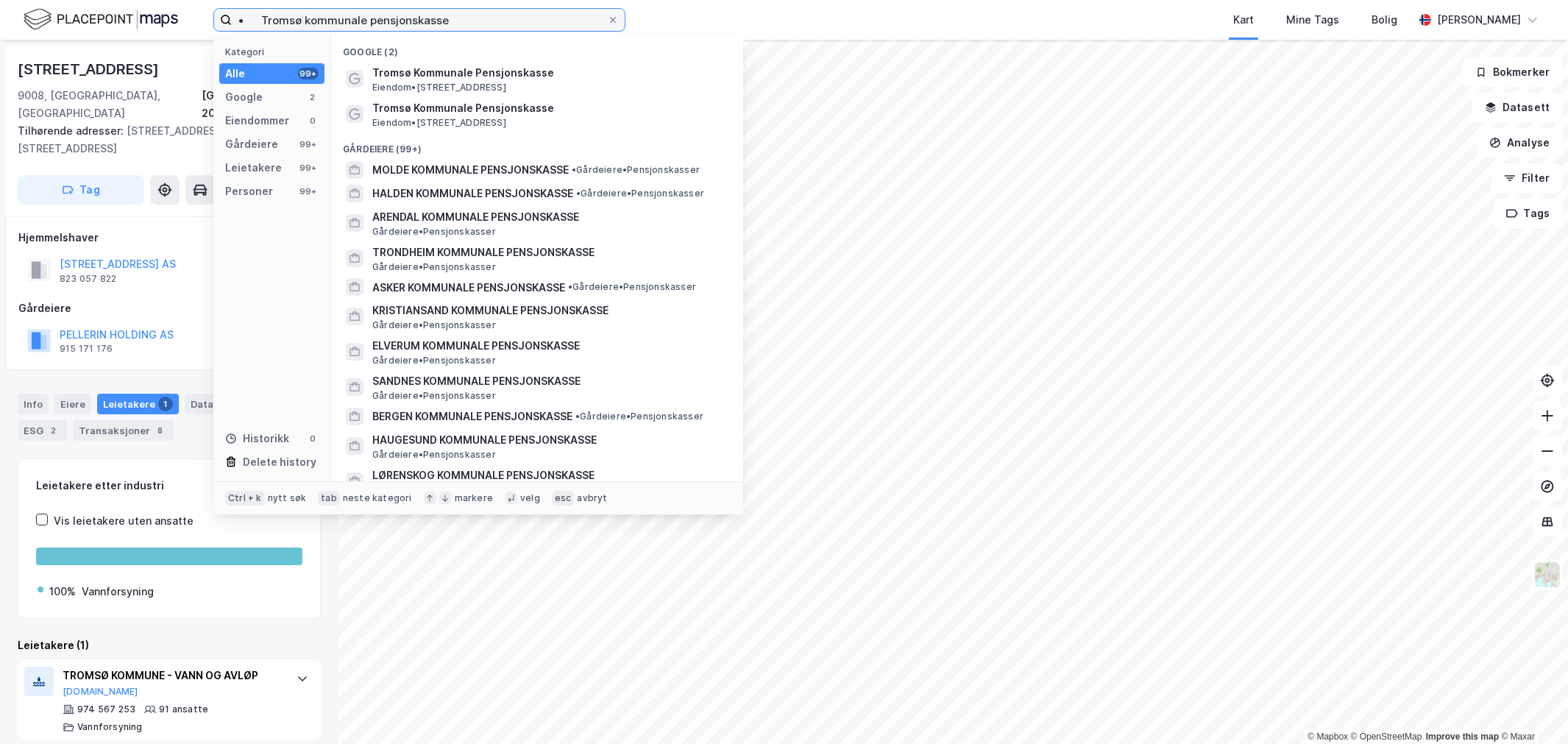
click at [503, 11] on input "• Tromsø kommunale pensjonskasse" at bounding box center [419, 19] width 375 height 22
paste input "ndheim"
click at [503, 11] on input "• Trondheim kommunale pensjonskasse" at bounding box center [419, 19] width 375 height 22
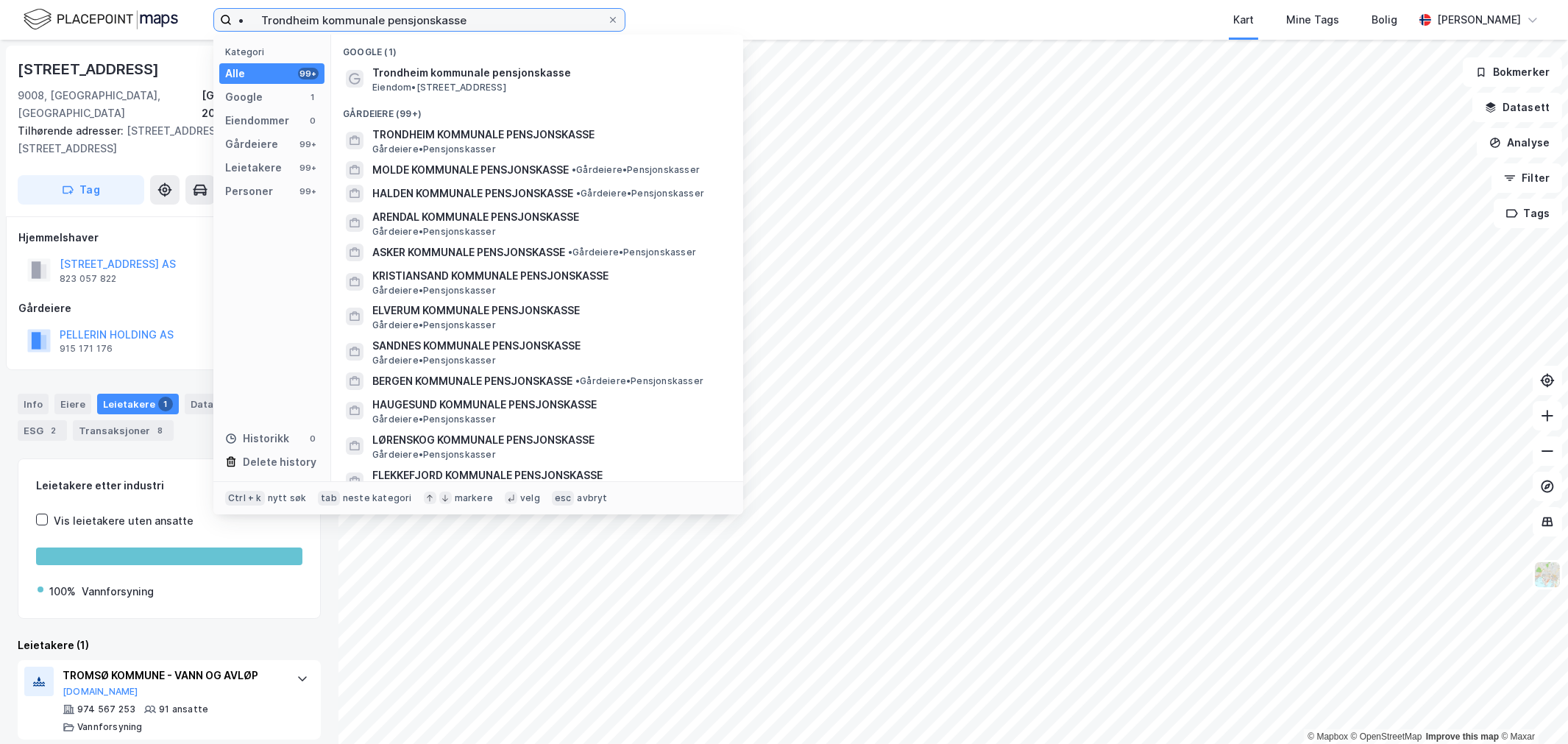
drag, startPoint x: 261, startPoint y: 19, endPoint x: 119, endPoint y: 10, distance: 142.3
click at [119, 10] on div "• Trondheim kommunale pensjonskasse Kategori Alle 99+ Google 1 Eiendommer 0 Går…" at bounding box center [784, 19] width 1568 height 40
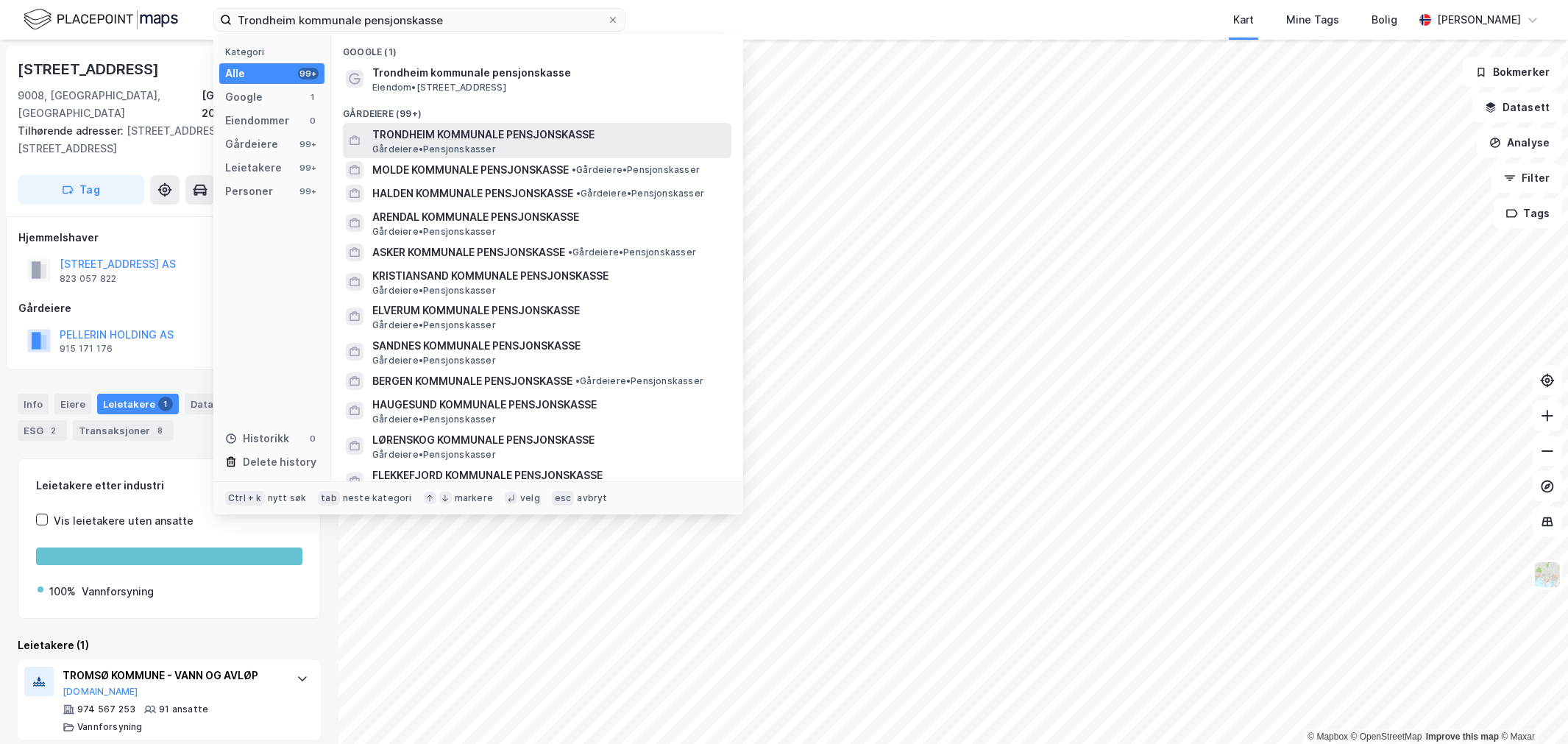
click at [416, 133] on span "TRONDHEIM KOMMUNALE PENSJONSKASSE" at bounding box center [549, 134] width 353 height 18
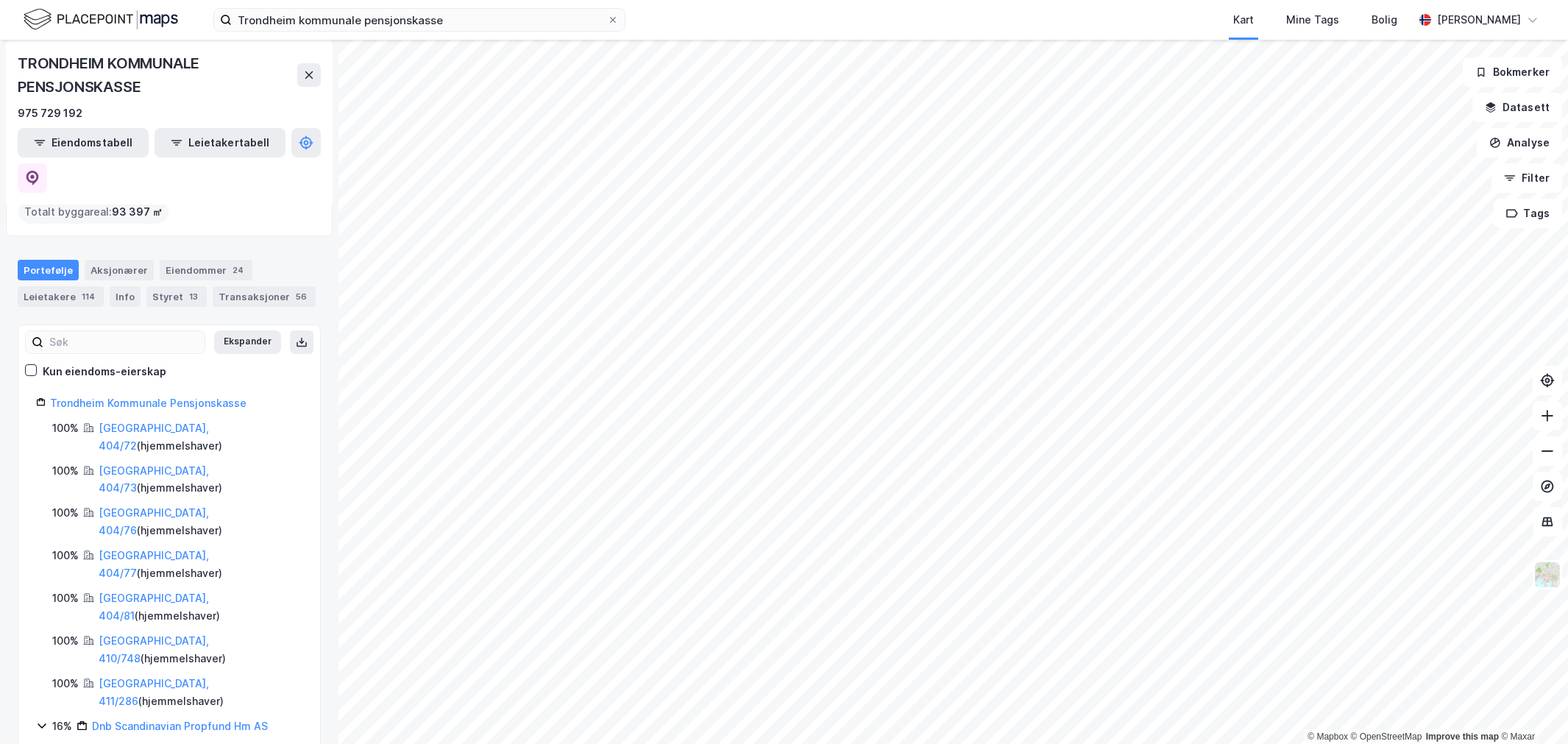
scroll to position [163, 0]
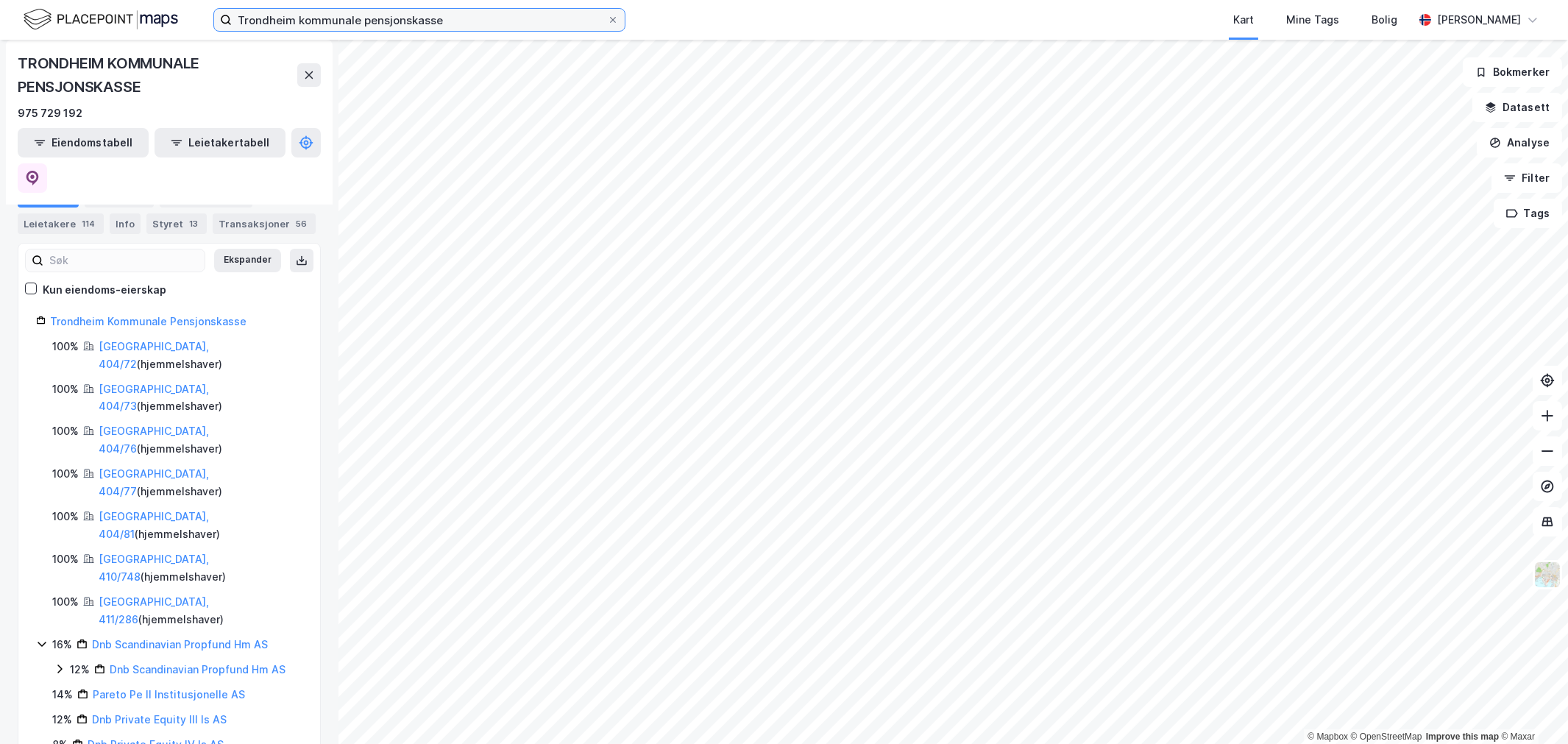
click at [436, 11] on input "Trondheim kommunale pensjonskasse" at bounding box center [419, 19] width 375 height 22
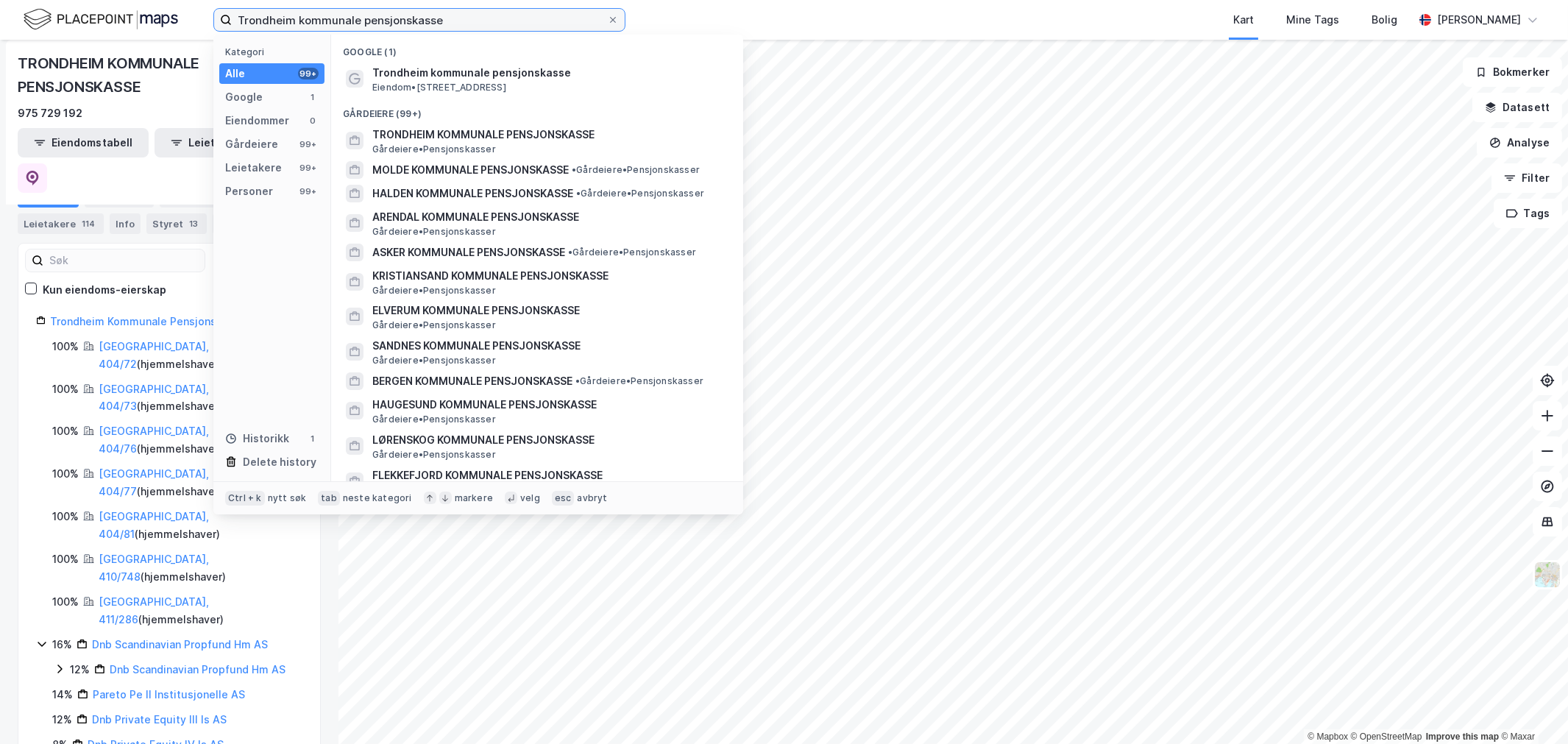
click at [430, 24] on input "Trondheim kommunale pensjonskasse" at bounding box center [419, 19] width 375 height 22
click at [432, 23] on input "Trondheim kommunale pensjonskasse" at bounding box center [419, 19] width 375 height 22
click at [433, 22] on input "Trondheim kommunale pensjonskasse" at bounding box center [419, 19] width 375 height 22
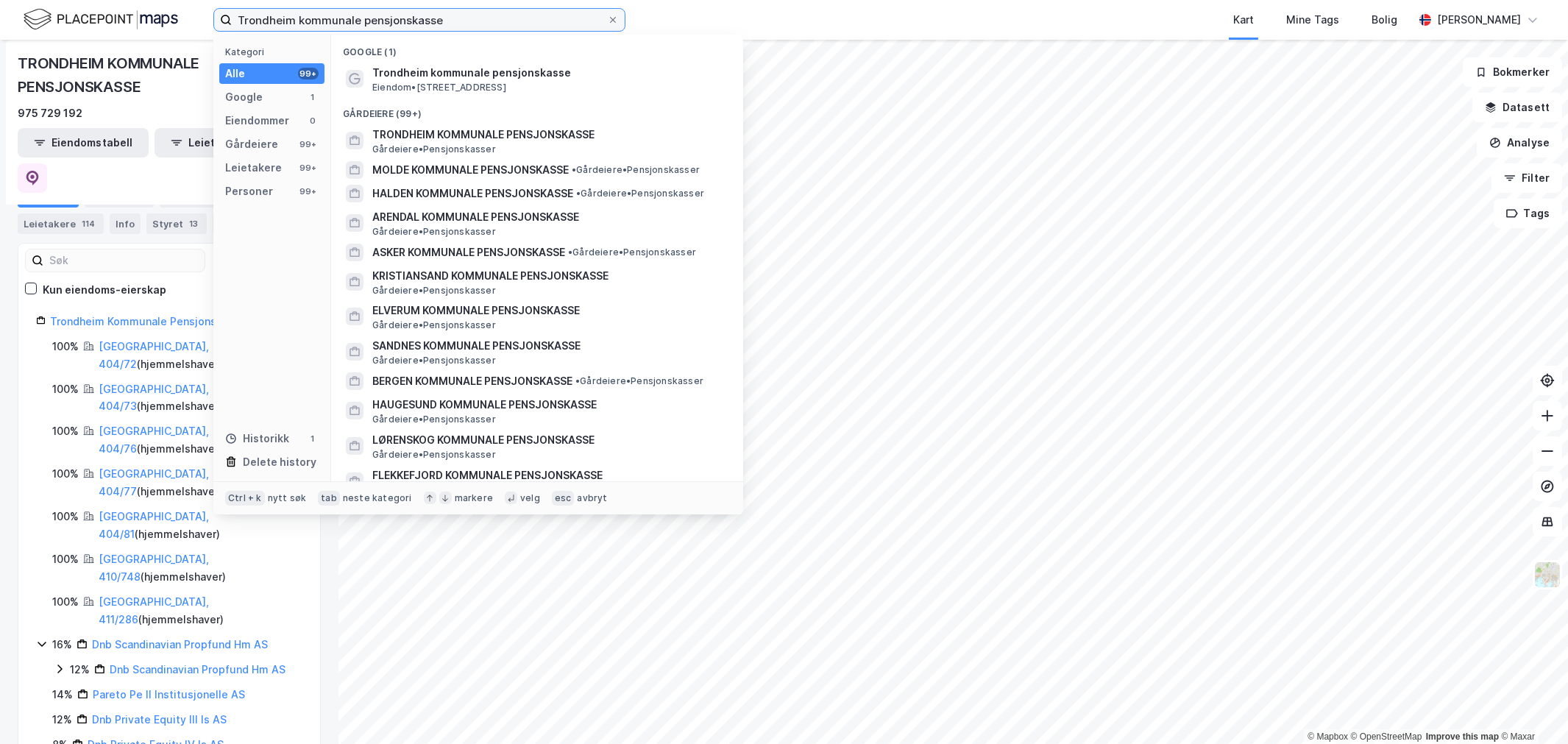
click at [433, 22] on input "Trondheim kommunale pensjonskasse" at bounding box center [419, 19] width 375 height 22
paste input "Mp pensjon as"
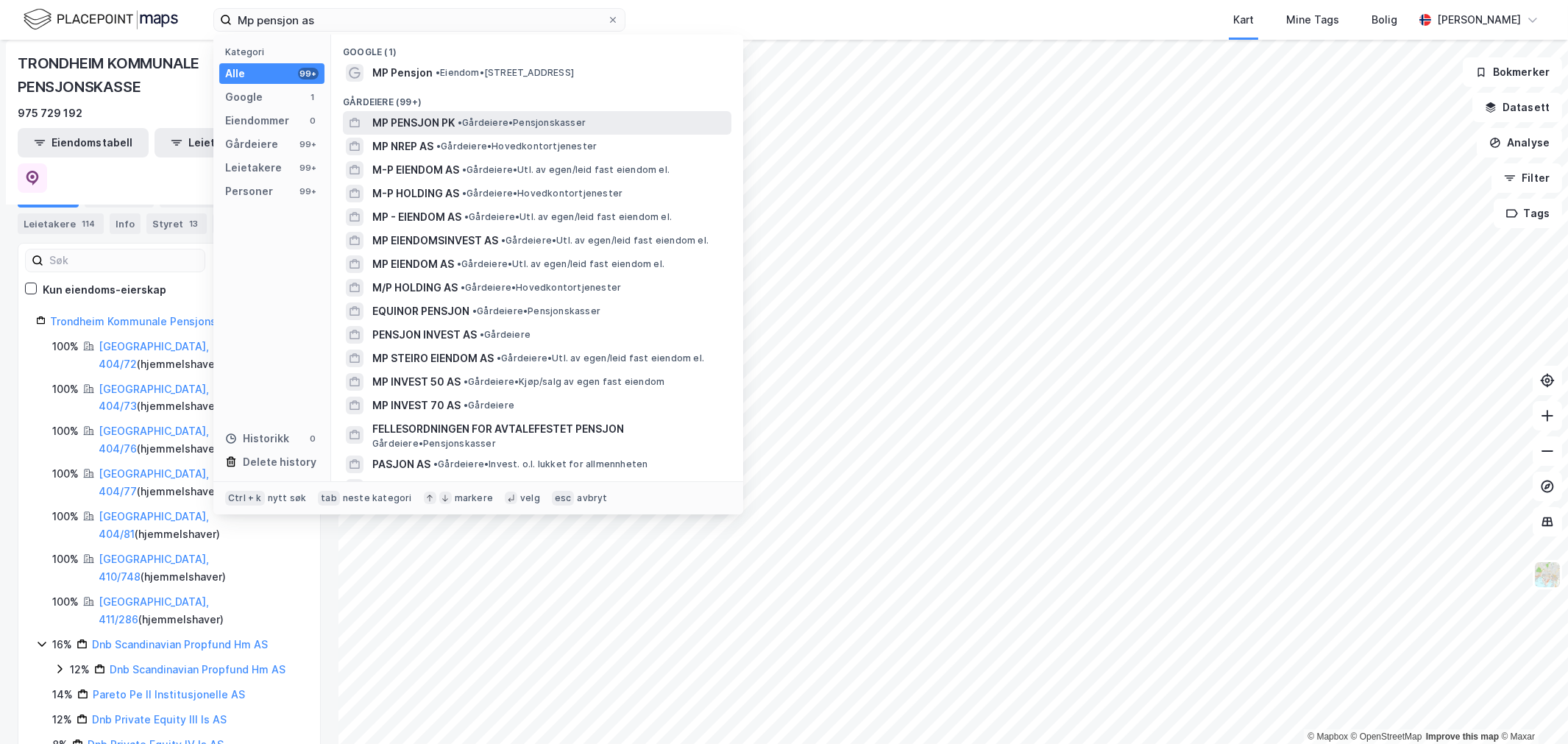
click at [409, 125] on span "MP PENSJON PK" at bounding box center [413, 123] width 82 height 18
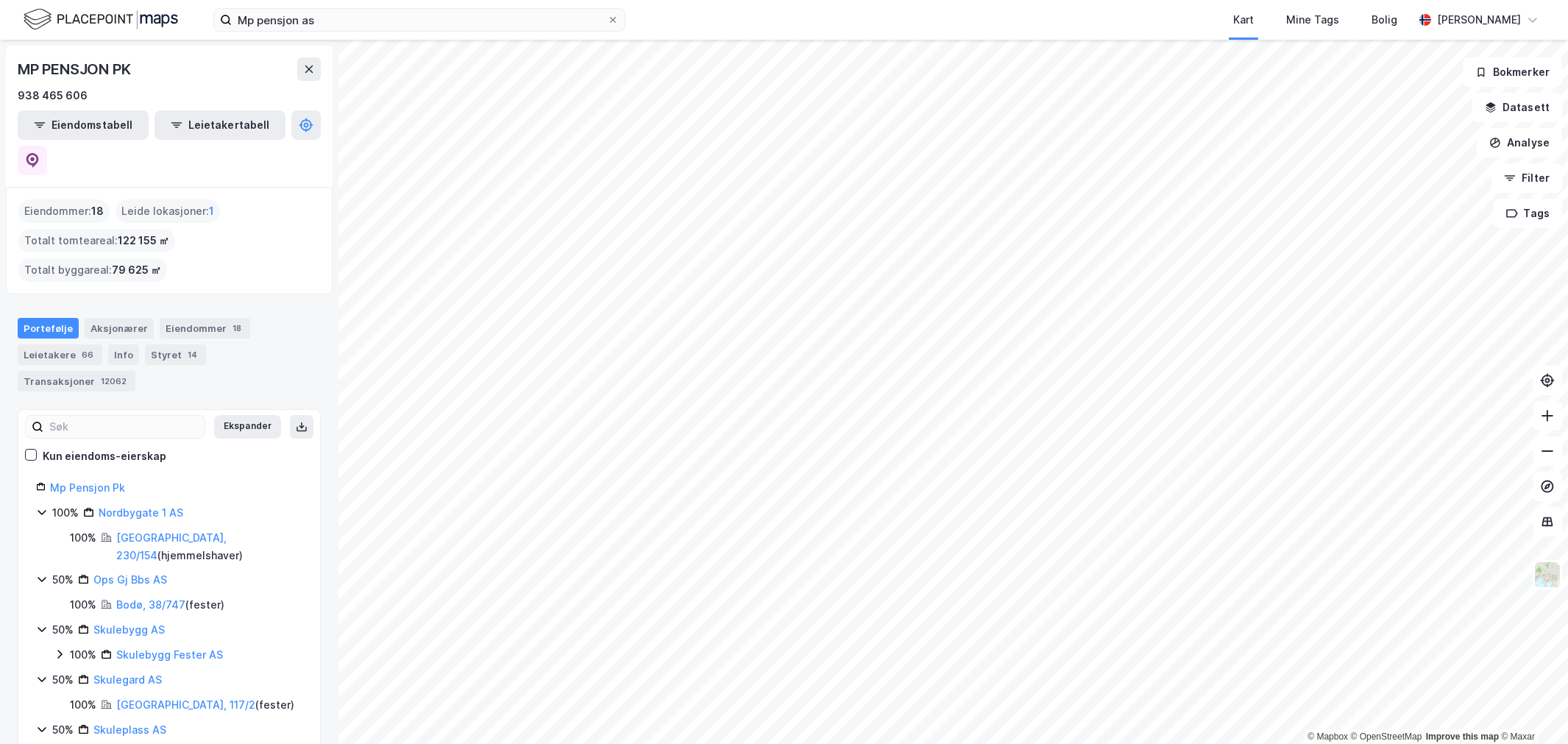
click at [101, 68] on div "MP PENSJON PK" at bounding box center [75, 69] width 116 height 24
click at [99, 17] on img at bounding box center [101, 19] width 155 height 26
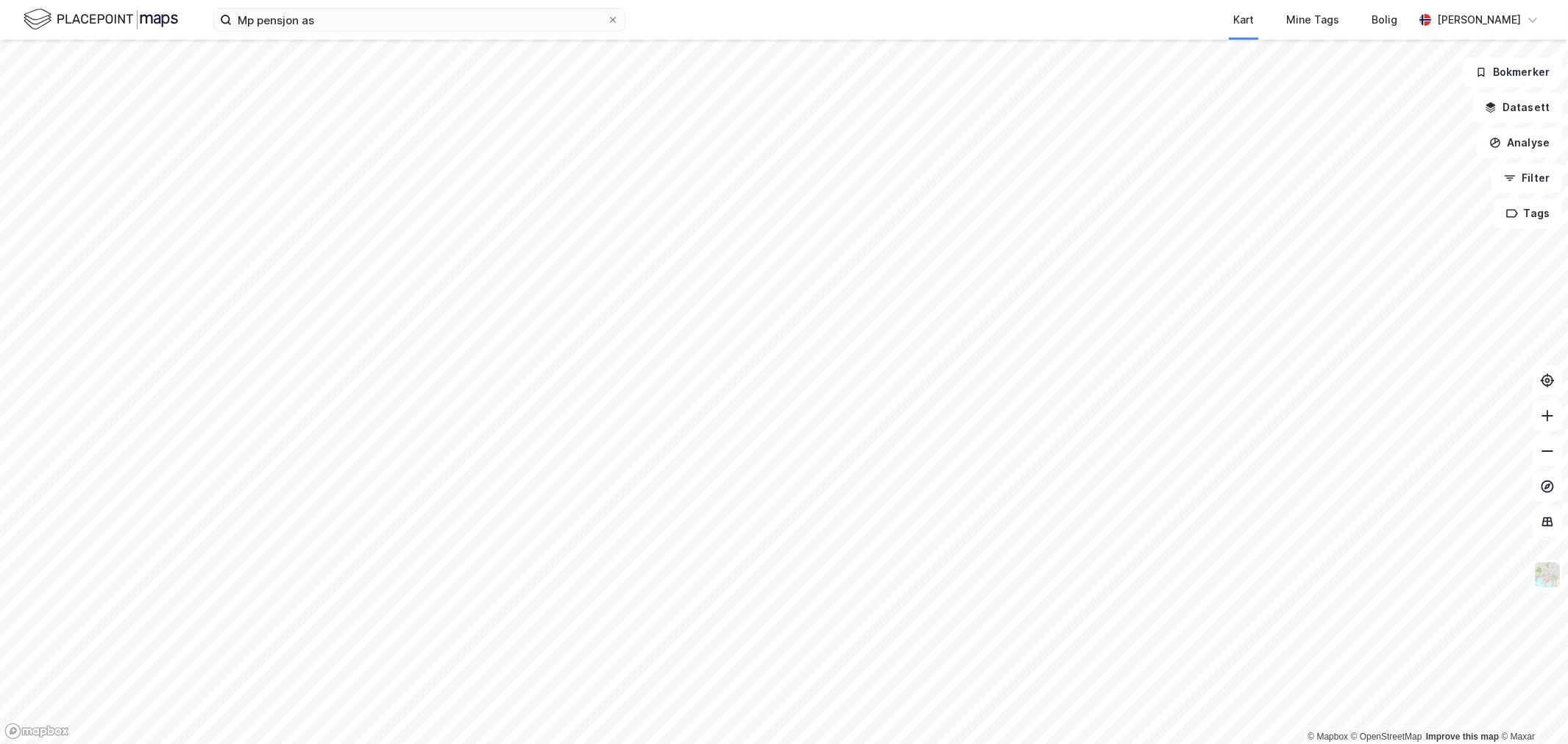
click at [337, 5] on div "Mp pensjon as Kart Mine Tags Bolig [PERSON_NAME]" at bounding box center [784, 19] width 1568 height 40
click at [334, 11] on input "Mp pensjon as" at bounding box center [419, 19] width 375 height 22
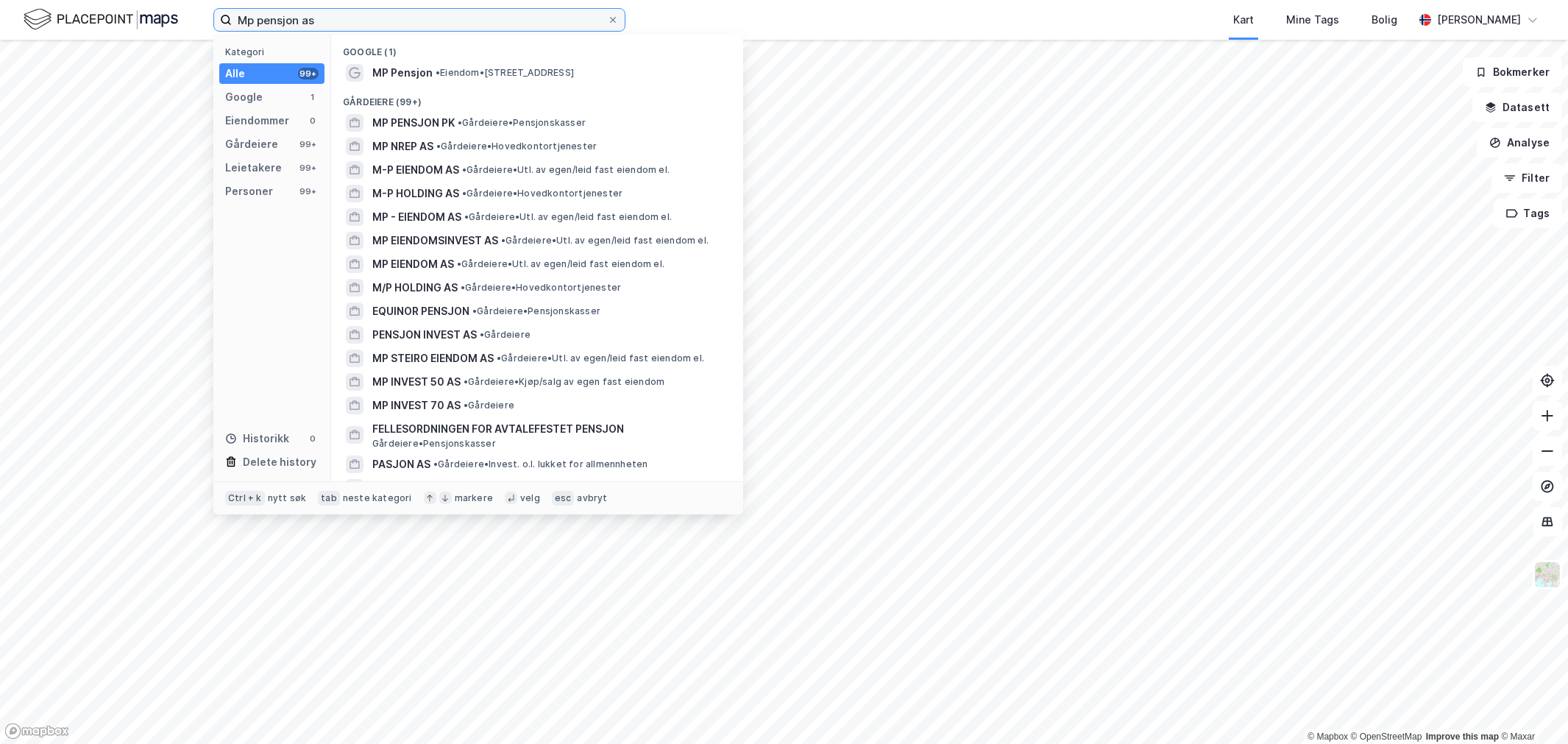
click at [334, 11] on input "Mp pensjon as" at bounding box center [419, 19] width 375 height 22
paste input "Statens pensjonskasse (SPK)"
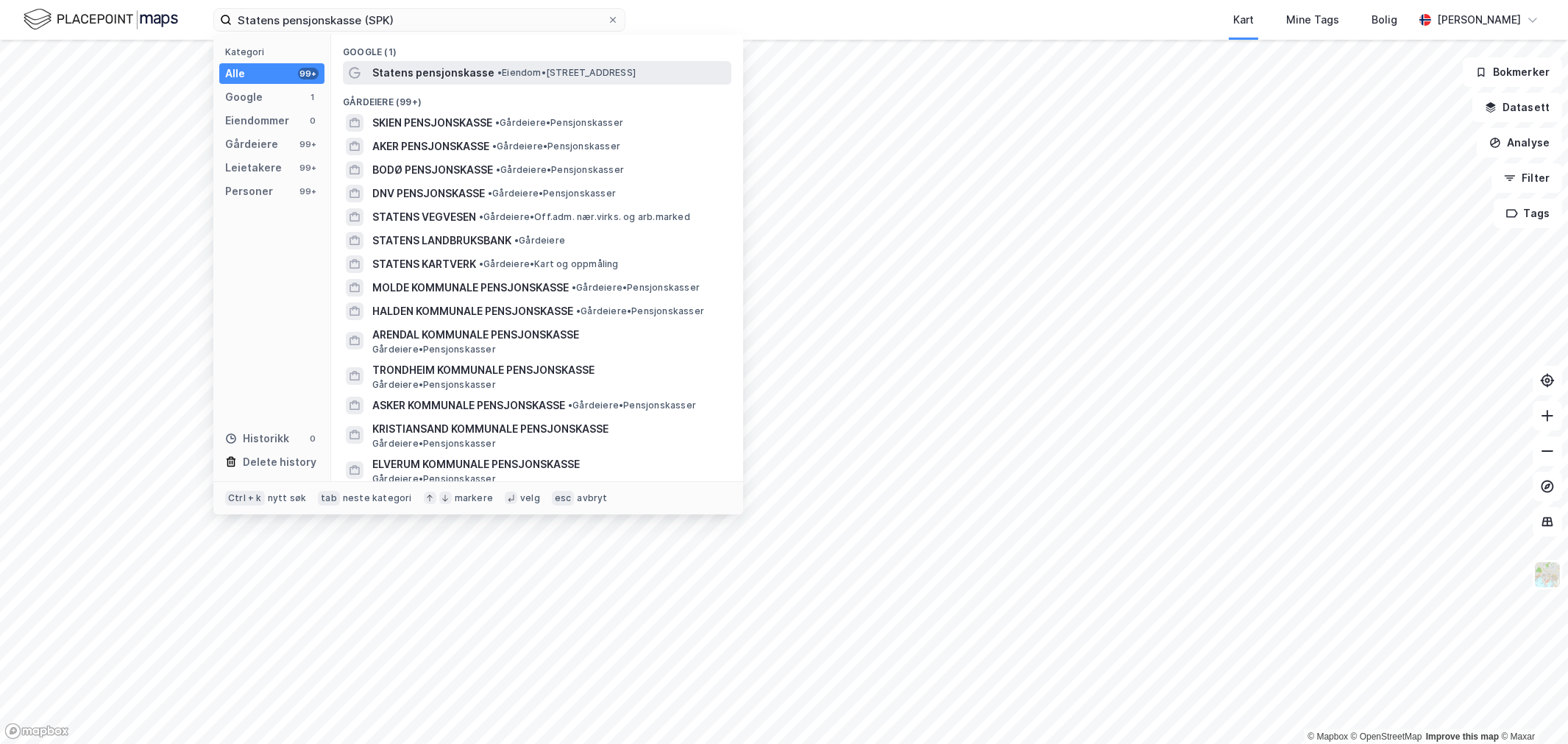
click at [458, 74] on span "Statens pensjonskasse" at bounding box center [433, 72] width 122 height 18
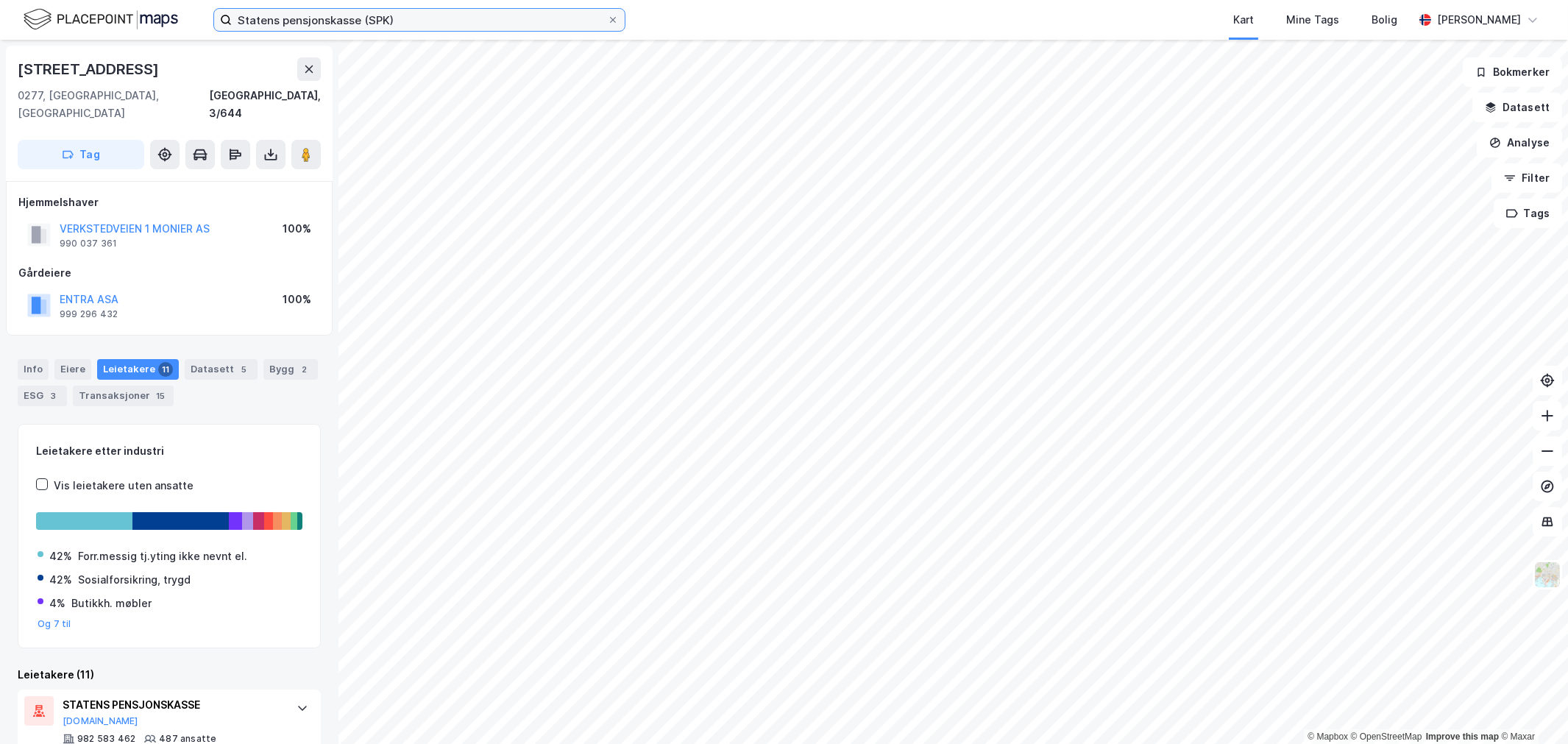
click at [323, 19] on input "Statens pensjonskasse (SPK)" at bounding box center [419, 19] width 375 height 22
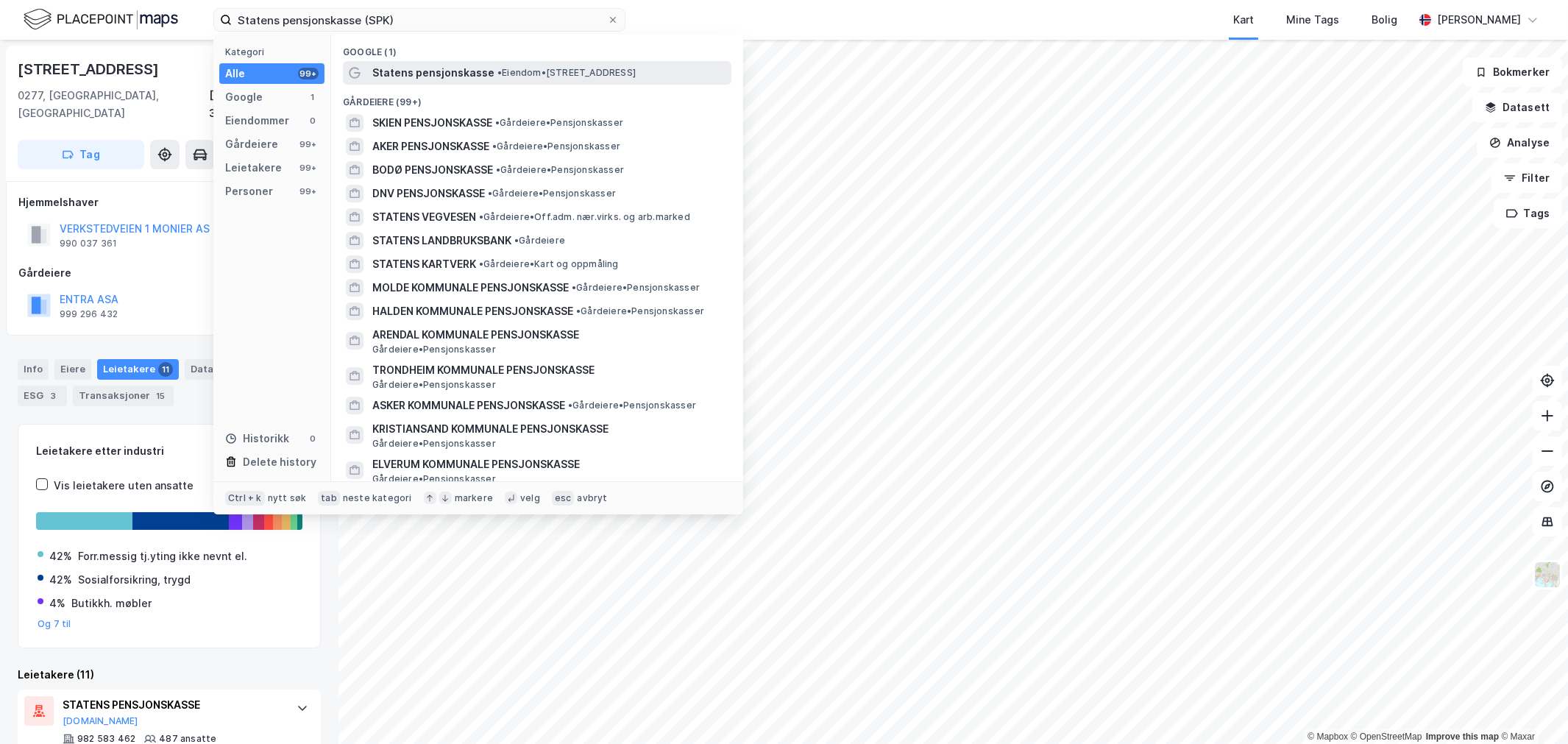
click at [468, 66] on span "Statens pensjonskasse" at bounding box center [433, 72] width 122 height 18
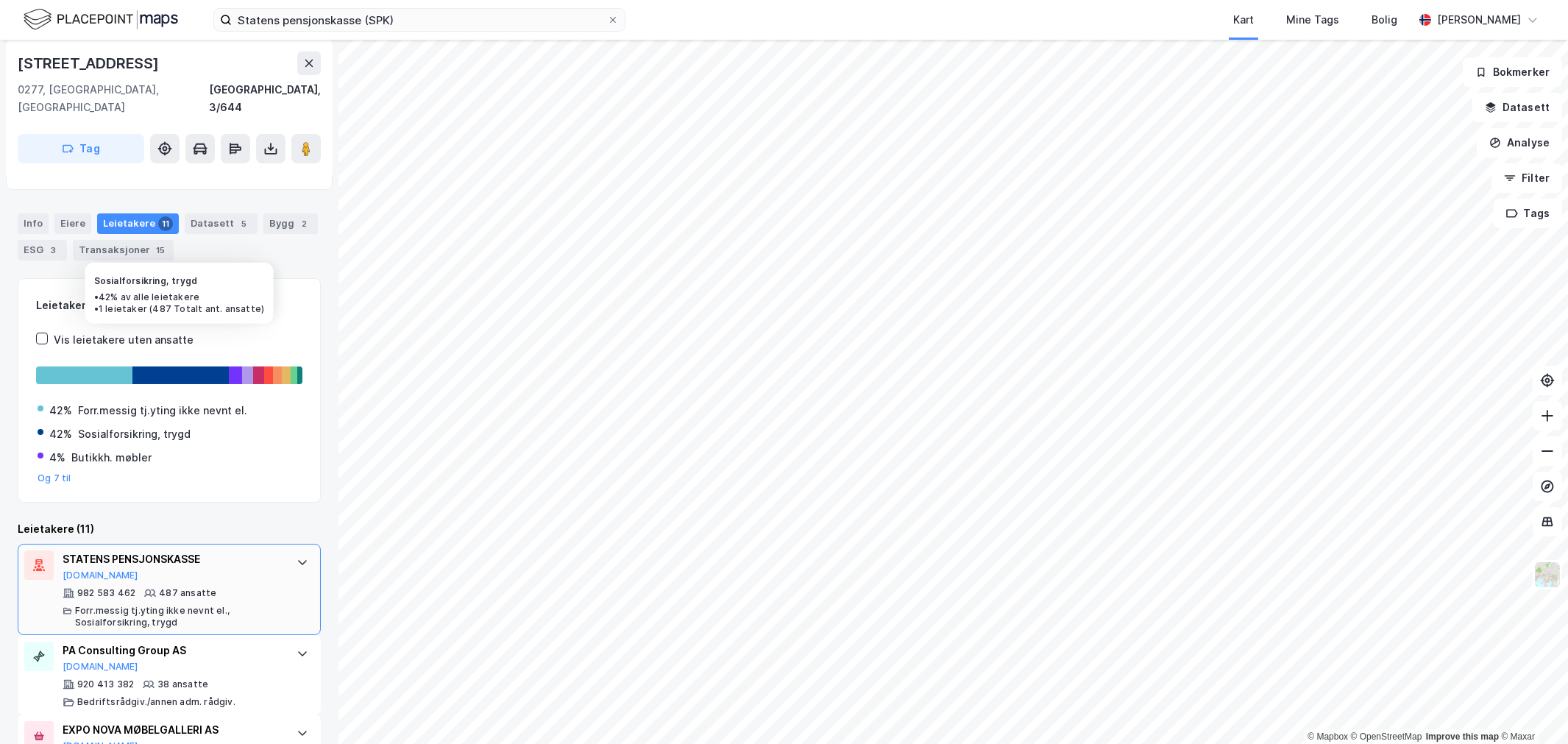
scroll to position [163, 0]
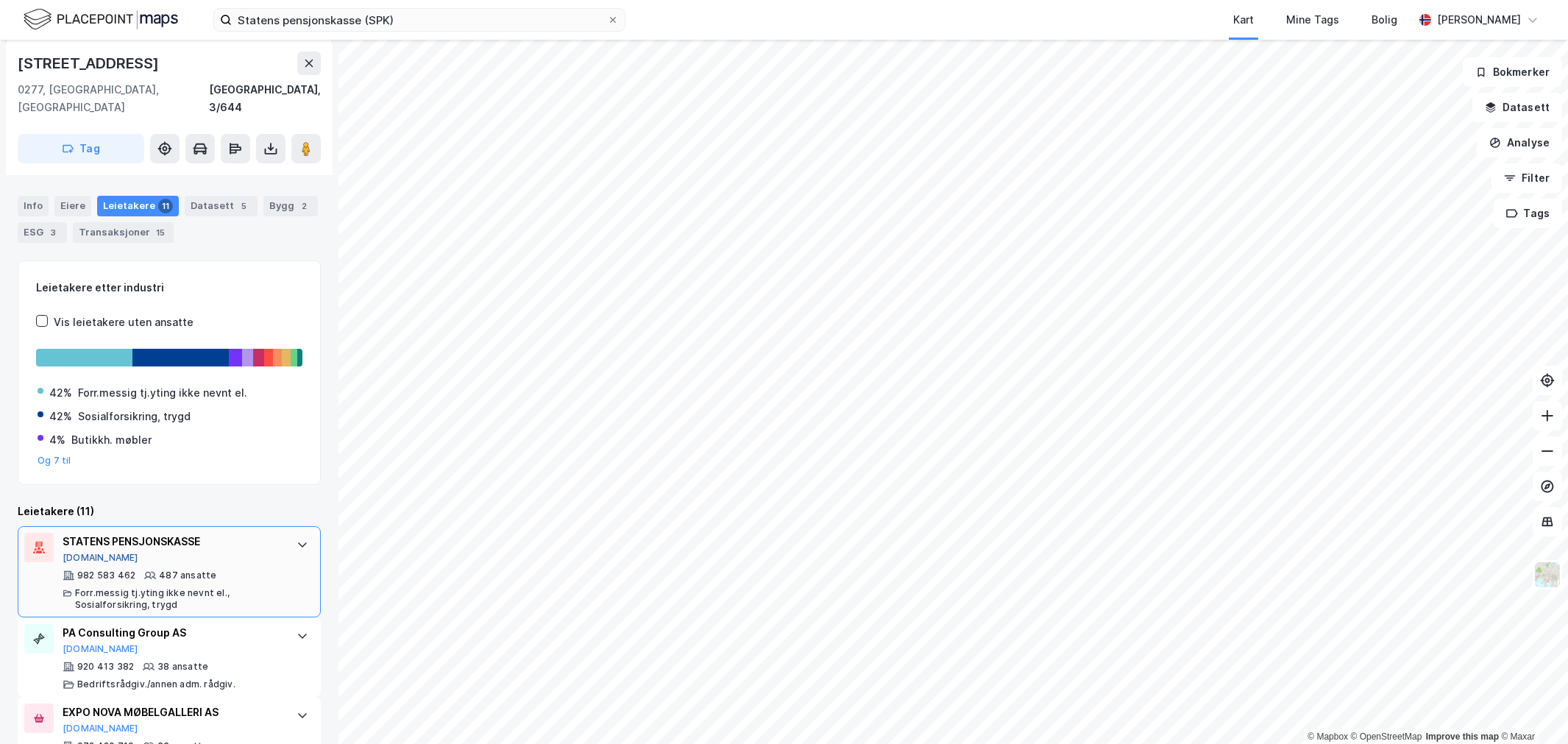
click at [95, 552] on button "[DOMAIN_NAME]" at bounding box center [101, 558] width 76 height 11
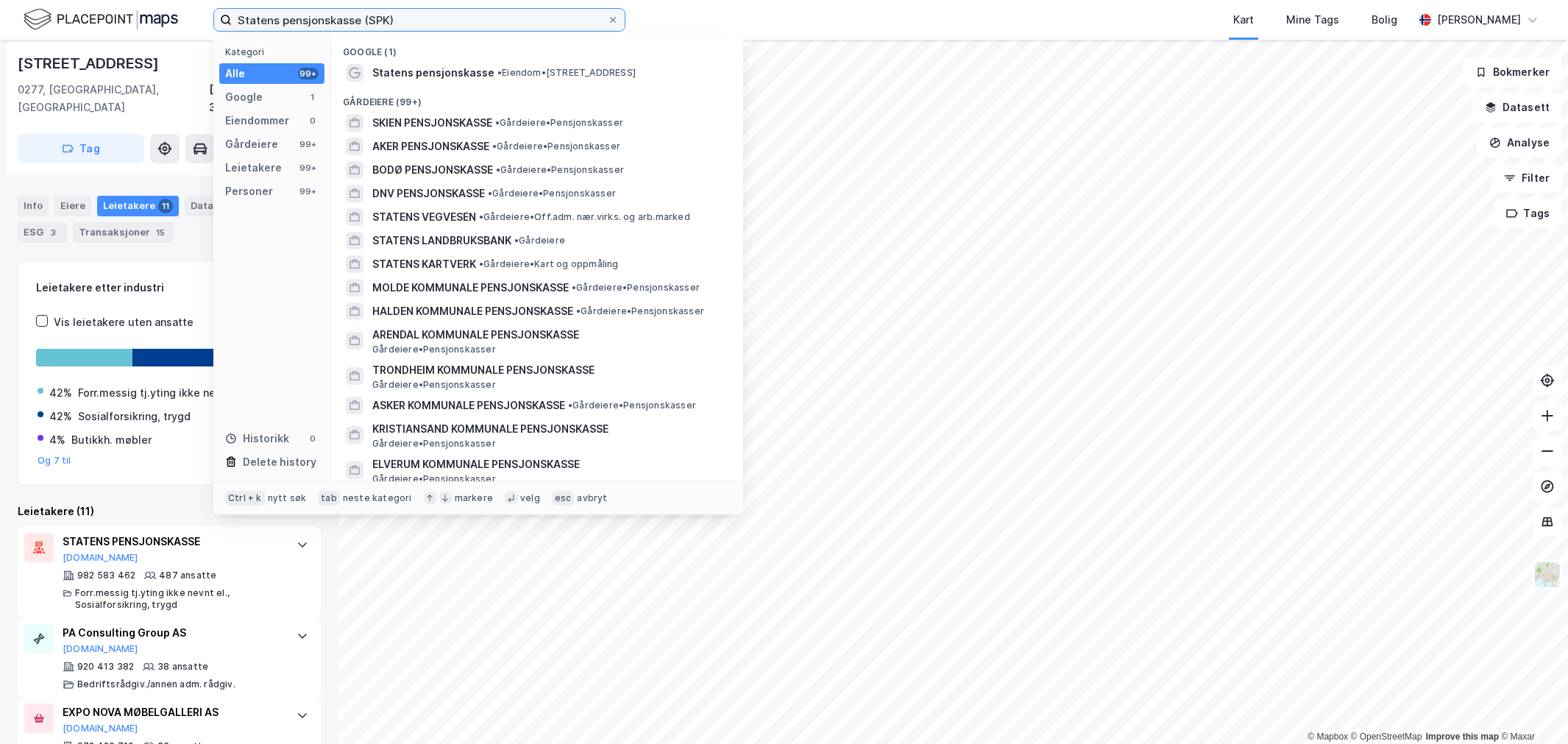
click at [405, 19] on input "Statens pensjonskasse (SPK)" at bounding box center [419, 19] width 375 height 22
paste input "PK"
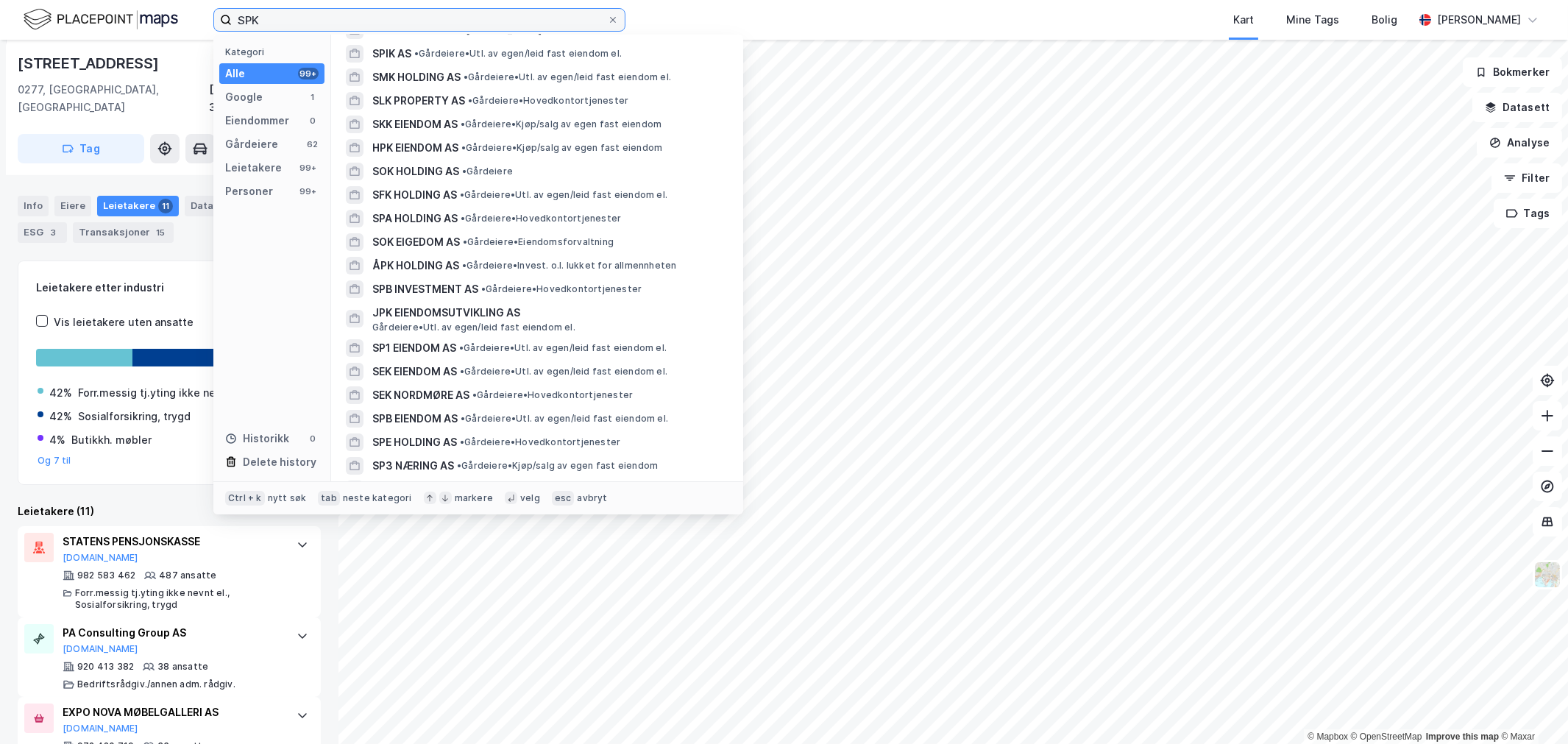
type input "SPK"
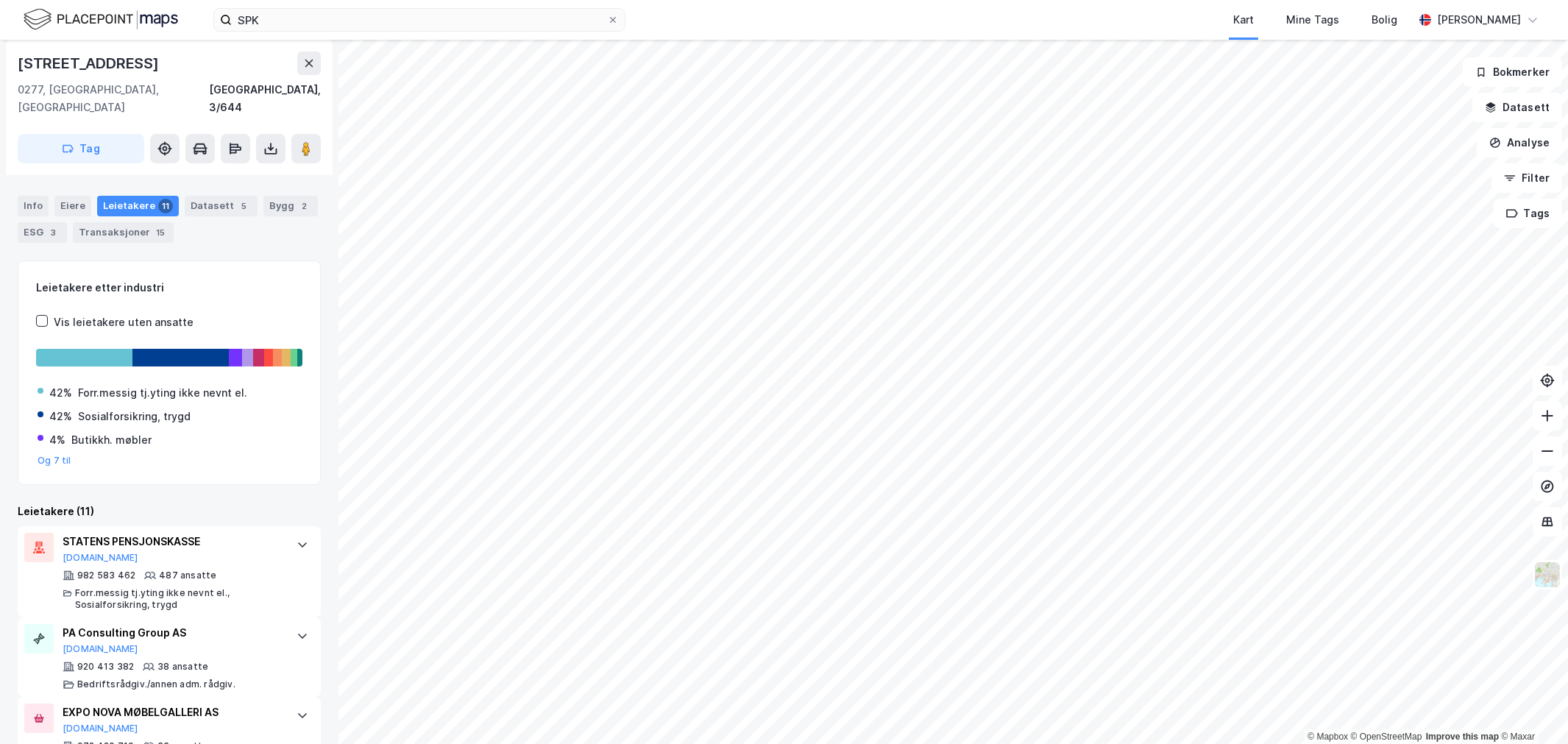
scroll to position [0, 0]
